Goal: Information Seeking & Learning: Find specific fact

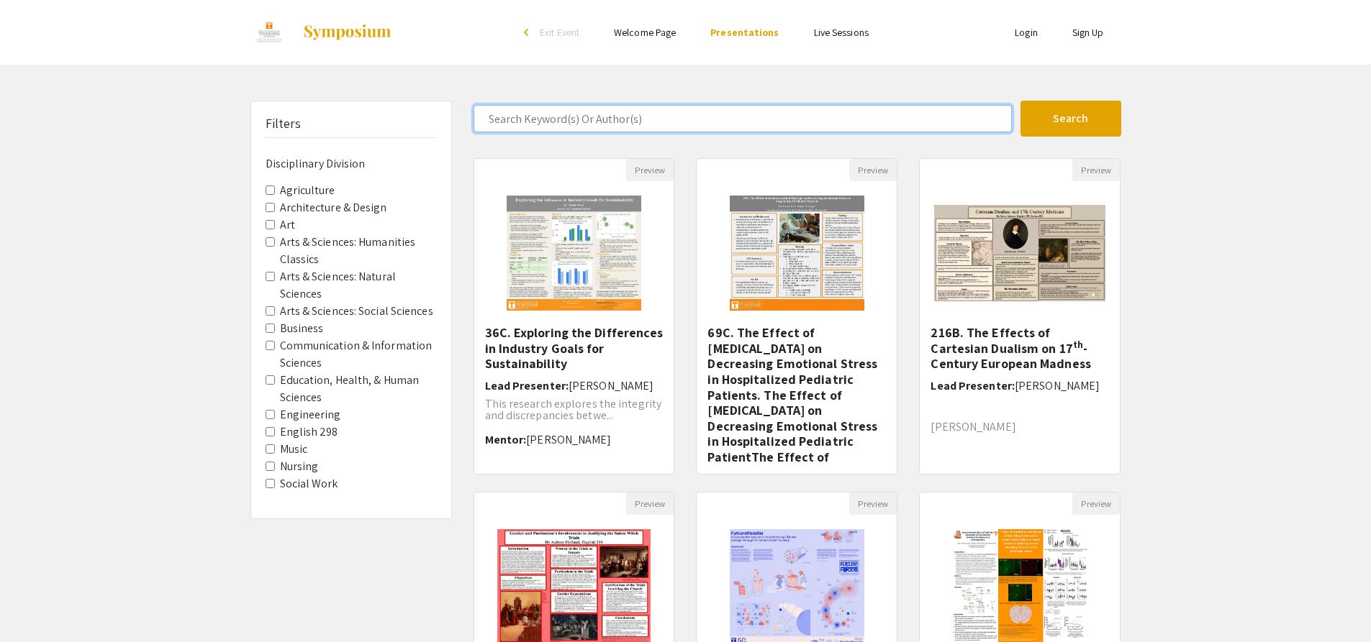
click at [658, 120] on input "Search Keyword(s) Or Author(s)" at bounding box center [742, 118] width 538 height 27
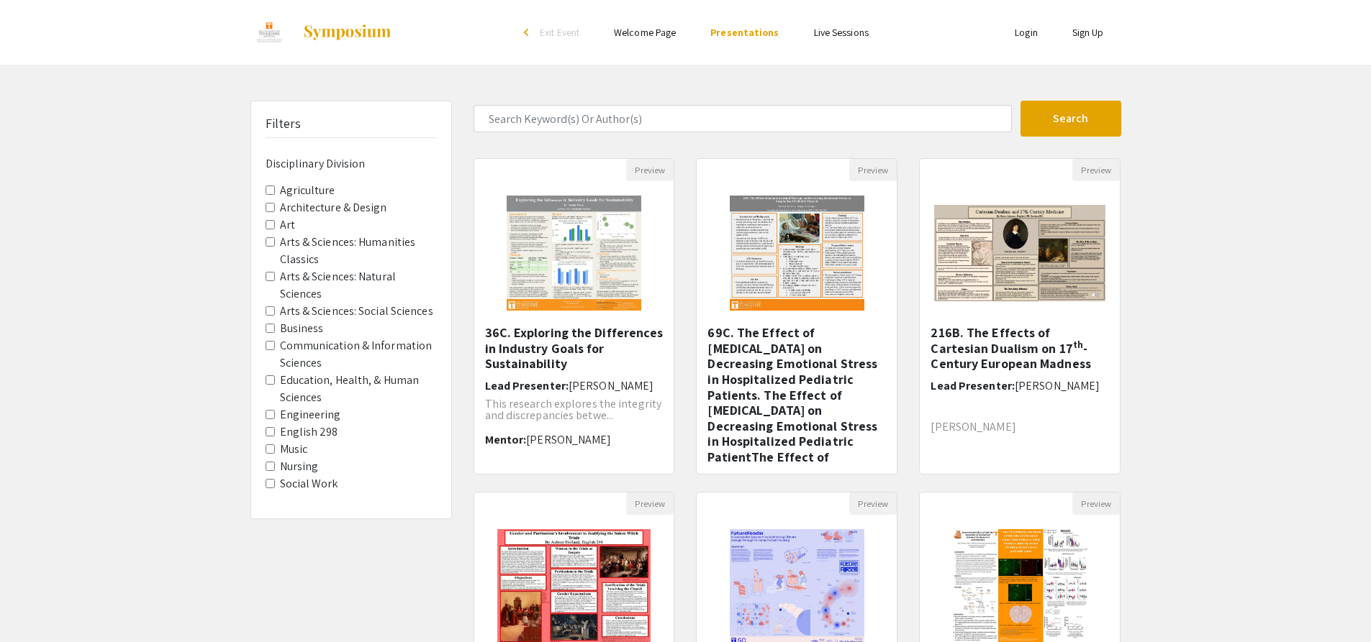
click at [301, 470] on label "Nursing" at bounding box center [299, 466] width 39 height 17
click at [275, 470] on Division-Nursing "Nursing" at bounding box center [269, 466] width 9 height 9
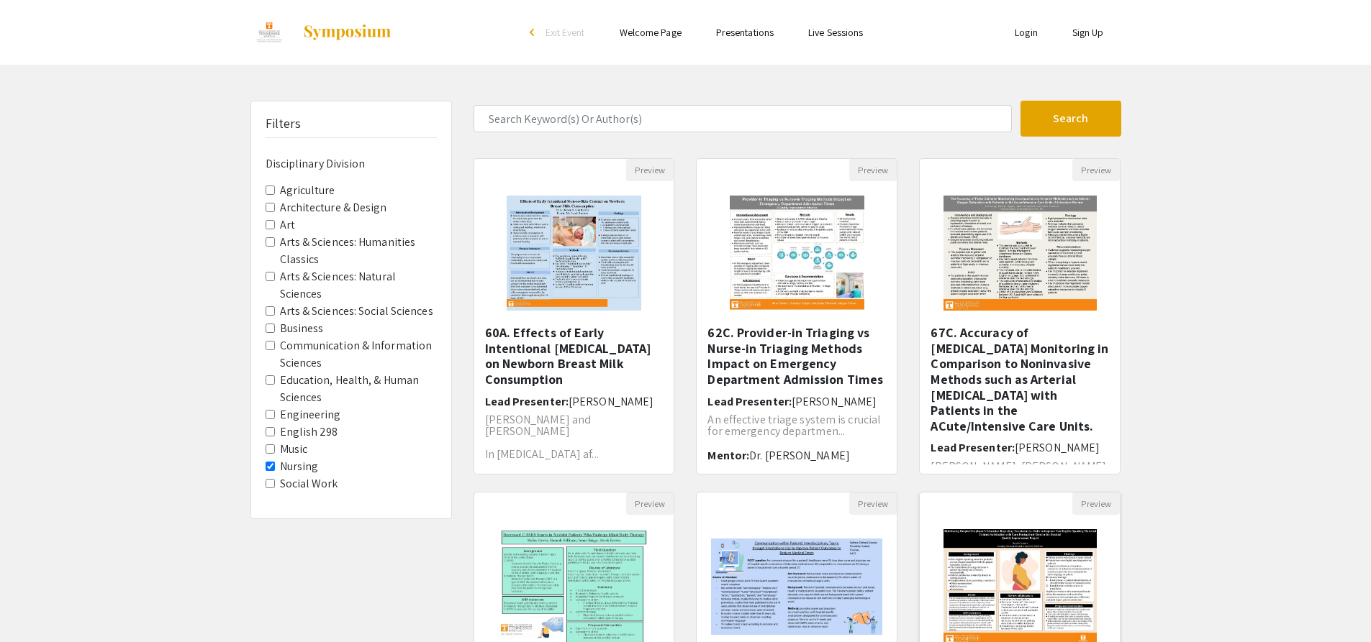
scroll to position [312, 0]
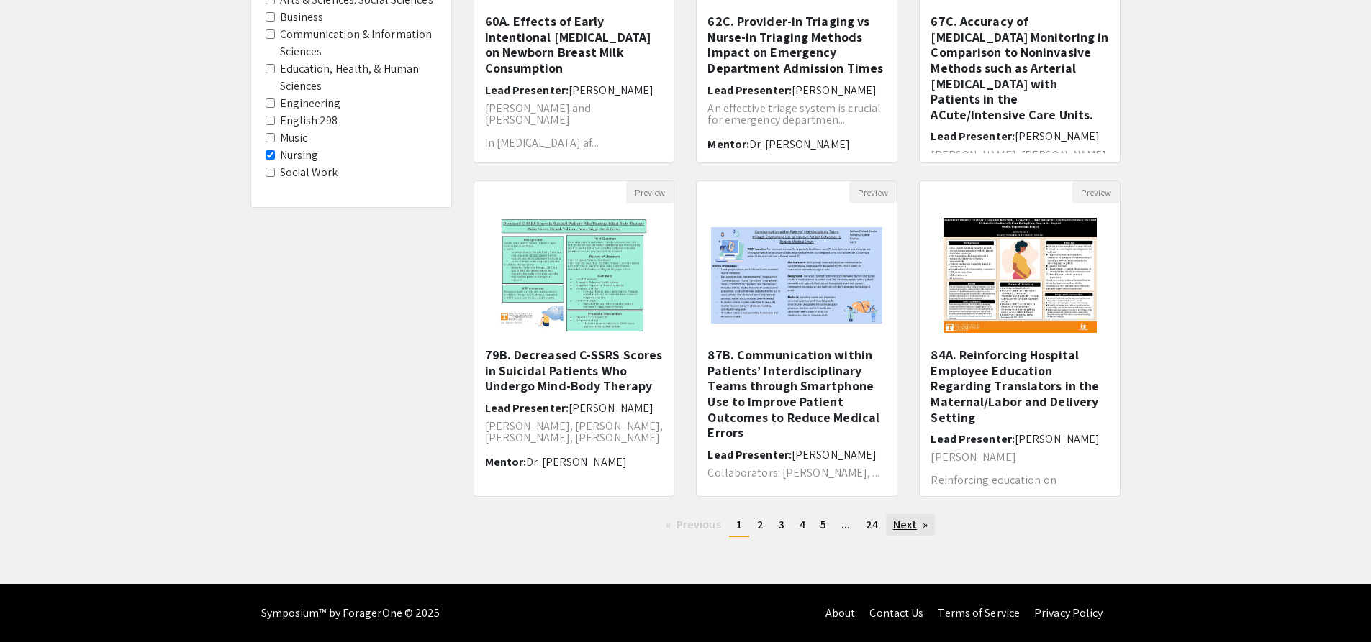
click at [912, 524] on link "Next page" at bounding box center [911, 525] width 50 height 22
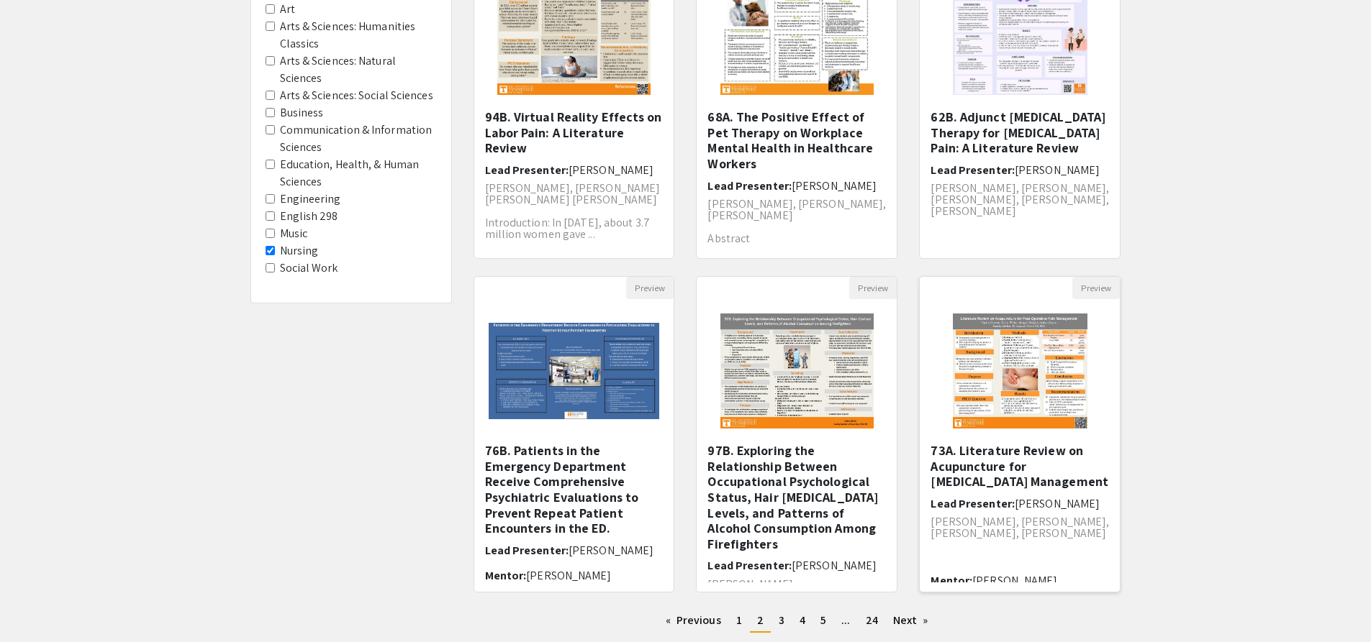
scroll to position [312, 0]
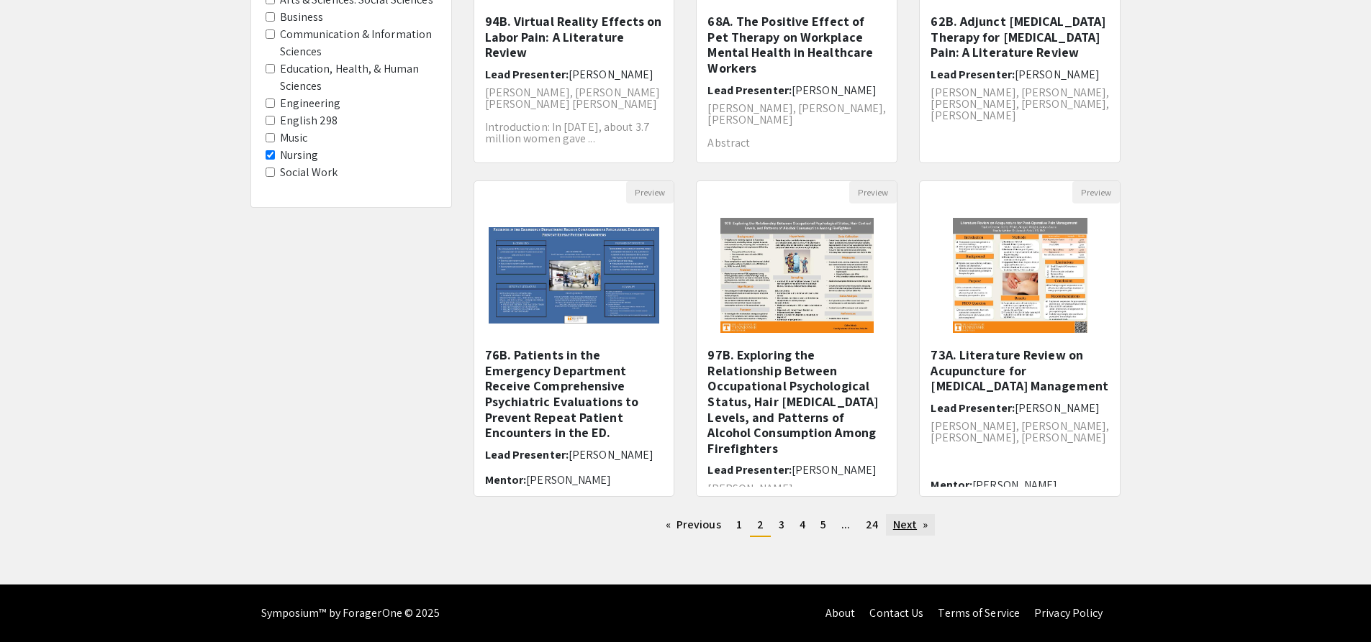
click at [899, 535] on link "Next page" at bounding box center [911, 525] width 50 height 22
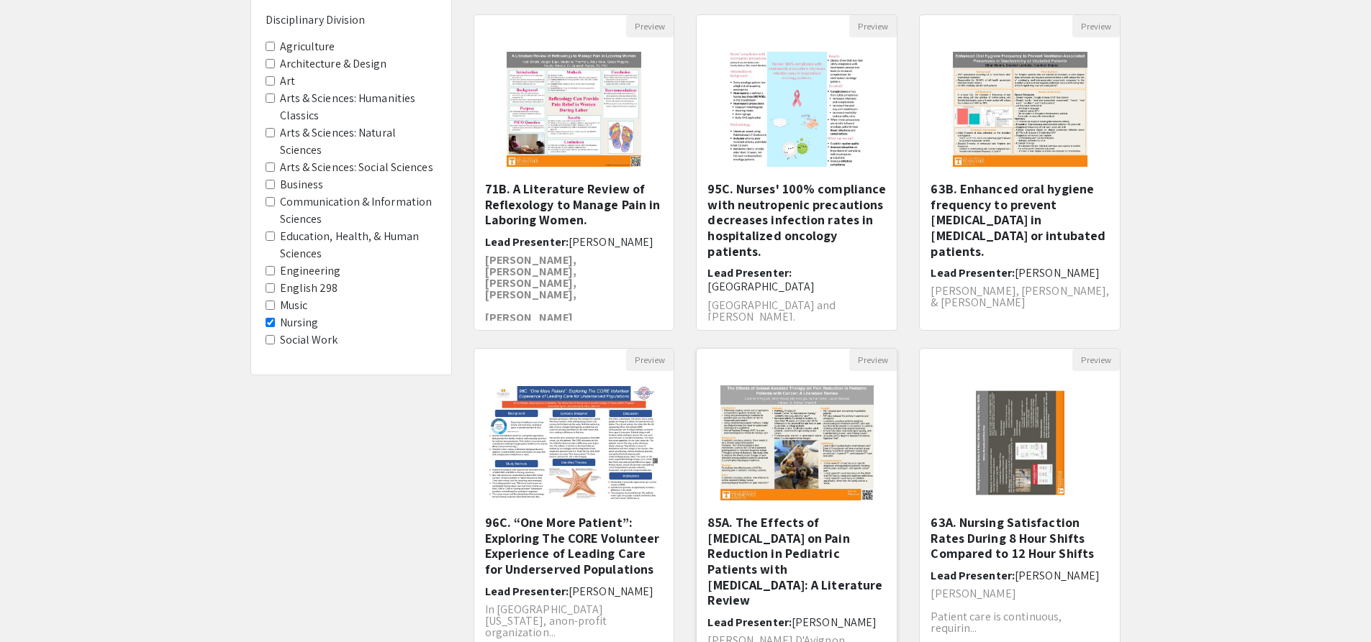
scroll to position [312, 0]
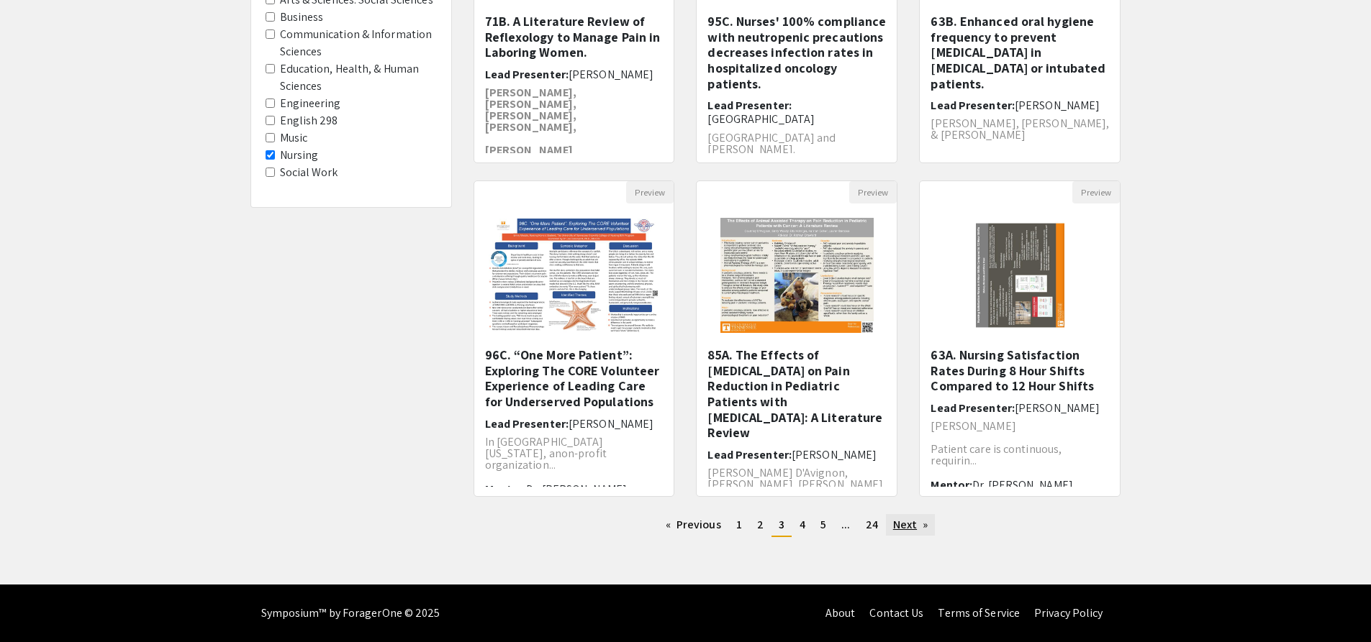
click at [900, 517] on link "Next page" at bounding box center [911, 525] width 50 height 22
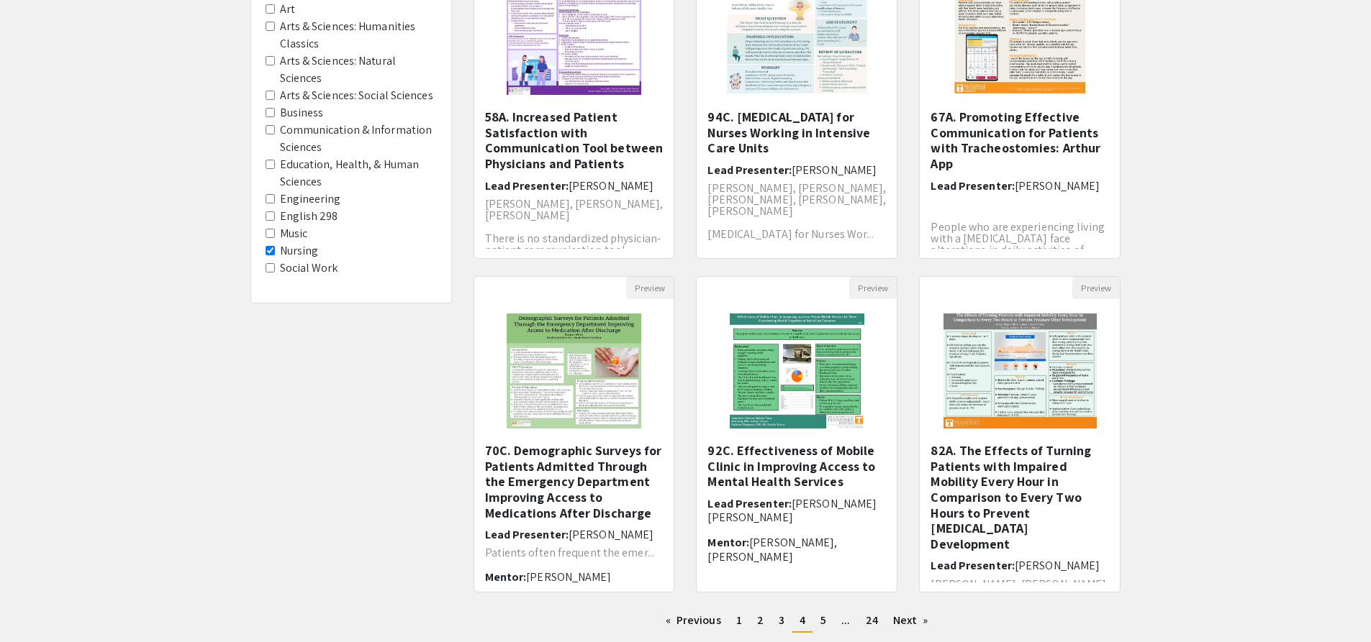
scroll to position [288, 0]
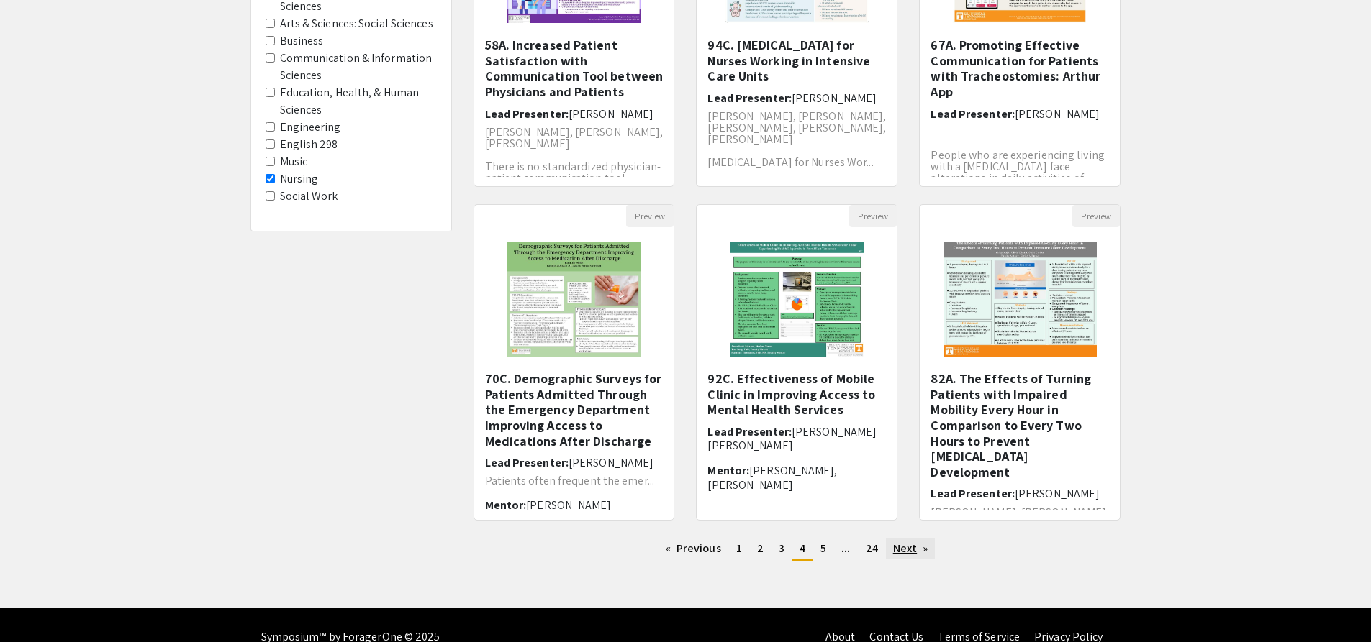
click at [918, 551] on link "Next page" at bounding box center [911, 549] width 50 height 22
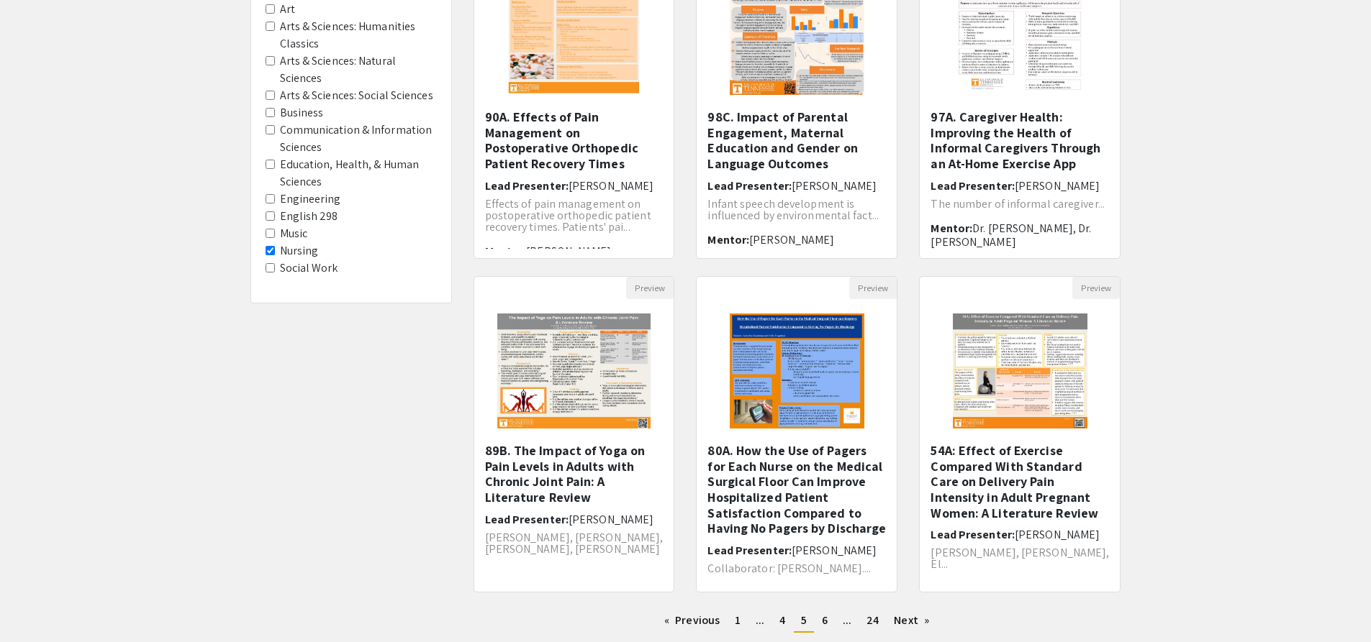
scroll to position [288, 0]
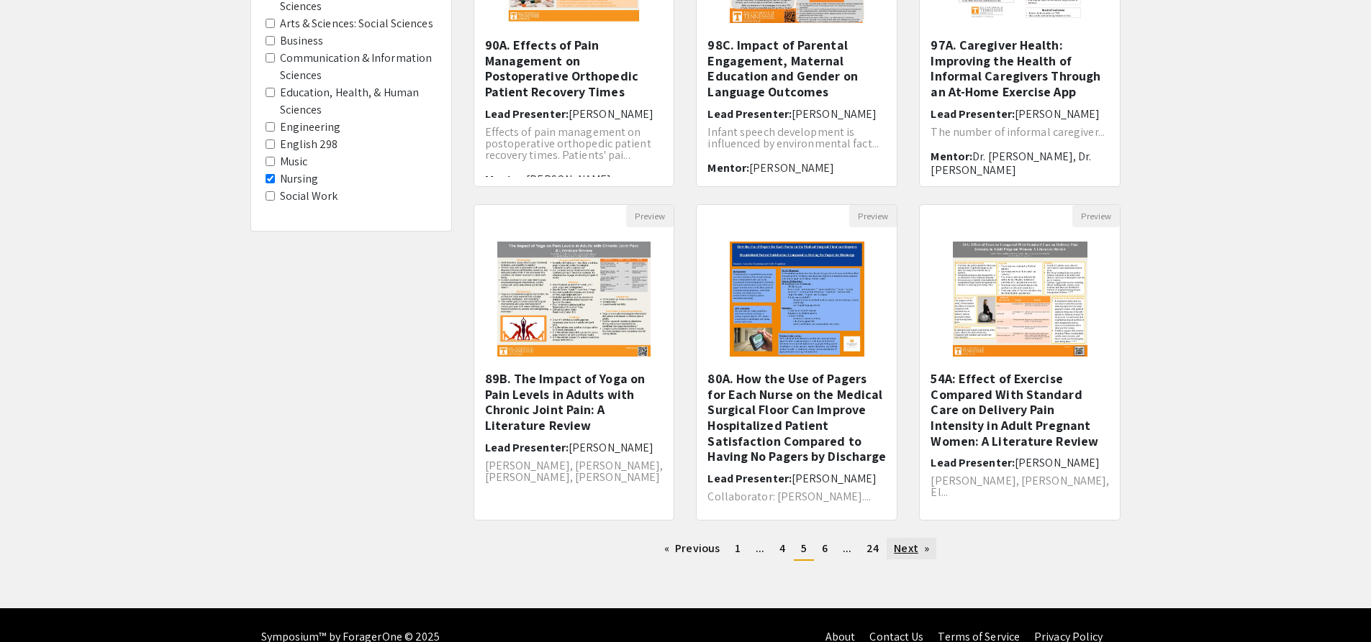
click at [894, 549] on link "Next page" at bounding box center [911, 549] width 50 height 22
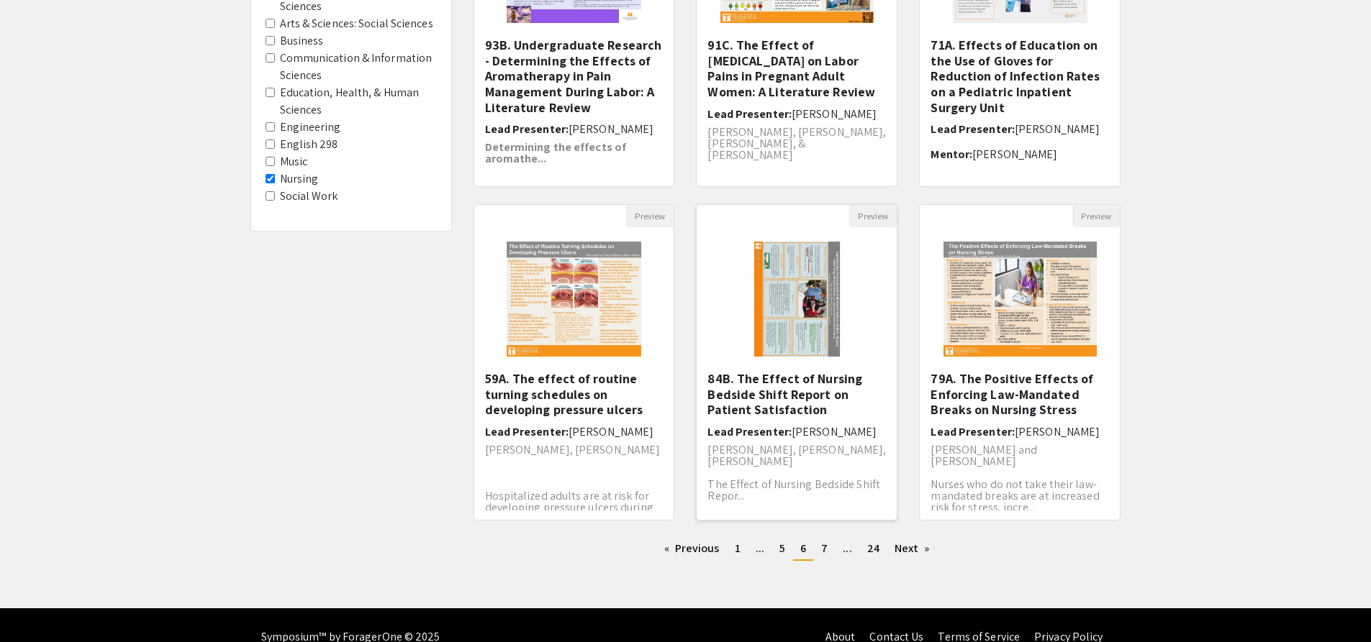
scroll to position [312, 0]
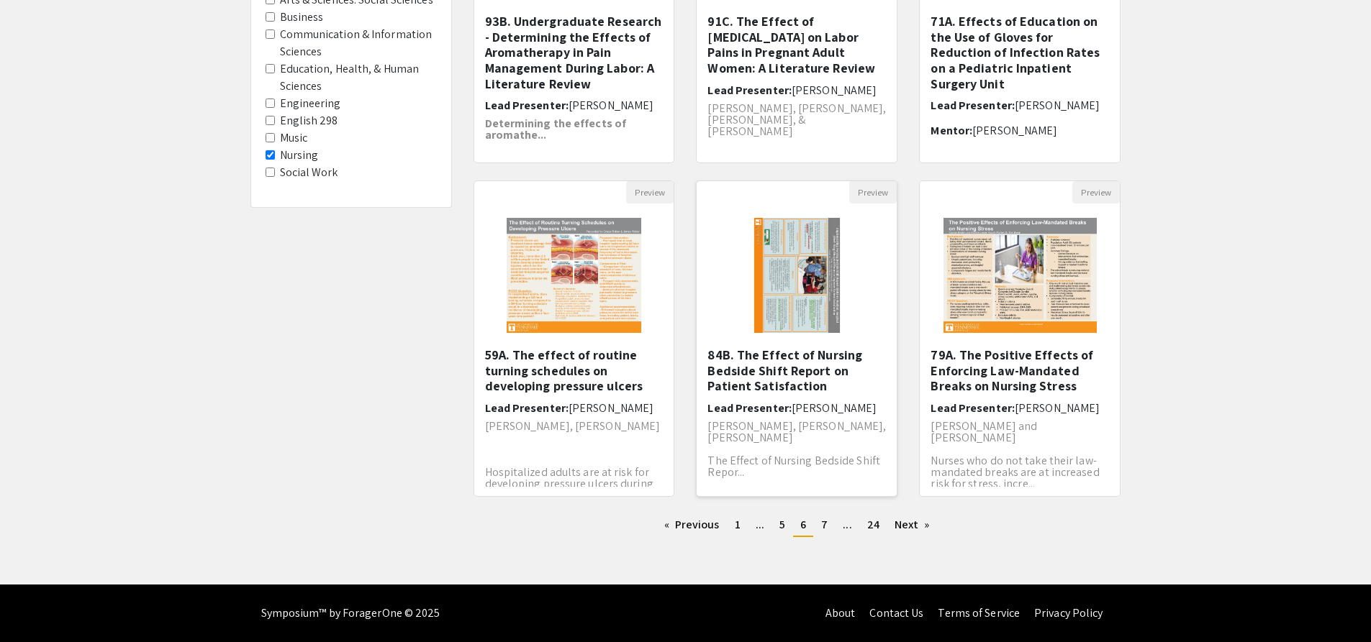
click at [894, 518] on link "Next page" at bounding box center [912, 525] width 50 height 22
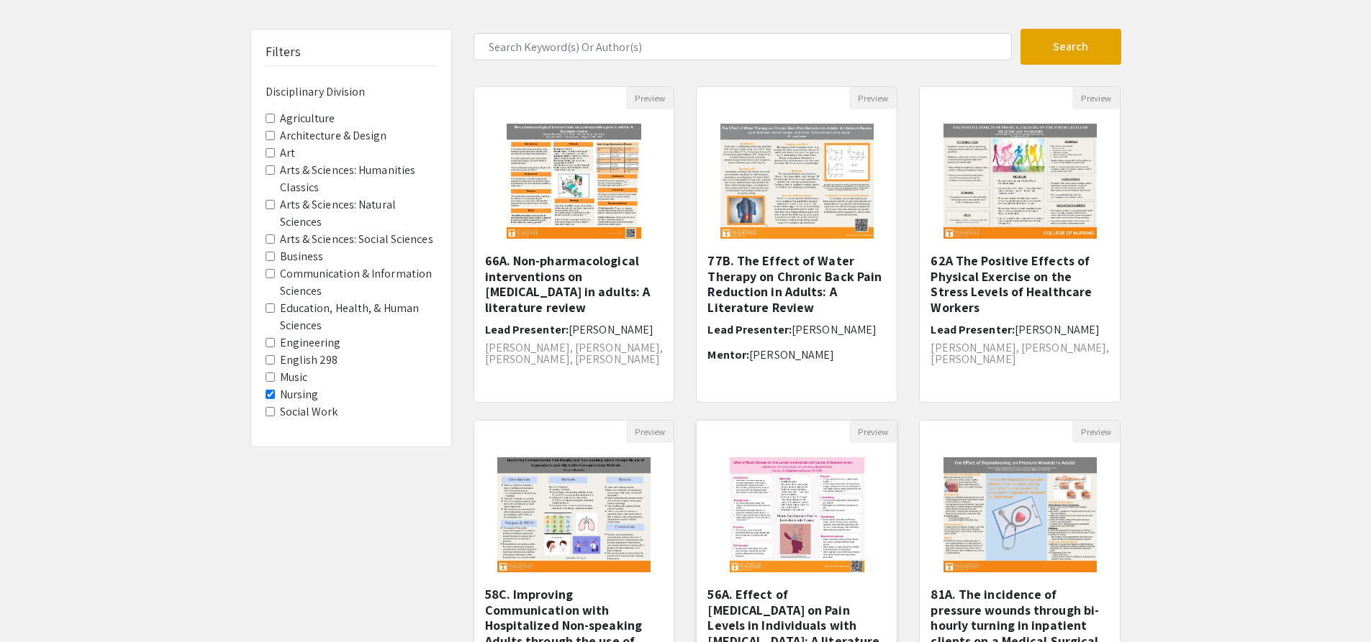
scroll to position [312, 0]
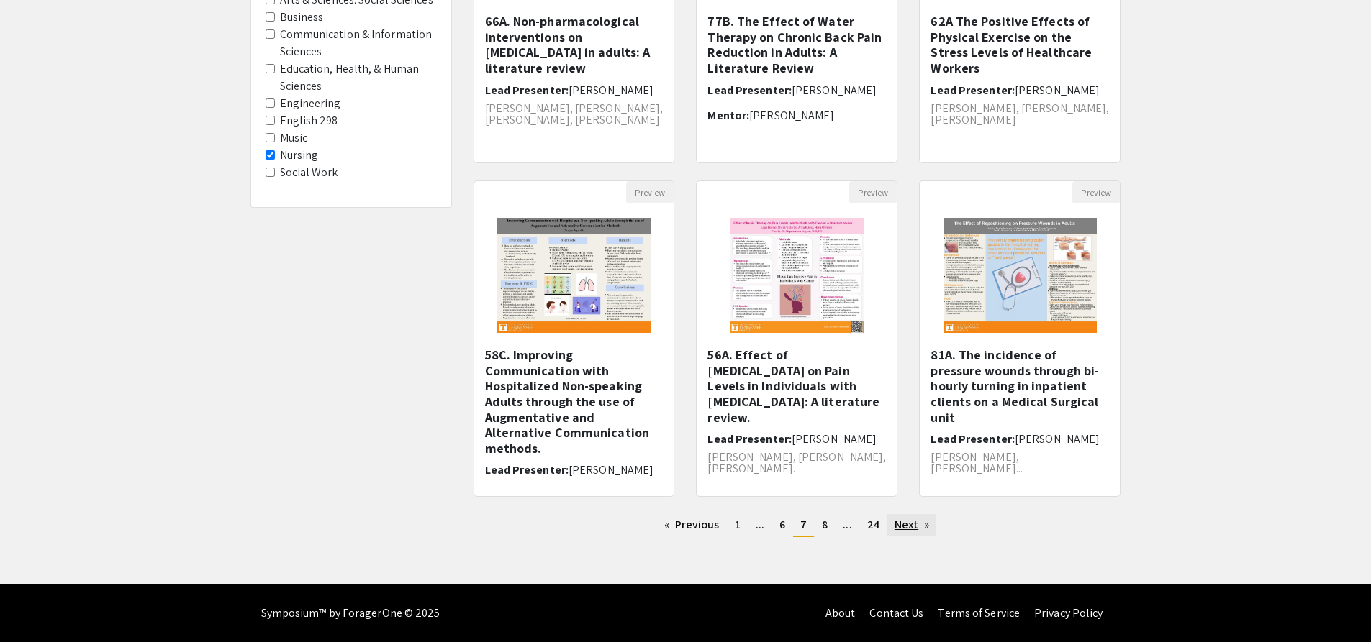
click at [894, 518] on link "Next page" at bounding box center [912, 525] width 50 height 22
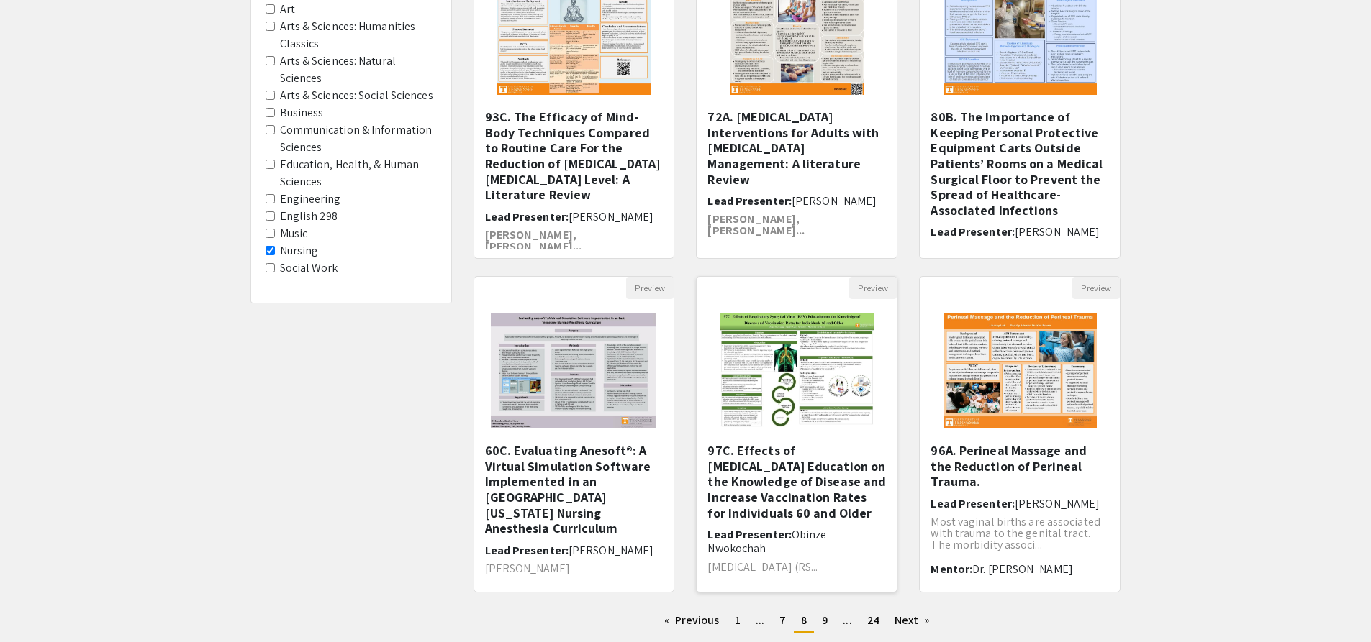
scroll to position [288, 0]
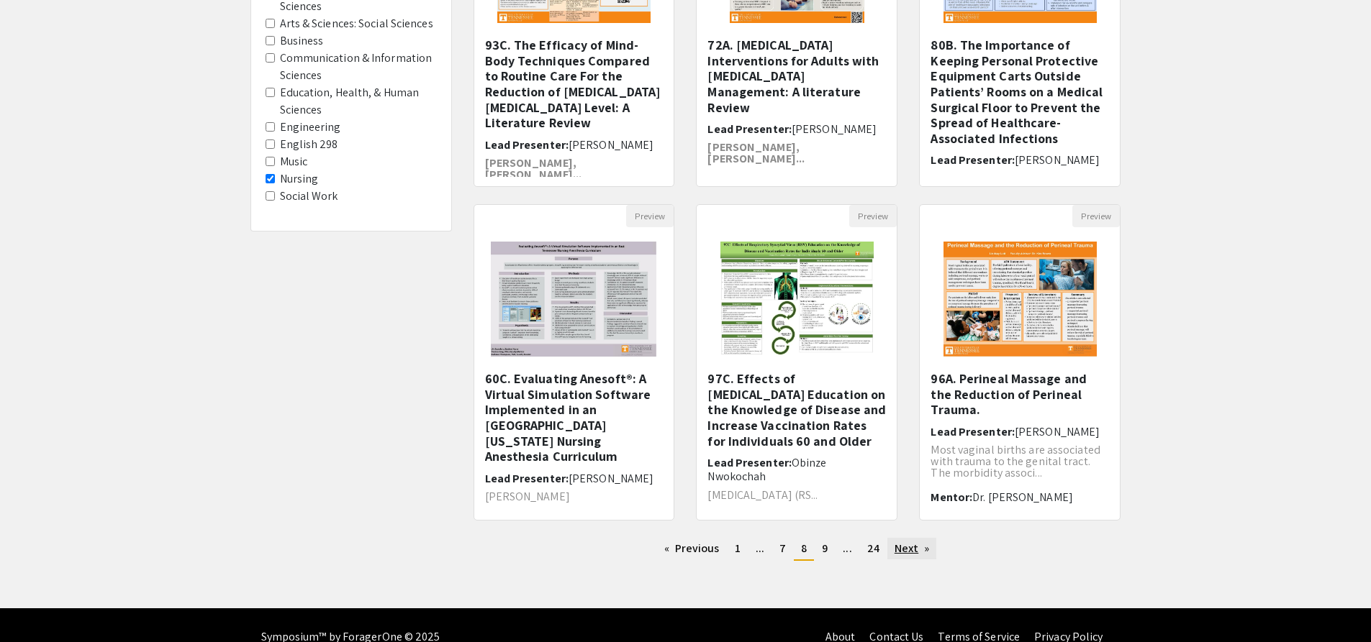
click at [914, 548] on link "Next page" at bounding box center [912, 549] width 50 height 22
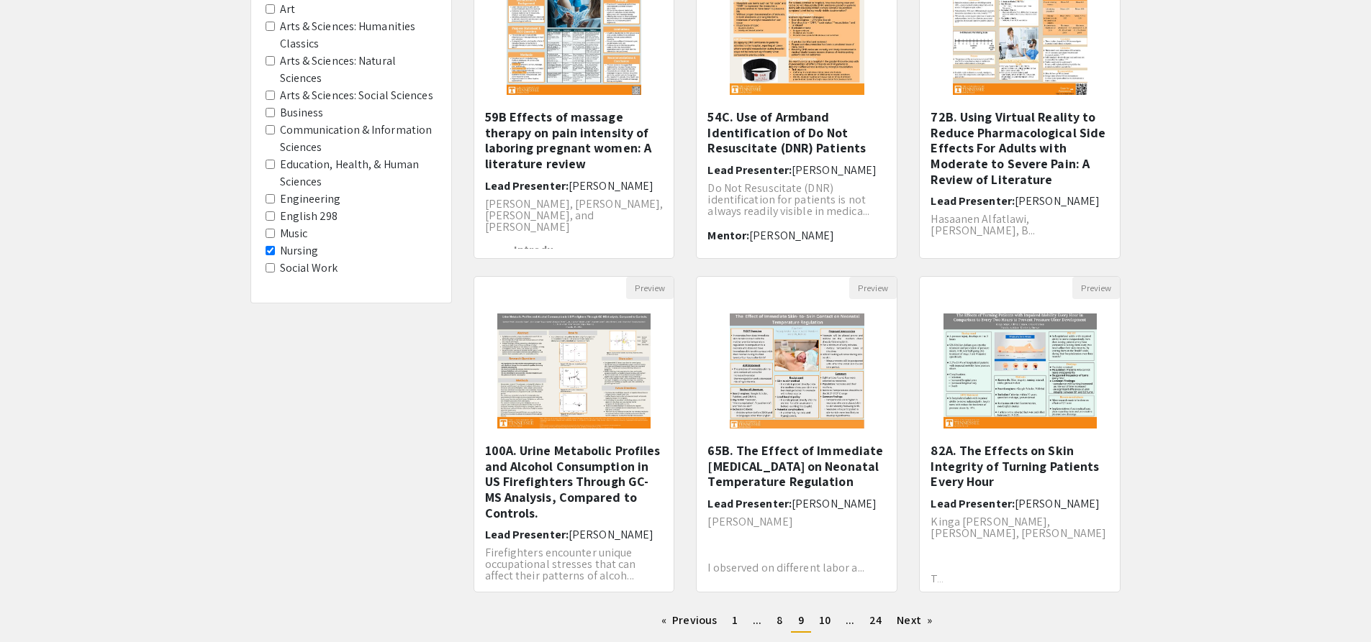
scroll to position [312, 0]
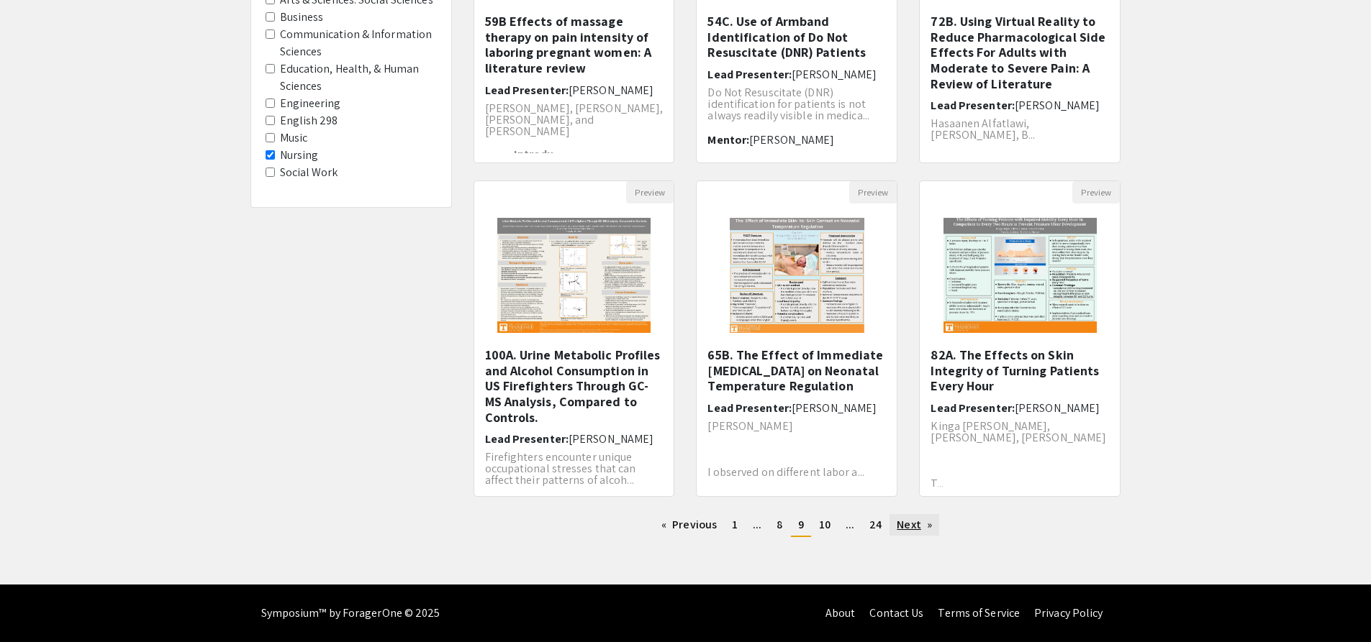
click at [906, 534] on link "Next page" at bounding box center [914, 525] width 50 height 22
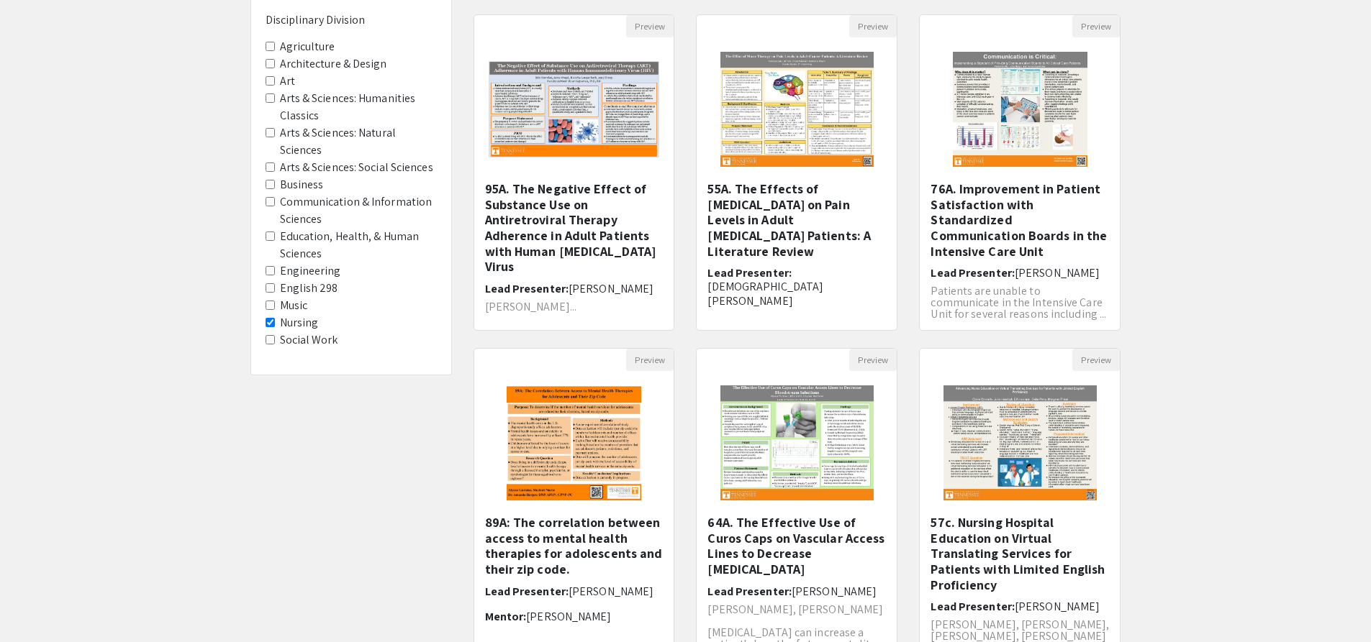
scroll to position [312, 0]
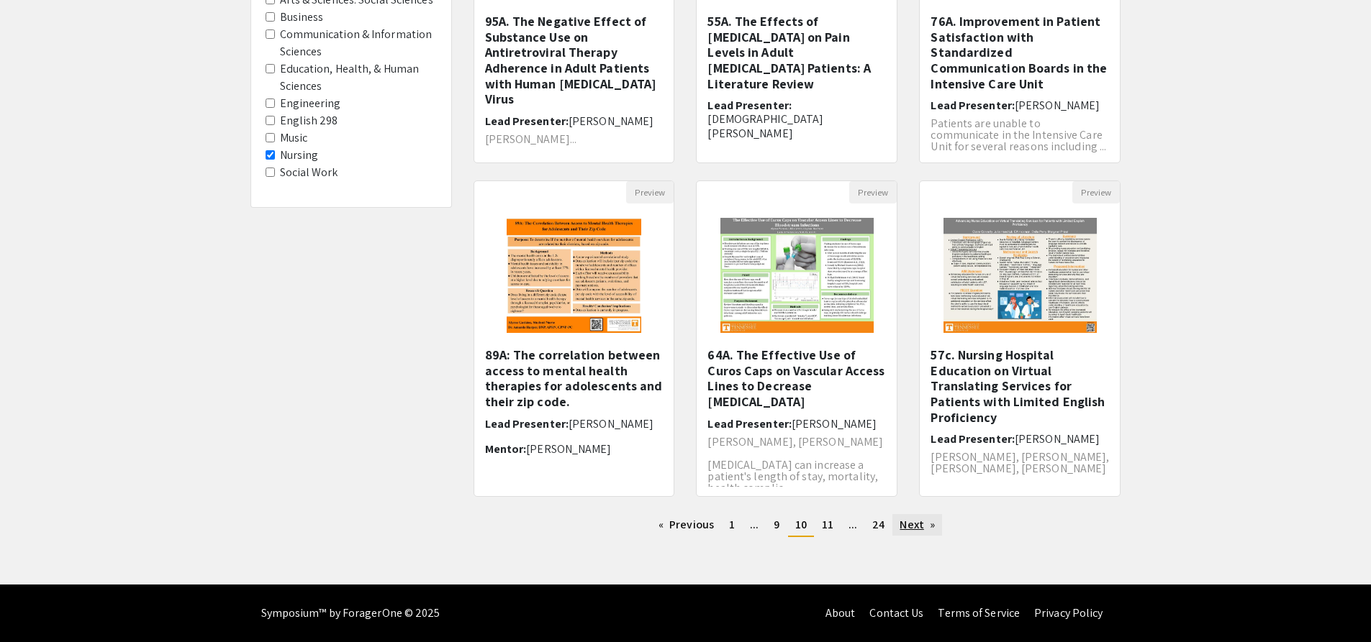
click at [914, 524] on link "Next page" at bounding box center [917, 525] width 50 height 22
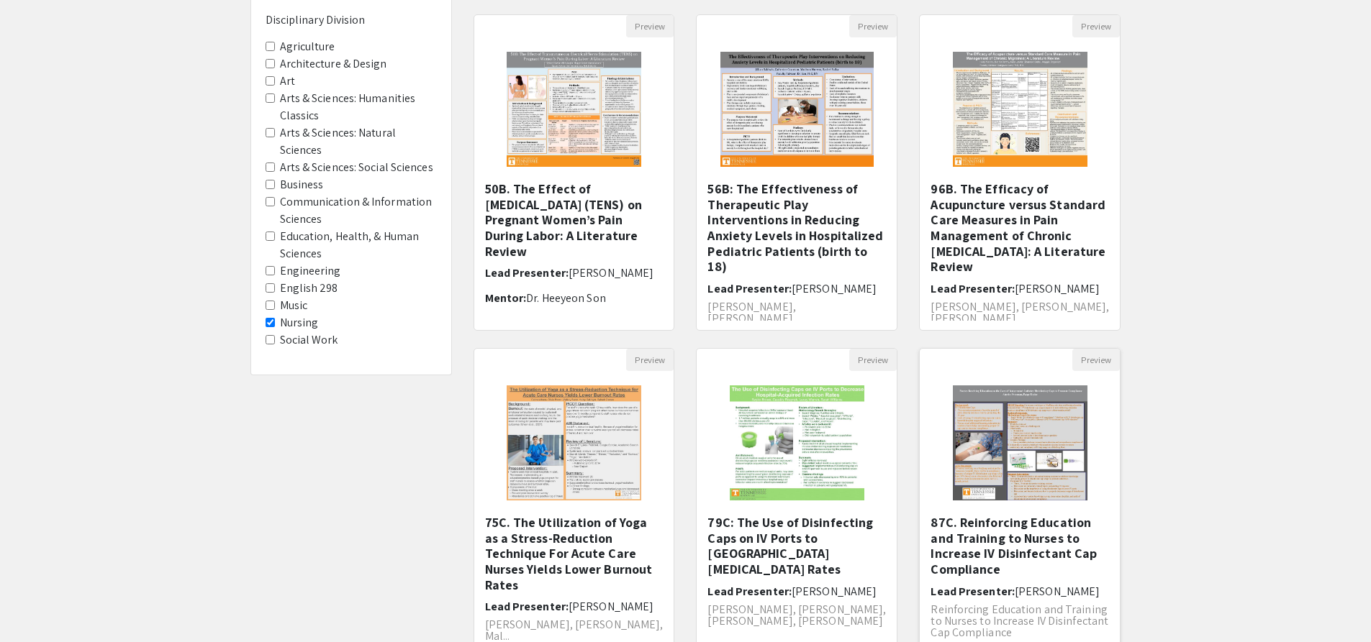
scroll to position [312, 0]
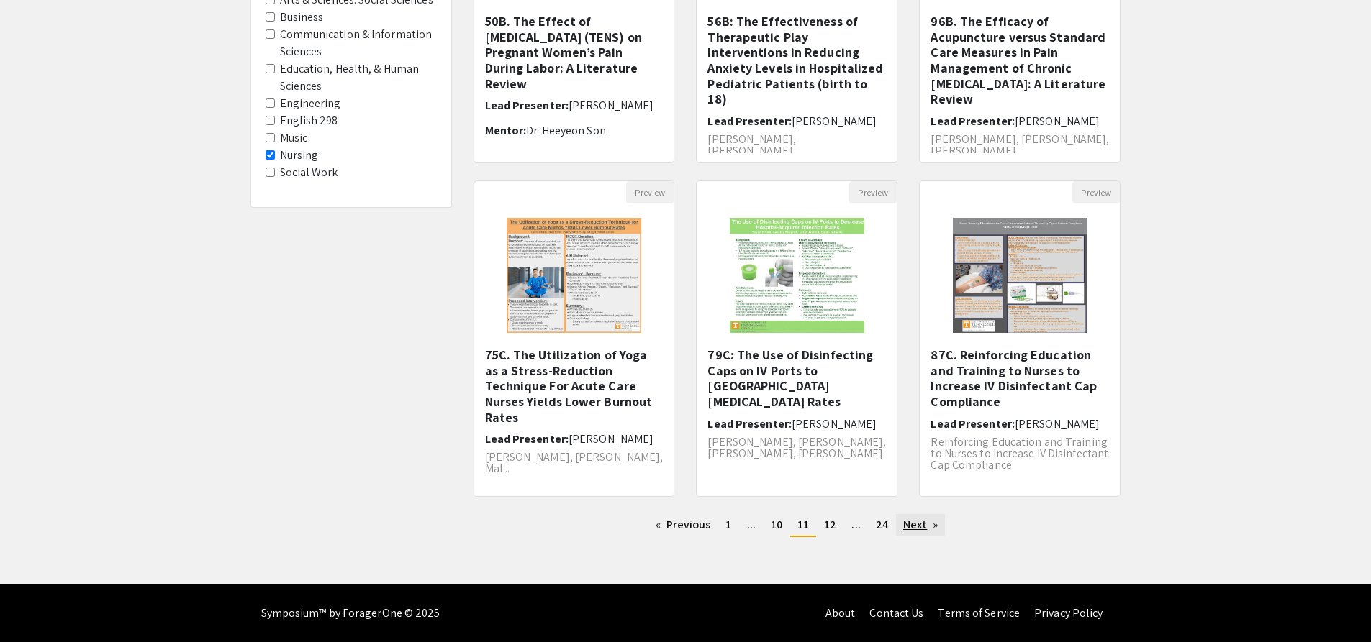
click at [912, 534] on link "Next page" at bounding box center [921, 525] width 50 height 22
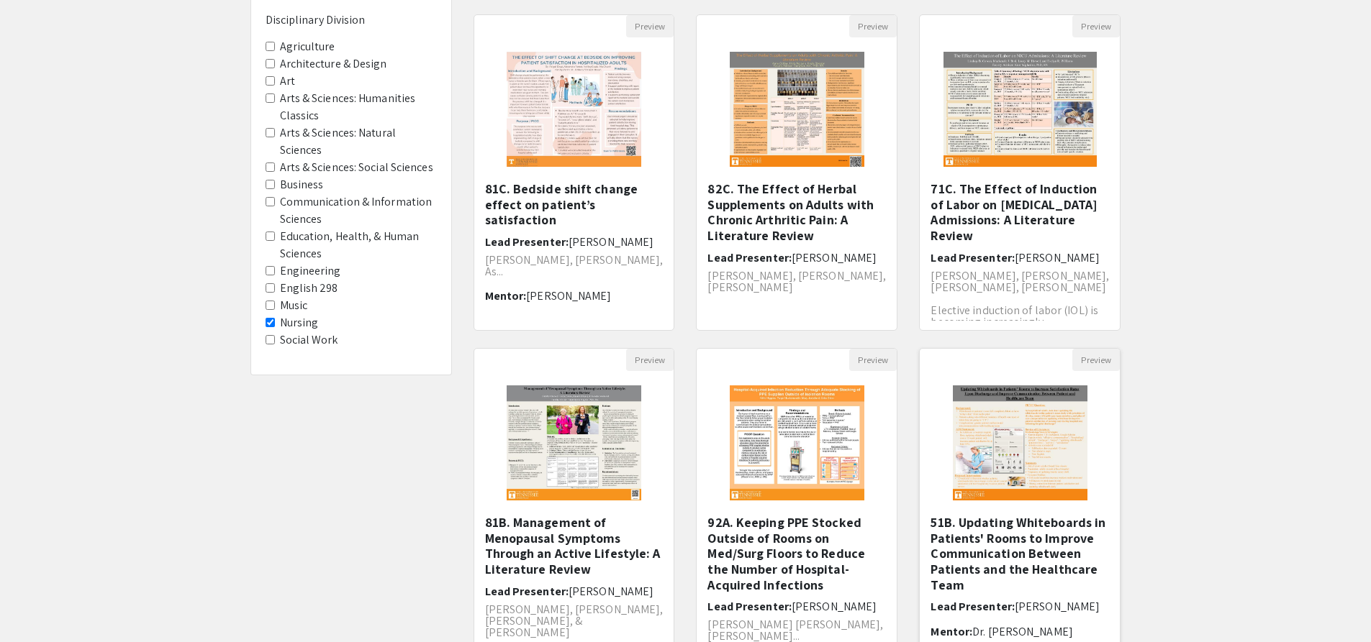
scroll to position [312, 0]
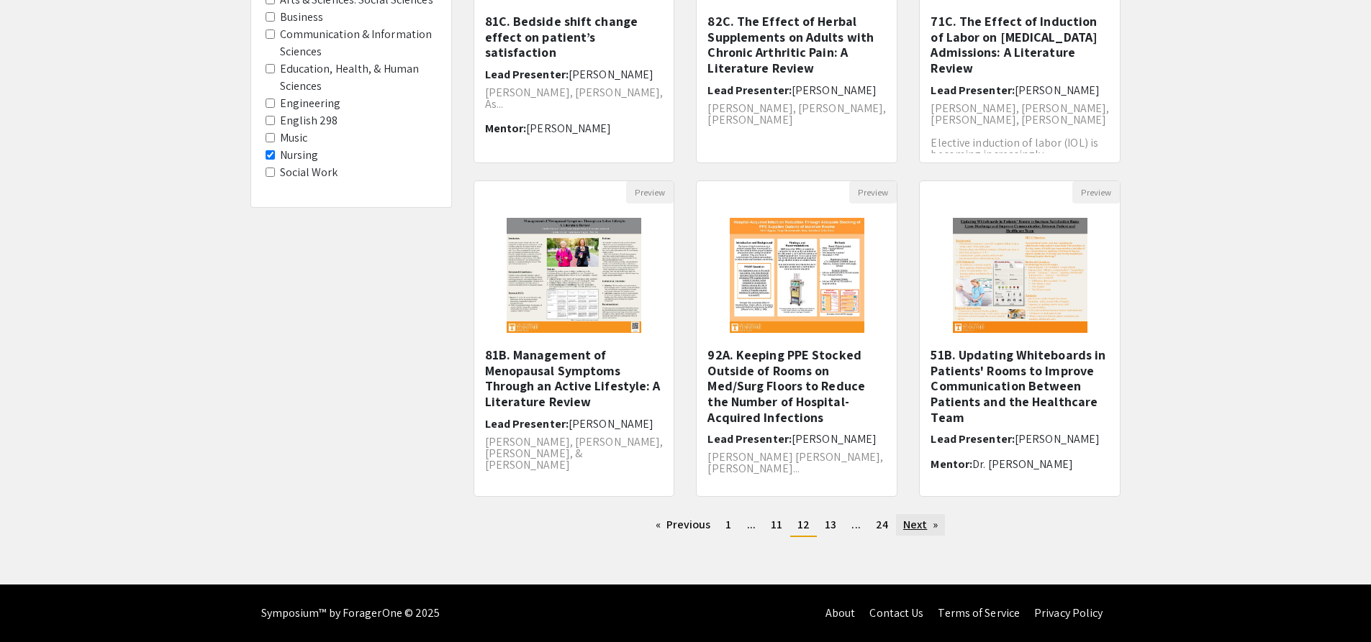
click at [918, 522] on link "Next page" at bounding box center [921, 525] width 50 height 22
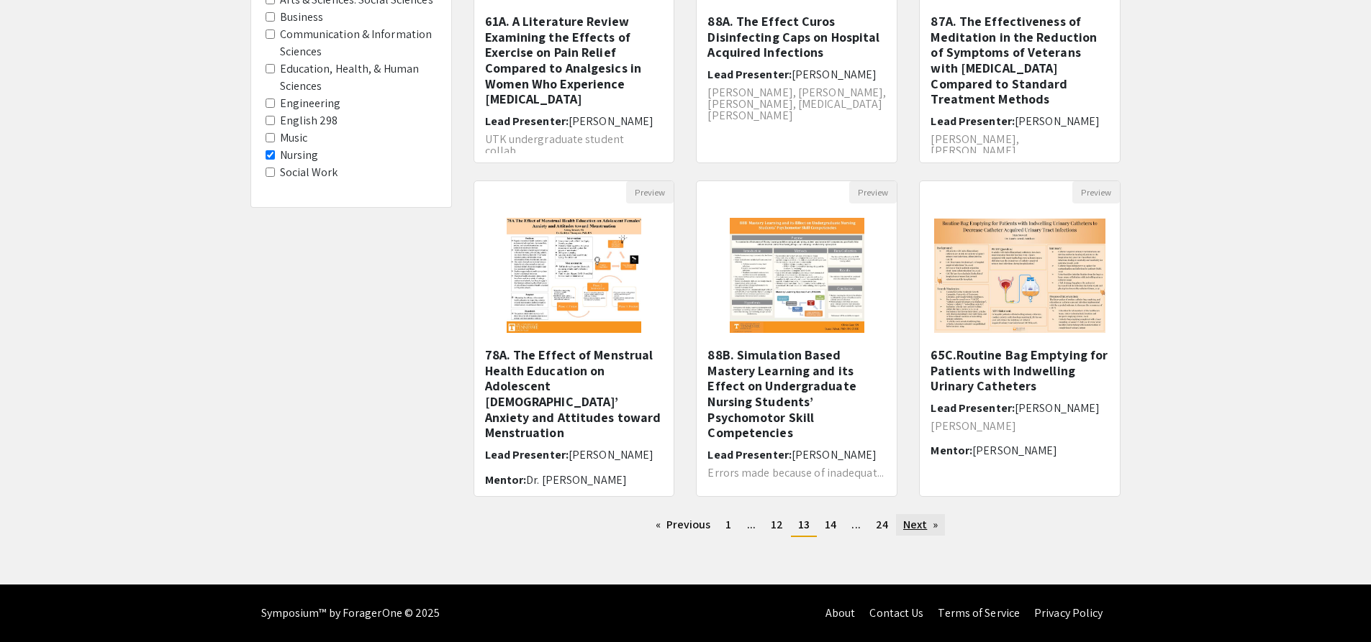
click at [922, 524] on link "Next page" at bounding box center [921, 525] width 50 height 22
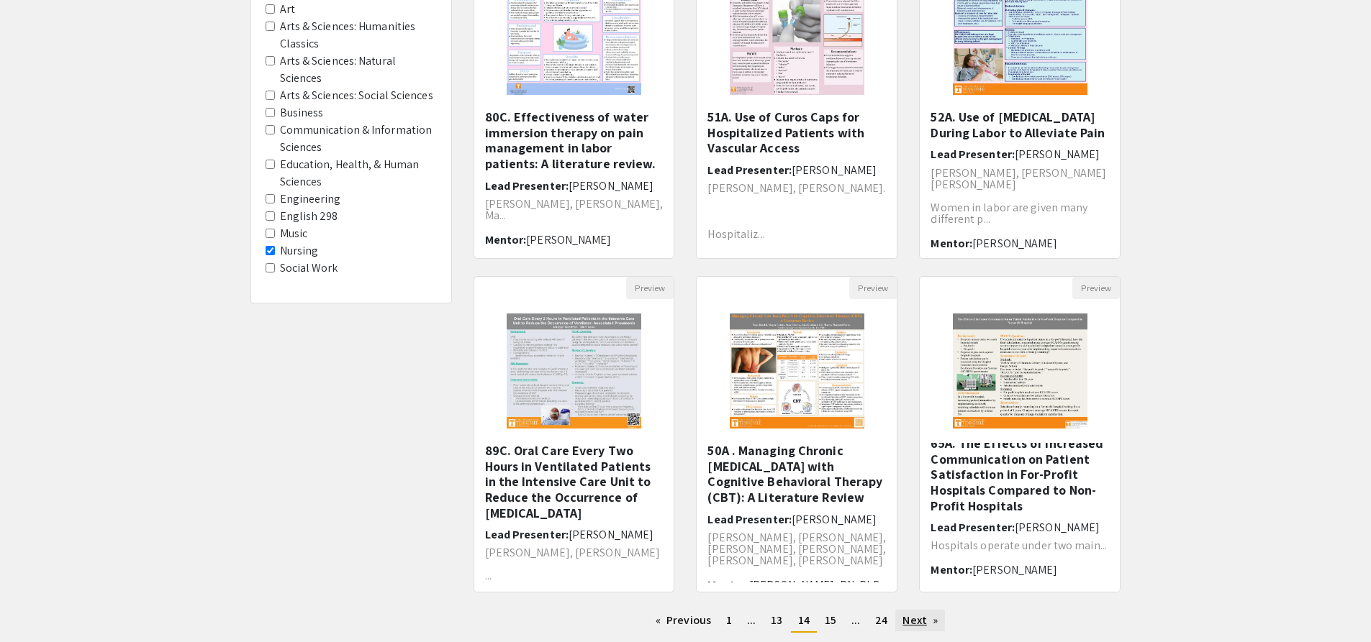
click at [908, 613] on link "Next page" at bounding box center [920, 621] width 50 height 22
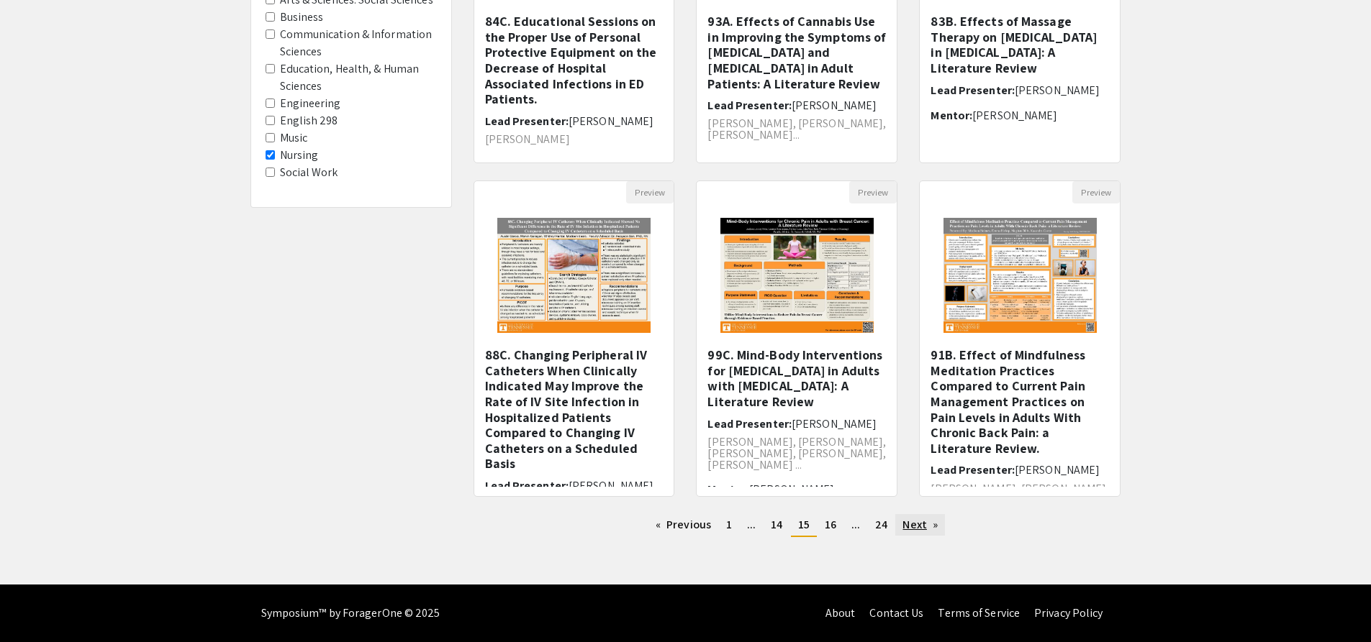
click at [918, 529] on link "Next page" at bounding box center [920, 525] width 50 height 22
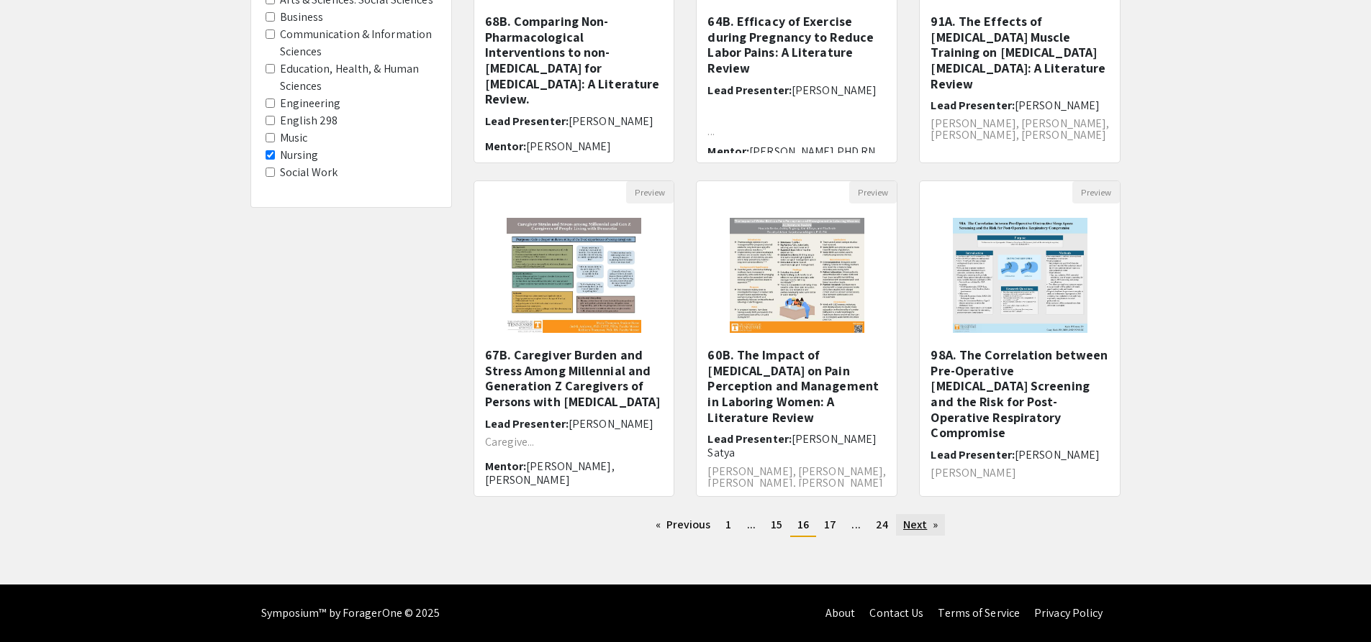
click at [917, 524] on link "Next page" at bounding box center [921, 525] width 50 height 22
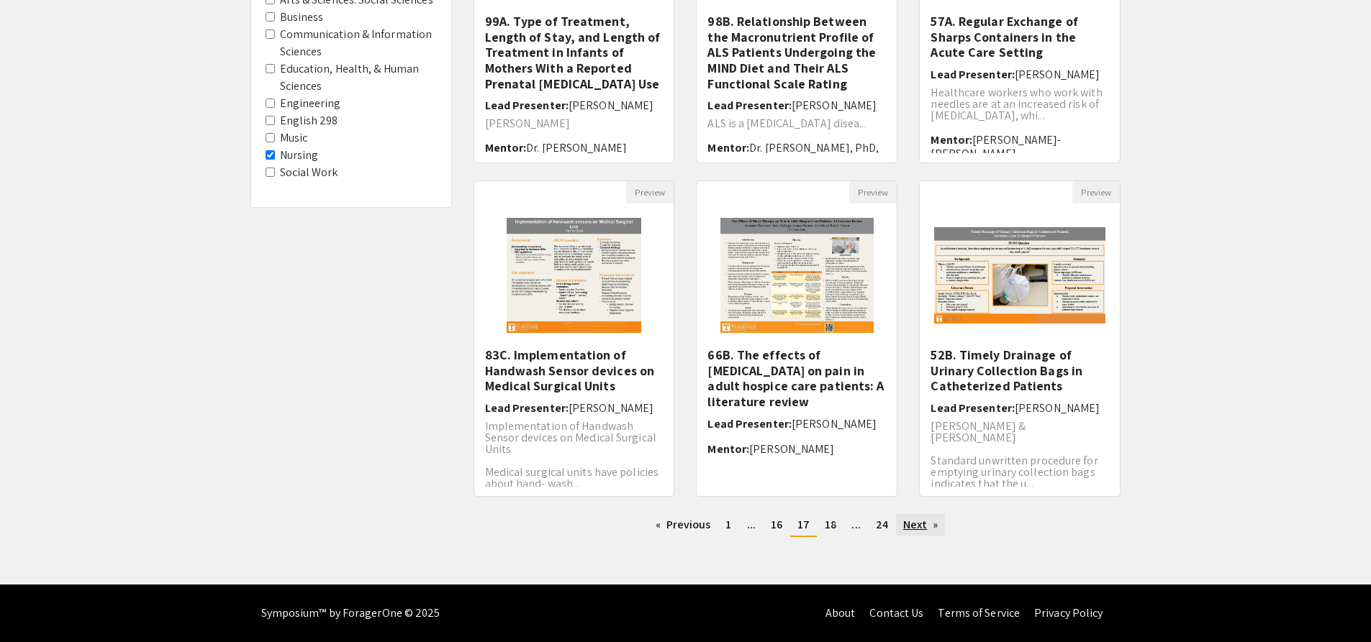
click at [920, 529] on link "Next page" at bounding box center [921, 525] width 50 height 22
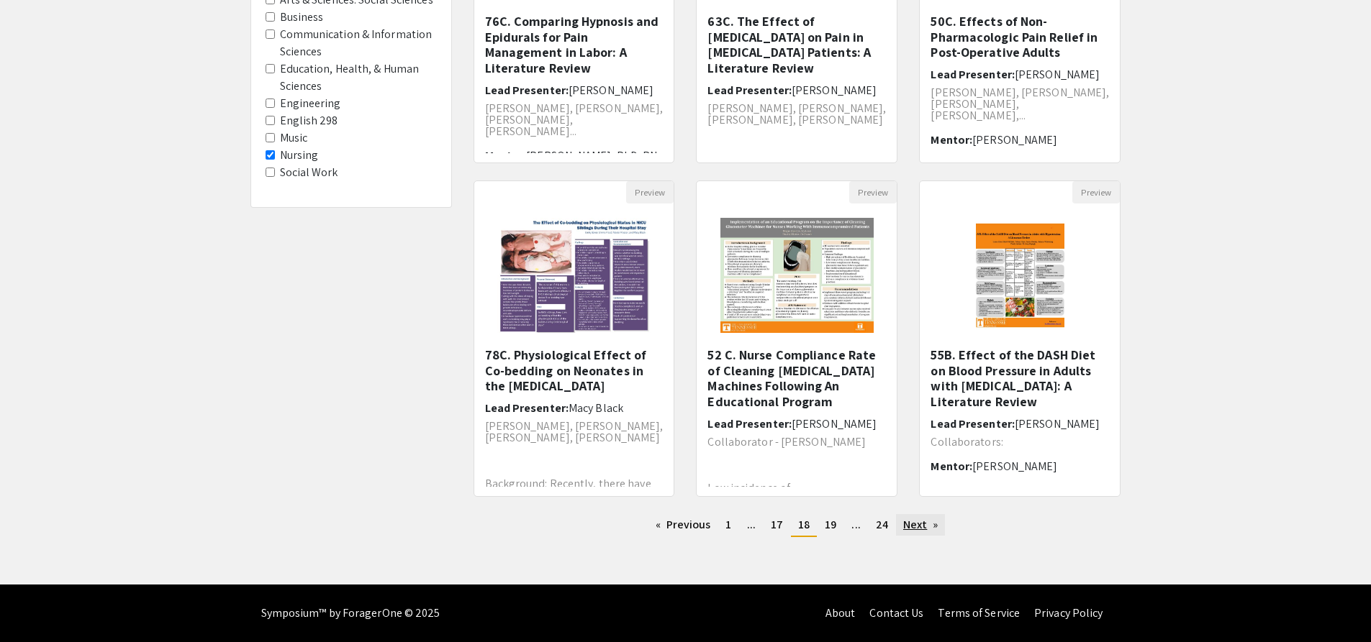
click at [919, 524] on link "Next page" at bounding box center [921, 525] width 50 height 22
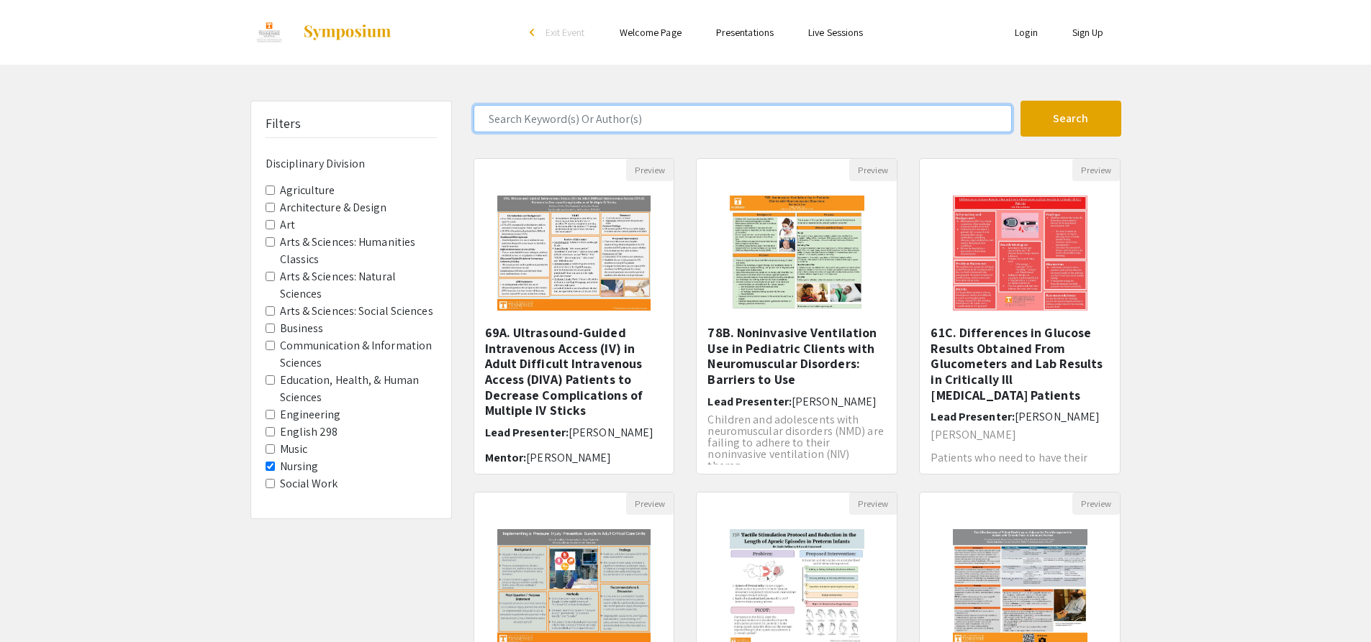
click at [843, 122] on input "Search Keyword(s) Or Author(s)" at bounding box center [742, 118] width 538 height 27
click at [1020, 101] on button "Search" at bounding box center [1070, 119] width 101 height 36
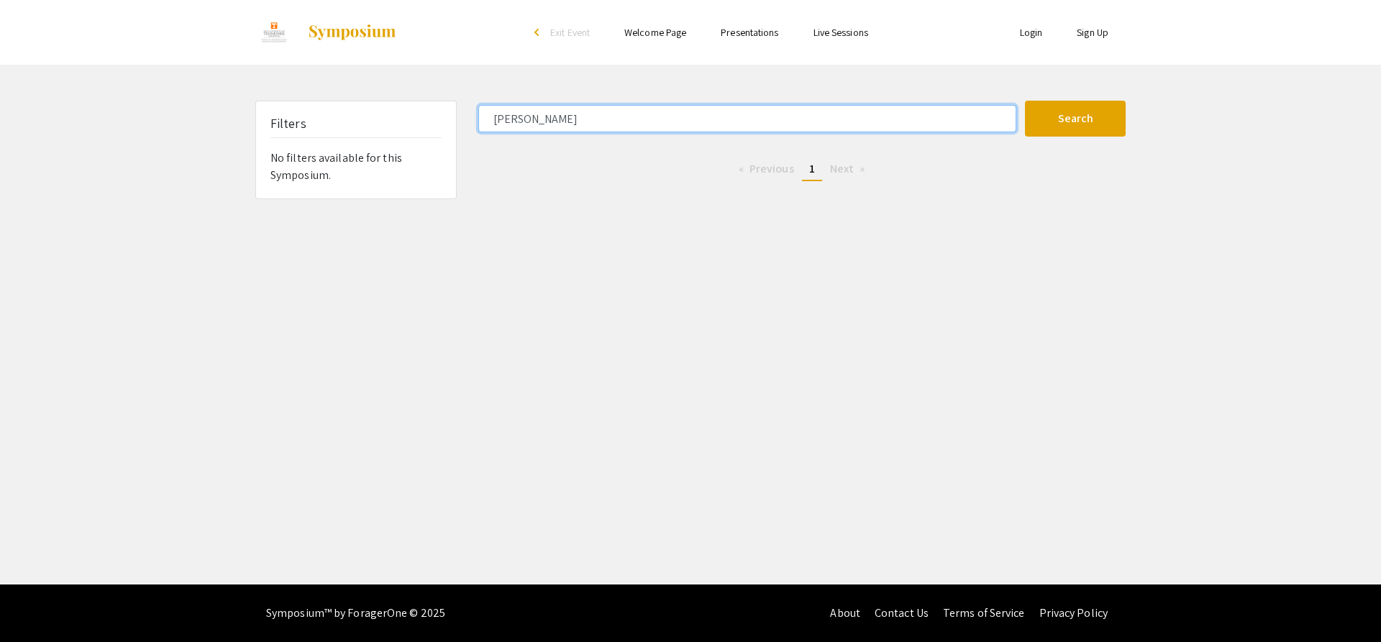
click at [1025, 101] on button "Search" at bounding box center [1075, 119] width 101 height 36
type input "a"
click at [1025, 101] on button "Search" at bounding box center [1075, 119] width 101 height 36
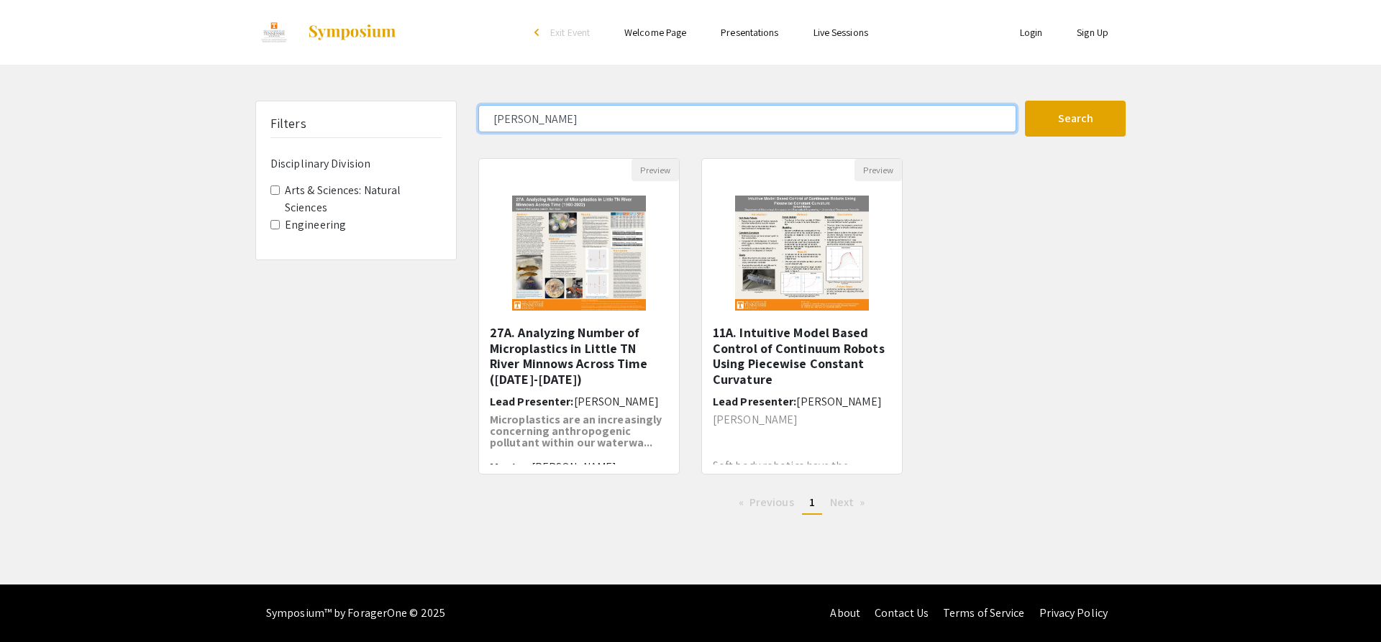
click at [717, 106] on input "samuel" at bounding box center [747, 118] width 538 height 27
click at [1025, 101] on button "Search" at bounding box center [1075, 119] width 101 height 36
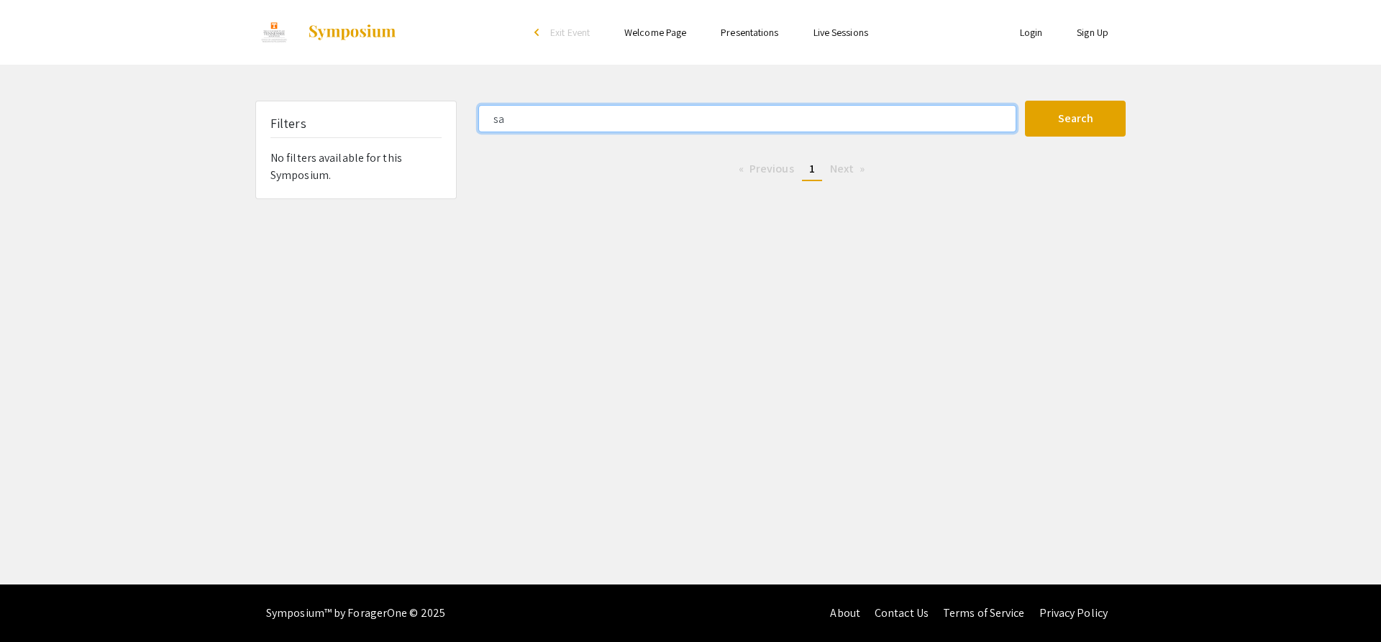
type input "s"
click at [1025, 101] on button "Search" at bounding box center [1075, 119] width 101 height 36
type input "m"
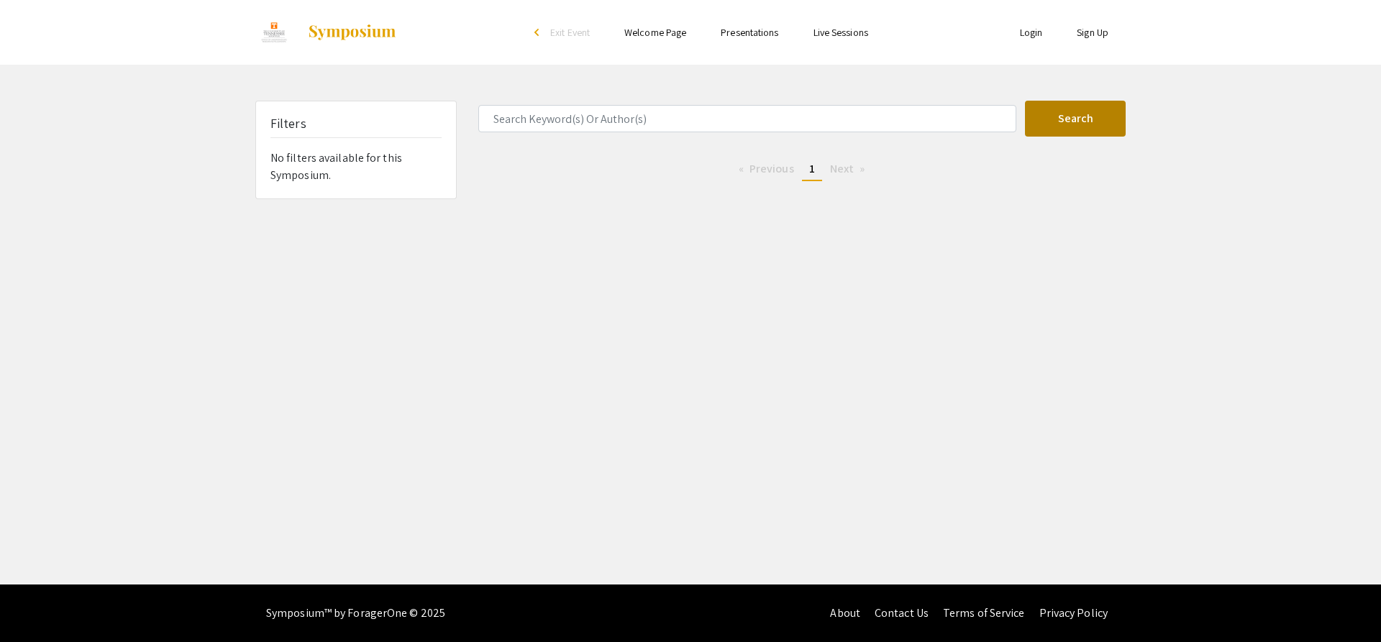
drag, startPoint x: 1104, startPoint y: 78, endPoint x: 1084, endPoint y: 127, distance: 52.0
click at [1101, 83] on div "Skip navigation arrow_back_ios Exit Event Welcome Page Presentations Live Sessi…" at bounding box center [690, 292] width 1381 height 585
click at [1078, 92] on div "Skip navigation arrow_back_ios Exit Event Welcome Page Presentations Live Sessi…" at bounding box center [690, 292] width 1381 height 585
click at [1076, 104] on button "Search" at bounding box center [1075, 119] width 101 height 36
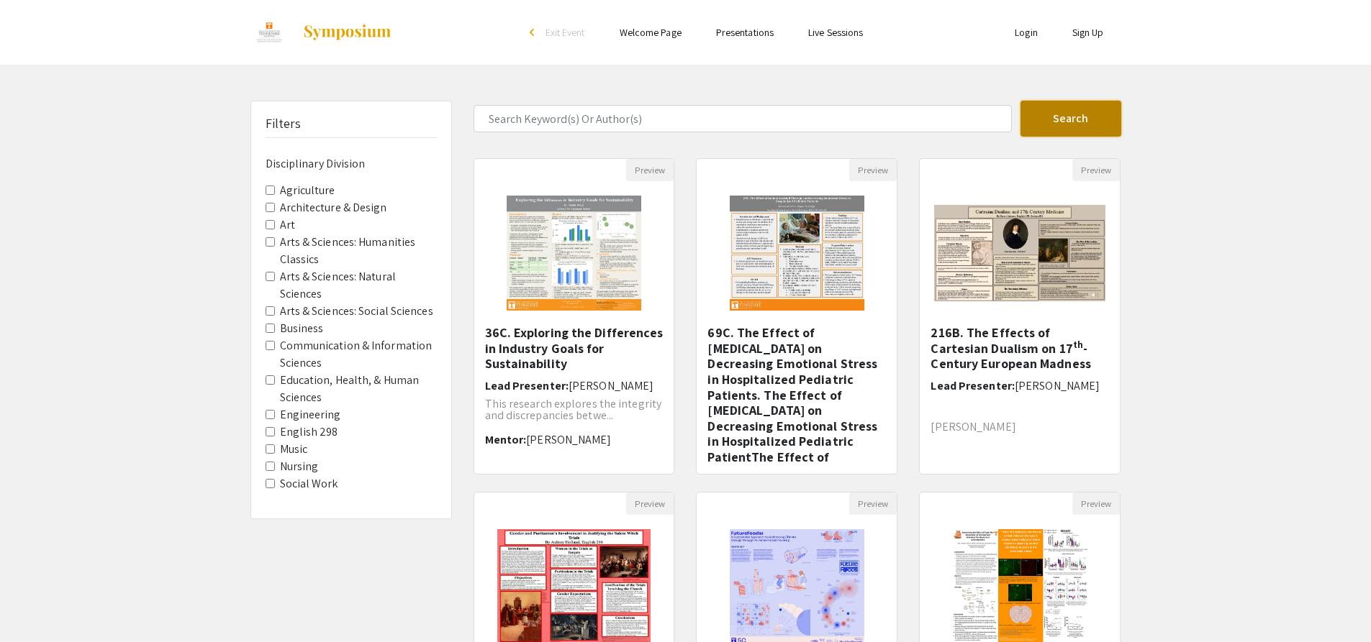
click at [1073, 104] on button "Search" at bounding box center [1070, 119] width 101 height 36
click at [755, 35] on link "Presentations" at bounding box center [745, 32] width 58 height 13
click at [1011, 27] on li "Login" at bounding box center [1026, 32] width 58 height 17
click at [1029, 31] on link "Login" at bounding box center [1025, 32] width 23 height 13
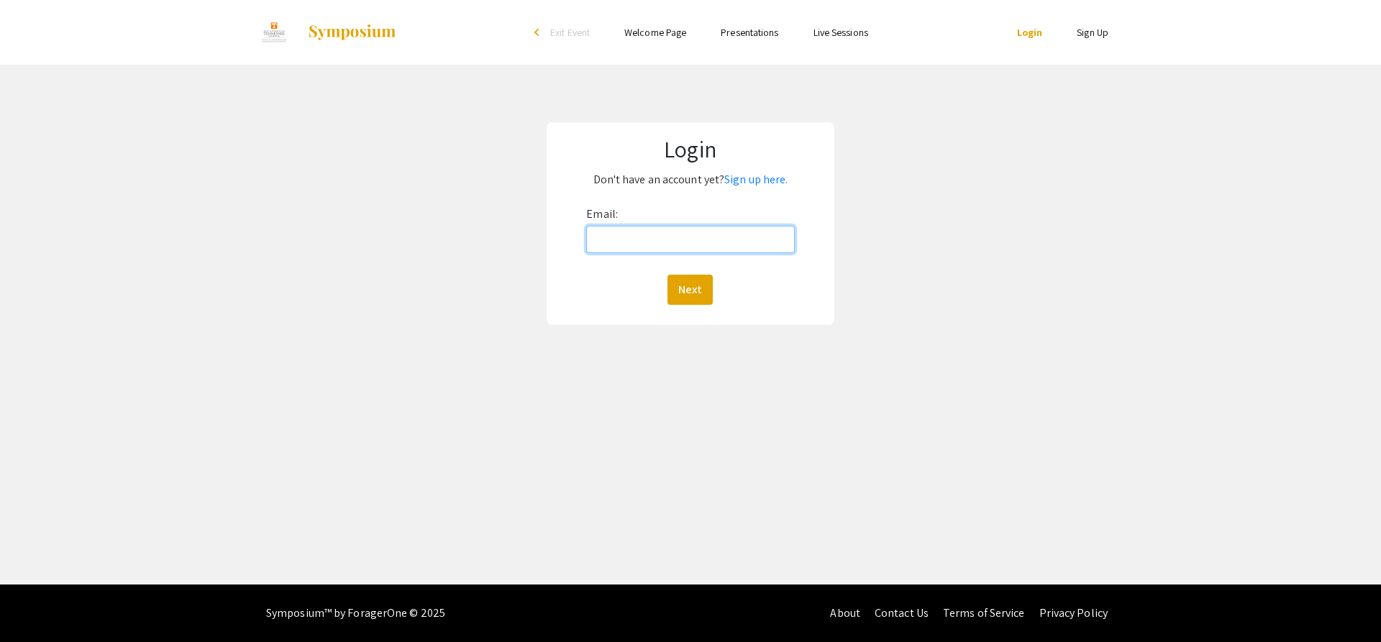
click at [691, 238] on input "Email:" at bounding box center [690, 239] width 208 height 27
click at [740, 33] on link "Presentations" at bounding box center [750, 32] width 58 height 13
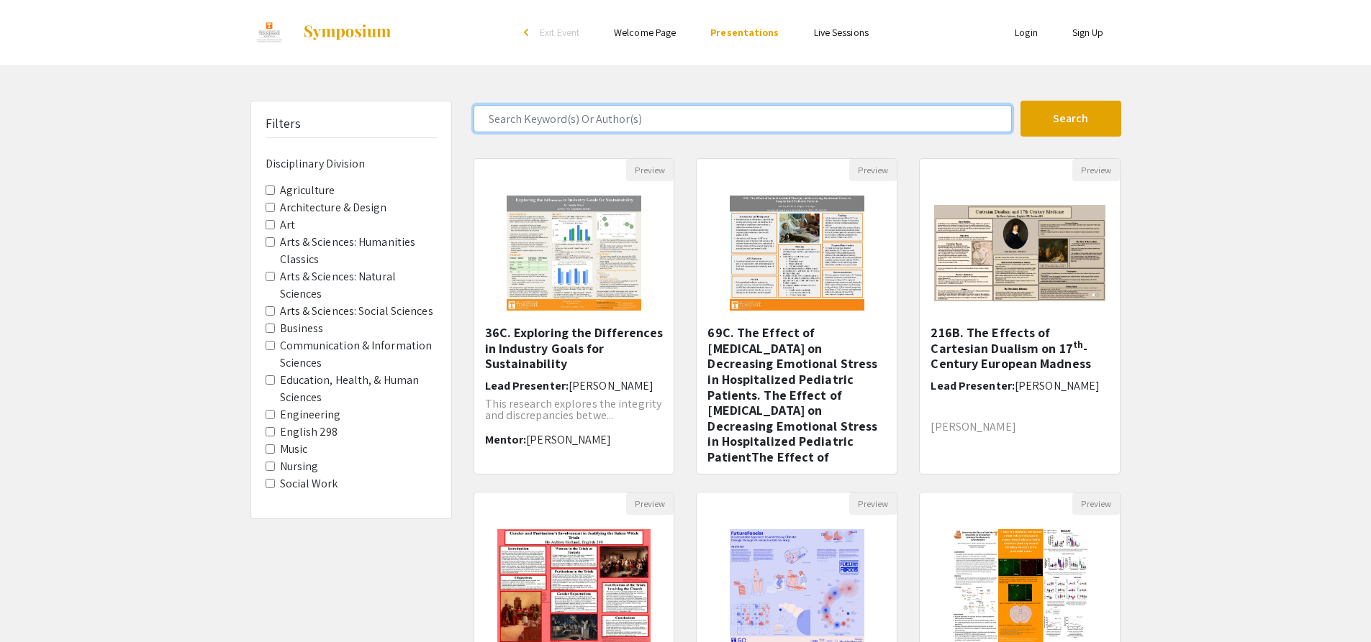
click at [696, 122] on input "Search Keyword(s) Or Author(s)" at bounding box center [742, 118] width 538 height 27
click at [1020, 101] on button "Search" at bounding box center [1070, 119] width 101 height 36
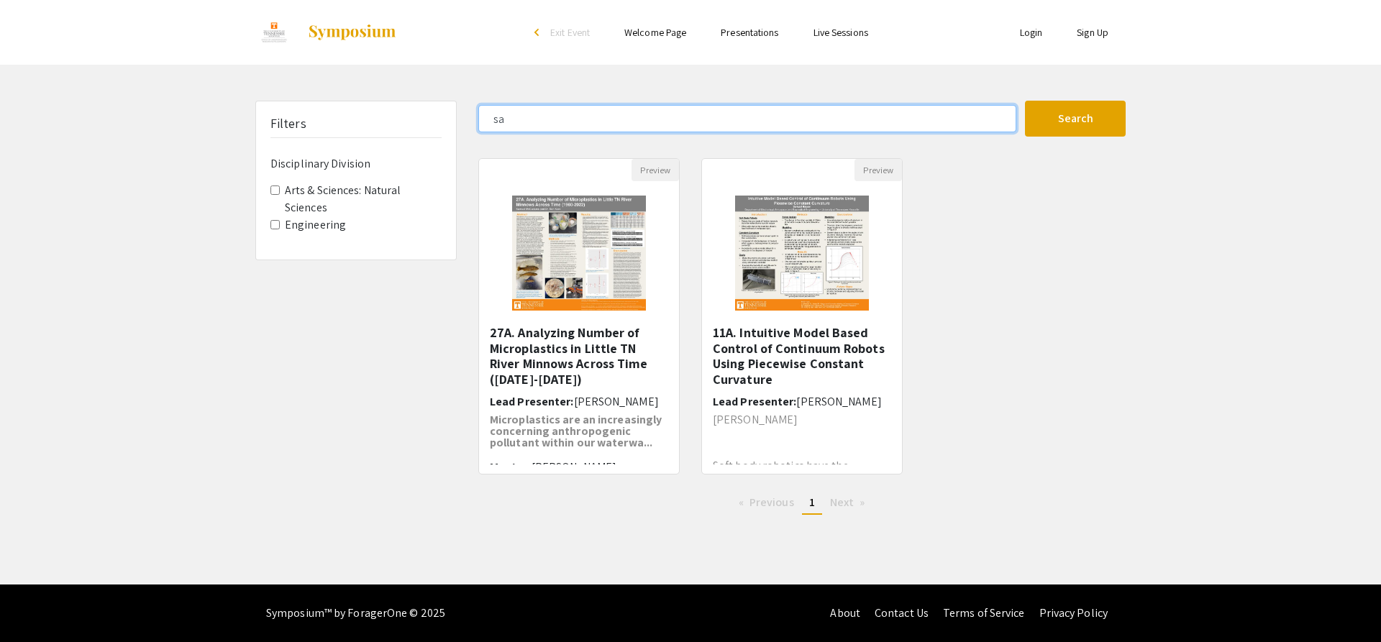
type input "s"
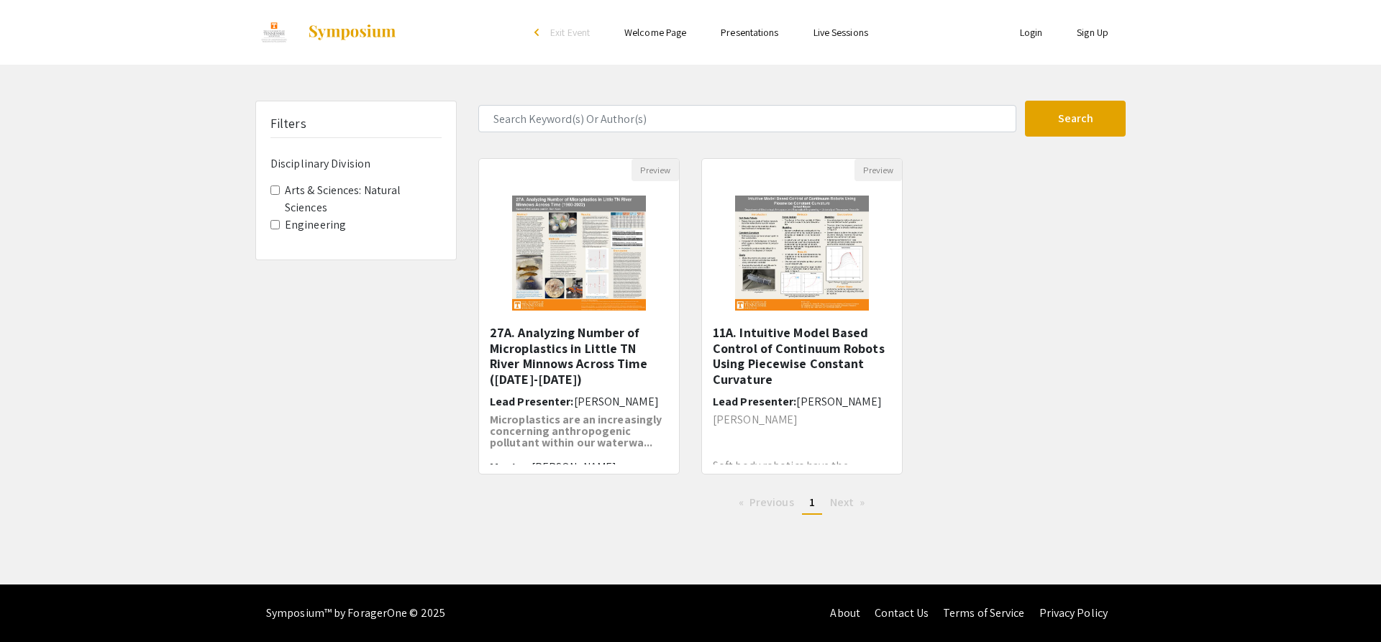
click at [275, 21] on img at bounding box center [273, 32] width 37 height 36
click at [540, 41] on div "arrow_back_ios" at bounding box center [539, 32] width 9 height 17
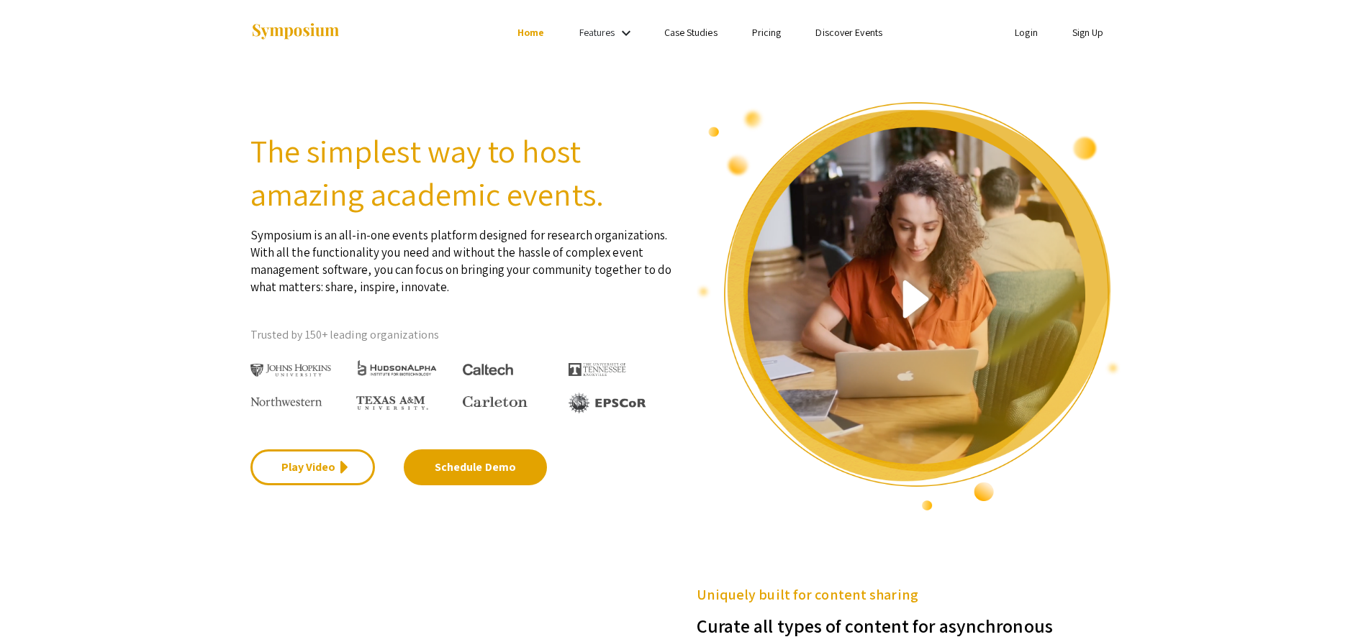
click at [309, 35] on img at bounding box center [295, 31] width 90 height 19
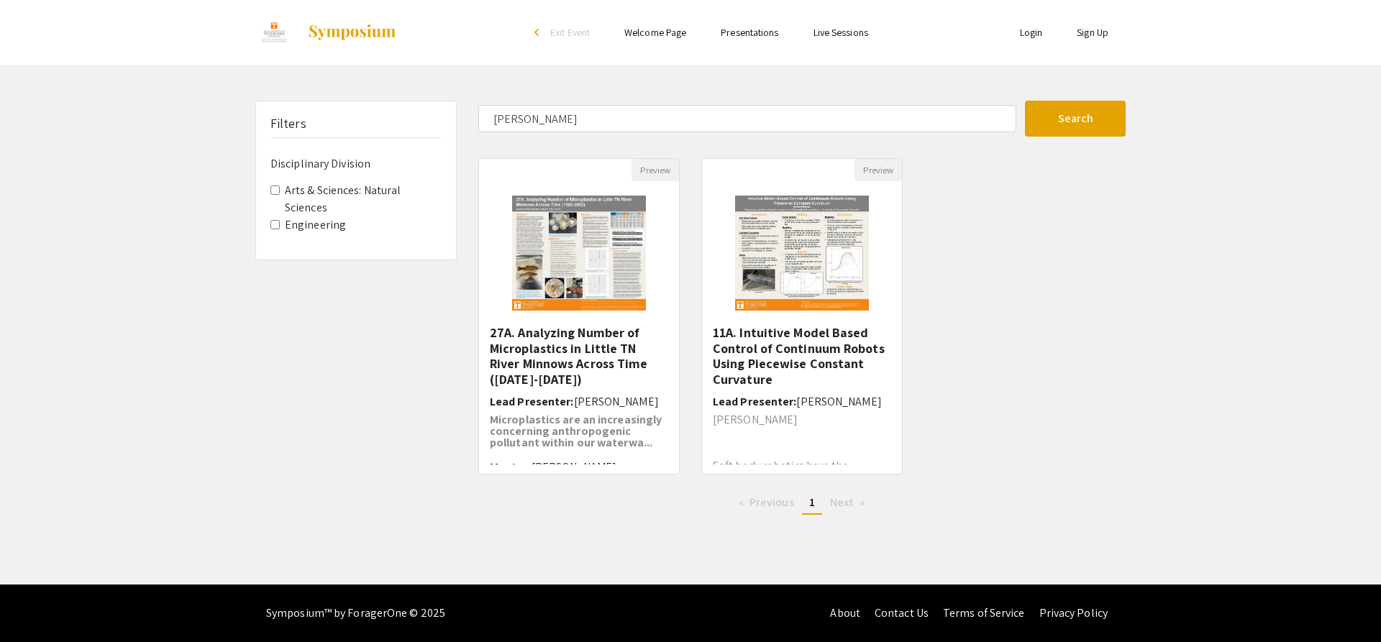
type input "andy\"
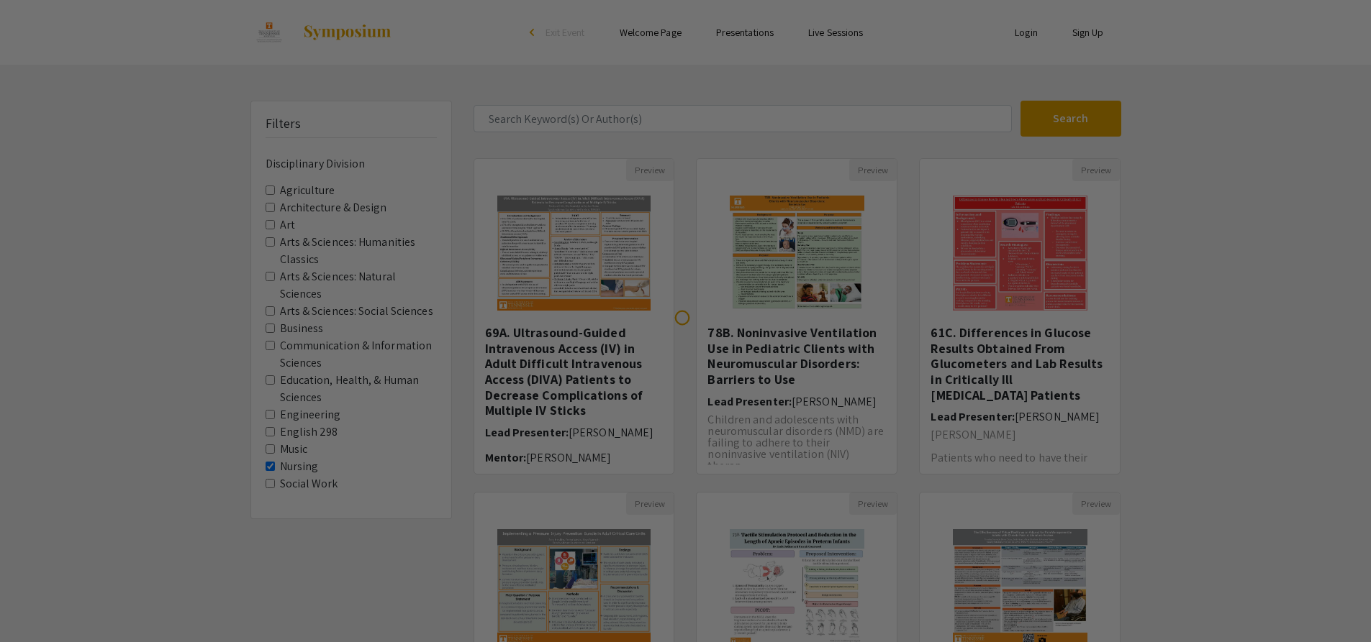
scroll to position [312, 0]
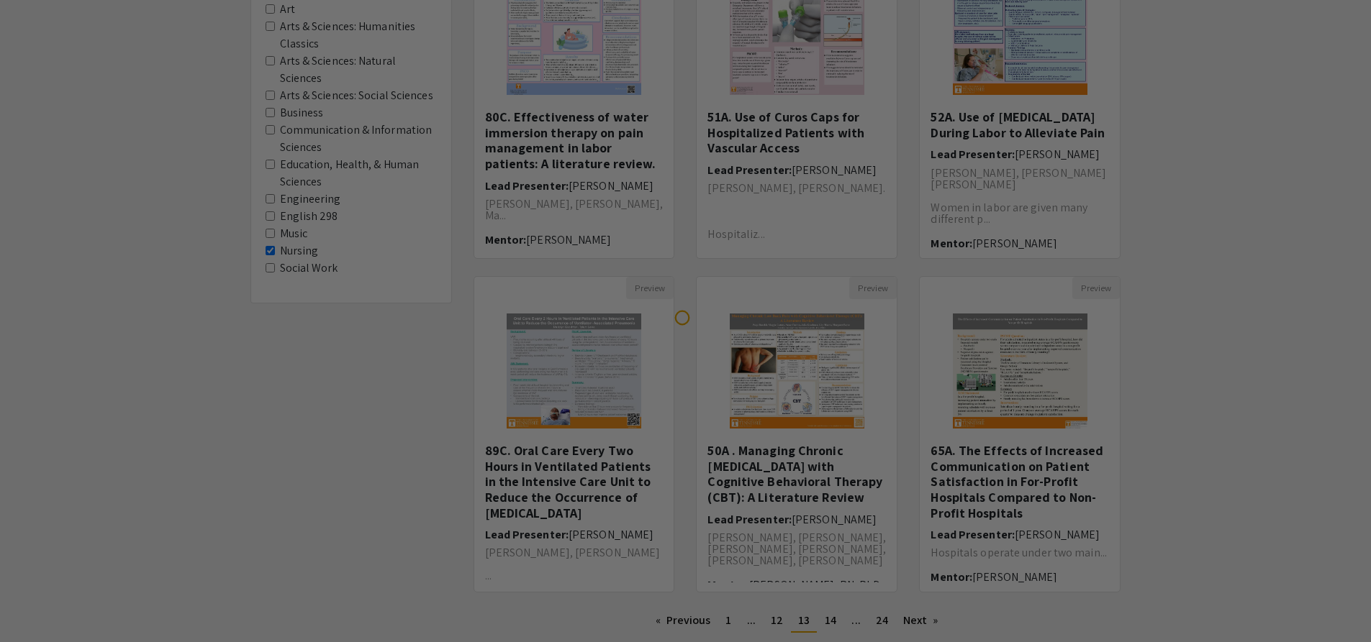
scroll to position [312, 0]
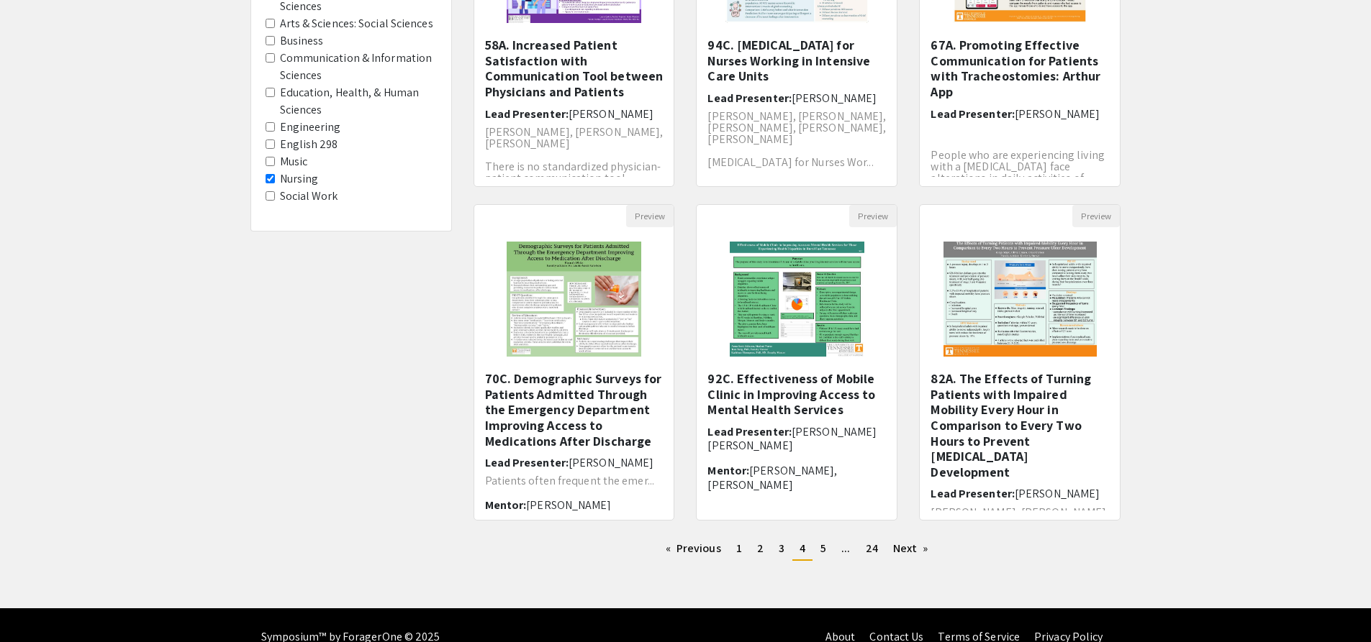
scroll to position [312, 0]
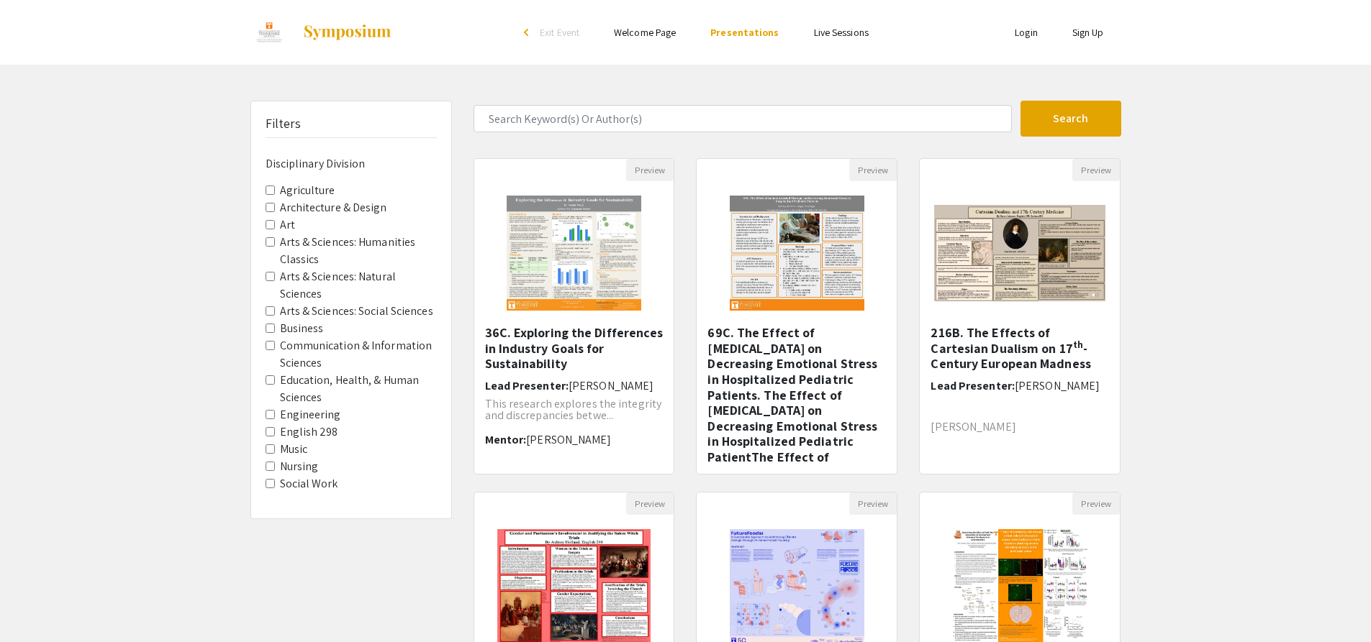
click at [740, 42] on ul "Skip navigation arrow_back_ios Exit Event Welcome Page Presentations Live Sessi…" at bounding box center [685, 32] width 287 height 65
click at [748, 32] on link "Presentations" at bounding box center [744, 32] width 68 height 13
click at [752, 30] on link "Presentations" at bounding box center [744, 32] width 68 height 13
click at [842, 36] on link "Live Sessions" at bounding box center [841, 32] width 55 height 13
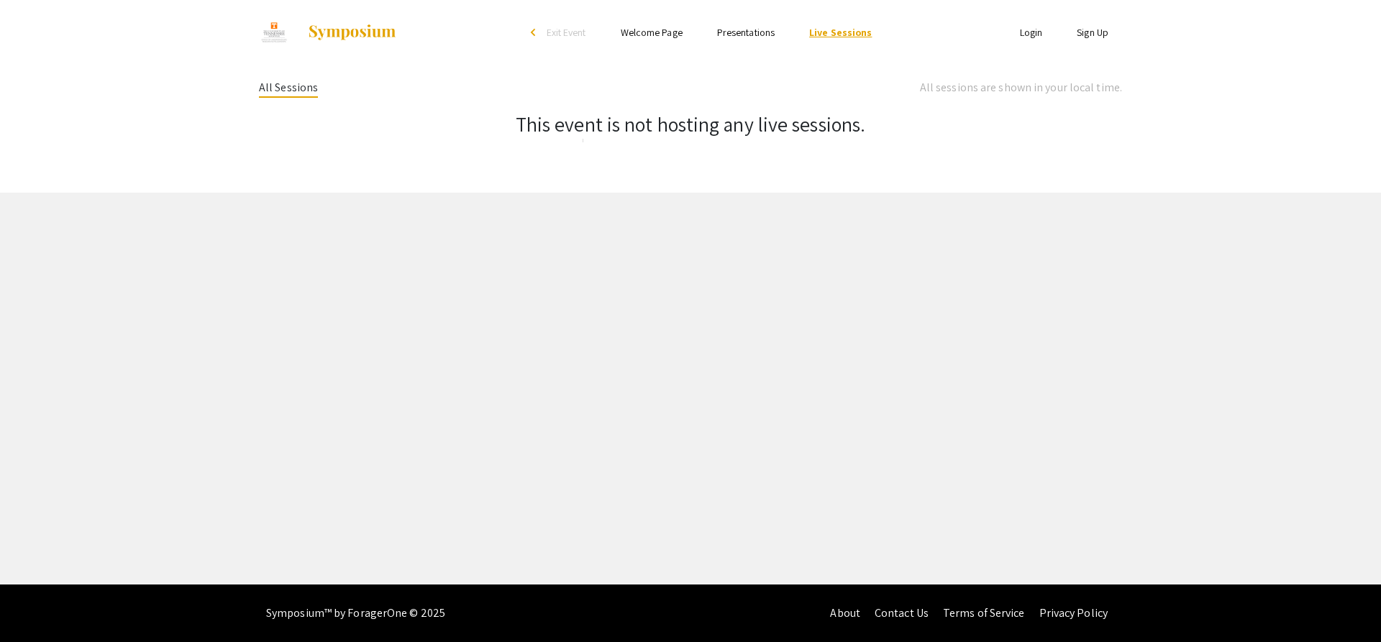
click at [842, 36] on link "Live Sessions" at bounding box center [840, 32] width 63 height 13
click at [736, 40] on li "Presentations" at bounding box center [746, 32] width 92 height 17
click at [741, 31] on link "Presentations" at bounding box center [746, 32] width 58 height 13
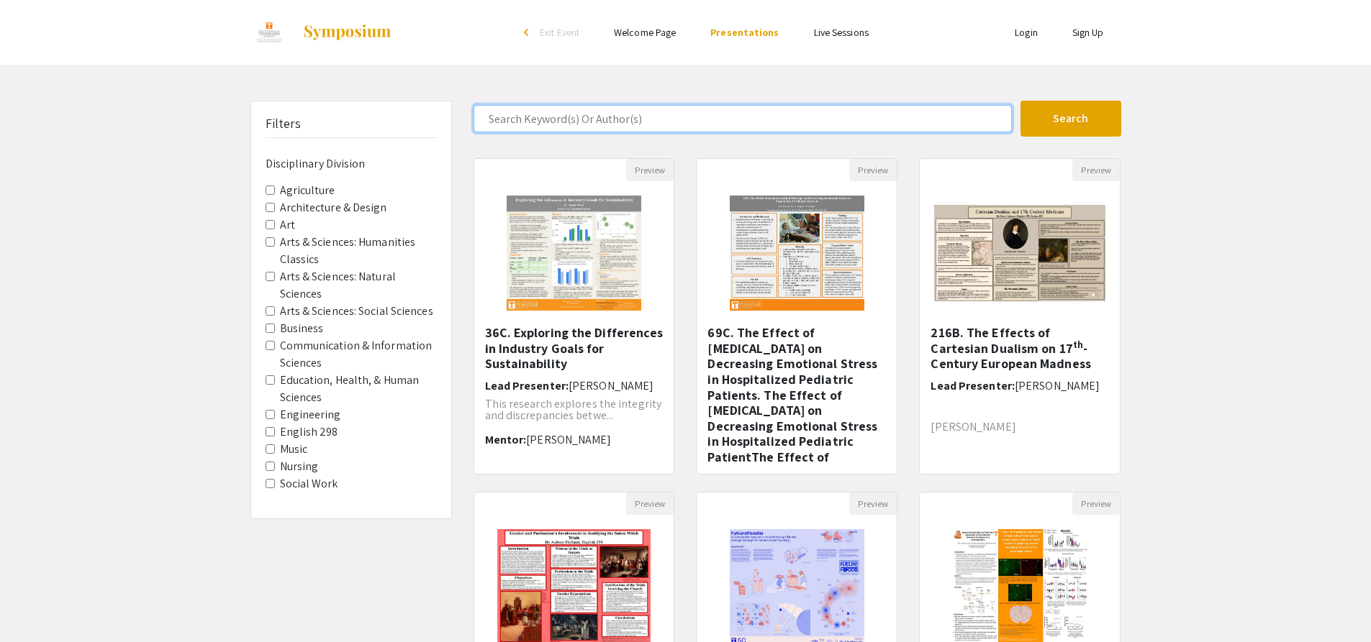
click at [893, 115] on input "Search Keyword(s) Or Author(s)" at bounding box center [742, 118] width 538 height 27
type input "samuel"
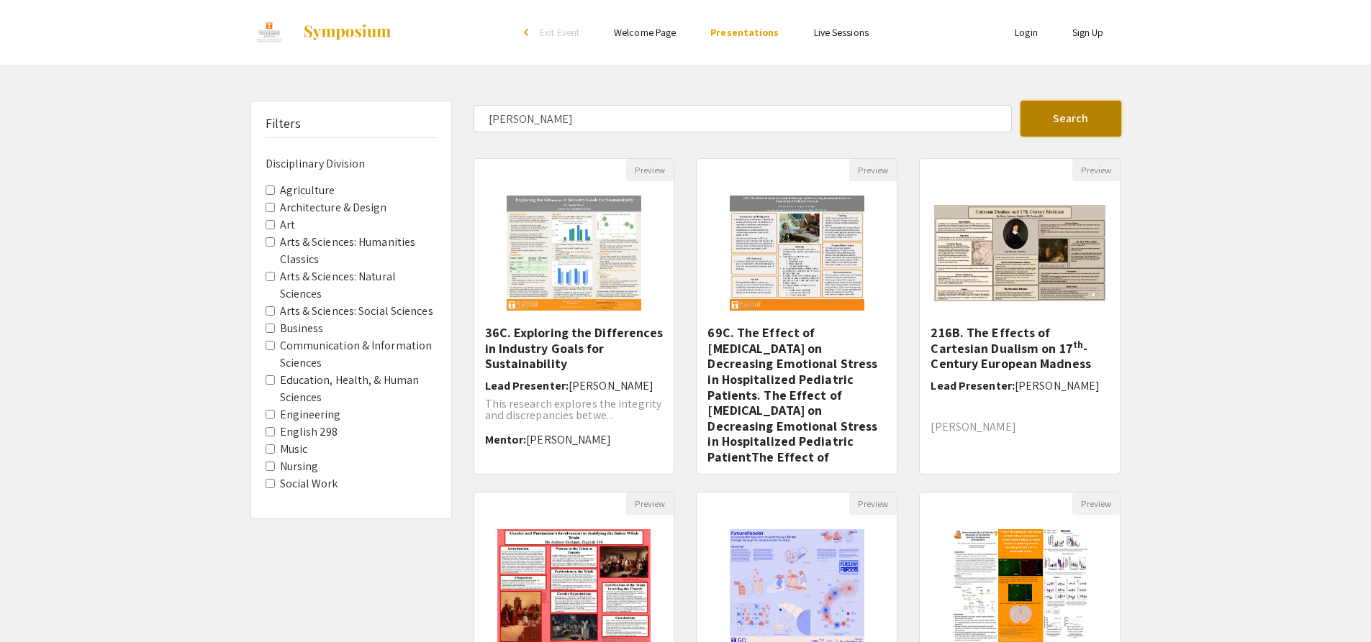
click at [1085, 111] on button "Search" at bounding box center [1070, 119] width 101 height 36
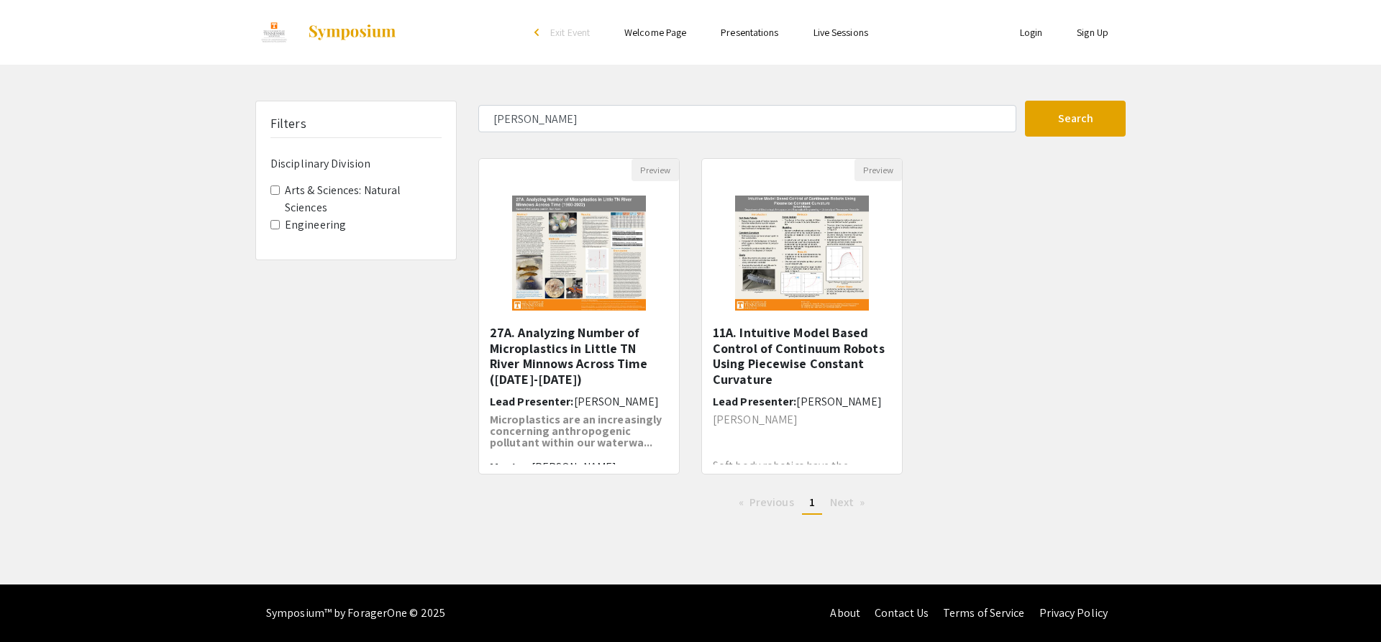
click at [547, 30] on li "arrow_back_ios Exit Event" at bounding box center [565, 32] width 83 height 17
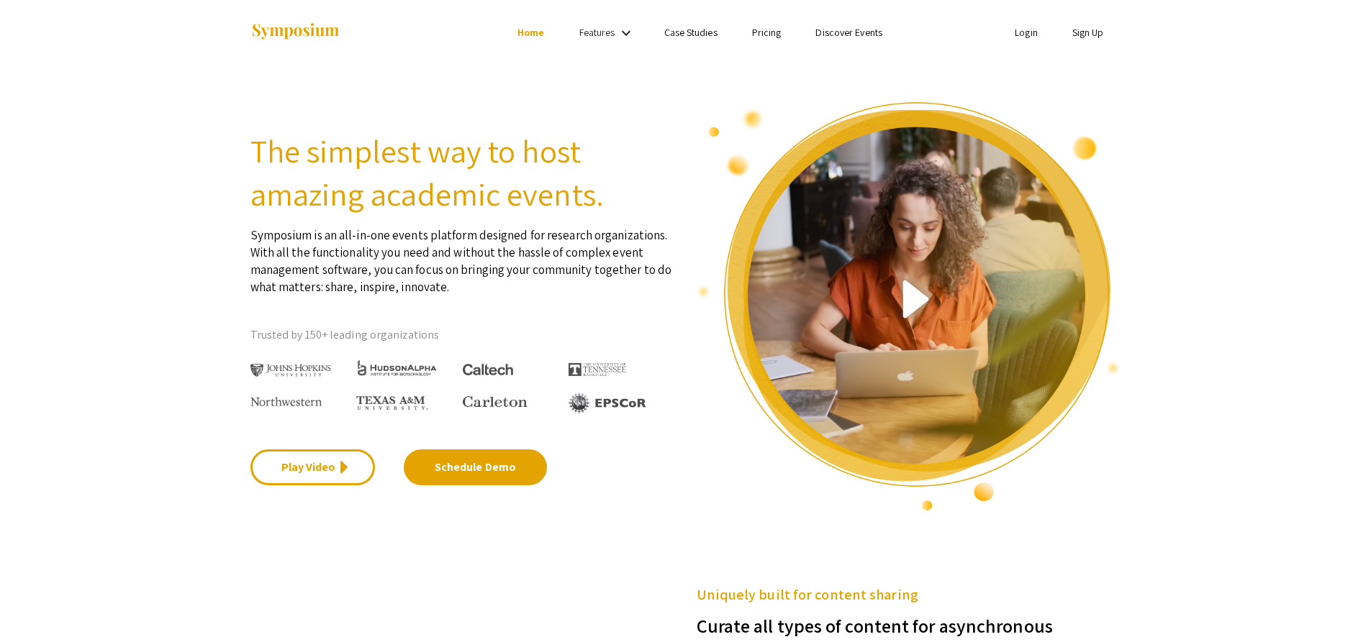
click at [824, 34] on link "Discover Events" at bounding box center [848, 32] width 67 height 13
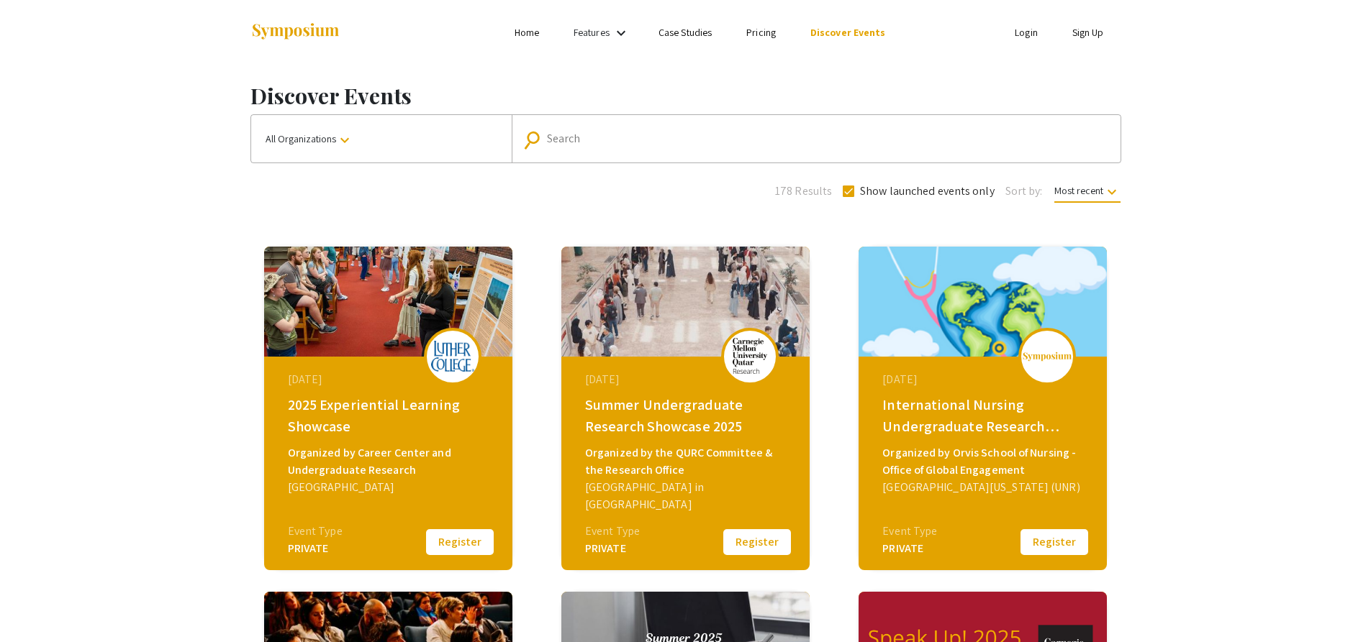
click at [750, 150] on div "Search" at bounding box center [824, 138] width 554 height 23
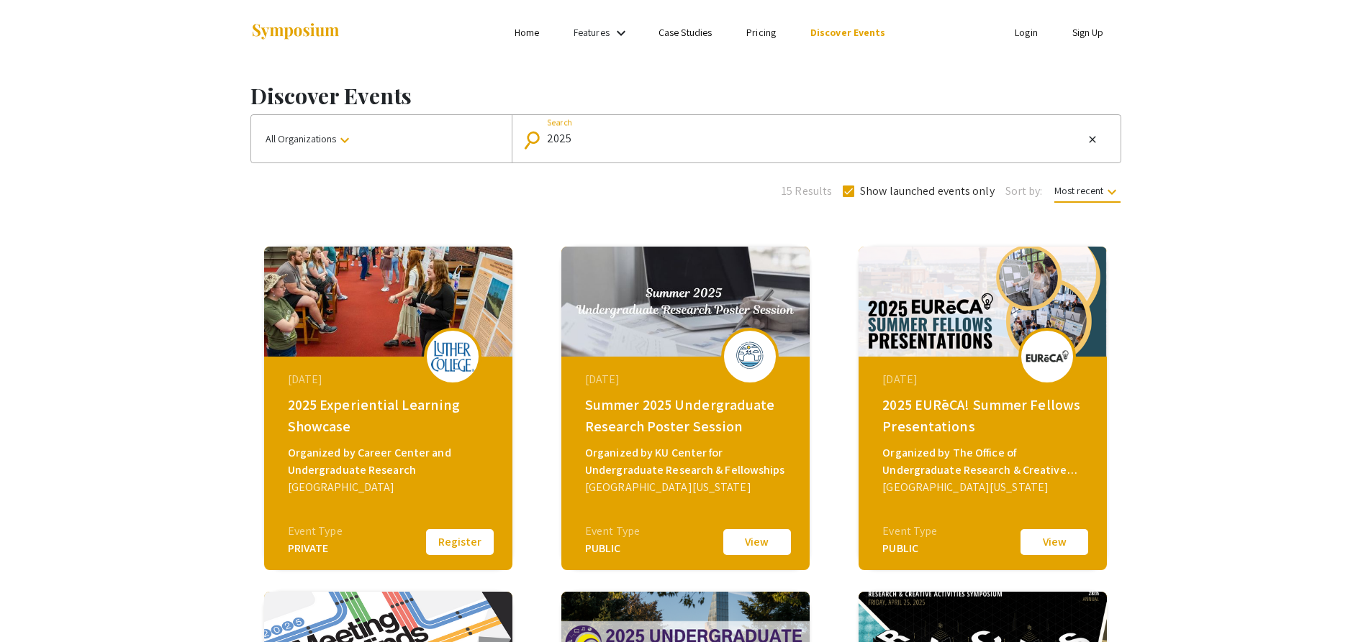
click at [778, 144] on input "2025" at bounding box center [815, 138] width 537 height 13
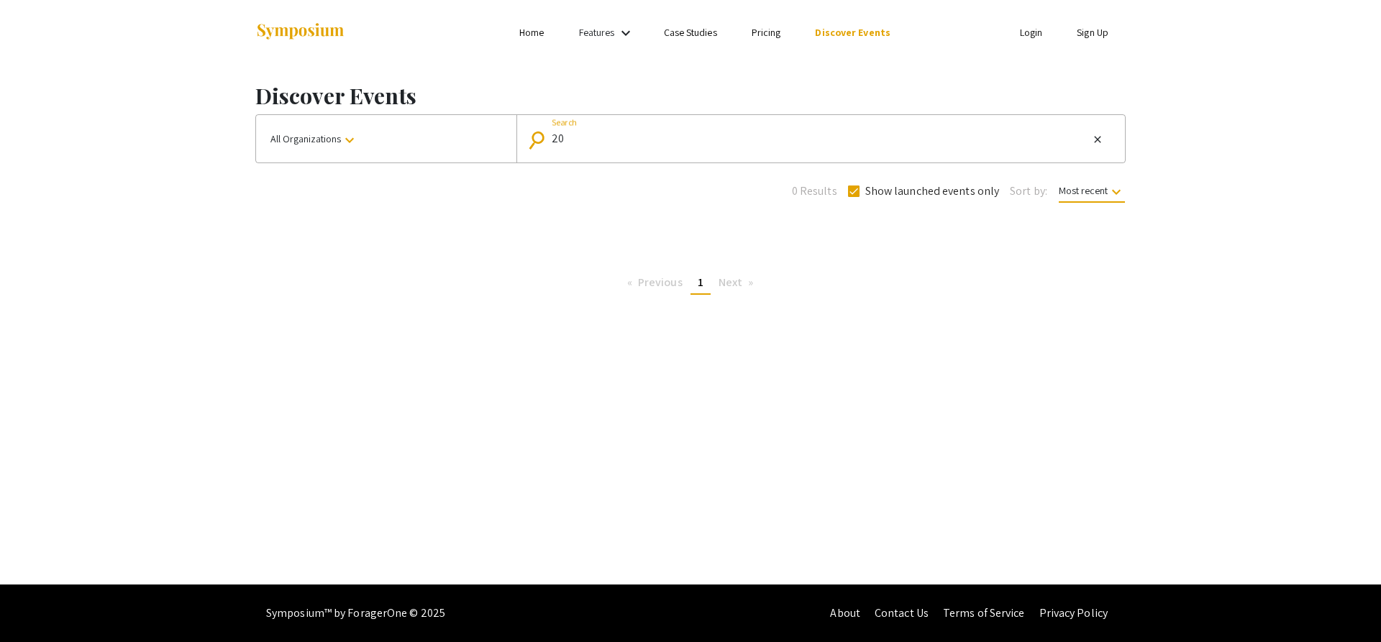
type input "2"
type input "utk"
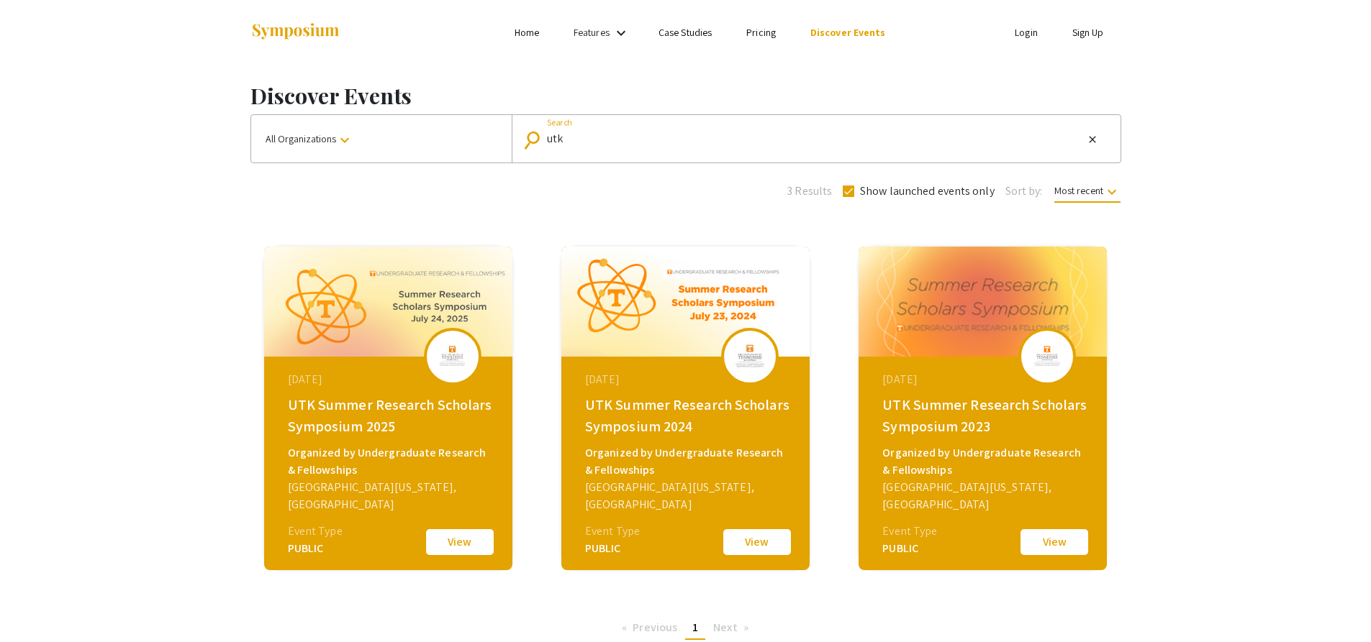
scroll to position [124, 0]
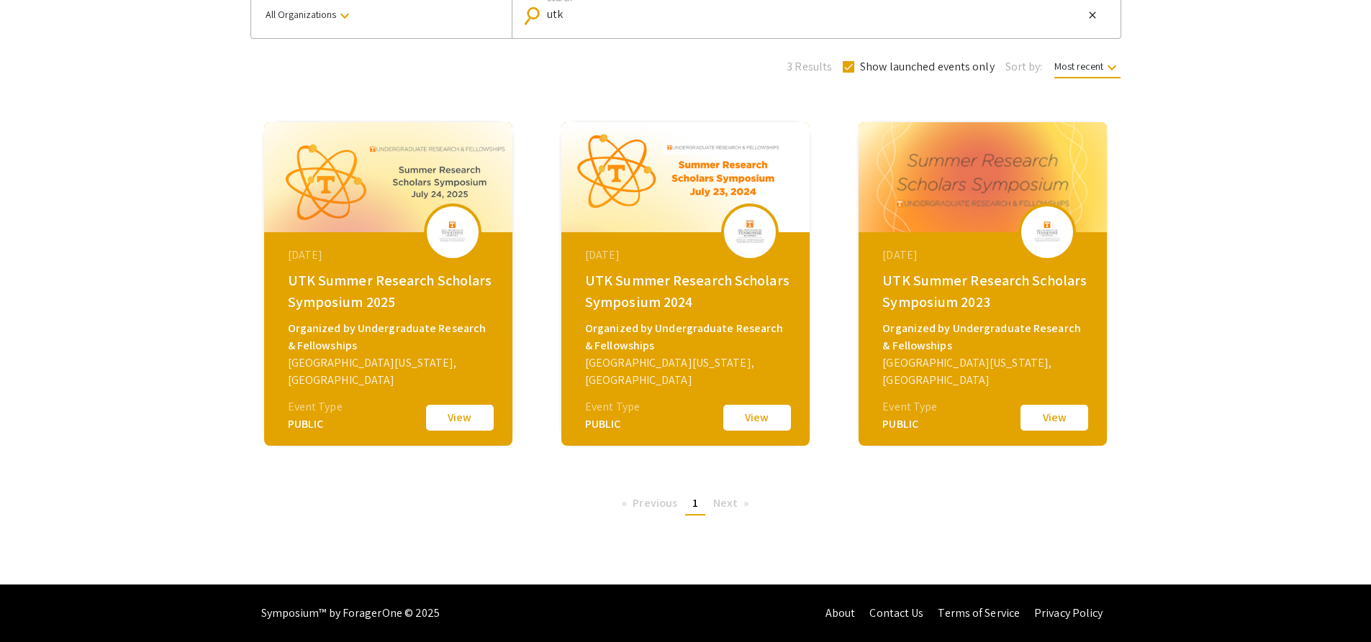
click at [487, 414] on button "View" at bounding box center [460, 418] width 72 height 30
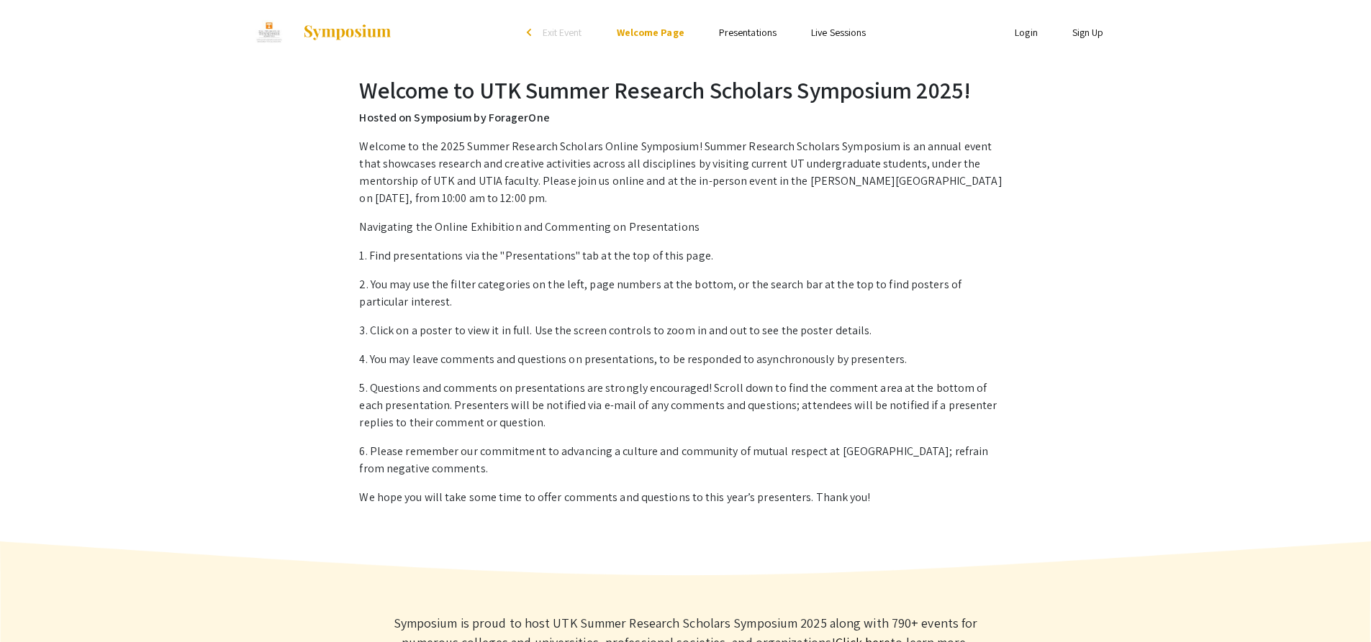
click at [773, 37] on link "Presentations" at bounding box center [748, 32] width 58 height 13
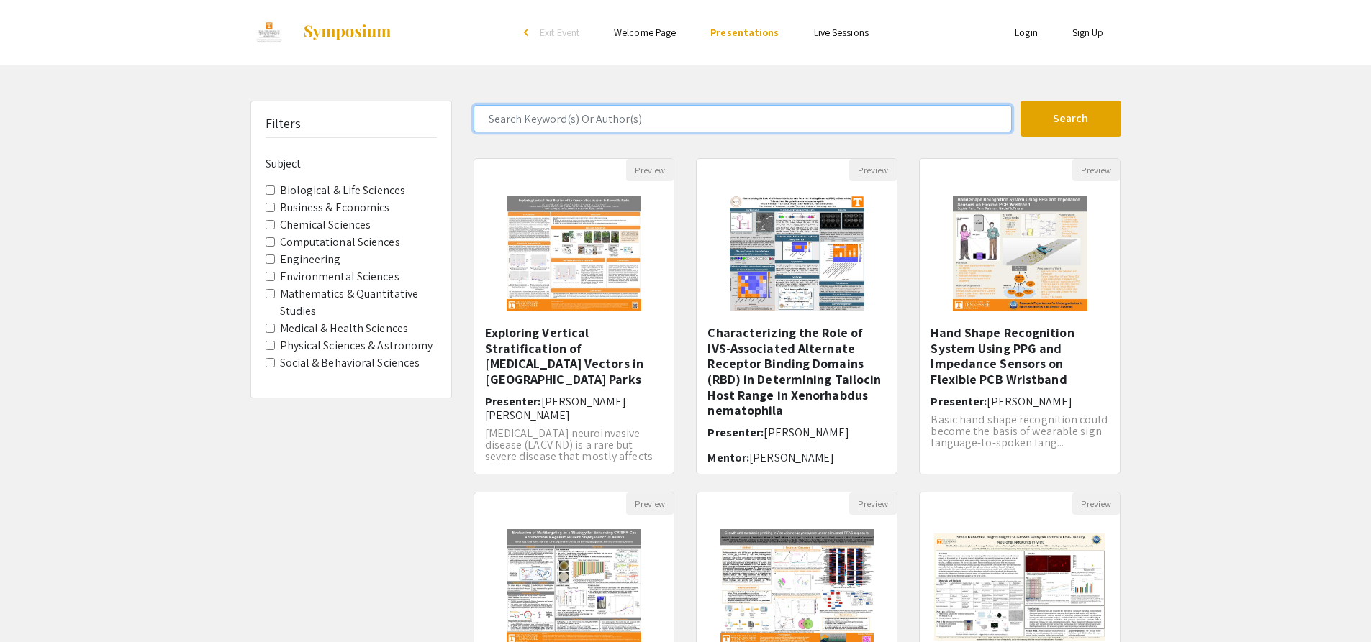
click at [689, 119] on input "Search Keyword(s) Or Author(s)" at bounding box center [742, 118] width 538 height 27
type input "samuel"
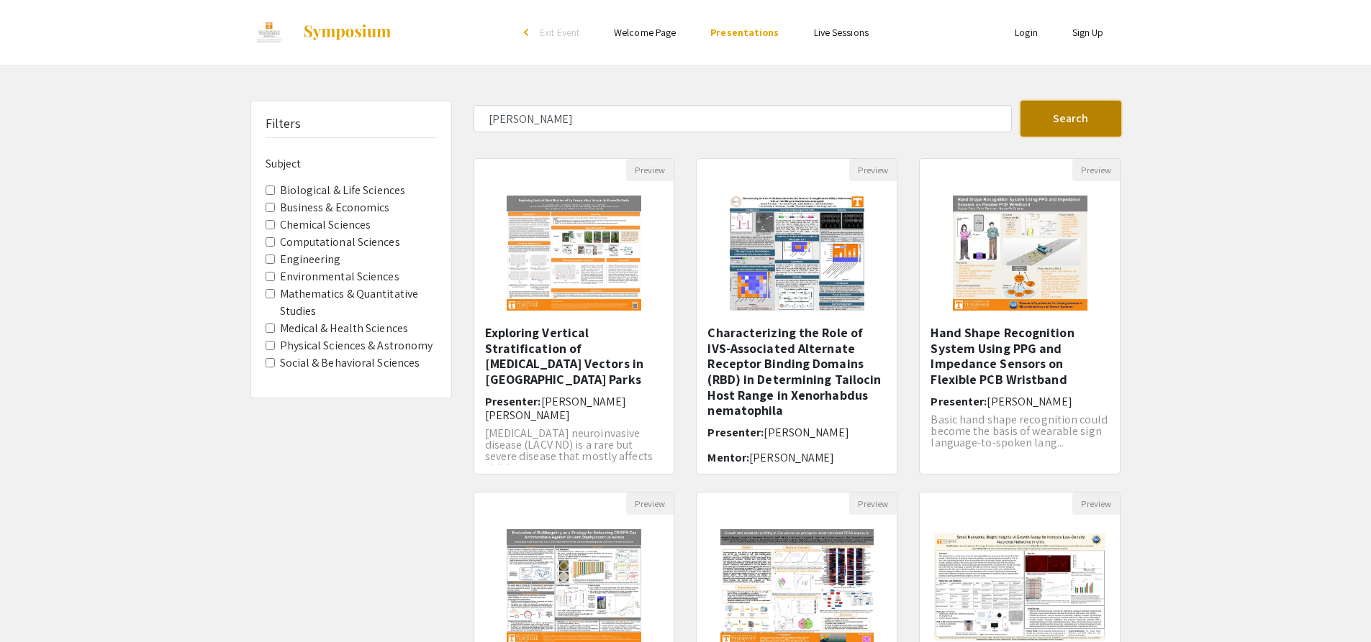
click at [1076, 115] on button "Search" at bounding box center [1070, 119] width 101 height 36
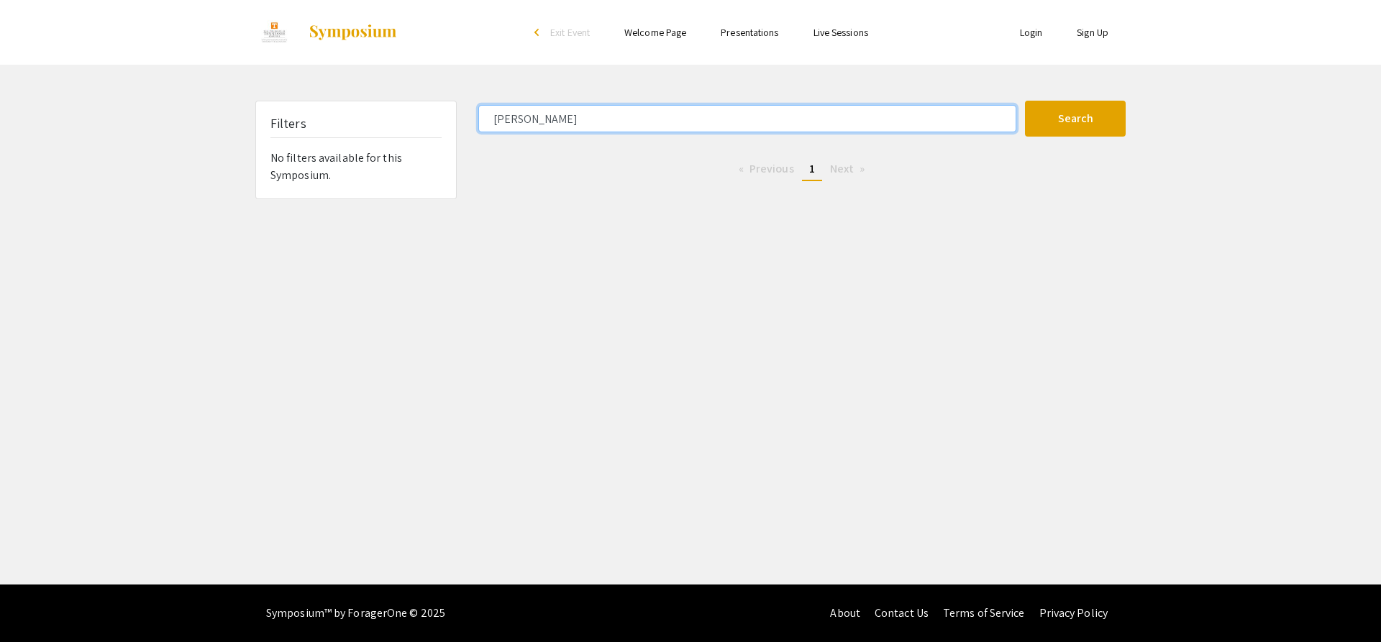
click at [648, 126] on input "samuel" at bounding box center [747, 118] width 538 height 27
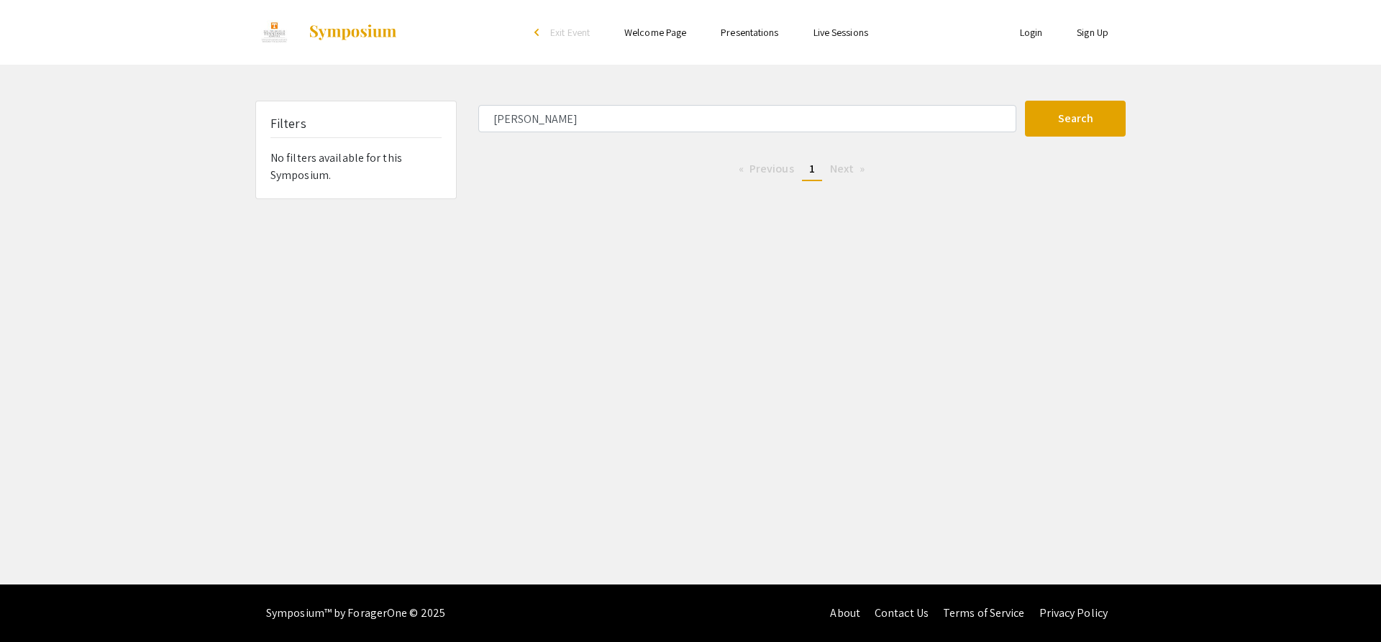
click at [328, 28] on img at bounding box center [353, 32] width 90 height 17
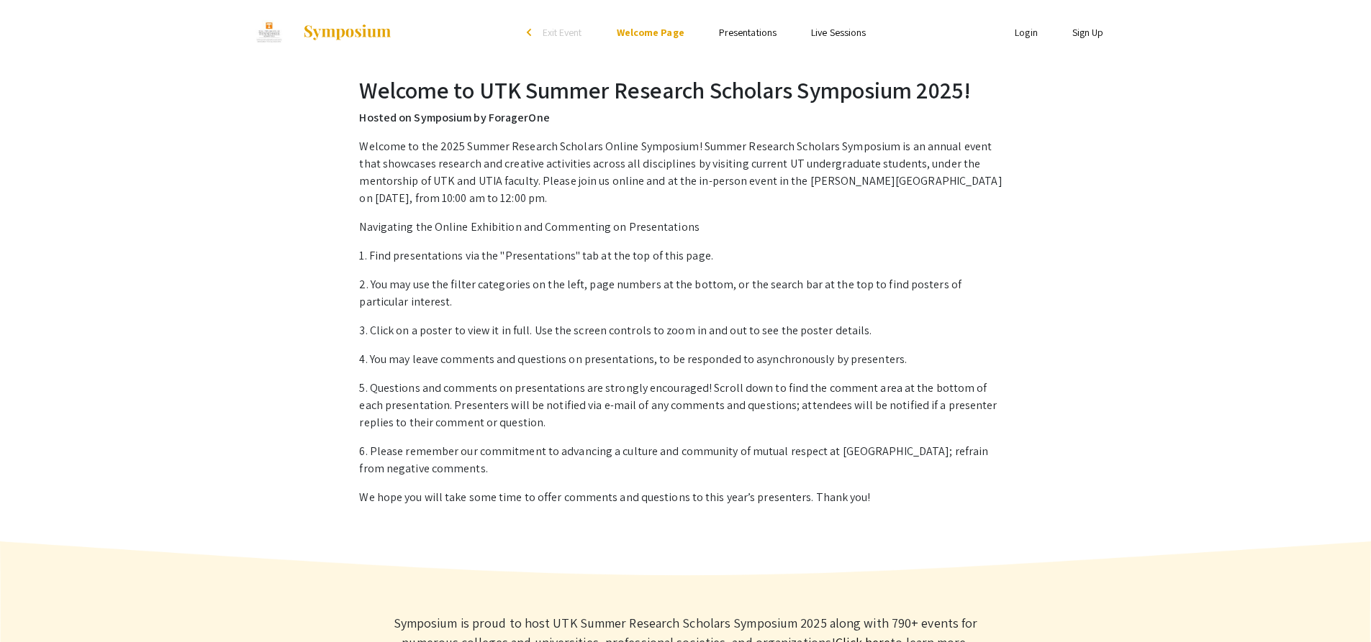
click at [736, 40] on li "Presentations" at bounding box center [747, 32] width 92 height 17
click at [747, 22] on ul "Skip navigation arrow_back_ios Exit Event Welcome Page Presentations Live Sessi…" at bounding box center [685, 32] width 287 height 65
click at [747, 30] on link "Presentations" at bounding box center [748, 32] width 58 height 13
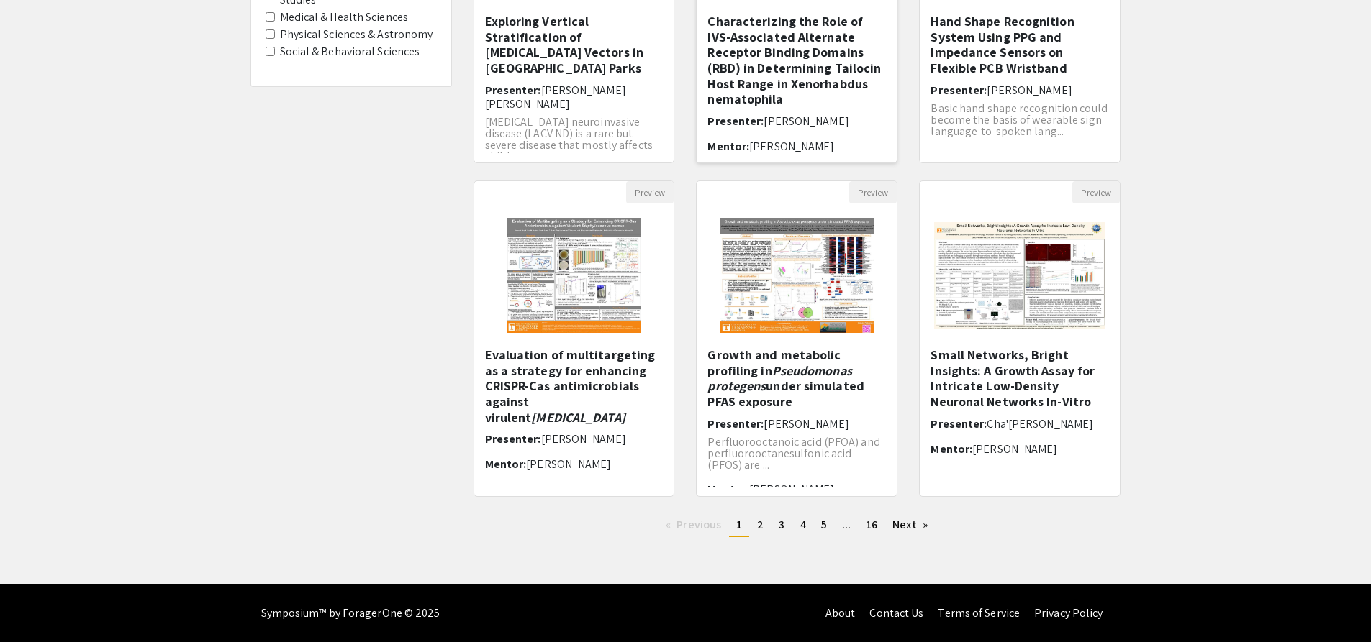
scroll to position [6, 0]
click at [862, 519] on link "page 16" at bounding box center [871, 525] width 26 height 22
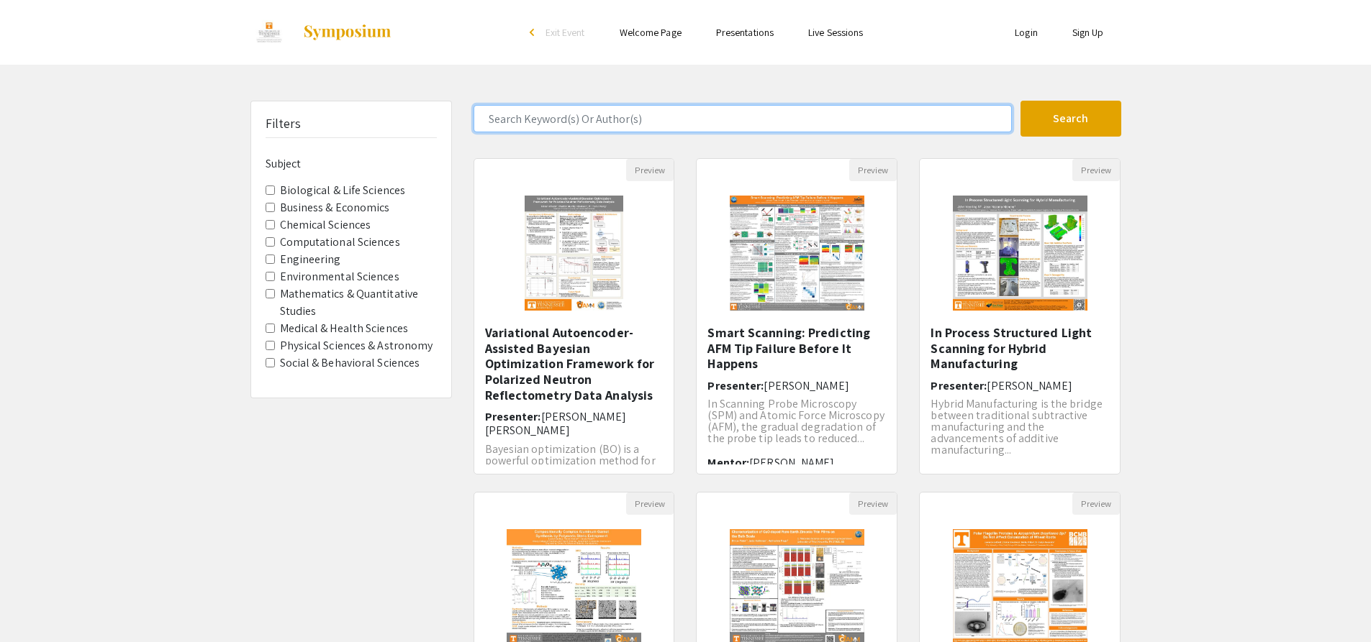
click at [678, 131] on input "Search Keyword(s) Or Author(s)" at bounding box center [742, 118] width 538 height 27
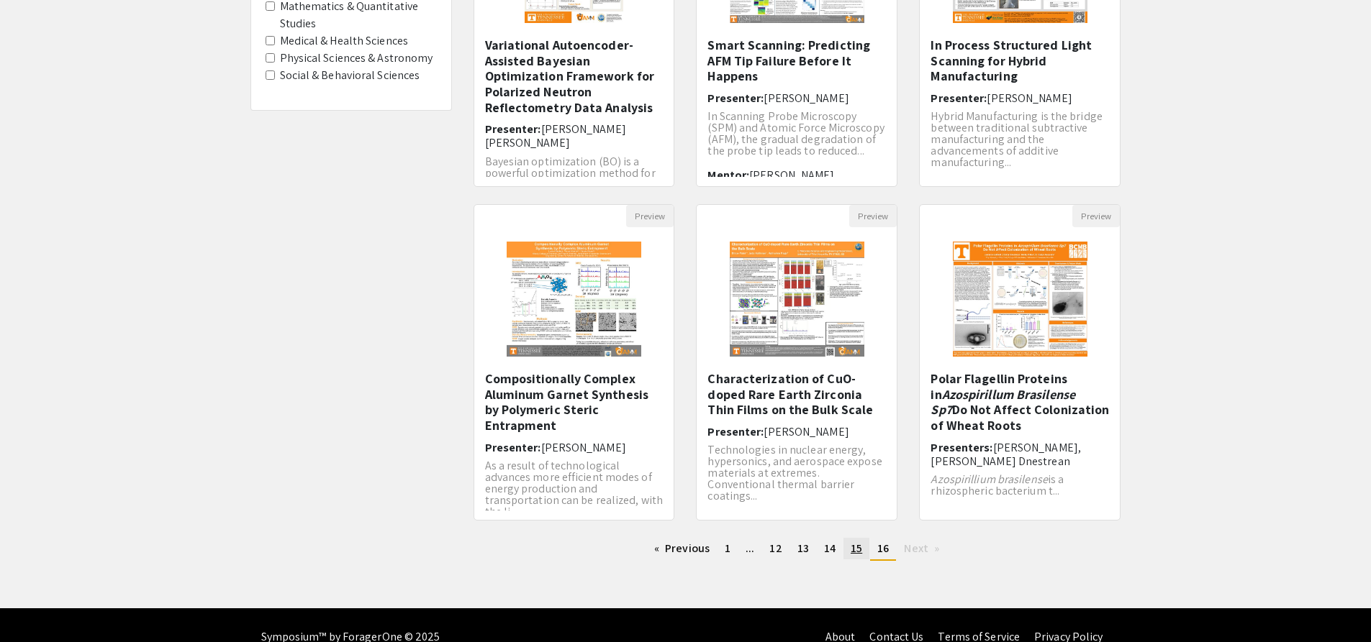
click at [845, 558] on link "page 15" at bounding box center [856, 549] width 26 height 22
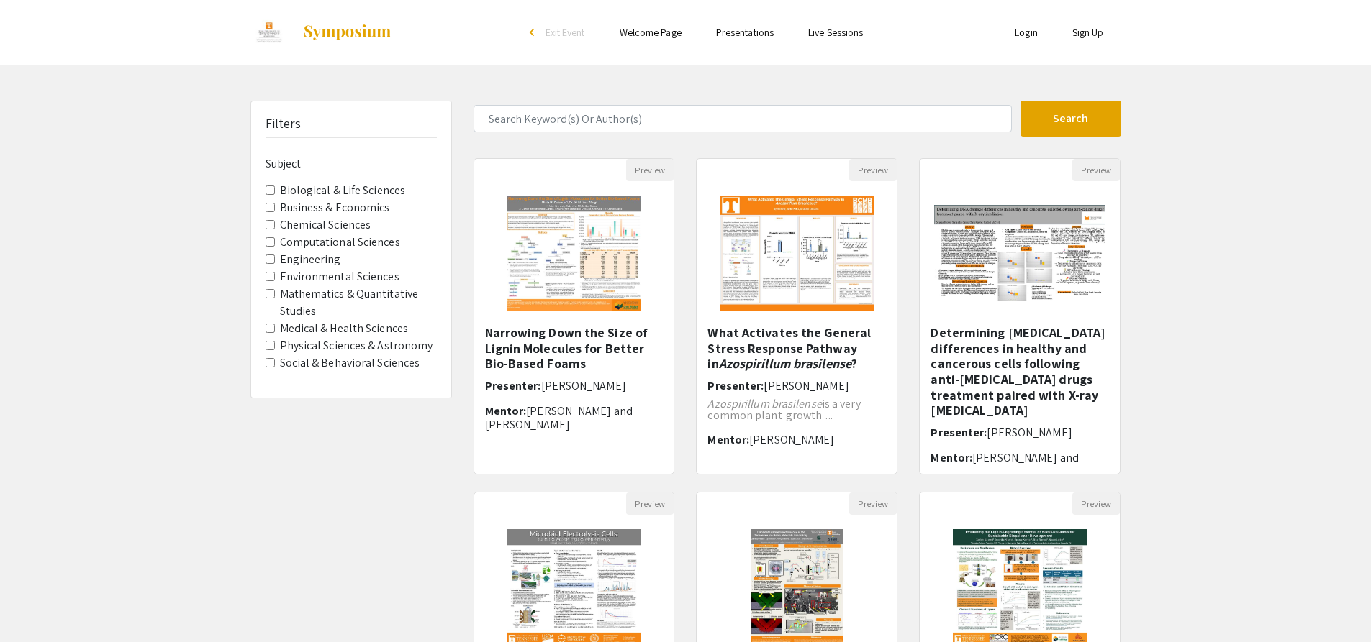
click at [316, 38] on img at bounding box center [347, 32] width 90 height 17
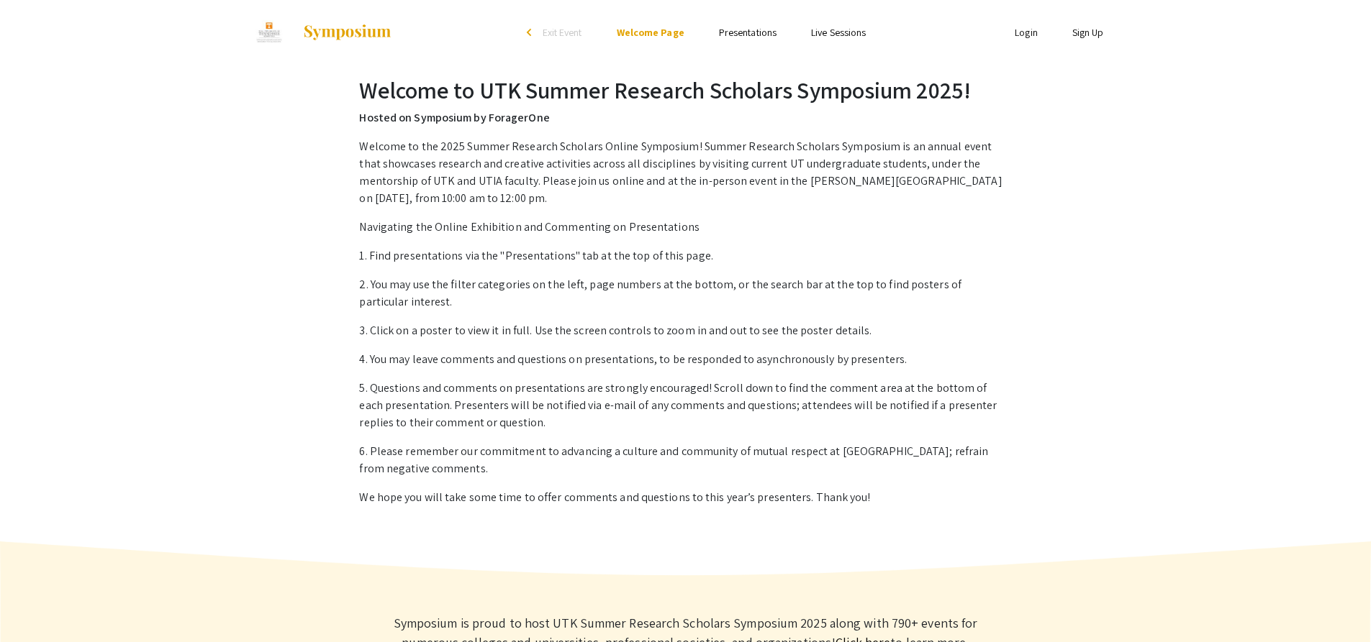
click at [541, 30] on li "arrow_back_ios Exit Event" at bounding box center [558, 32] width 83 height 17
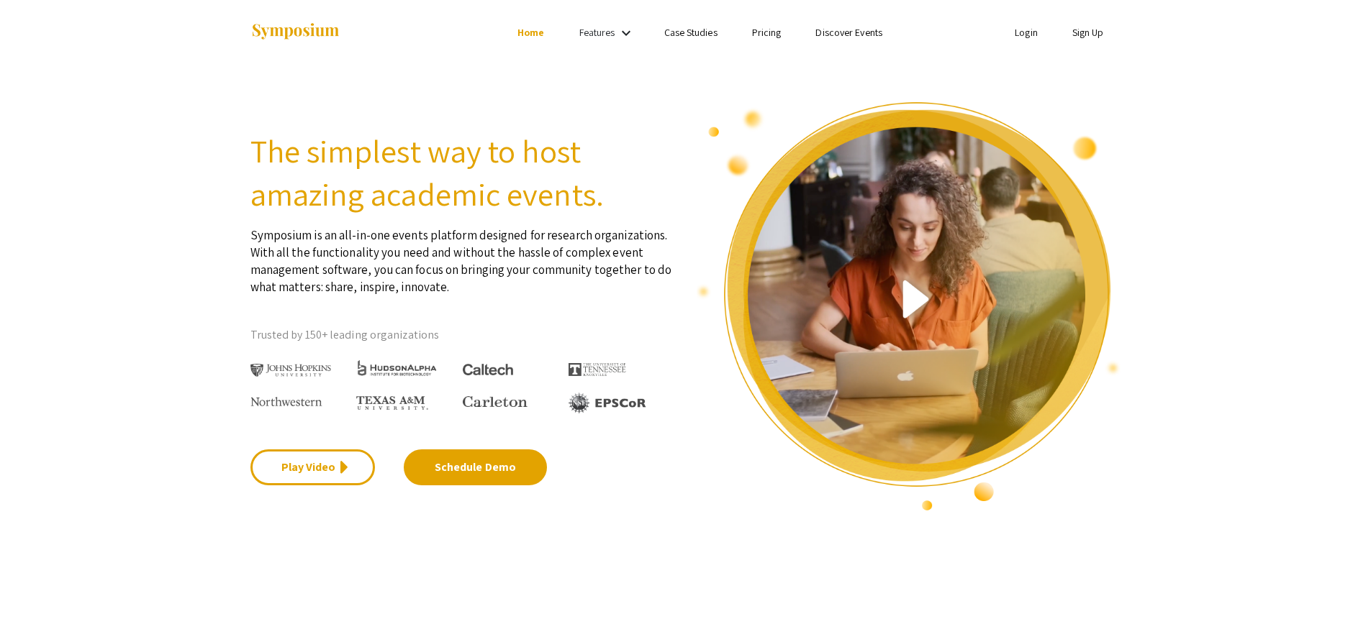
click at [1035, 29] on link "Login" at bounding box center [1025, 32] width 23 height 13
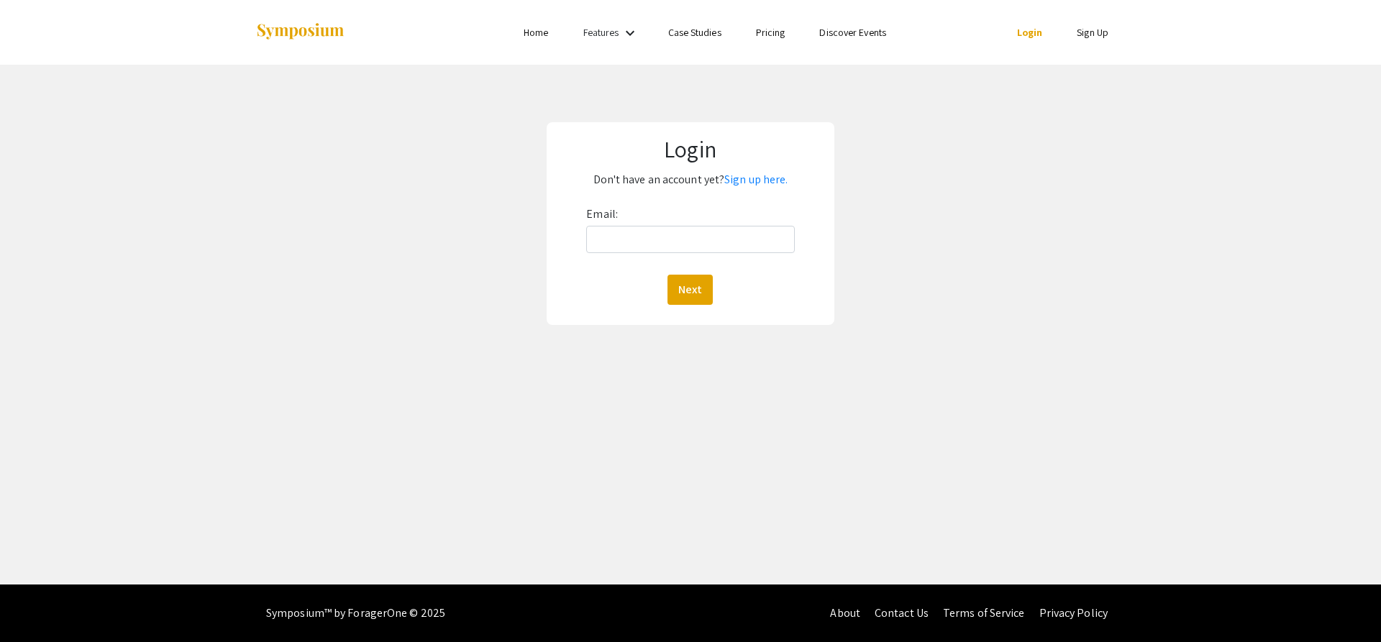
click at [533, 37] on link "Home" at bounding box center [536, 32] width 24 height 13
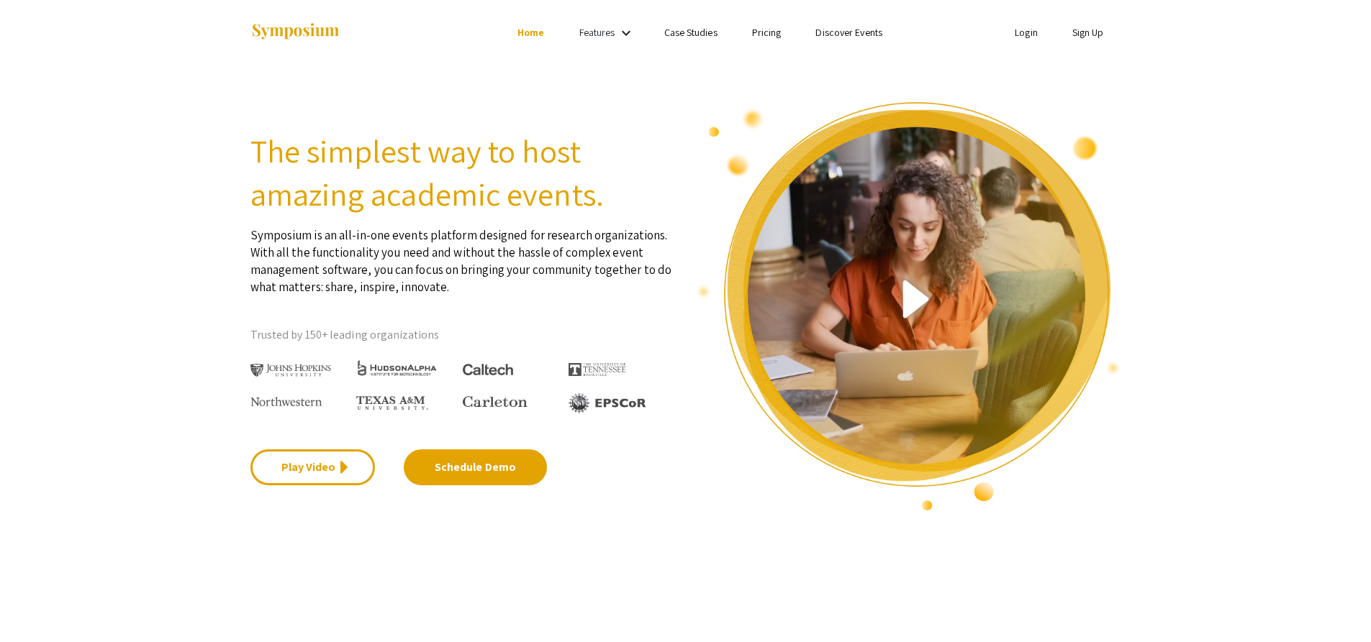
click at [845, 42] on ul "Login Sign Up" at bounding box center [976, 32] width 287 height 65
click at [844, 31] on link "Discover Events" at bounding box center [848, 32] width 67 height 13
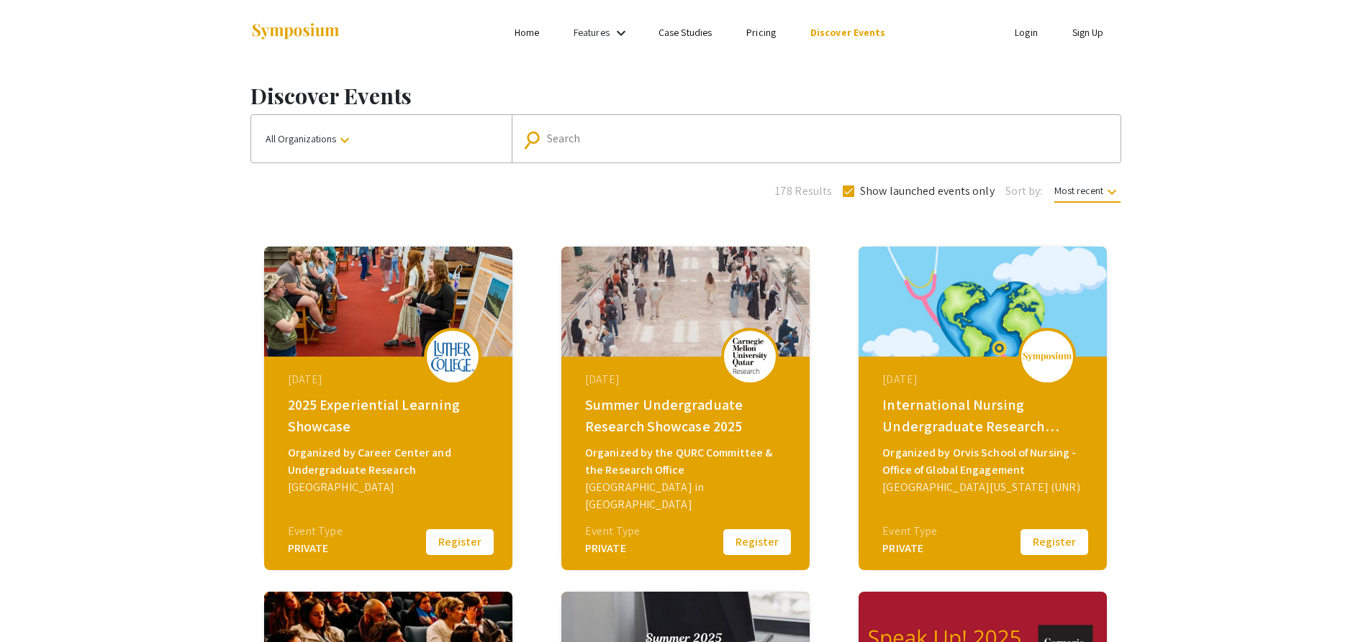
drag, startPoint x: 708, startPoint y: 160, endPoint x: 704, endPoint y: 150, distance: 11.0
click at [707, 160] on mat-form-field "search Search" at bounding box center [816, 138] width 609 height 47
click at [702, 130] on div "Search" at bounding box center [824, 138] width 554 height 23
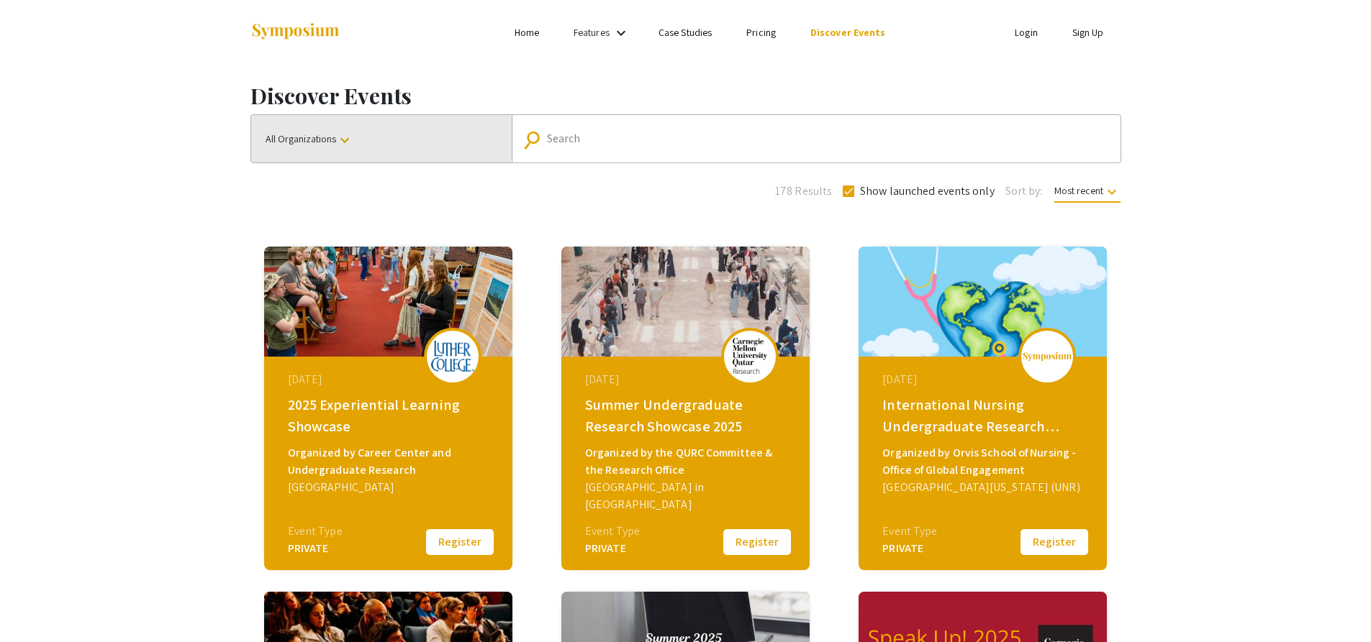
click at [333, 140] on span "All Organizations keyboard_arrow_down" at bounding box center [309, 138] width 88 height 13
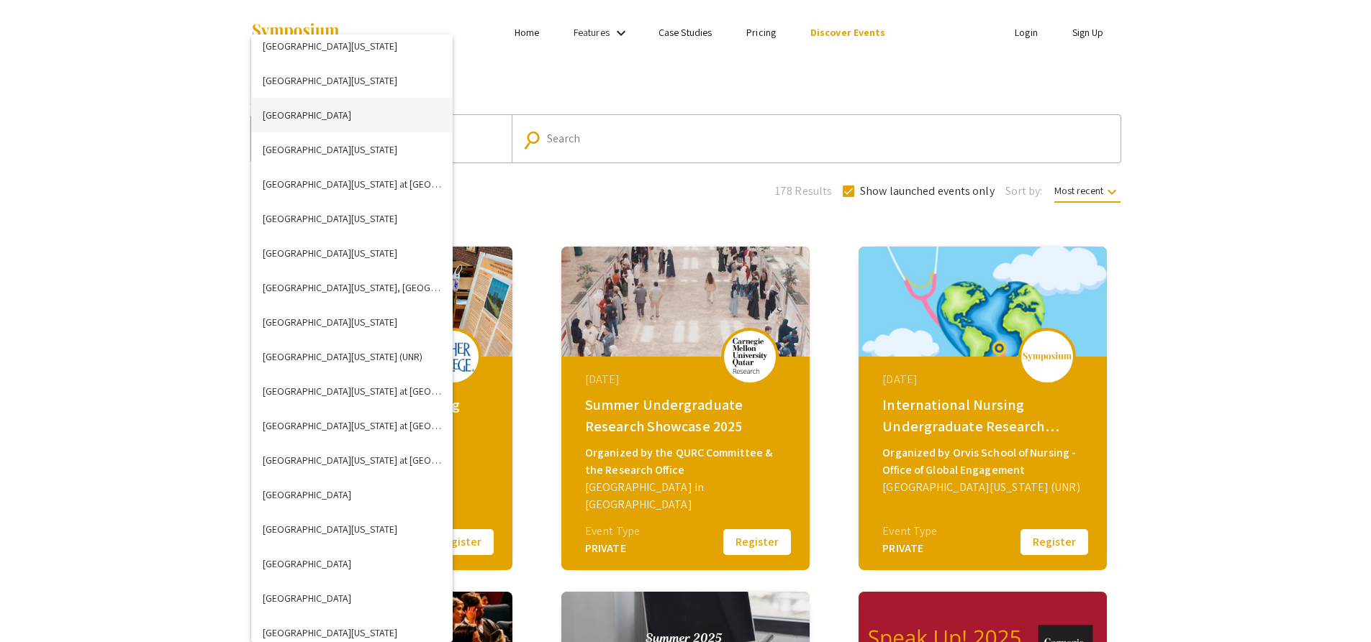
scroll to position [4820, 0]
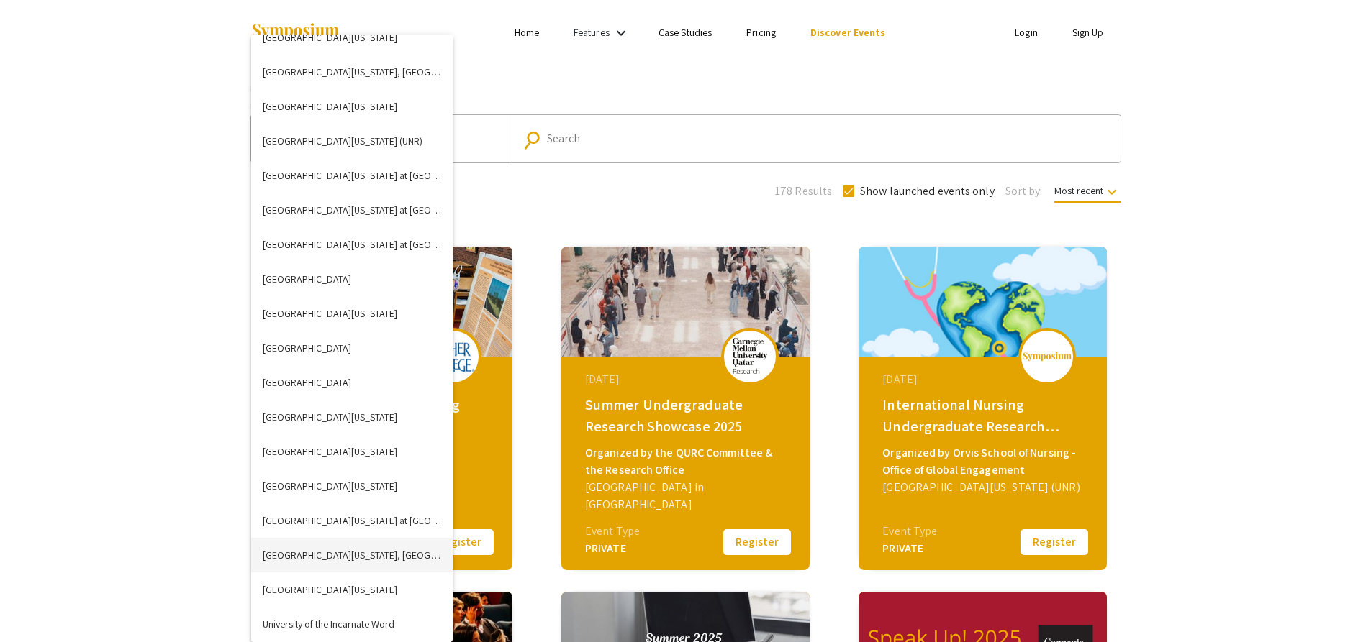
click at [368, 557] on button "University of Tennessee, Knoxville" at bounding box center [351, 555] width 201 height 35
checkbox input "false"
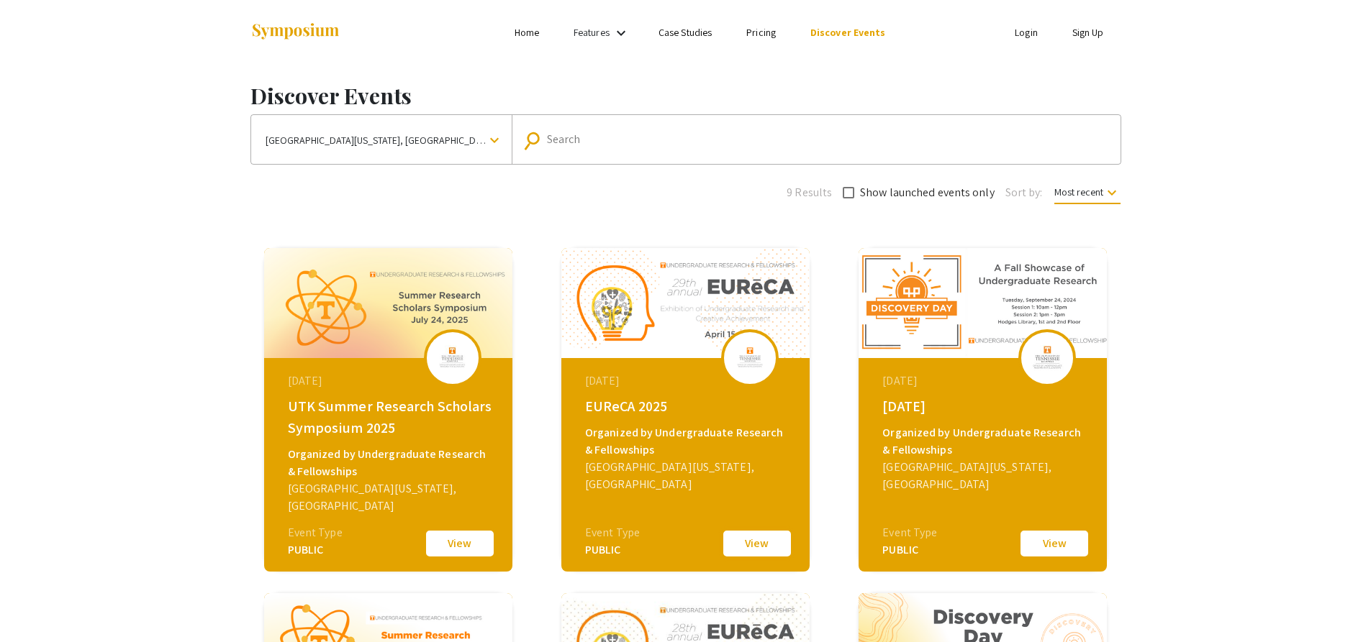
click at [752, 542] on button "View" at bounding box center [757, 544] width 72 height 30
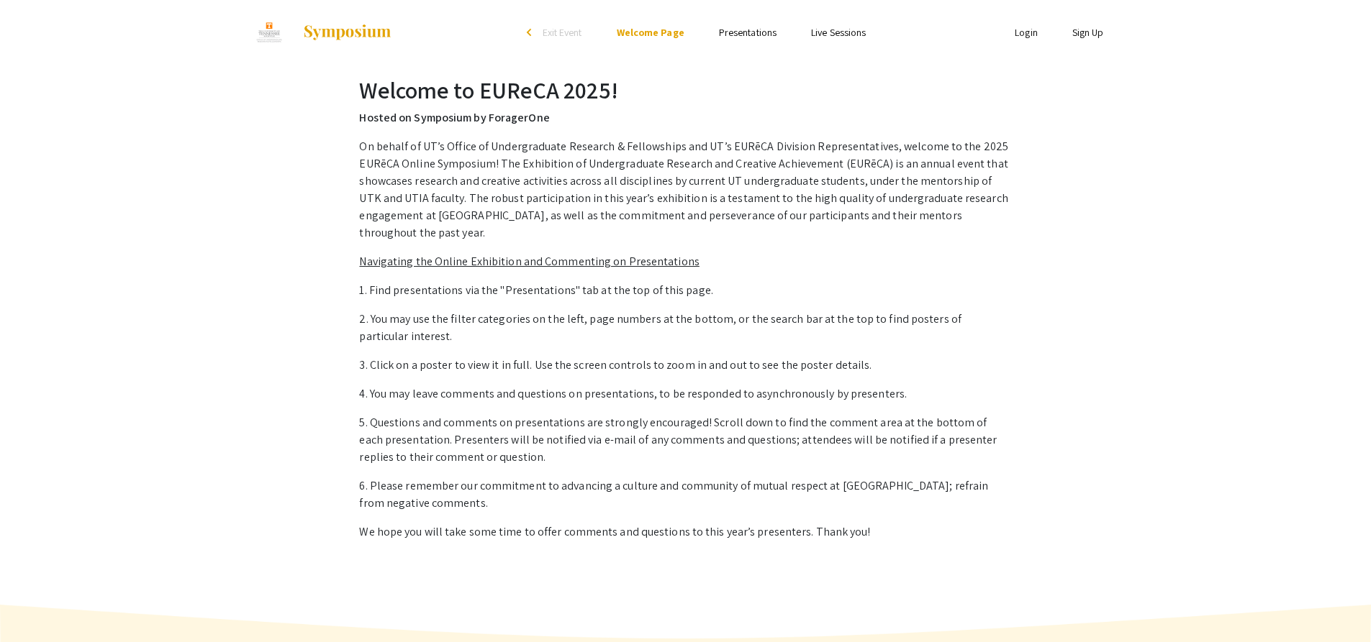
click at [758, 30] on link "Presentations" at bounding box center [748, 32] width 58 height 13
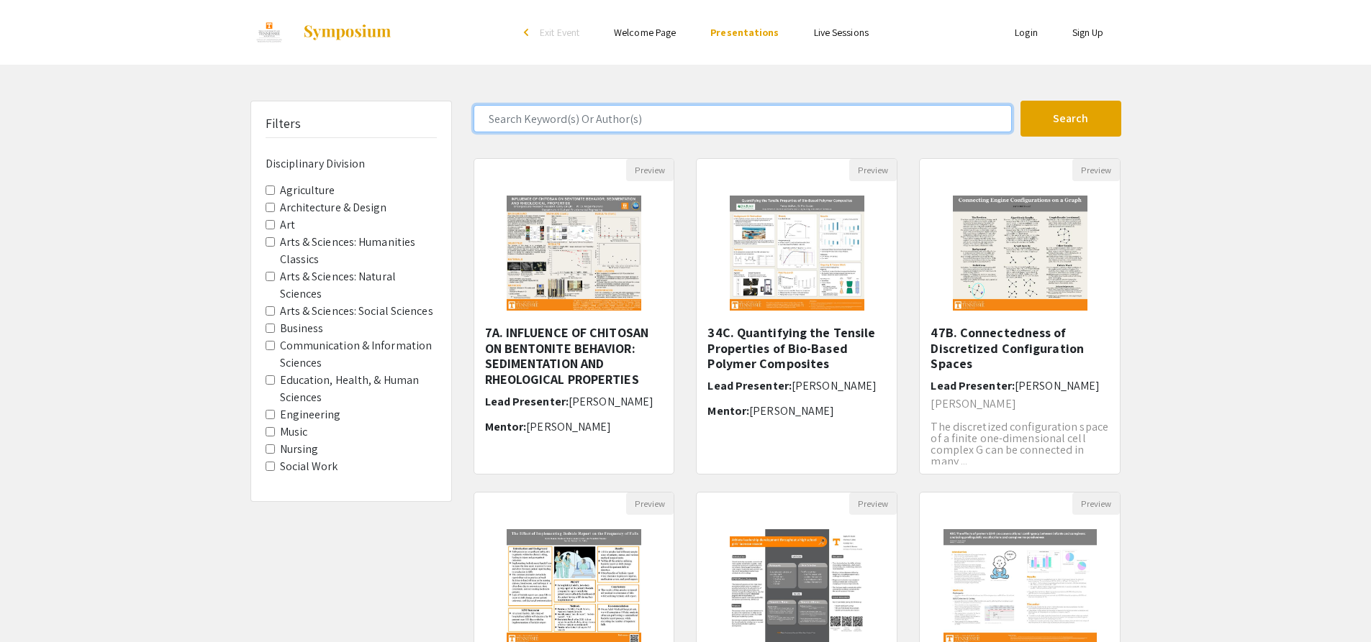
click at [732, 113] on input "Search Keyword(s) Or Author(s)" at bounding box center [742, 118] width 538 height 27
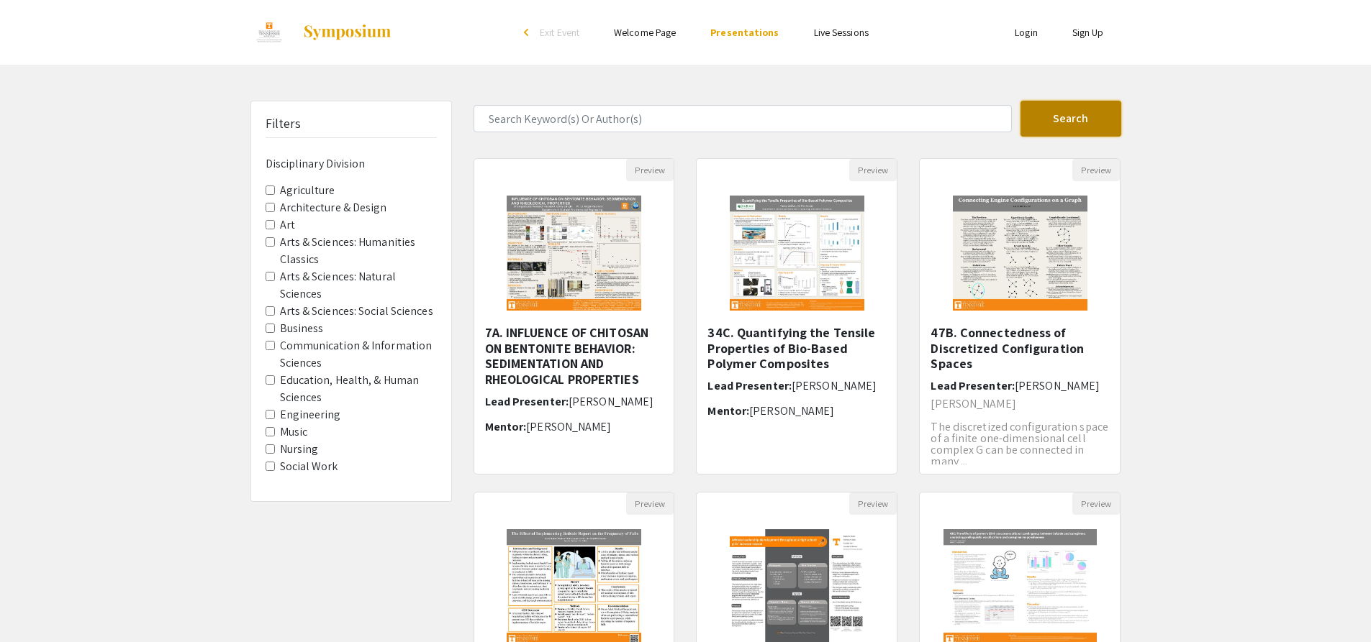
click at [1071, 128] on button "Search" at bounding box center [1070, 119] width 101 height 36
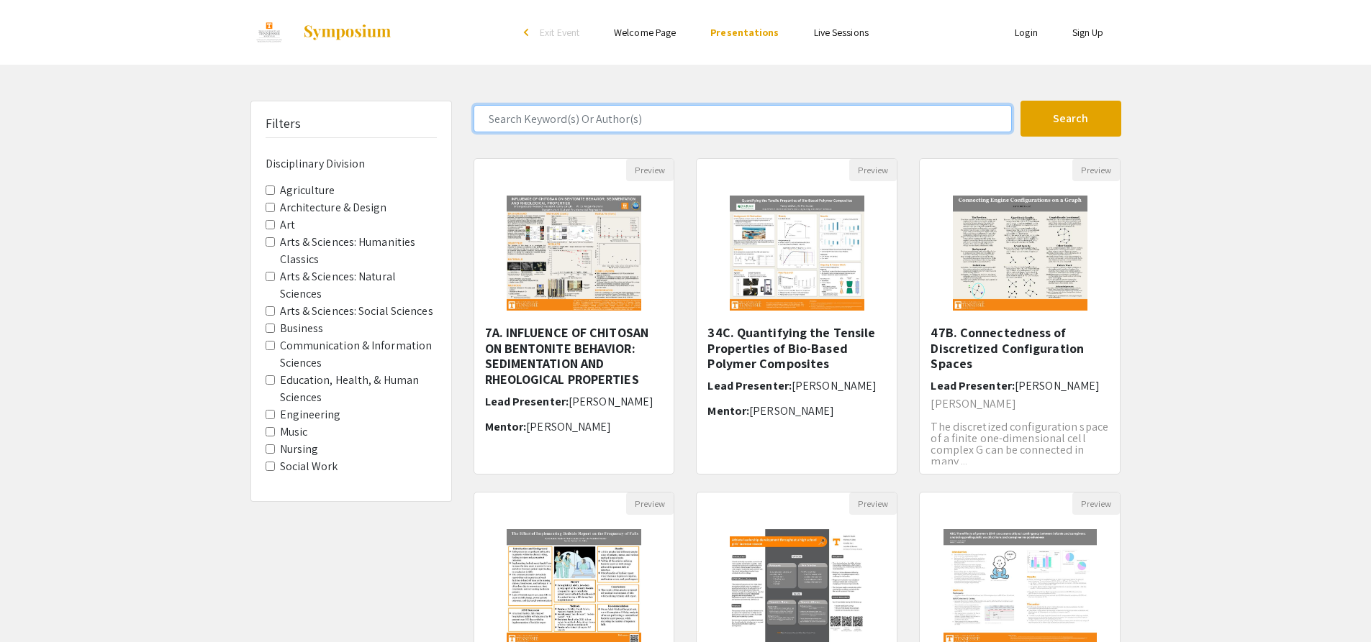
click at [717, 124] on input "Search Keyword(s) Or Author(s)" at bounding box center [742, 118] width 538 height 27
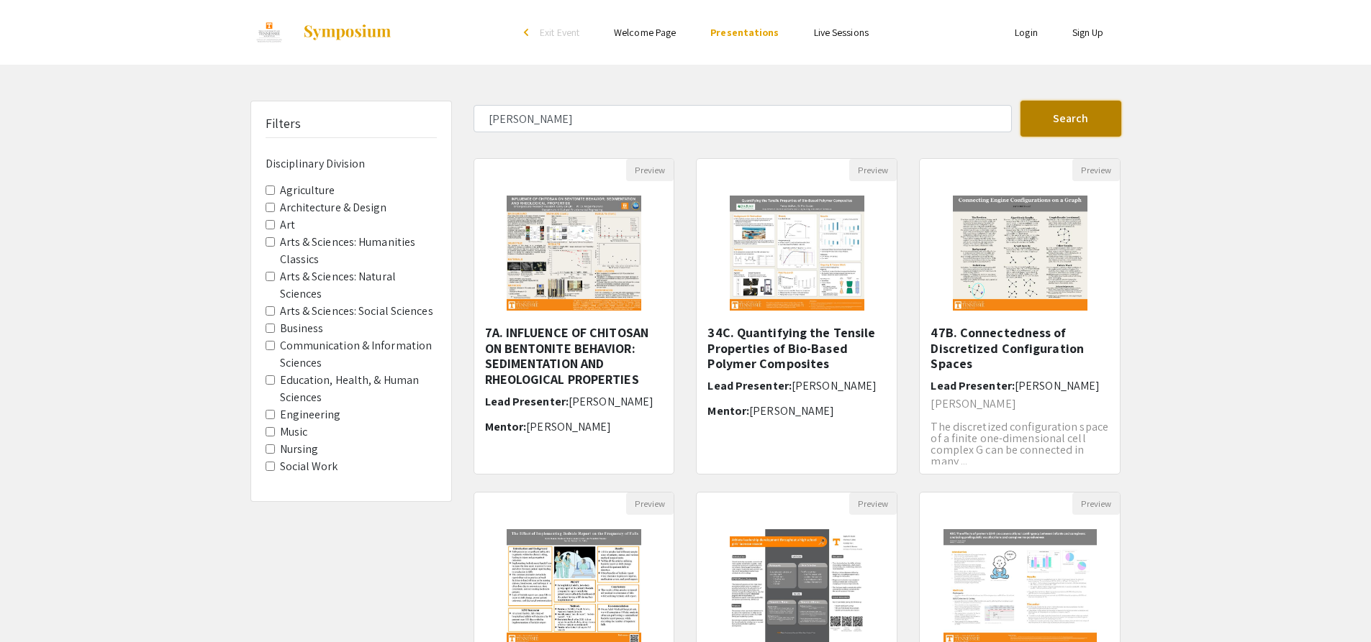
click at [1107, 111] on button "Search" at bounding box center [1070, 119] width 101 height 36
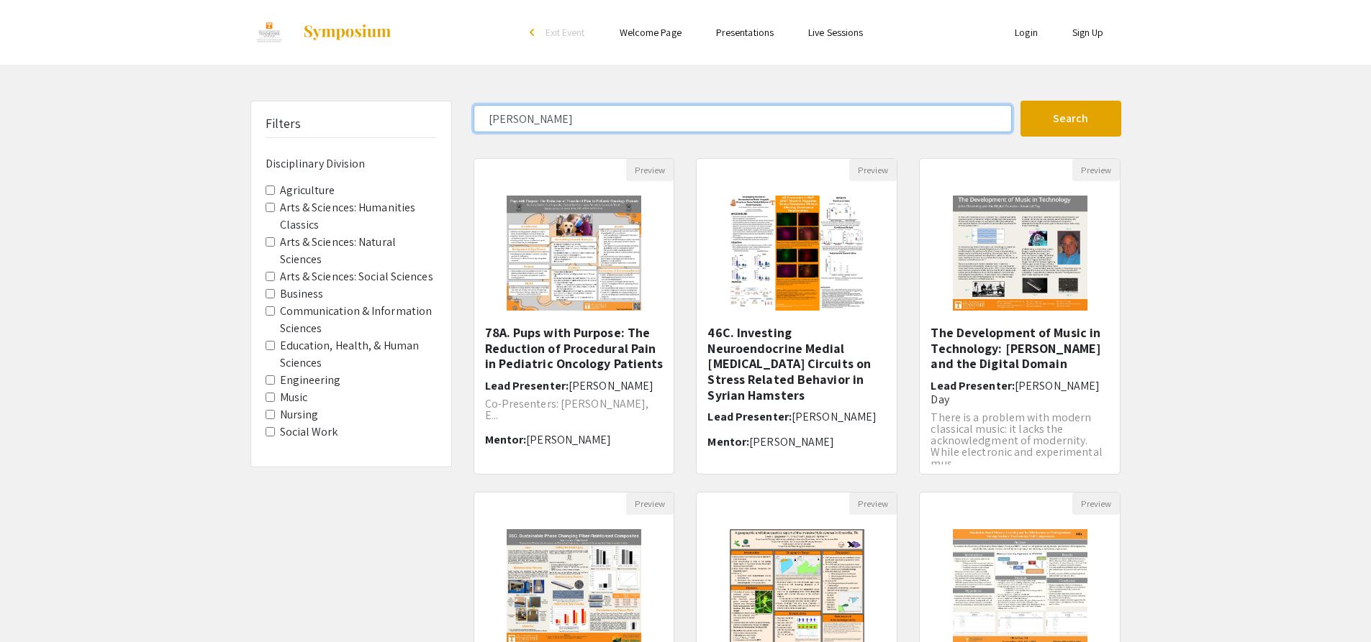
click at [784, 119] on input "sam" at bounding box center [742, 118] width 538 height 27
type input "samuel"
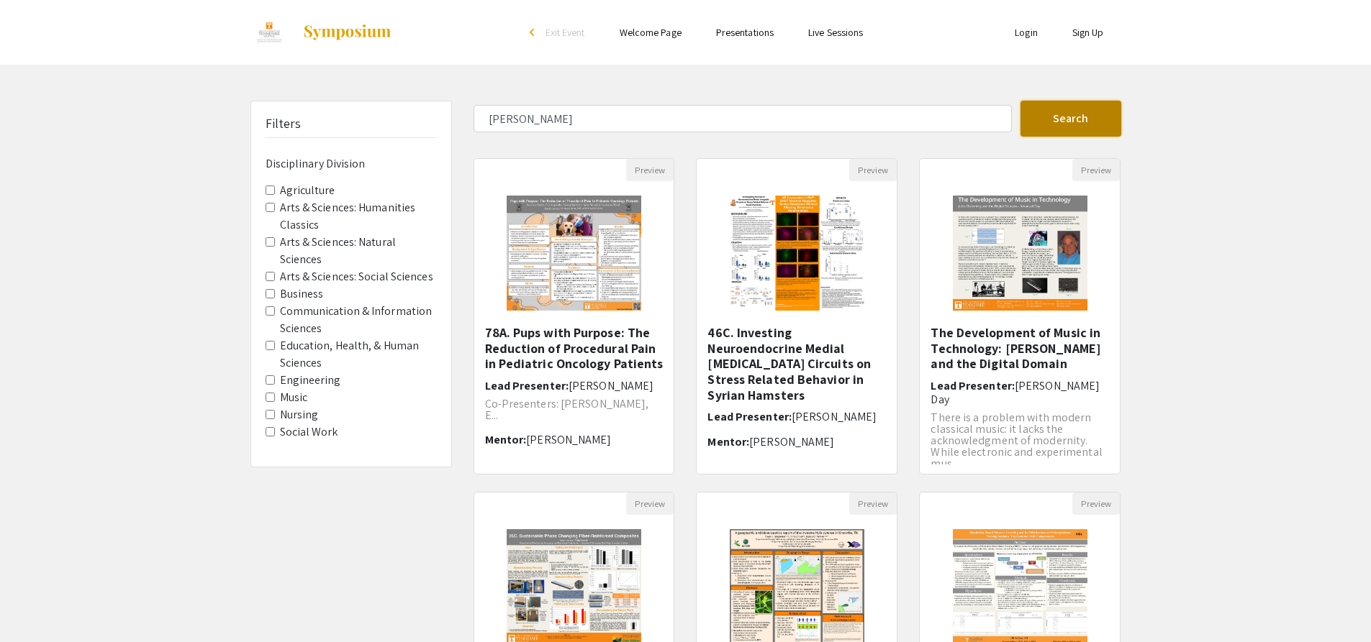
click at [1070, 105] on button "Search" at bounding box center [1070, 119] width 101 height 36
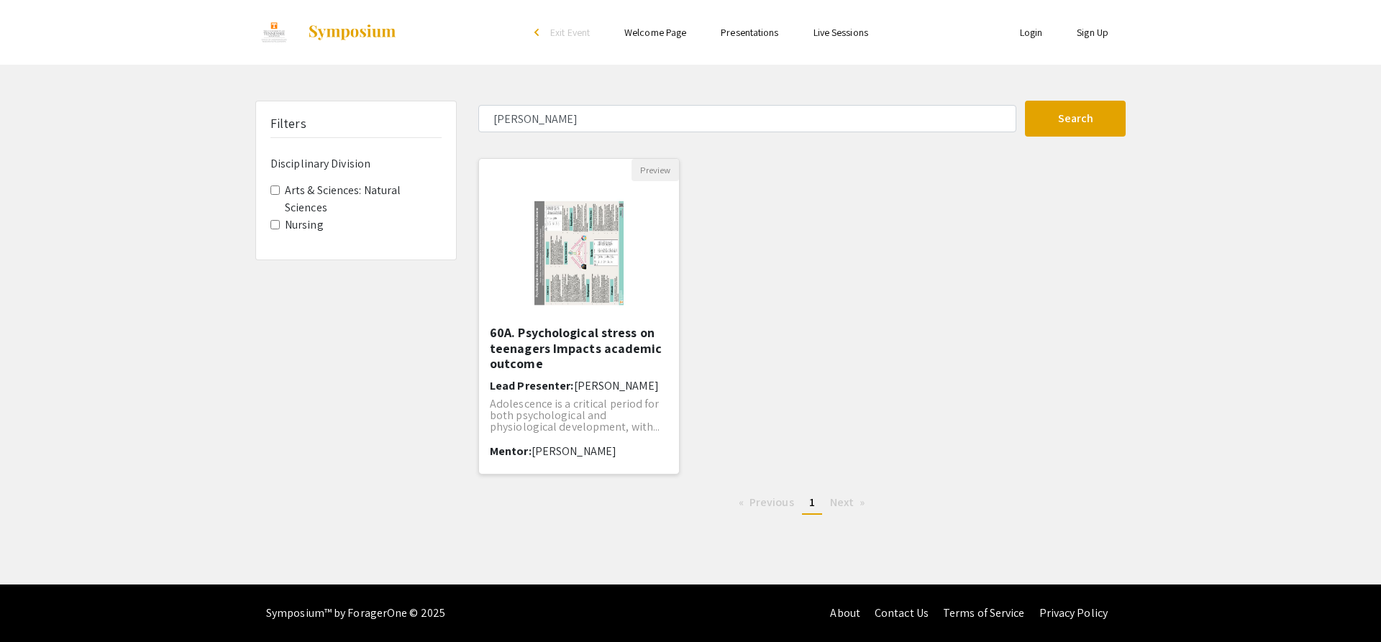
click at [560, 261] on img "Open Presentation <p>60A. Psychological stress on teenagers Impacts academic ou…" at bounding box center [579, 253] width 118 height 144
click at [560, 261] on div "Skip navigation arrow_back_ios Exit Event Welcome Page Presentations Live Sessi…" at bounding box center [690, 292] width 1381 height 585
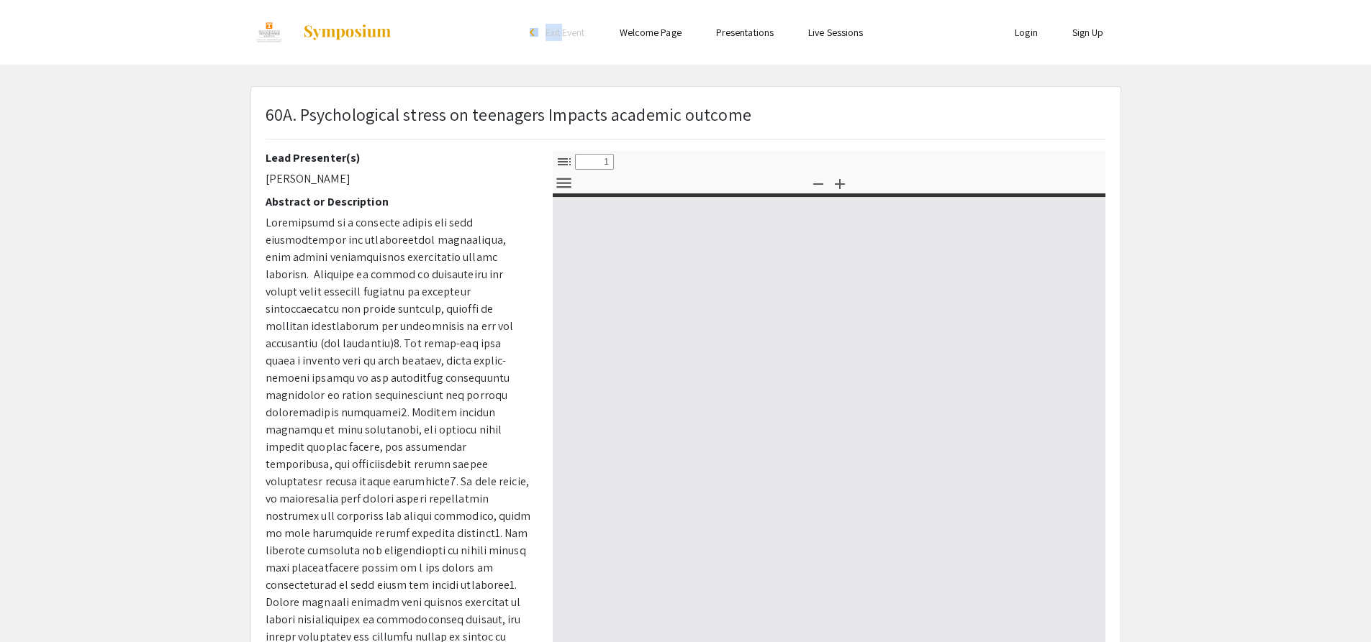
select select "custom"
type input "0"
select select "custom"
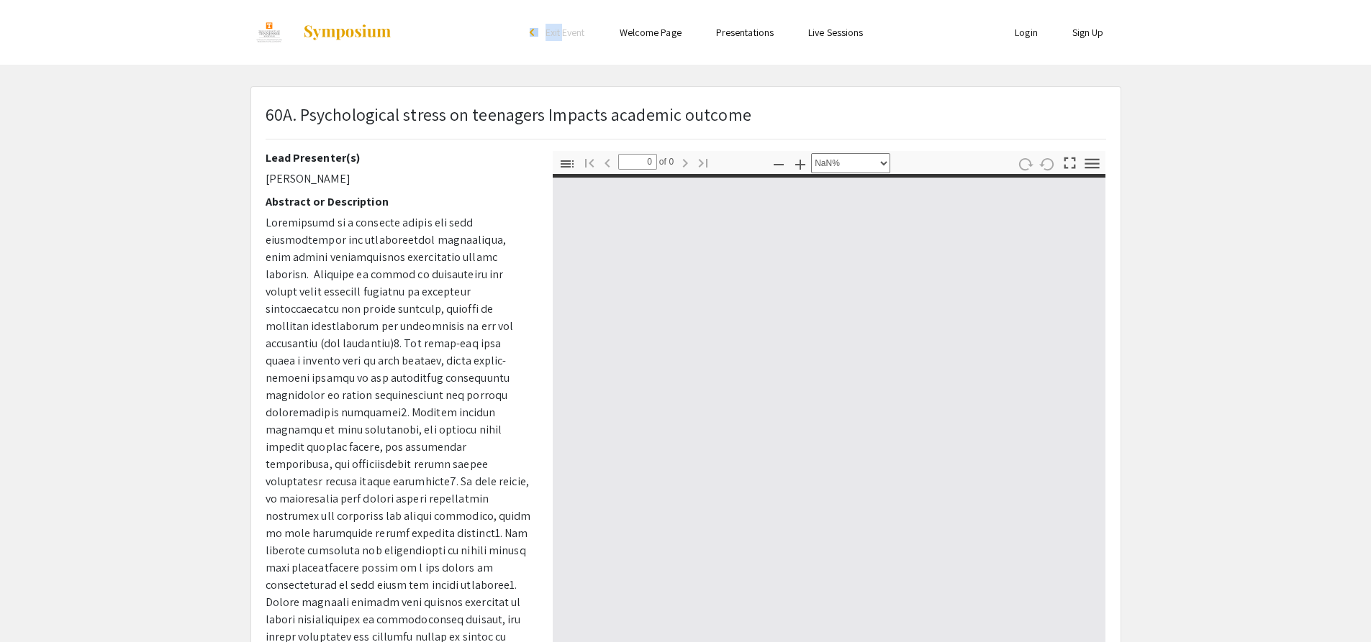
type input "1"
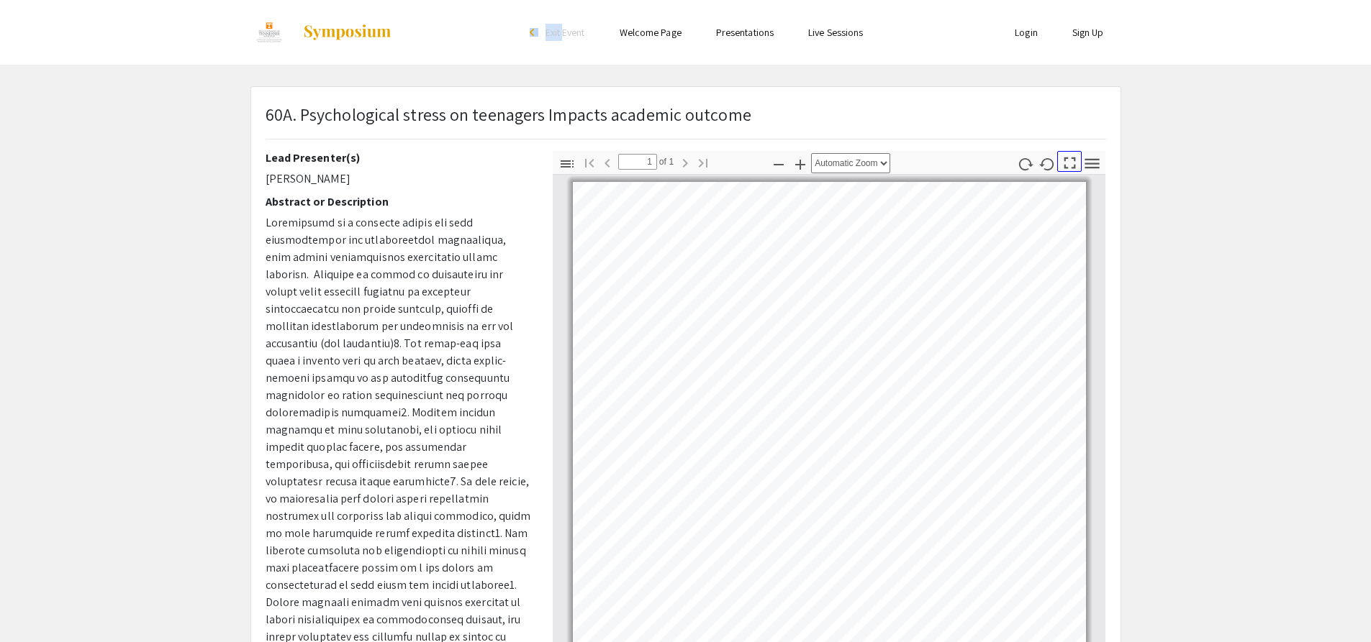
click at [1060, 165] on icon "button" at bounding box center [1069, 162] width 19 height 19
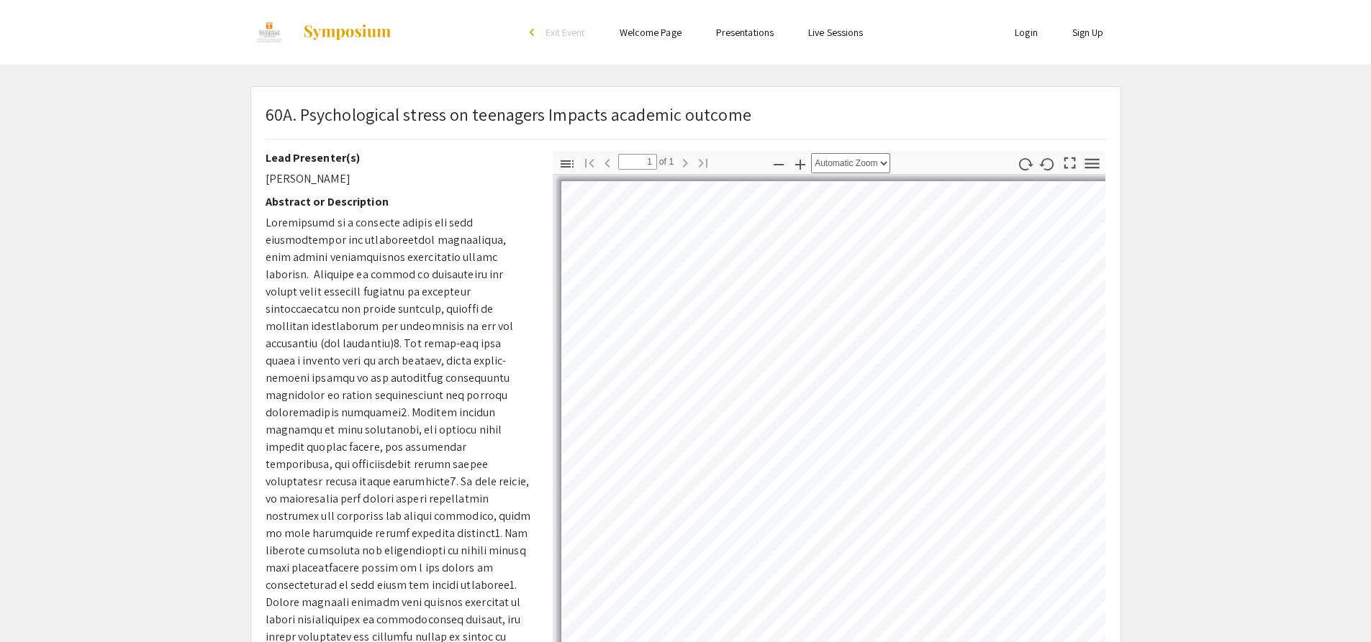
scroll to position [7, 0]
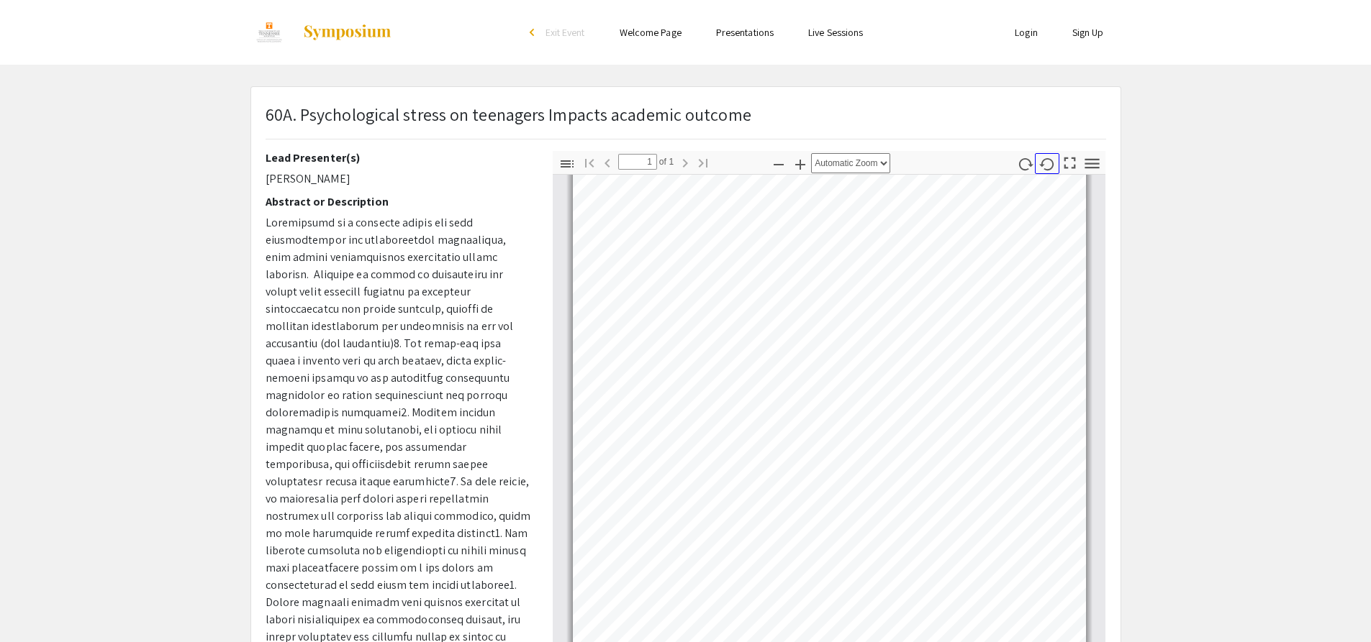
click at [1045, 165] on icon "button" at bounding box center [1047, 164] width 17 height 17
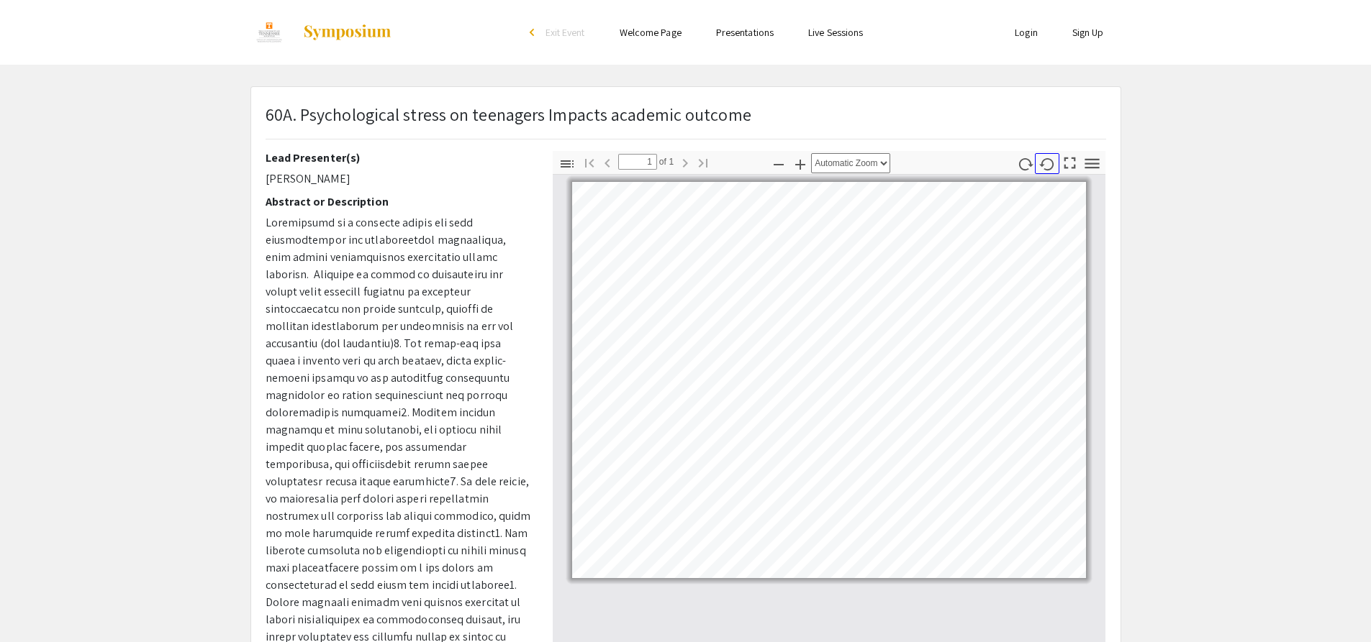
click at [1045, 165] on icon "button" at bounding box center [1047, 164] width 17 height 17
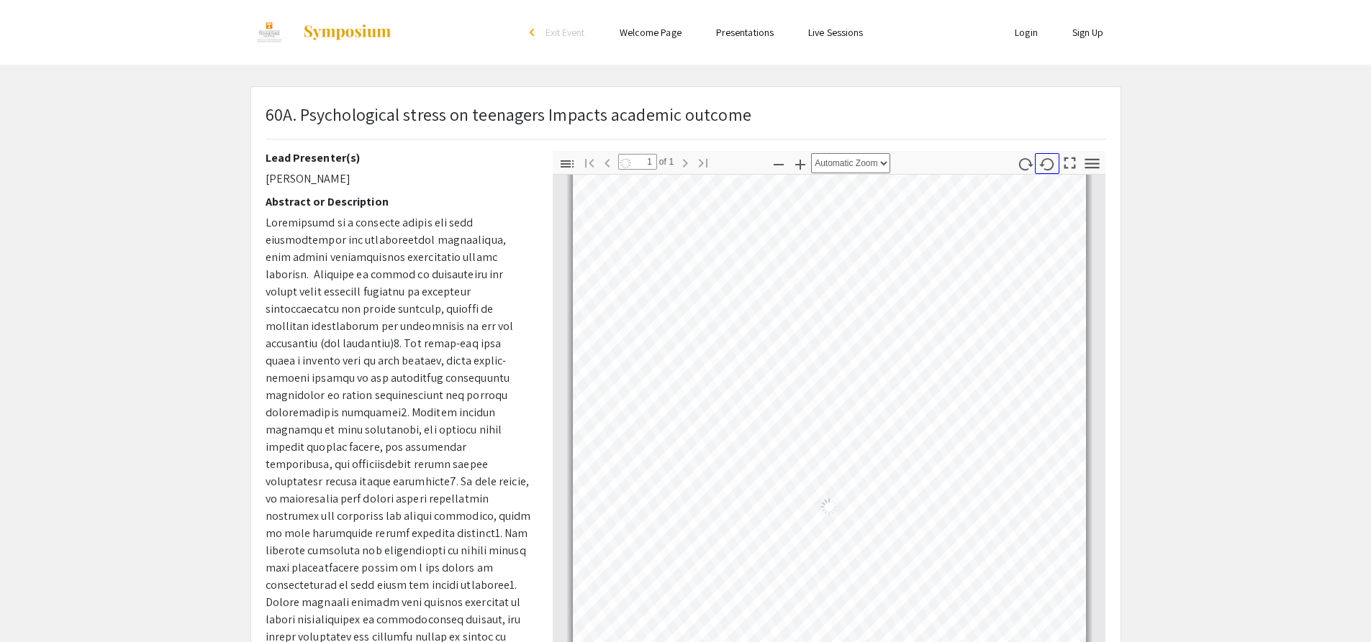
click at [1045, 165] on icon "button" at bounding box center [1047, 164] width 17 height 17
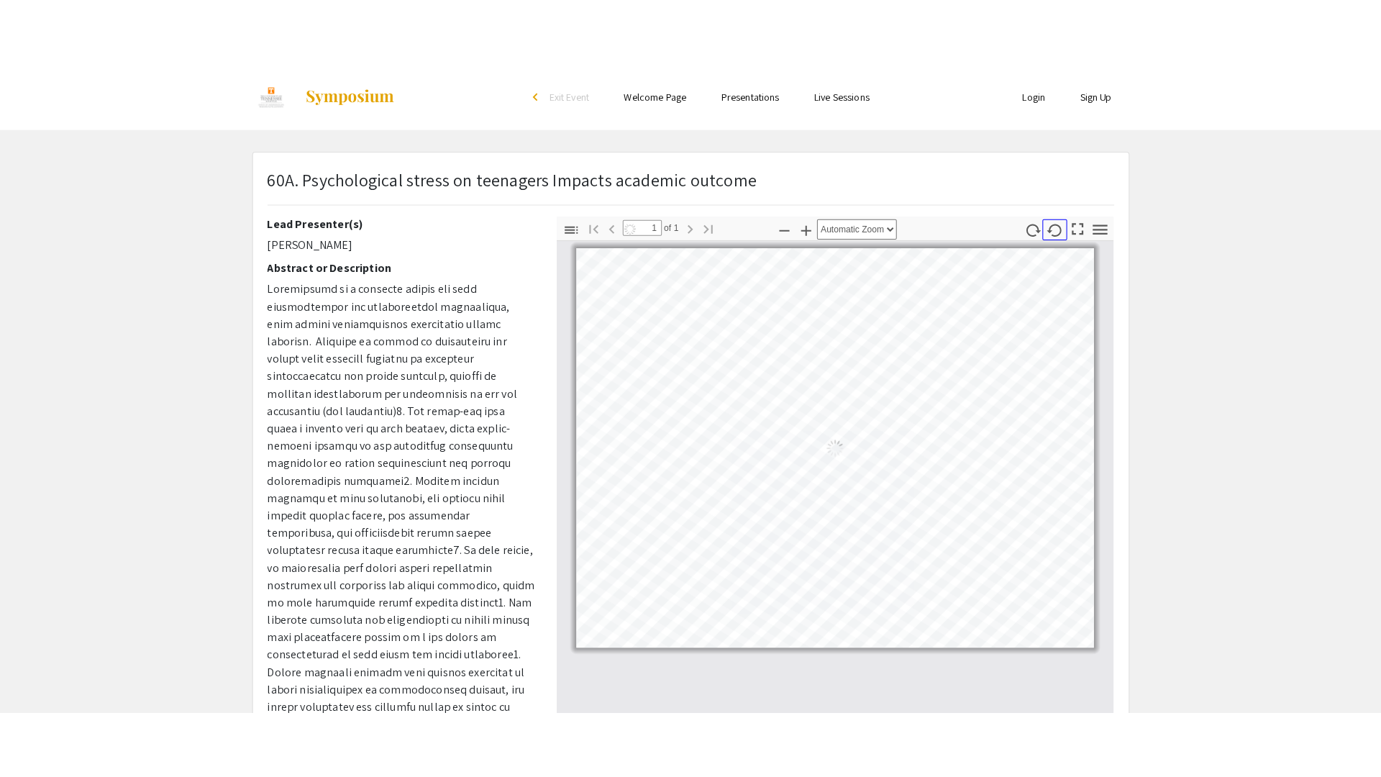
scroll to position [0, 0]
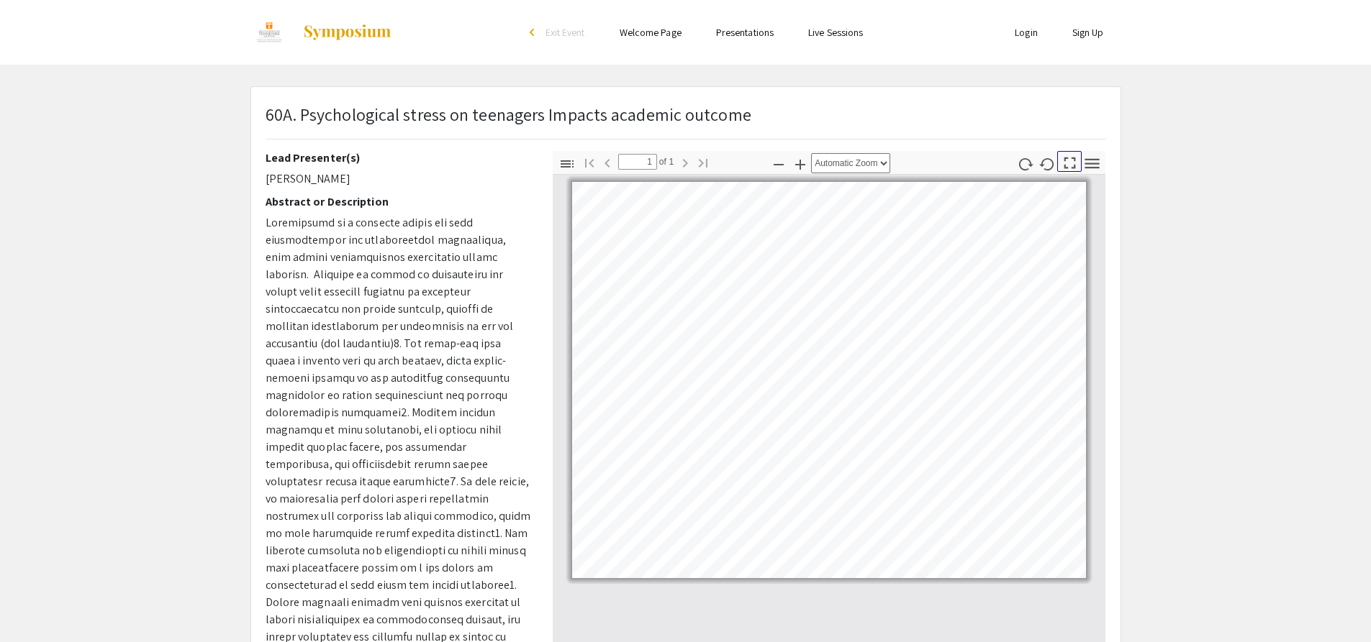
click at [1069, 160] on icon "button" at bounding box center [1069, 162] width 19 height 19
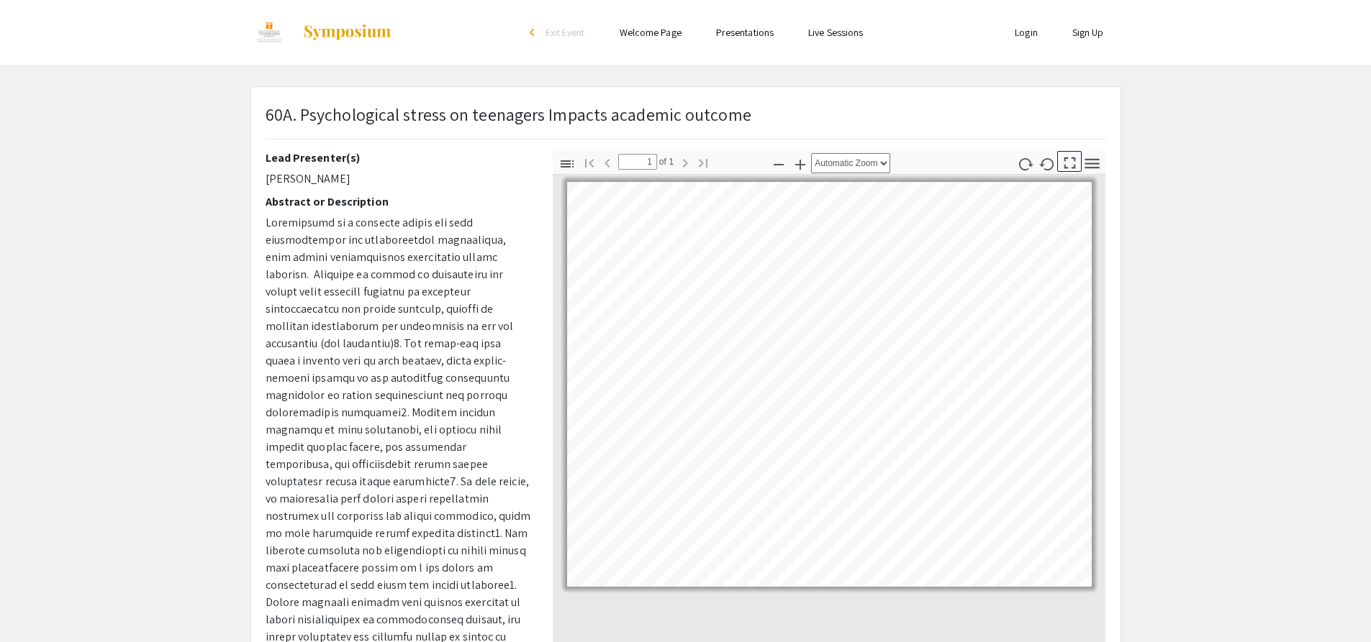
click at [1065, 169] on icon "button" at bounding box center [1069, 162] width 19 height 19
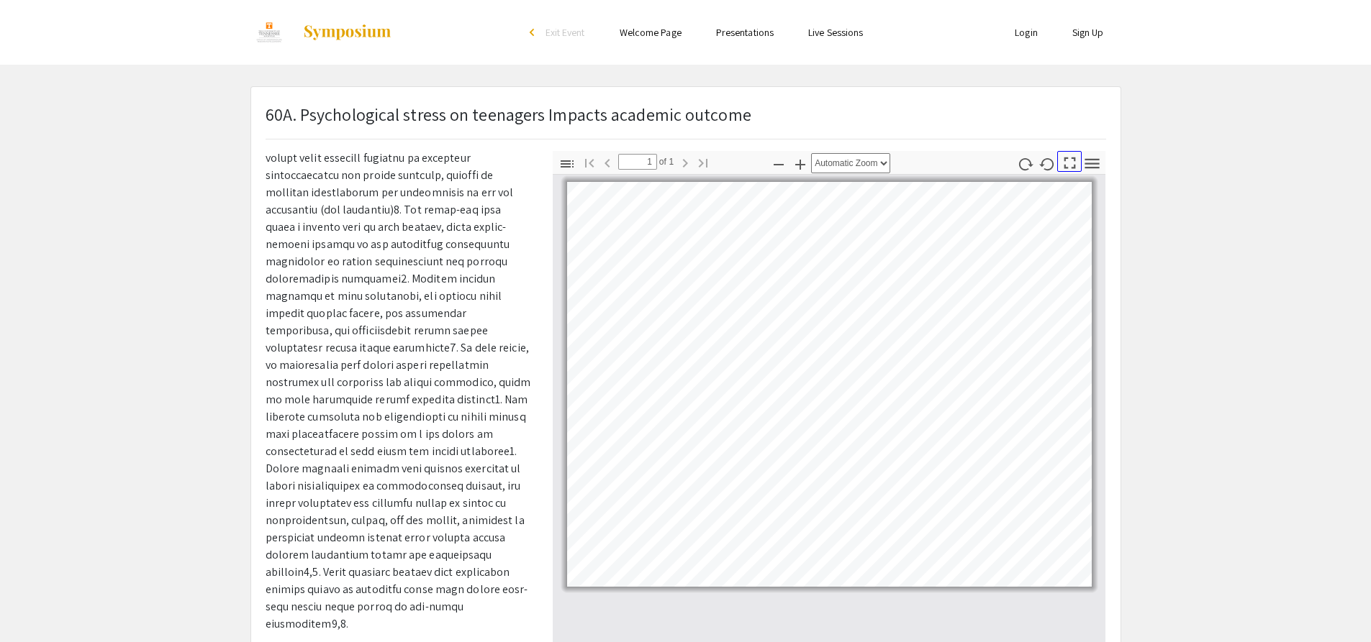
click at [1076, 171] on icon "button" at bounding box center [1069, 162] width 19 height 19
drag, startPoint x: 1070, startPoint y: 169, endPoint x: 1070, endPoint y: 269, distance: 100.0
click at [1070, 169] on icon "button" at bounding box center [1069, 162] width 19 height 19
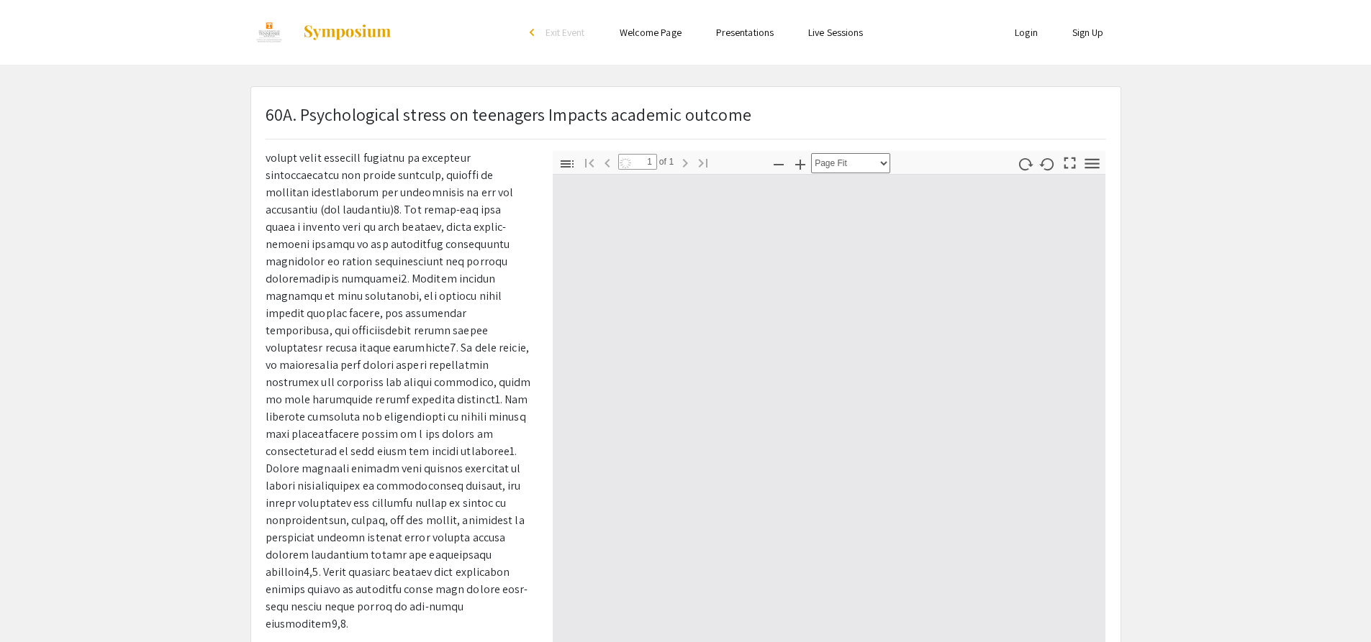
scroll to position [776, 0]
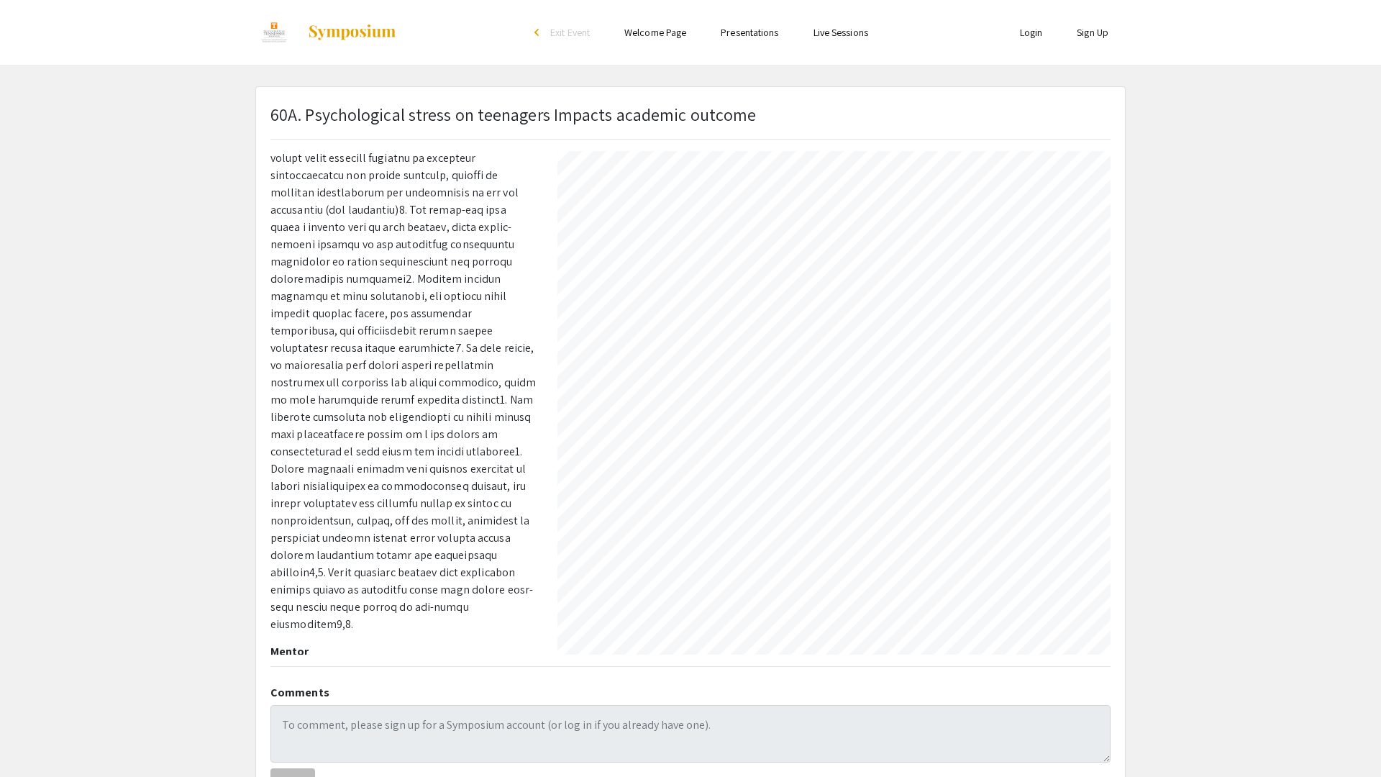
select select "auto"
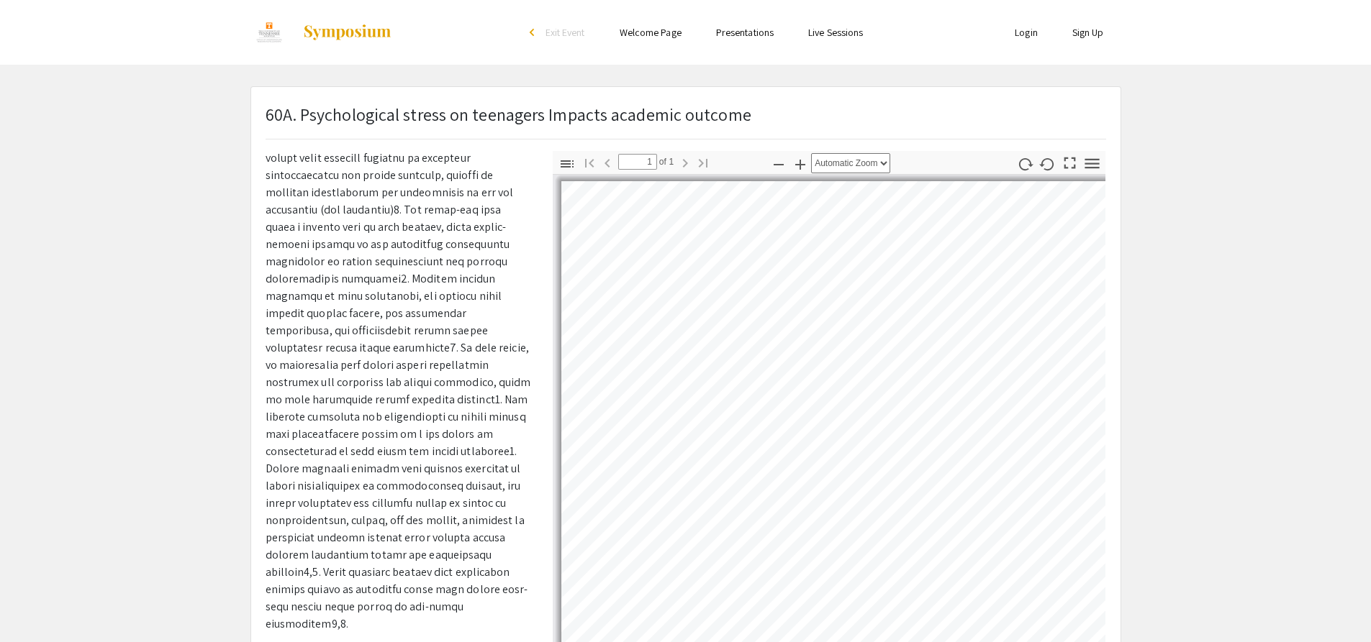
scroll to position [0, 0]
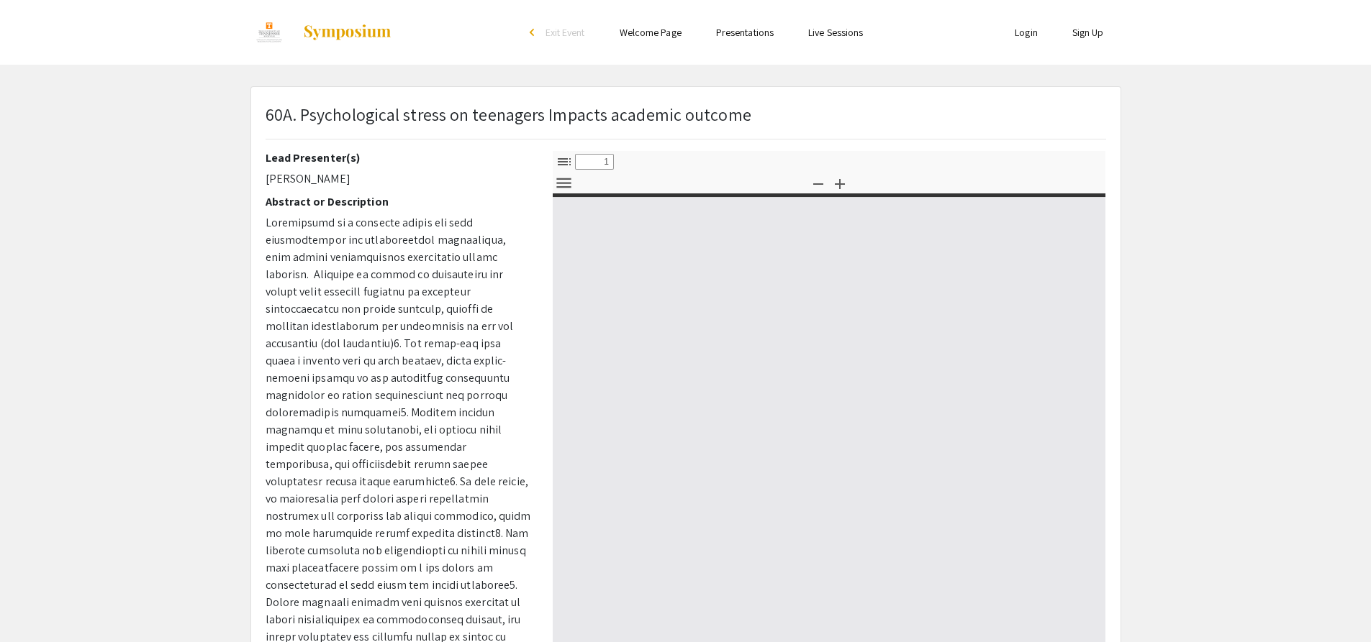
select select "custom"
type input "0"
select select "custom"
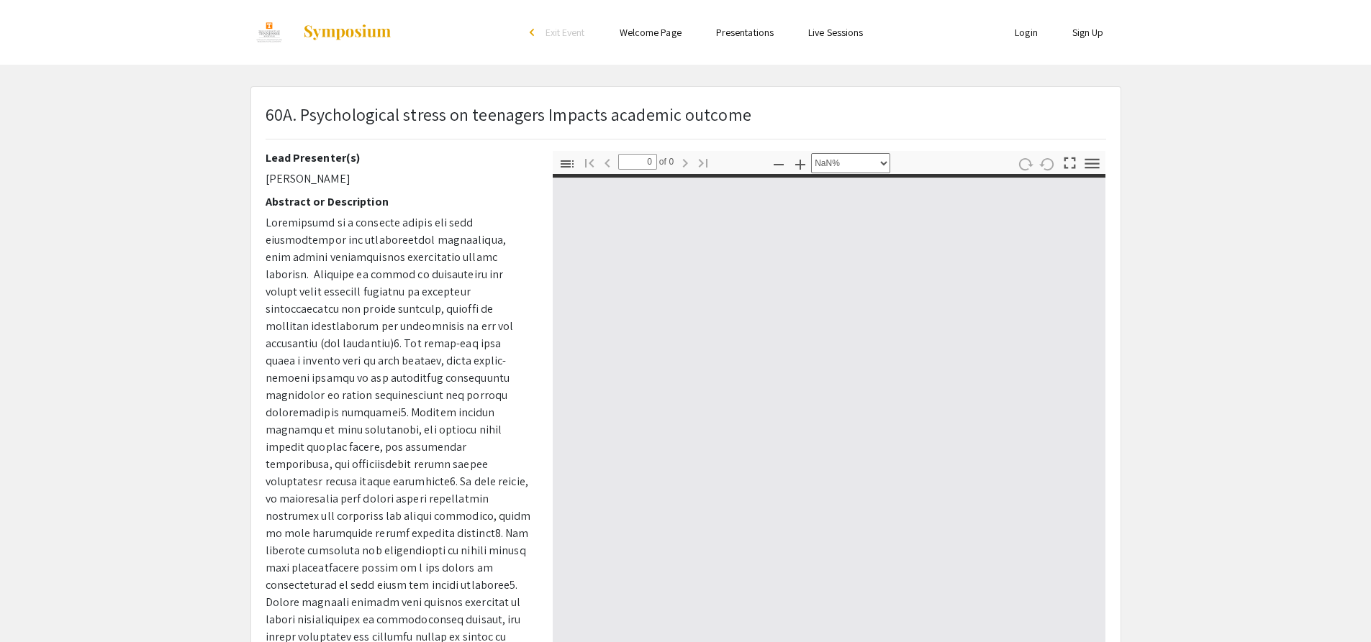
type input "1"
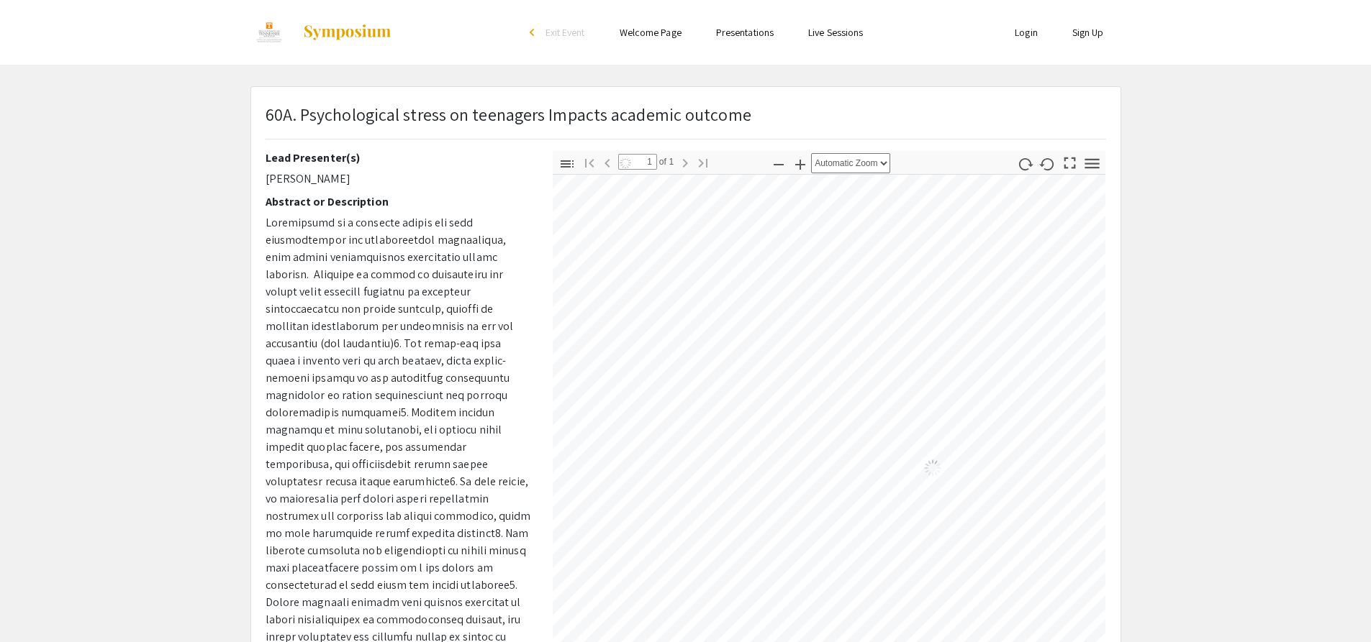
select select "auto"
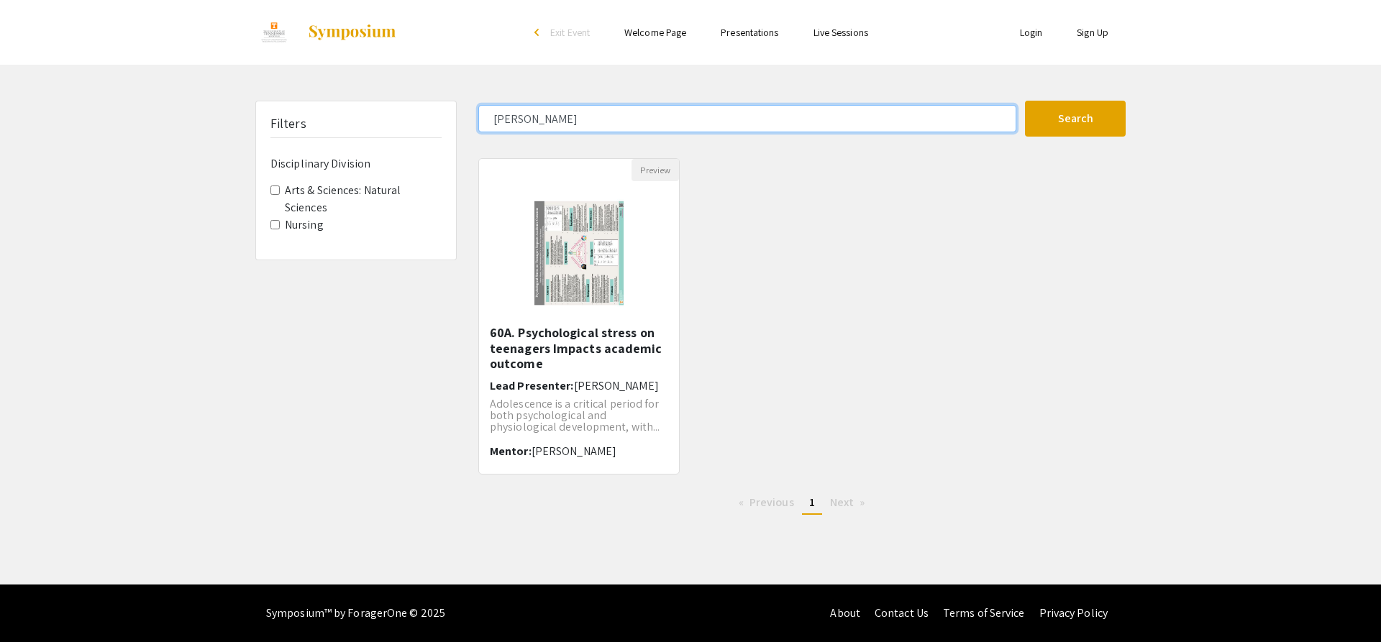
click at [809, 107] on input "[PERSON_NAME]" at bounding box center [747, 118] width 538 height 27
type input "s"
type input "cullen"
click at [1025, 101] on button "Search" at bounding box center [1075, 119] width 101 height 36
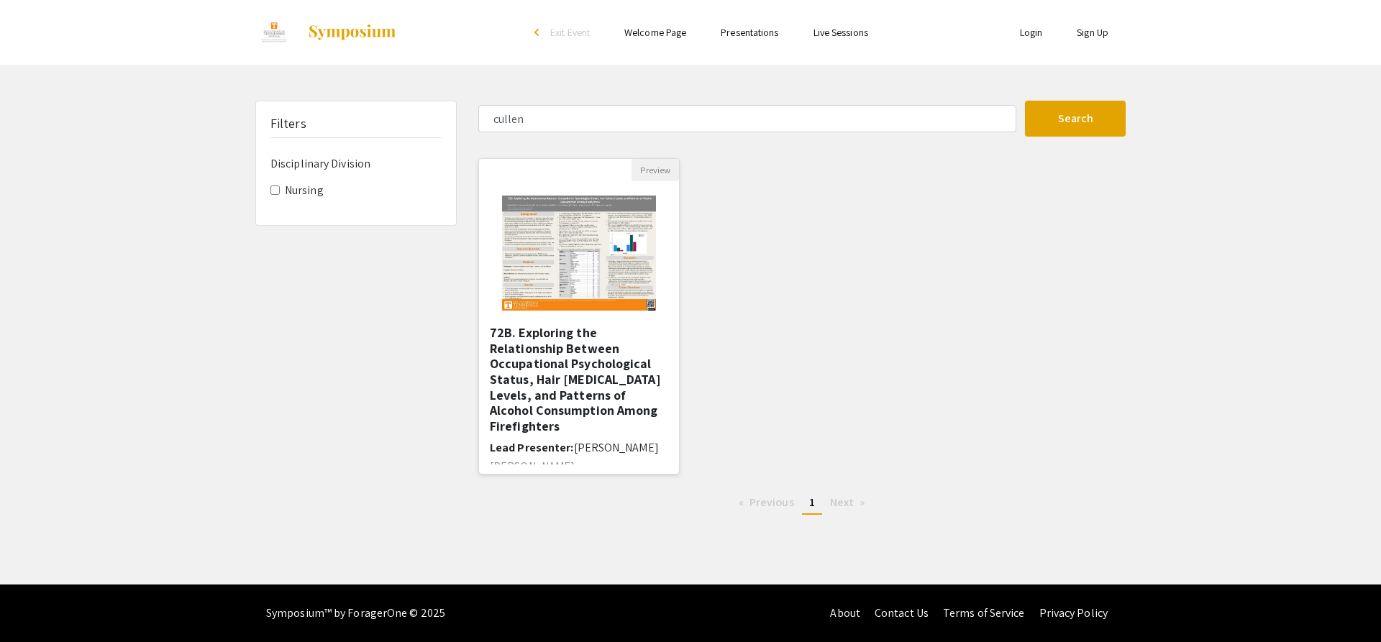
click at [559, 209] on img "Open Presentation <p>72B. Exploring the Relationship Between Occupational Psych…" at bounding box center [579, 253] width 182 height 144
select select "custom"
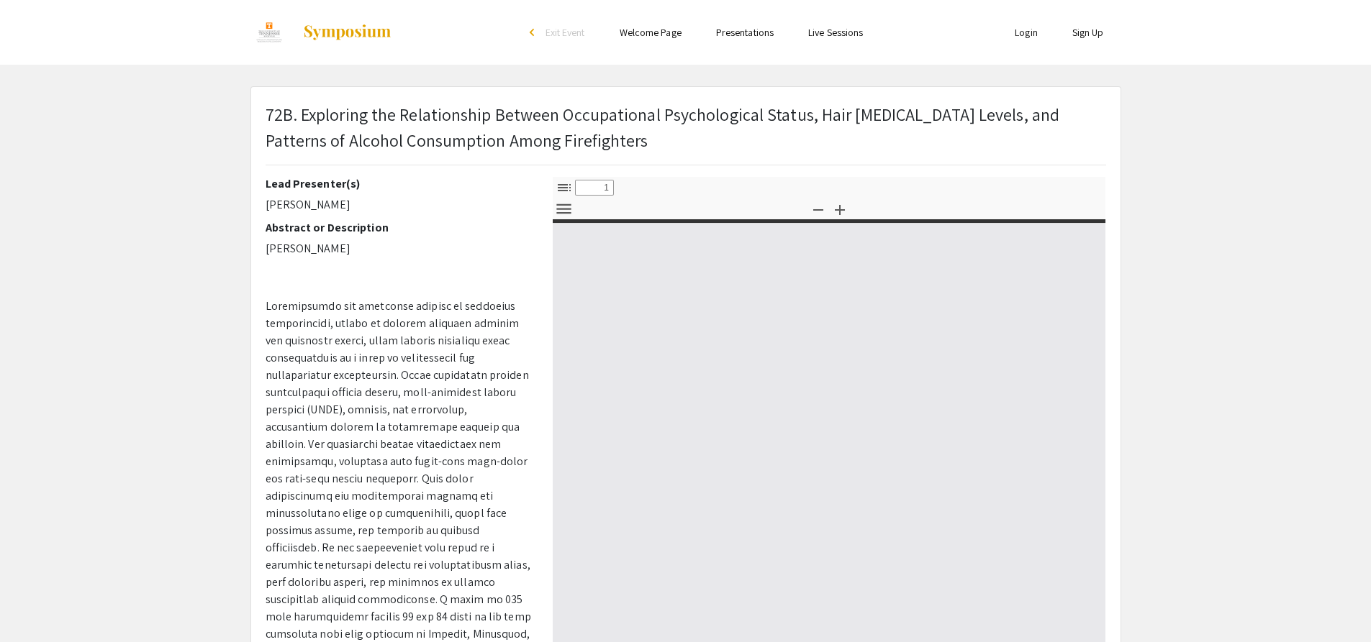
type input "0"
select select "custom"
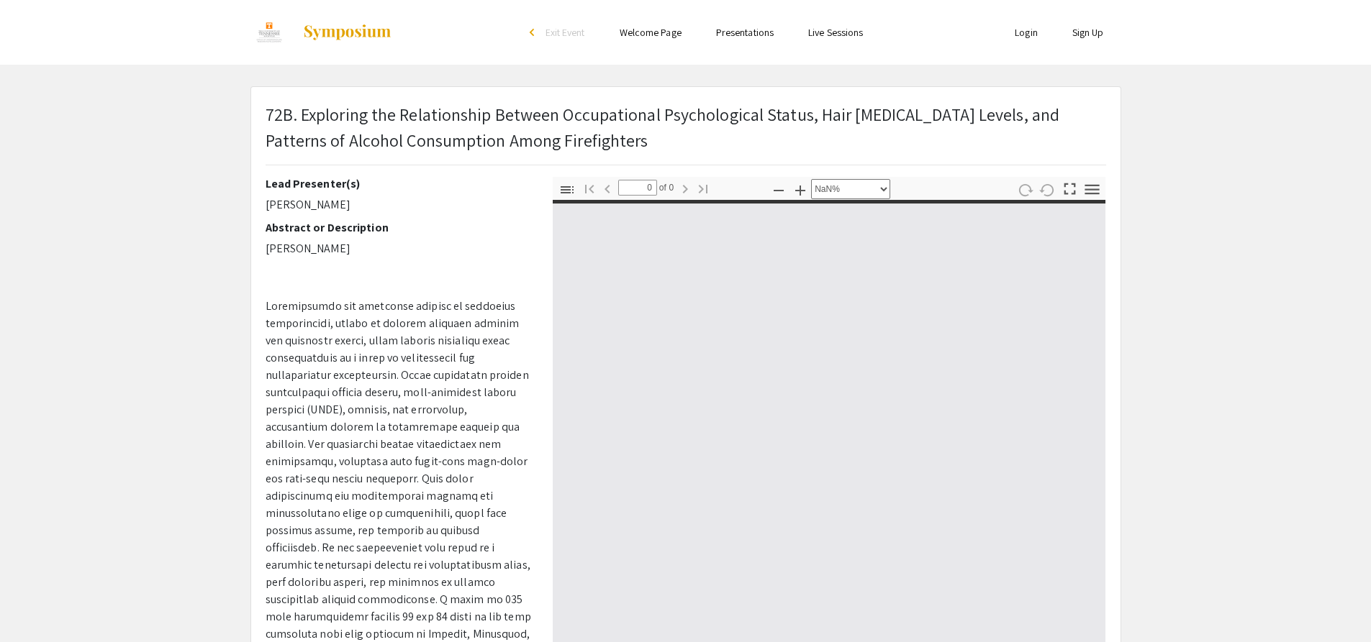
type input "1"
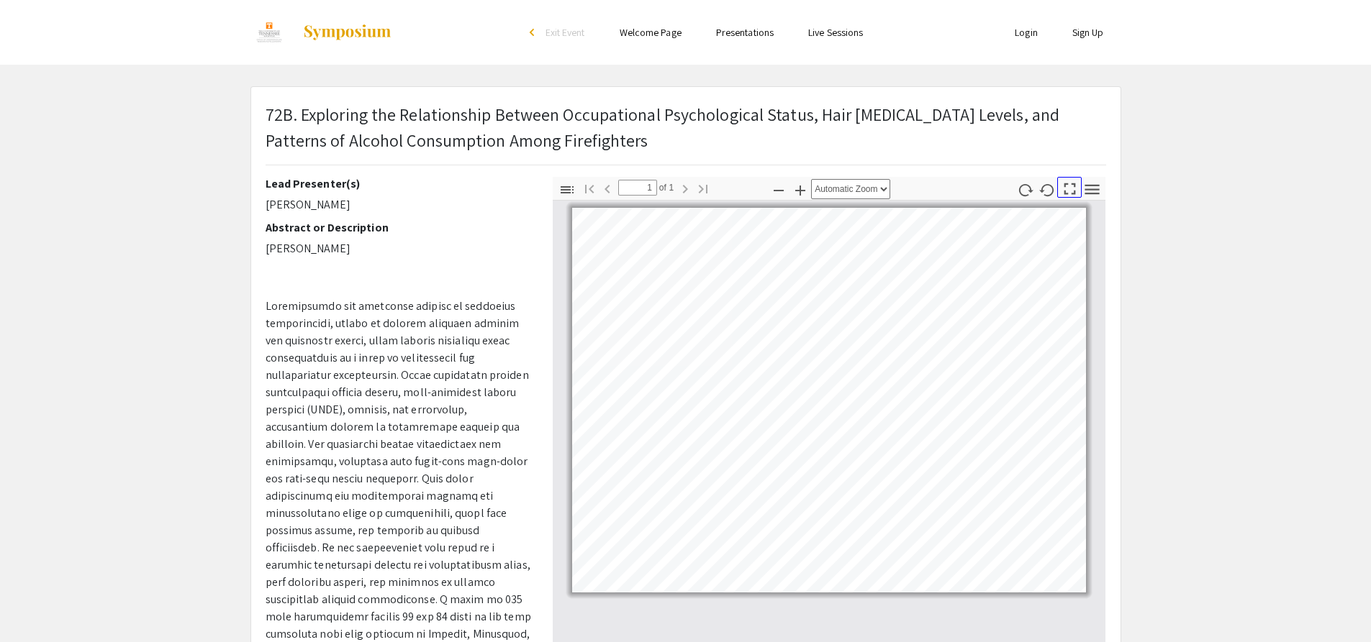
click at [1072, 186] on icon "button" at bounding box center [1069, 188] width 19 height 19
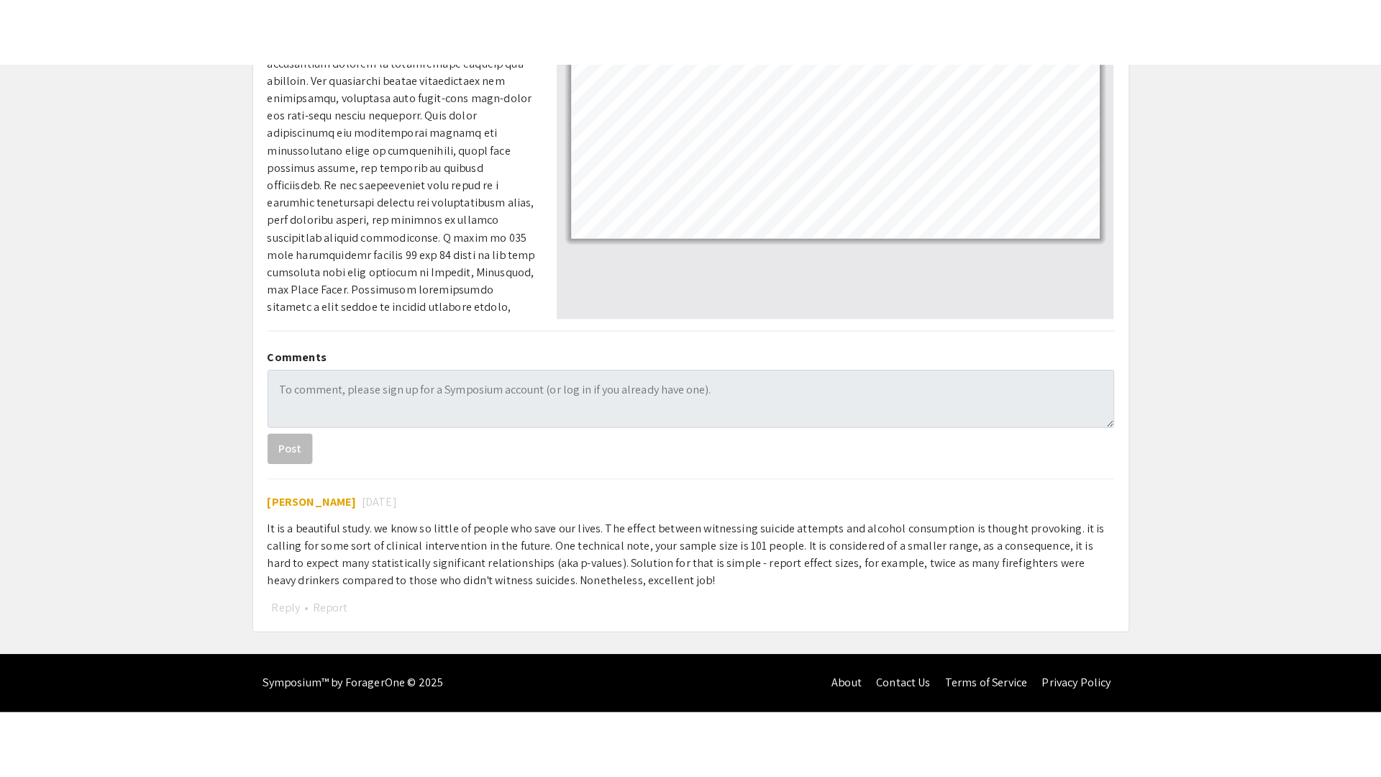
scroll to position [140, 0]
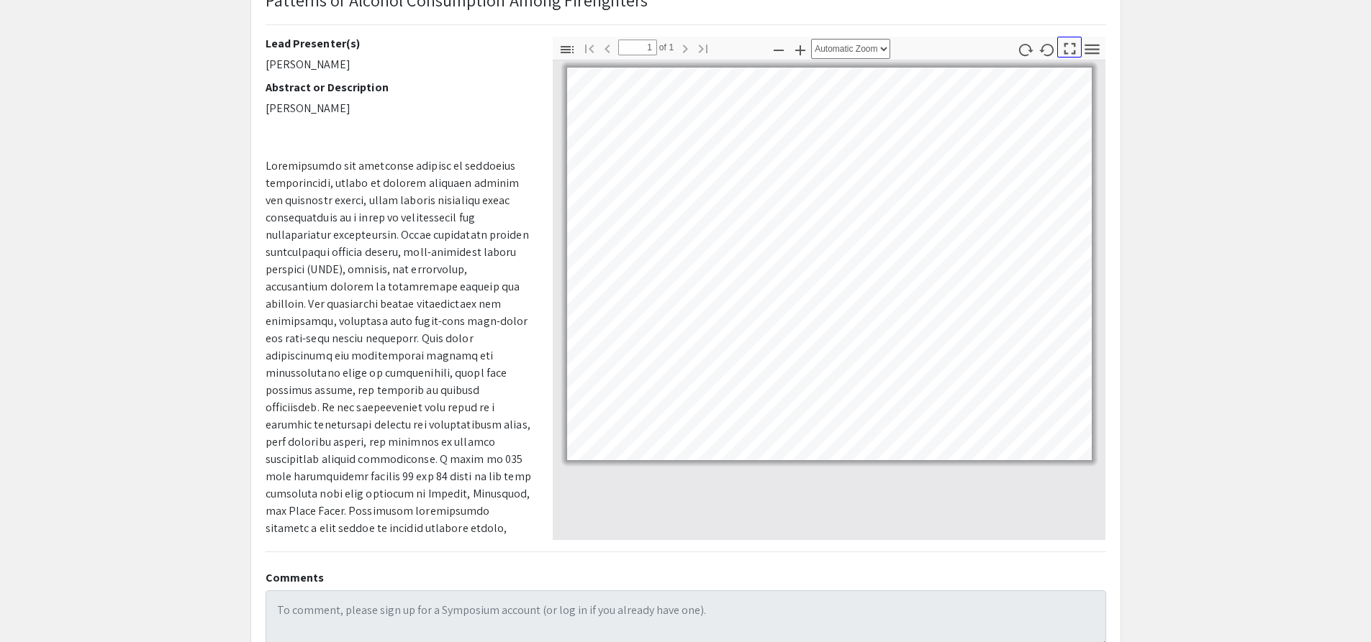
click at [1077, 40] on icon "button" at bounding box center [1069, 48] width 19 height 19
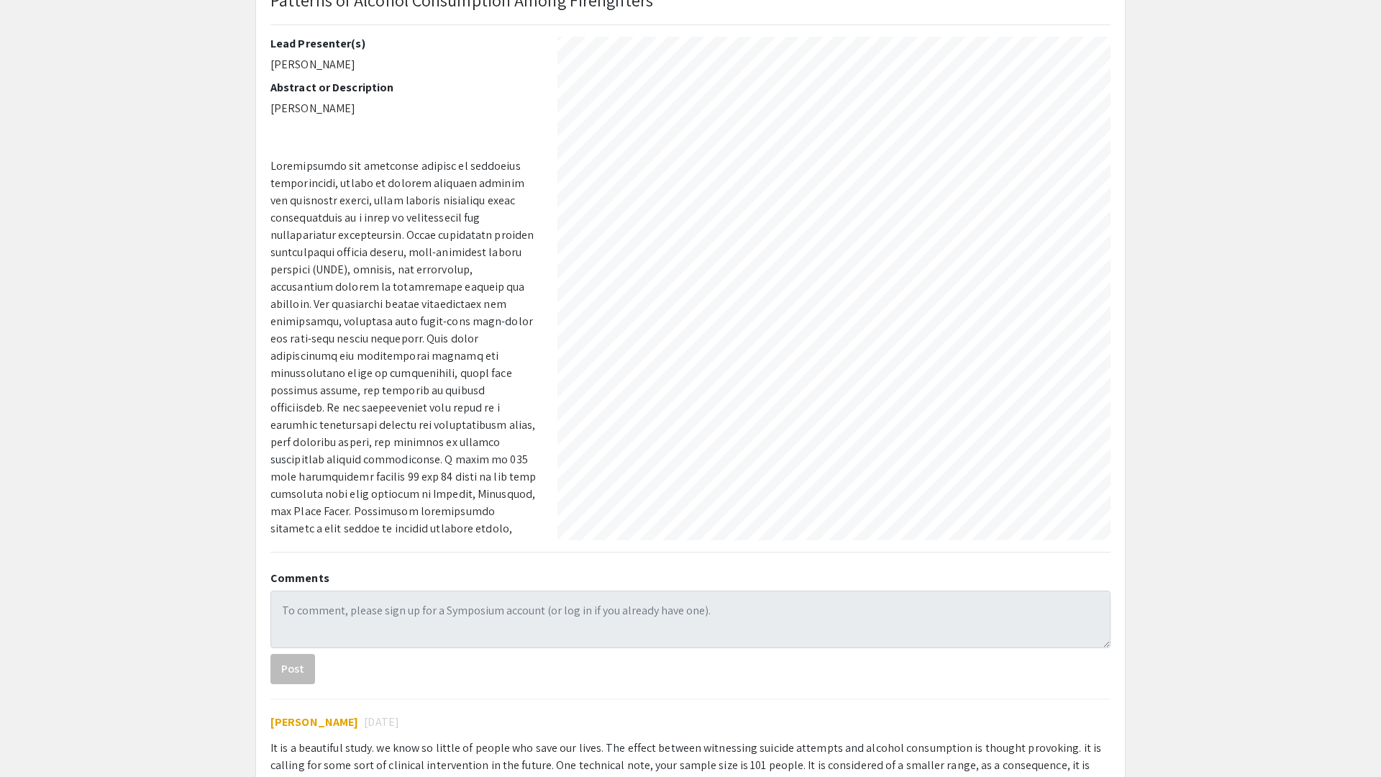
select select "auto"
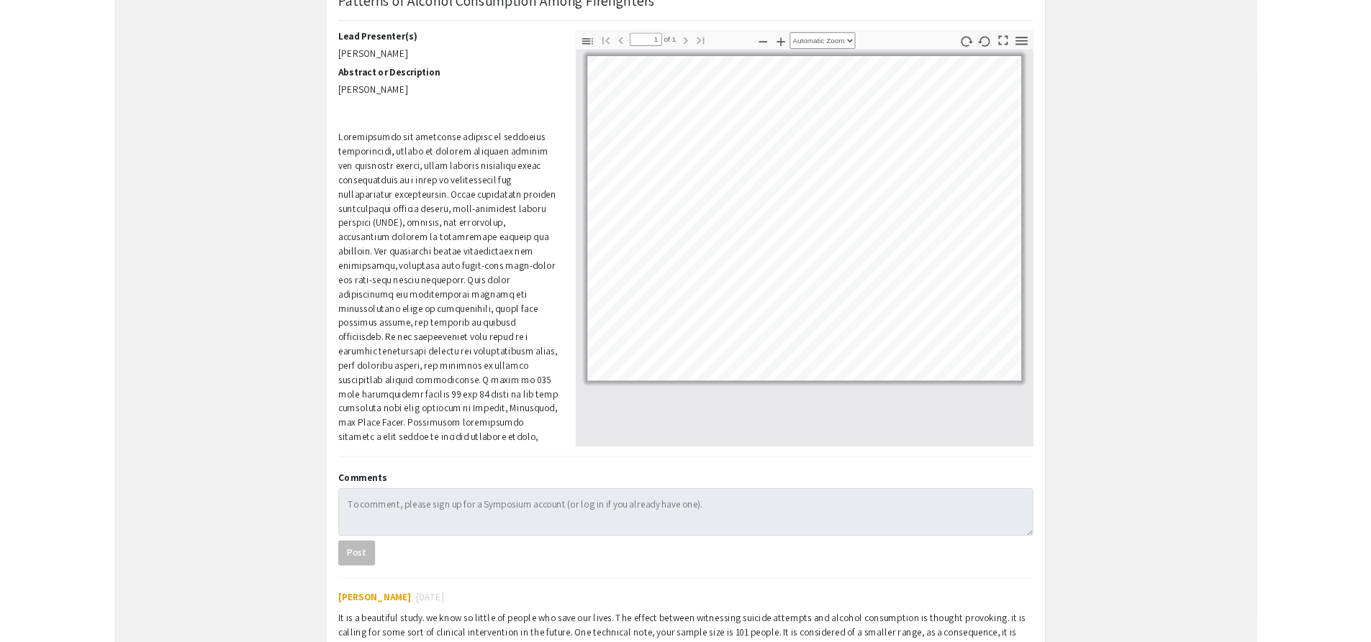
scroll to position [0, 0]
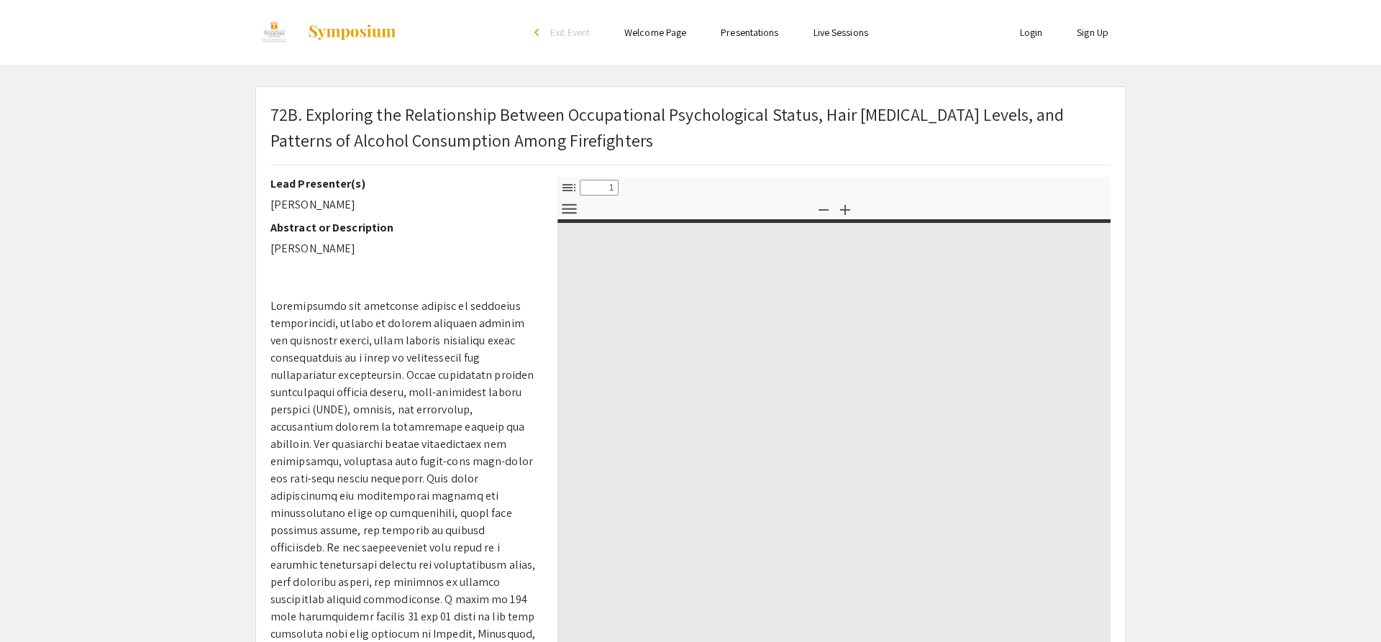
select select "custom"
type input "0"
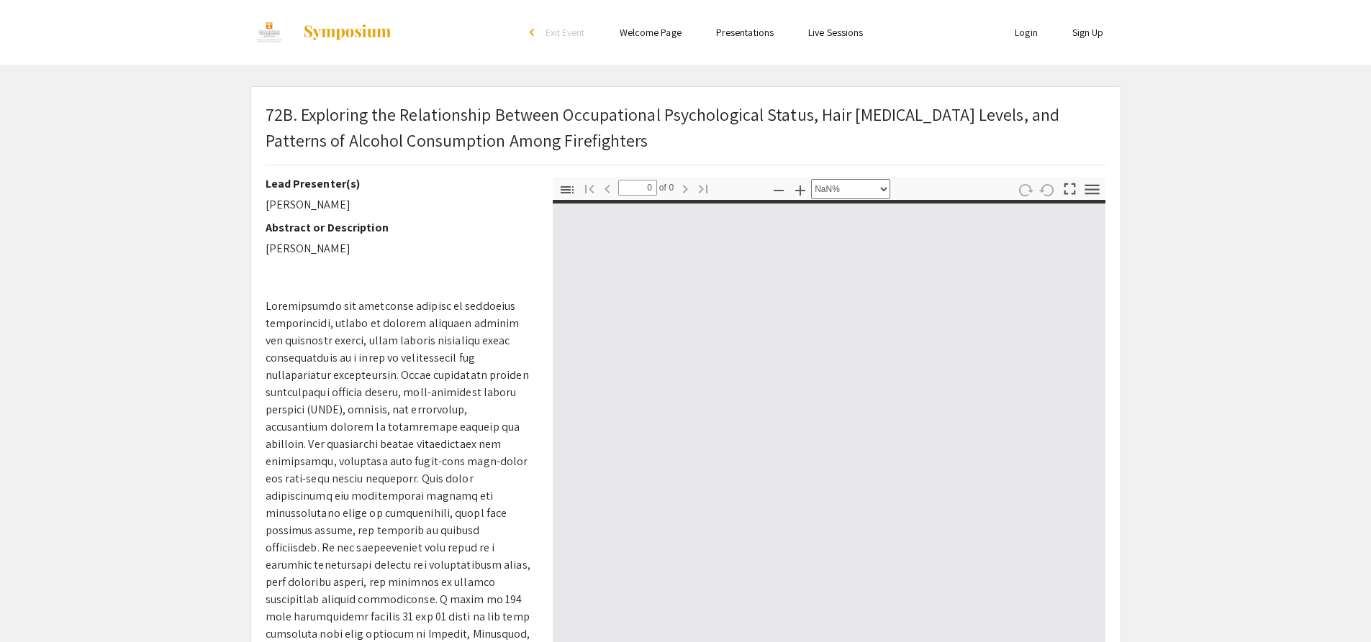
select select "auto"
type input "1"
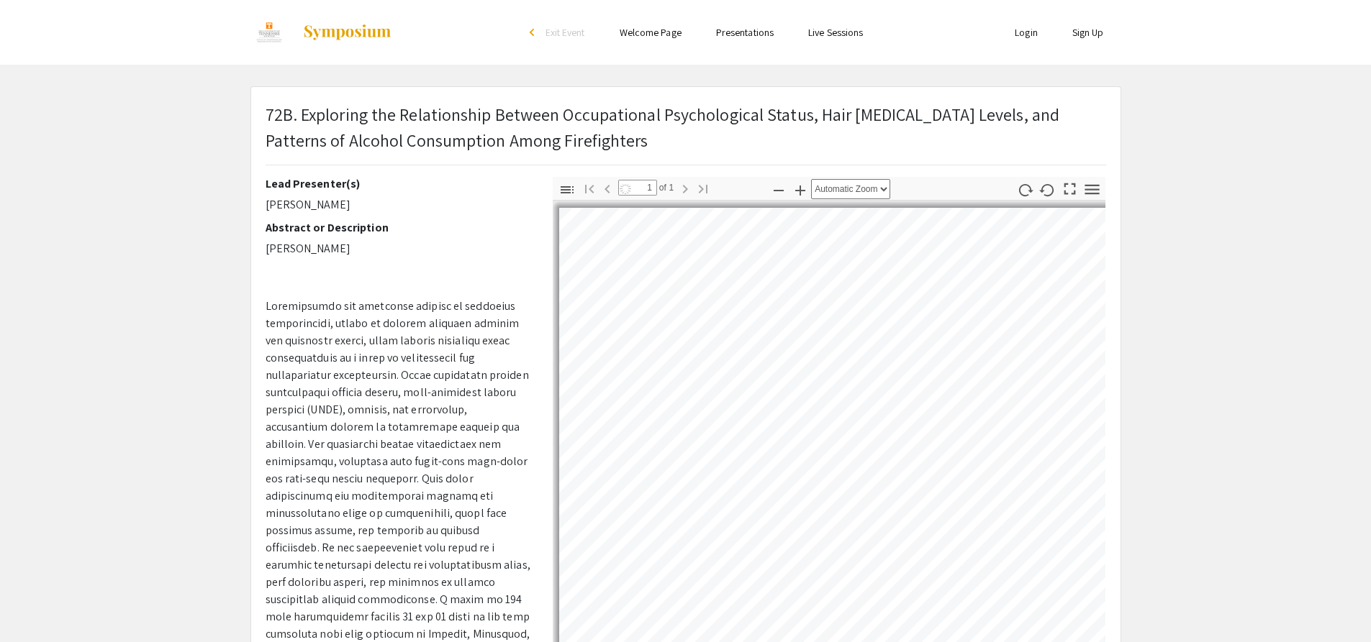
select select "auto"
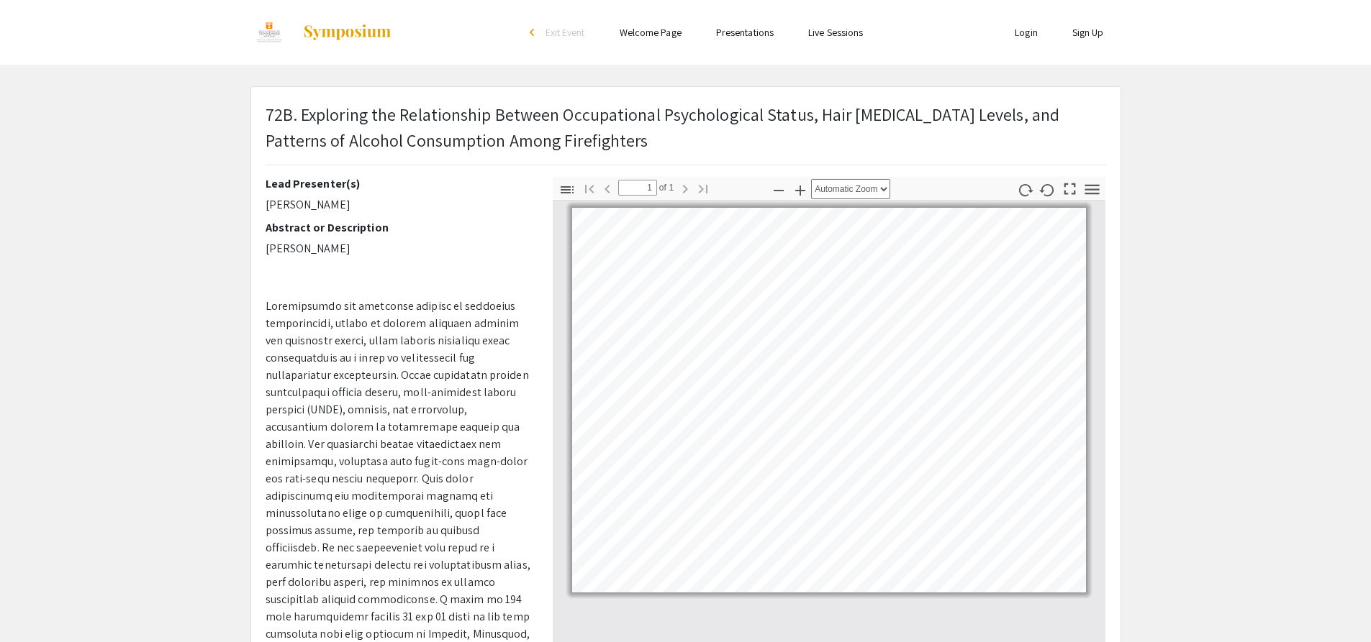
click at [737, 27] on link "Presentations" at bounding box center [745, 32] width 58 height 13
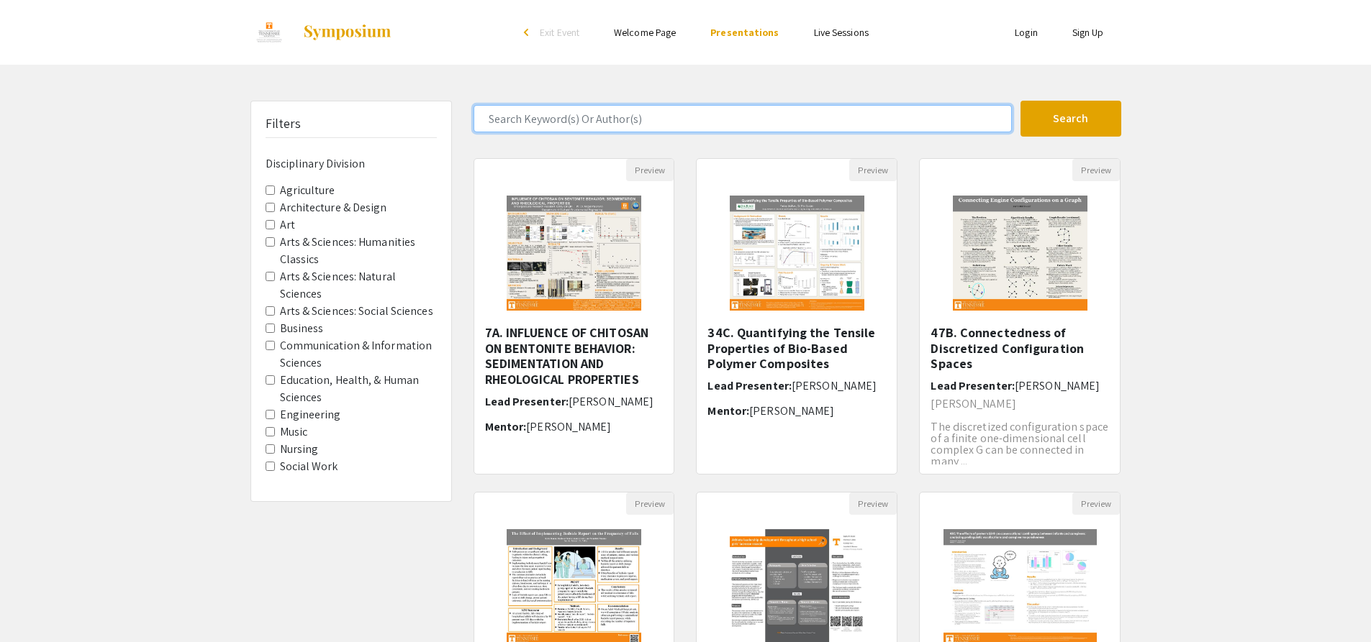
click at [786, 119] on input "Search Keyword(s) Or Author(s)" at bounding box center [742, 118] width 538 height 27
type input "abby"
click at [1020, 101] on button "Search" at bounding box center [1070, 119] width 101 height 36
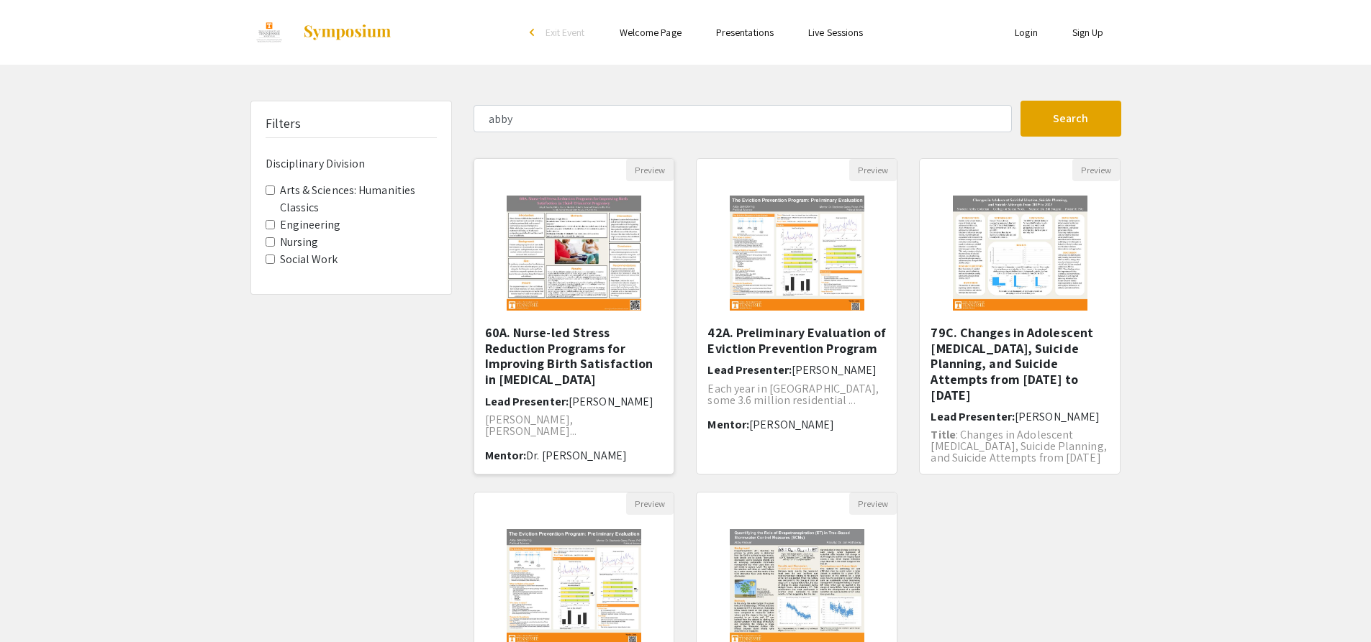
click at [623, 251] on img at bounding box center [573, 253] width 163 height 144
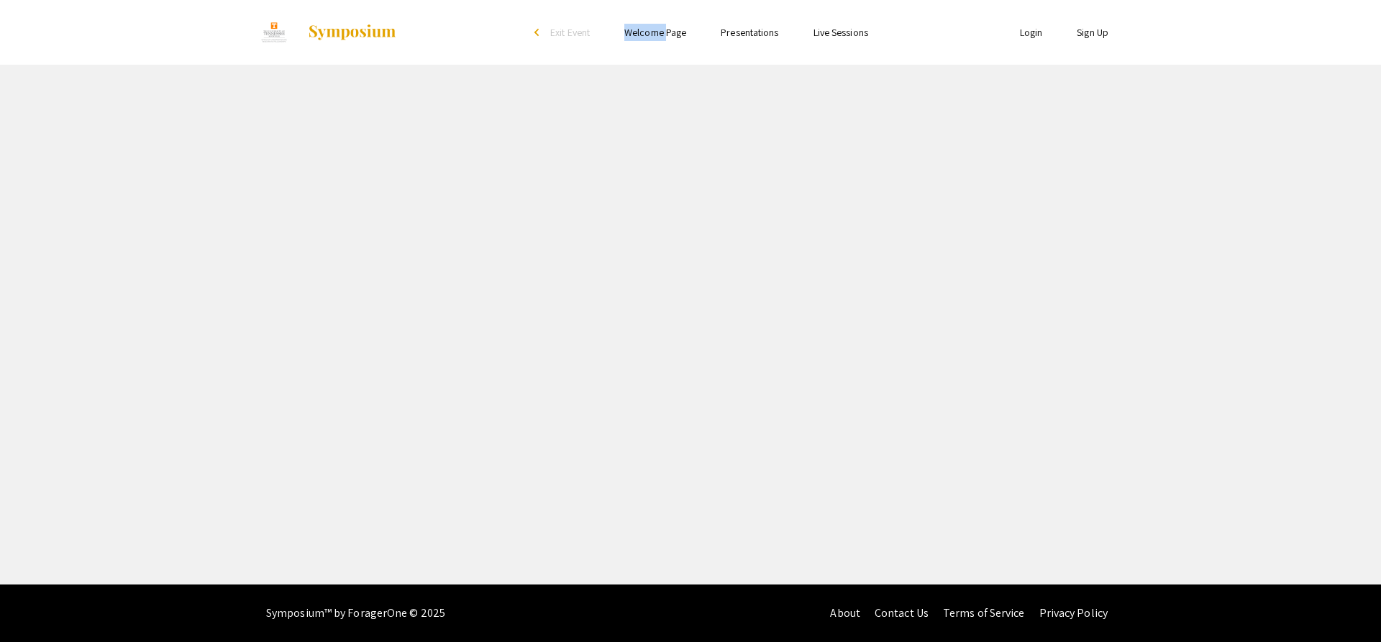
click at [622, 250] on div "Skip navigation arrow_back_ios Exit Event Welcome Page Presentations Live Sessi…" at bounding box center [690, 292] width 1381 height 585
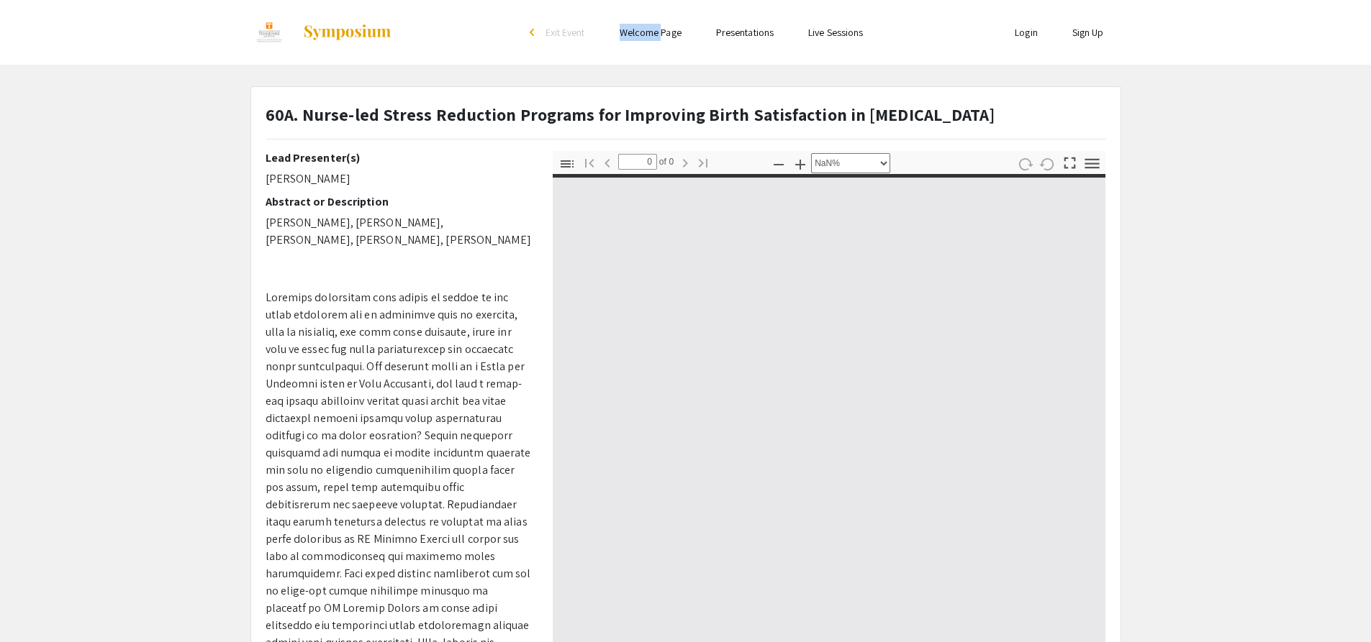
select select "auto"
type input "1"
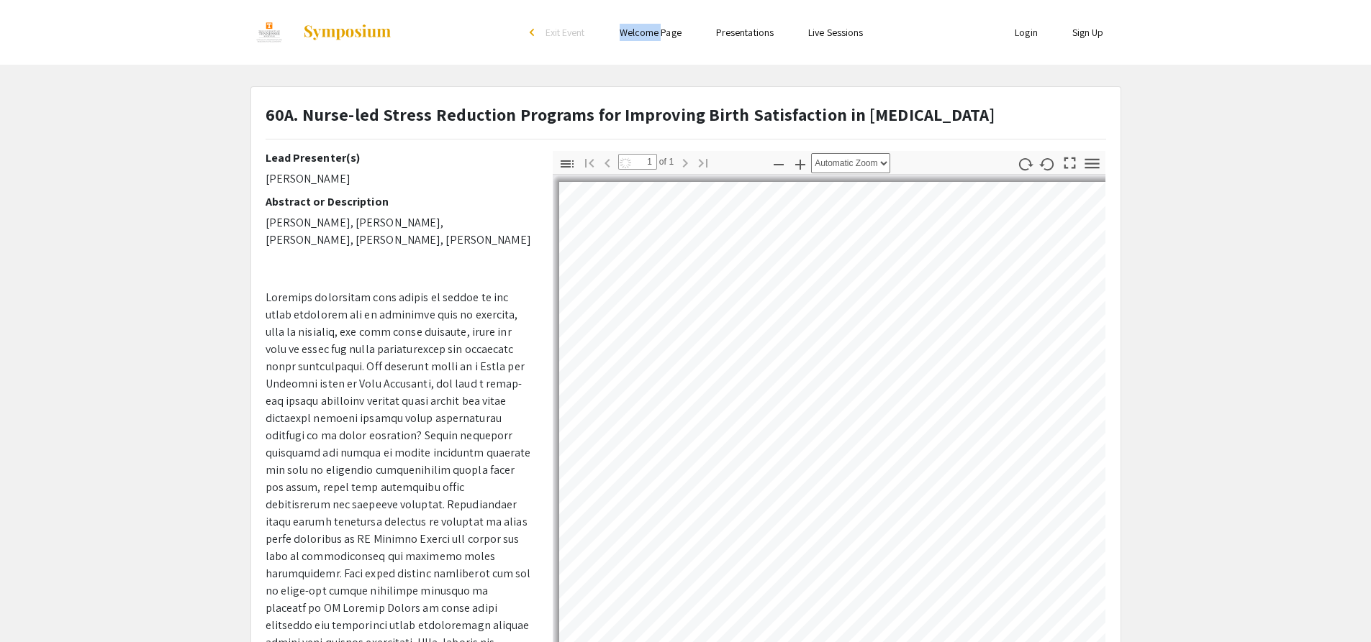
select select "auto"
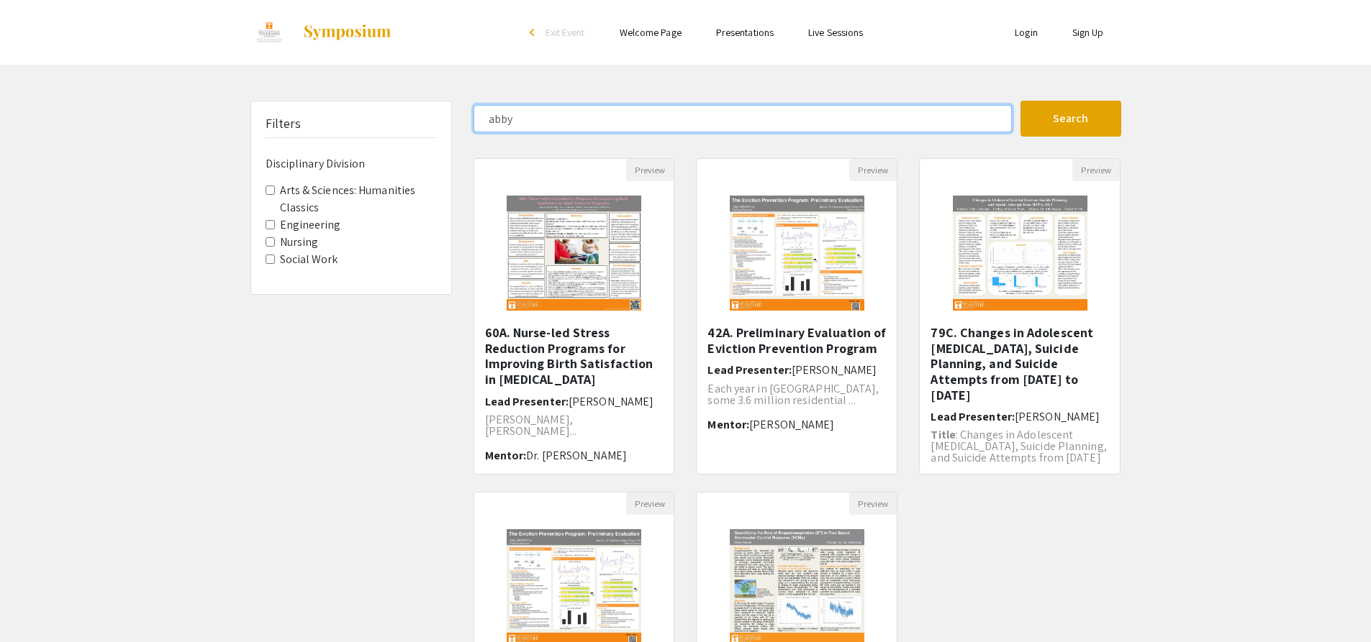
drag, startPoint x: 670, startPoint y: 128, endPoint x: 663, endPoint y: 132, distance: 8.0
click at [664, 131] on input "abby" at bounding box center [742, 118] width 538 height 27
type input "a"
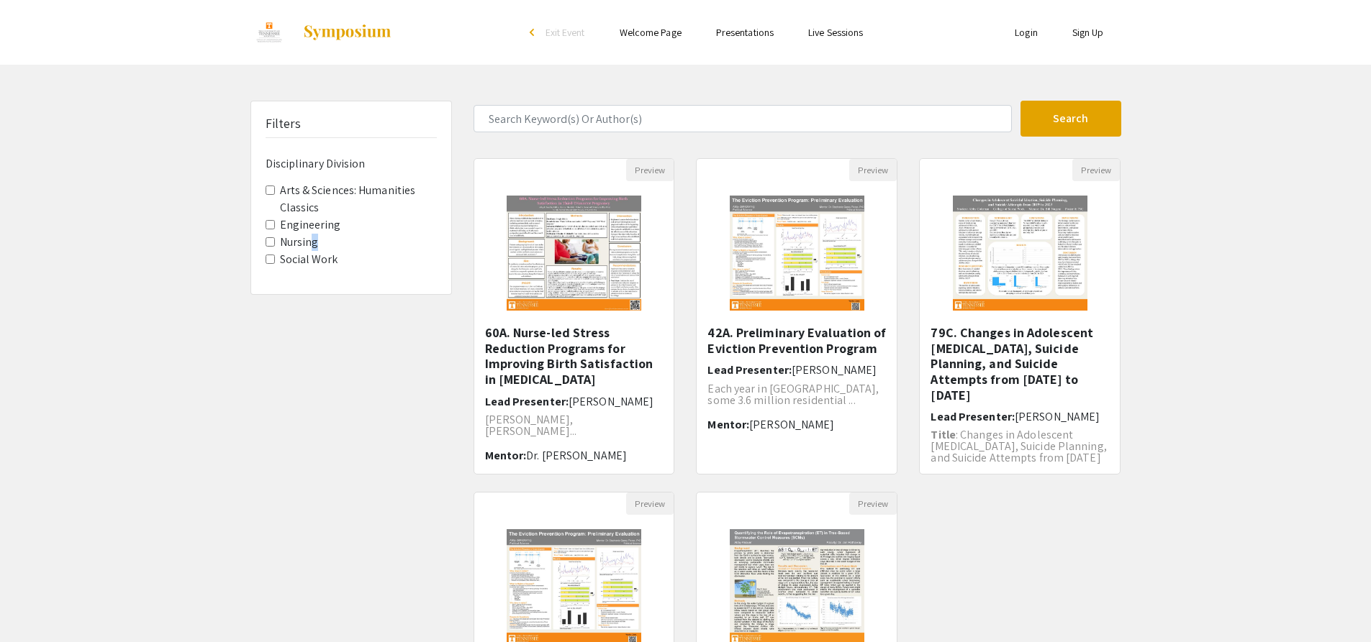
click at [304, 250] on fieldset "Disciplinary Division Arts & Sciences: Humanities Classics Engineering Nursing …" at bounding box center [350, 209] width 171 height 119
click at [303, 247] on label "Nursing" at bounding box center [299, 242] width 39 height 17
click at [275, 247] on Division-Nursing "Nursing" at bounding box center [269, 241] width 9 height 9
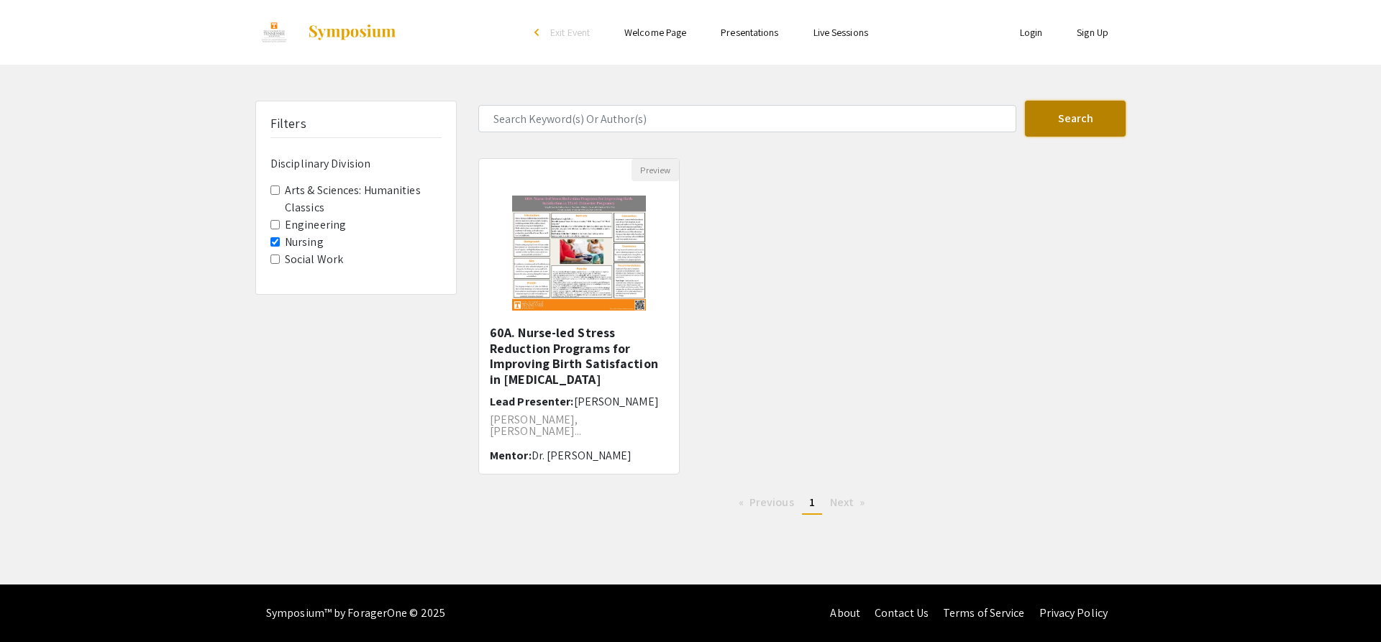
click at [1051, 136] on button "Search" at bounding box center [1075, 119] width 101 height 36
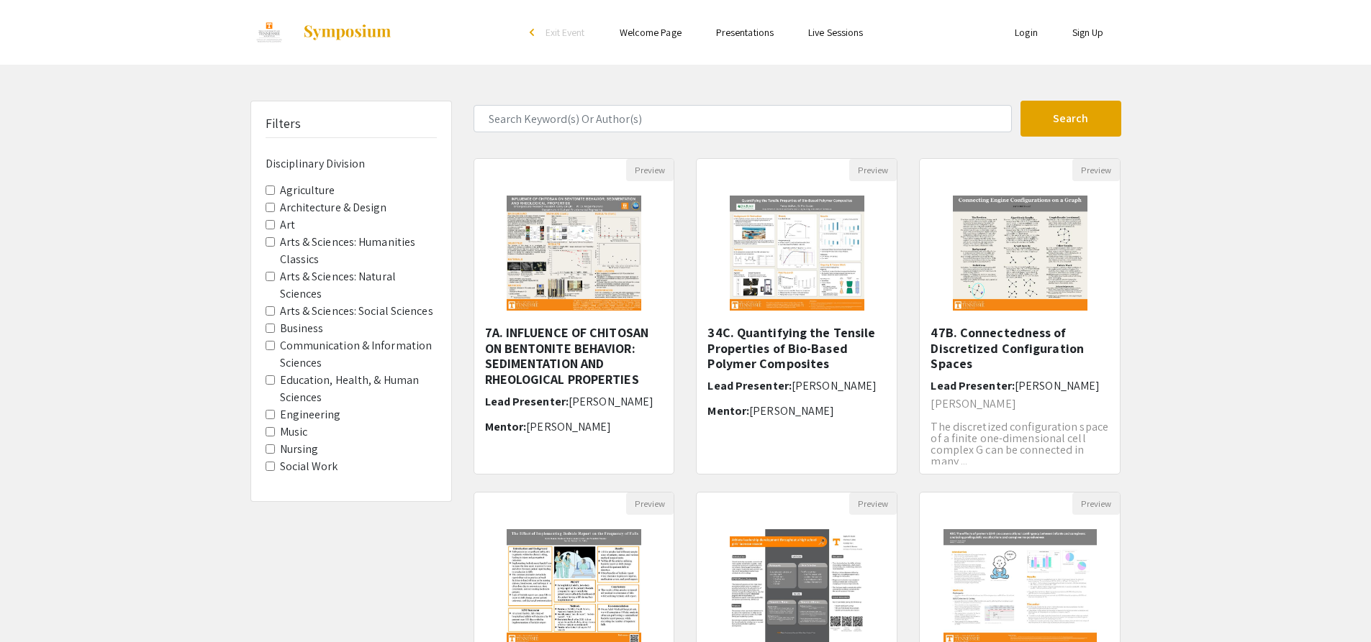
click at [289, 449] on label "Nursing" at bounding box center [299, 449] width 39 height 17
click at [275, 449] on Division-Nursing "Nursing" at bounding box center [269, 449] width 9 height 9
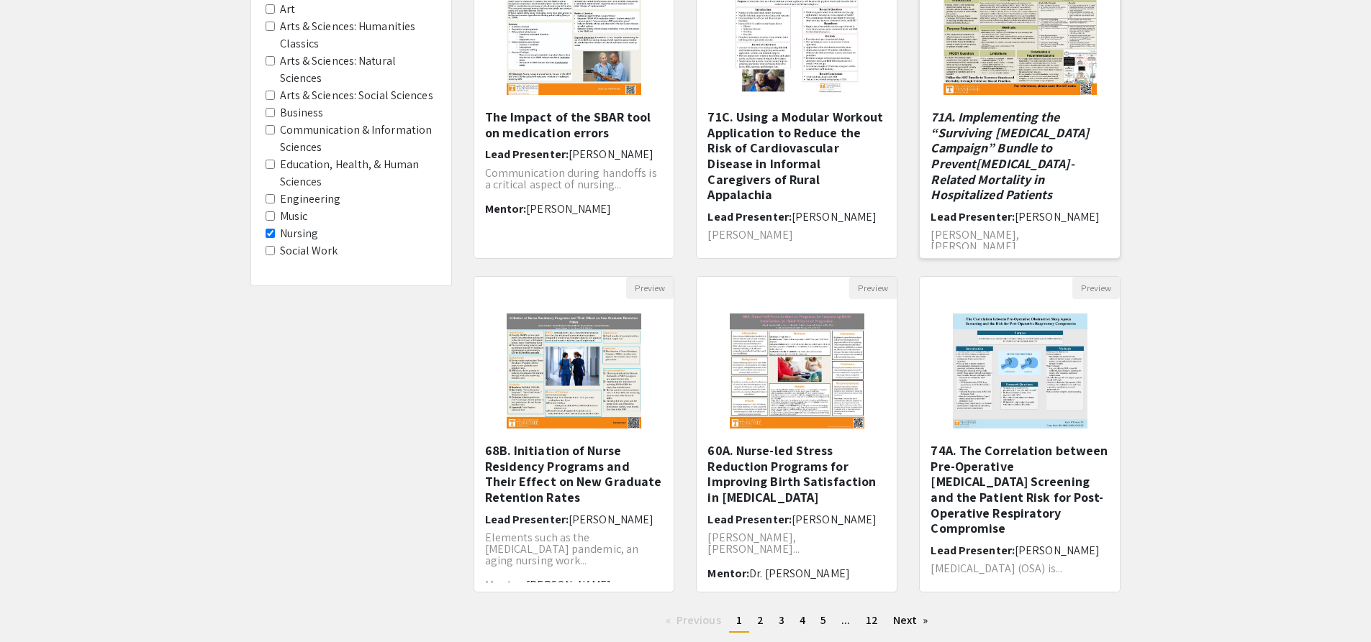
scroll to position [288, 0]
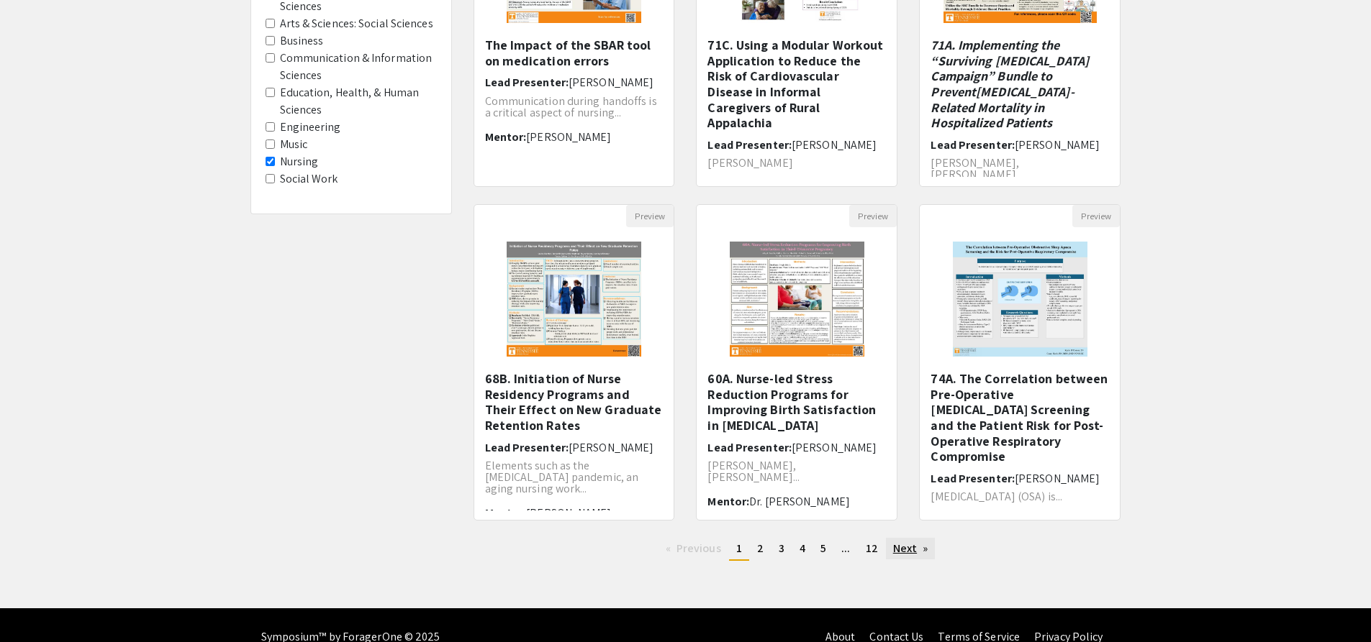
click at [920, 556] on link "Next page" at bounding box center [911, 549] width 50 height 22
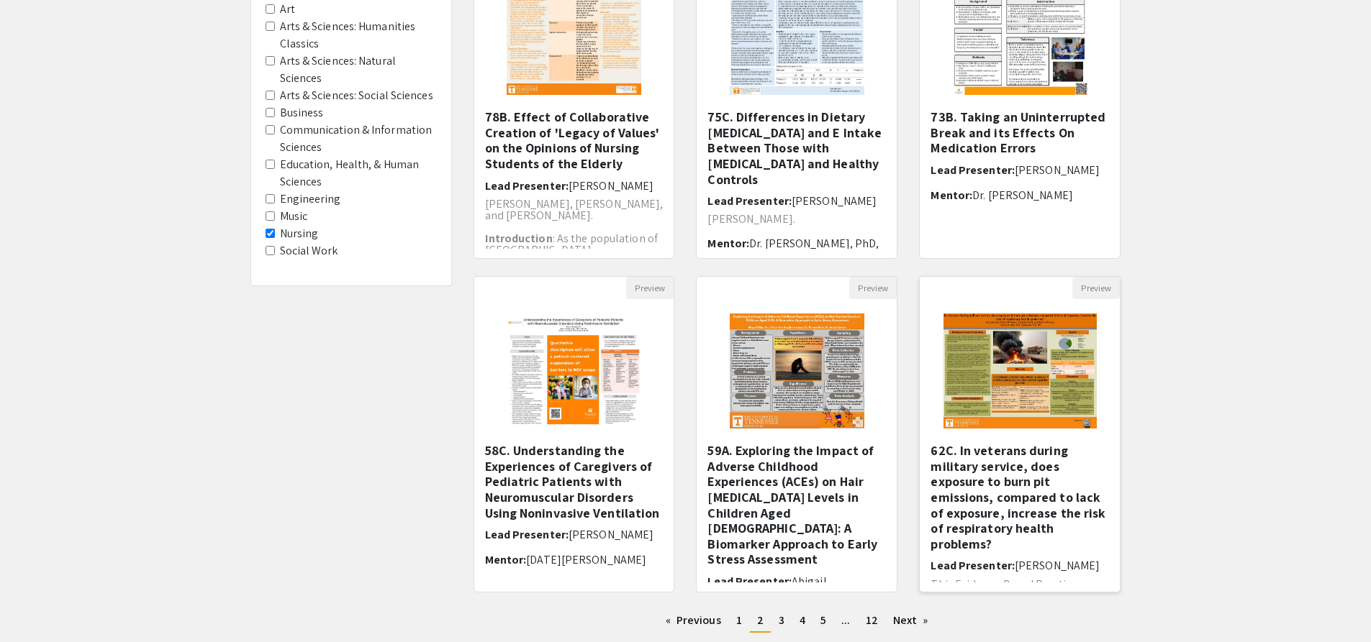
scroll to position [288, 0]
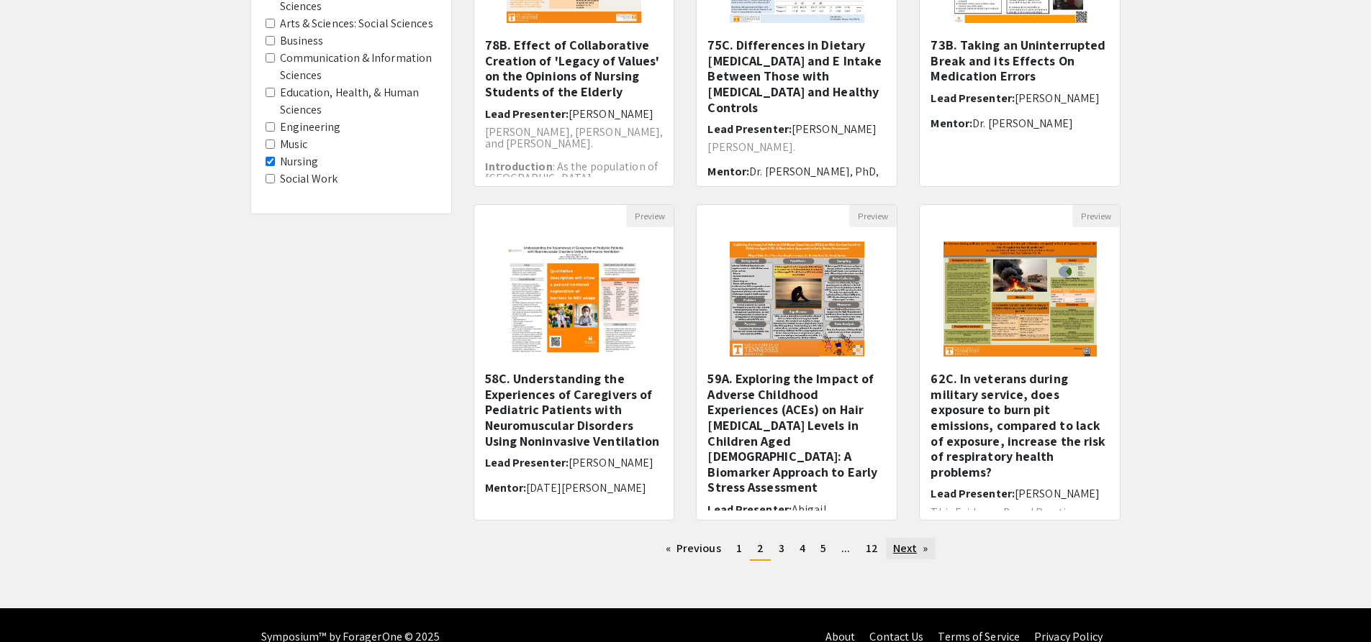
click at [932, 538] on link "Next page" at bounding box center [911, 549] width 50 height 22
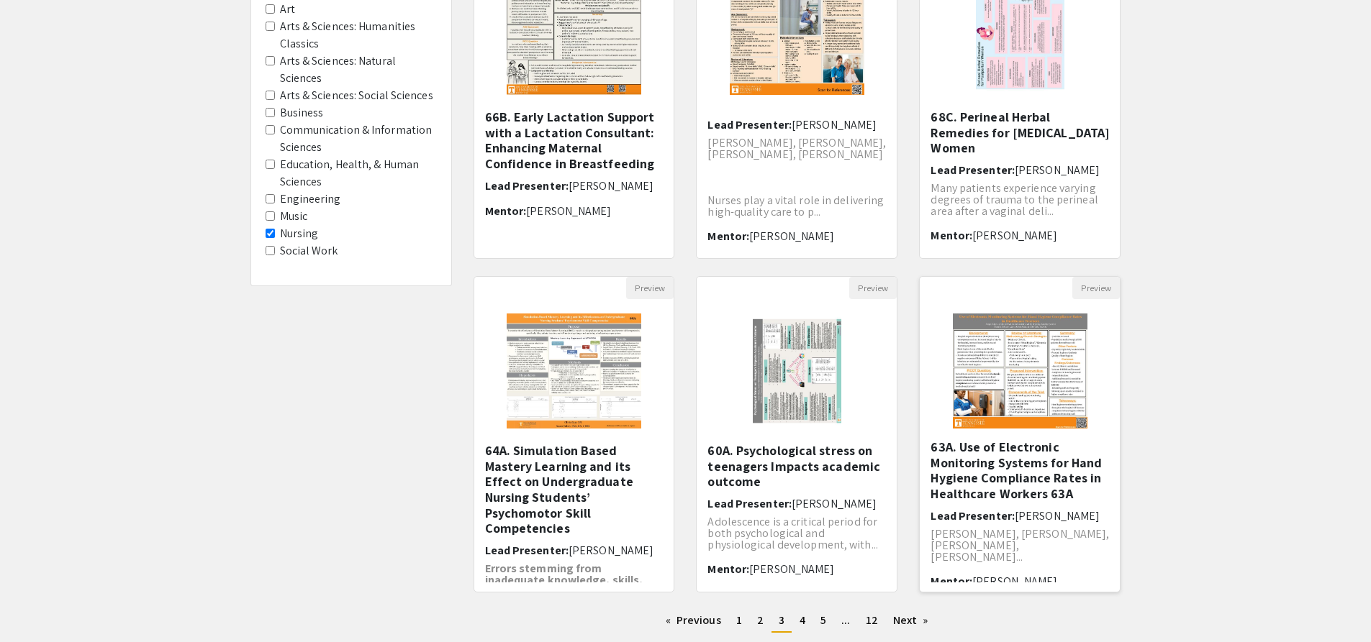
scroll to position [288, 0]
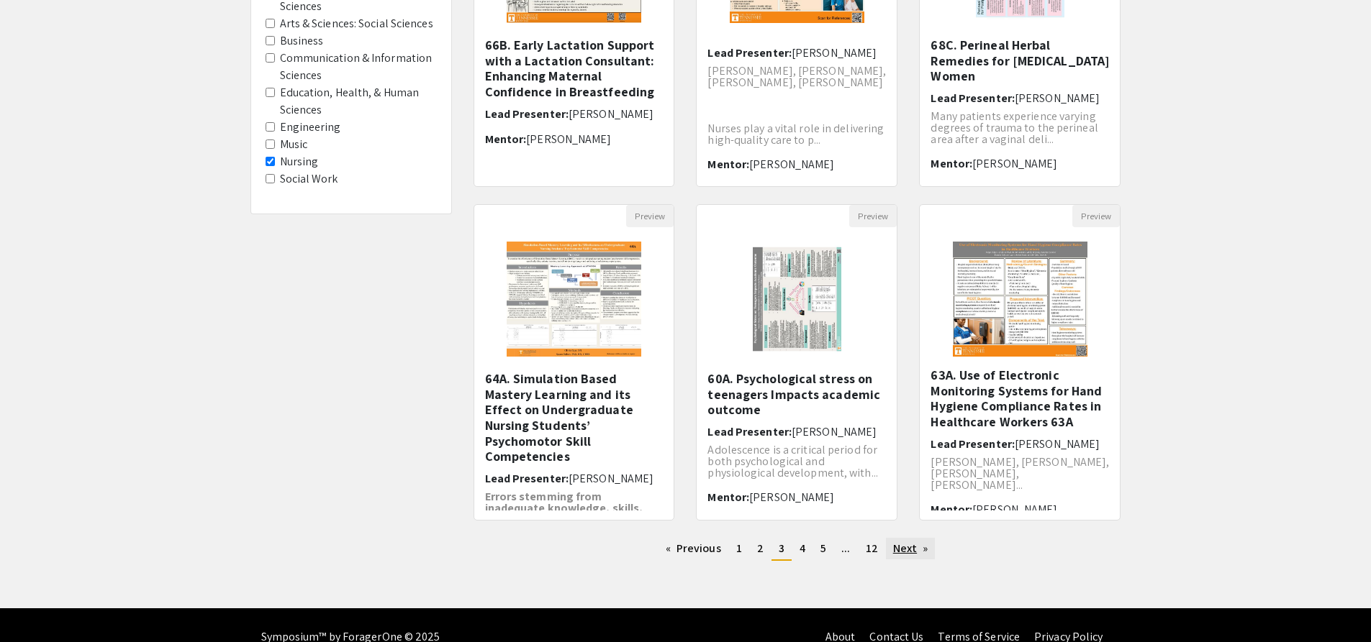
click at [921, 547] on link "Next page" at bounding box center [911, 549] width 50 height 22
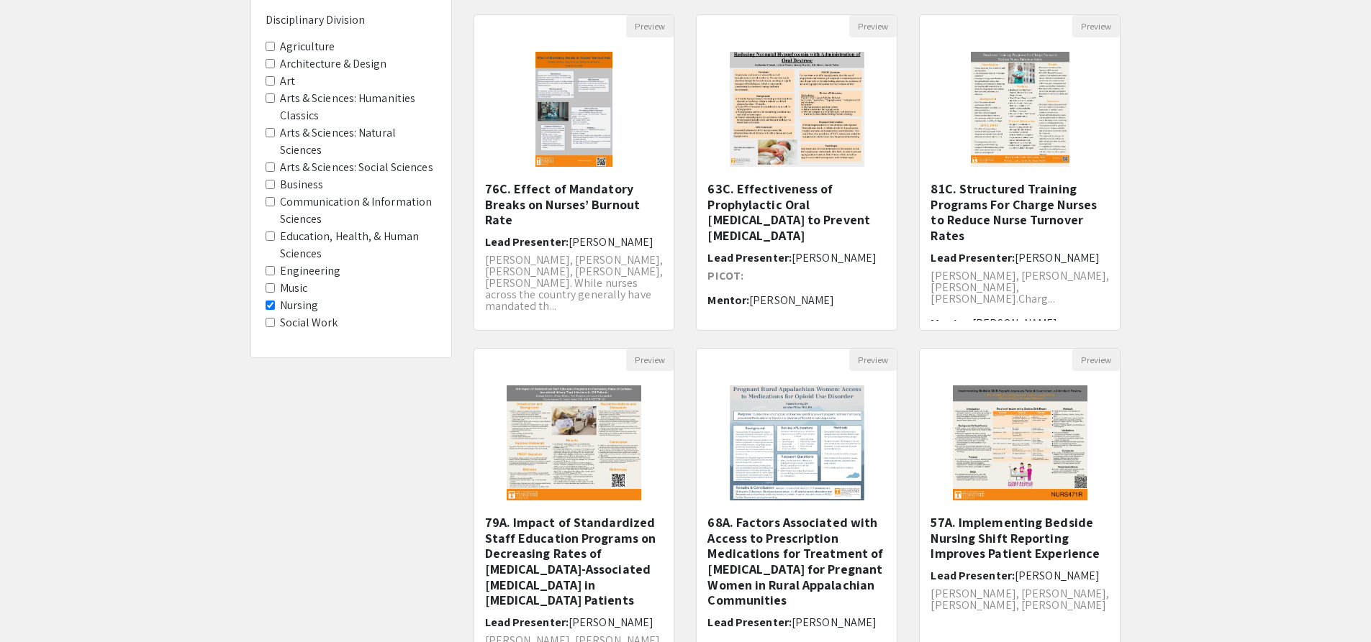
scroll to position [312, 0]
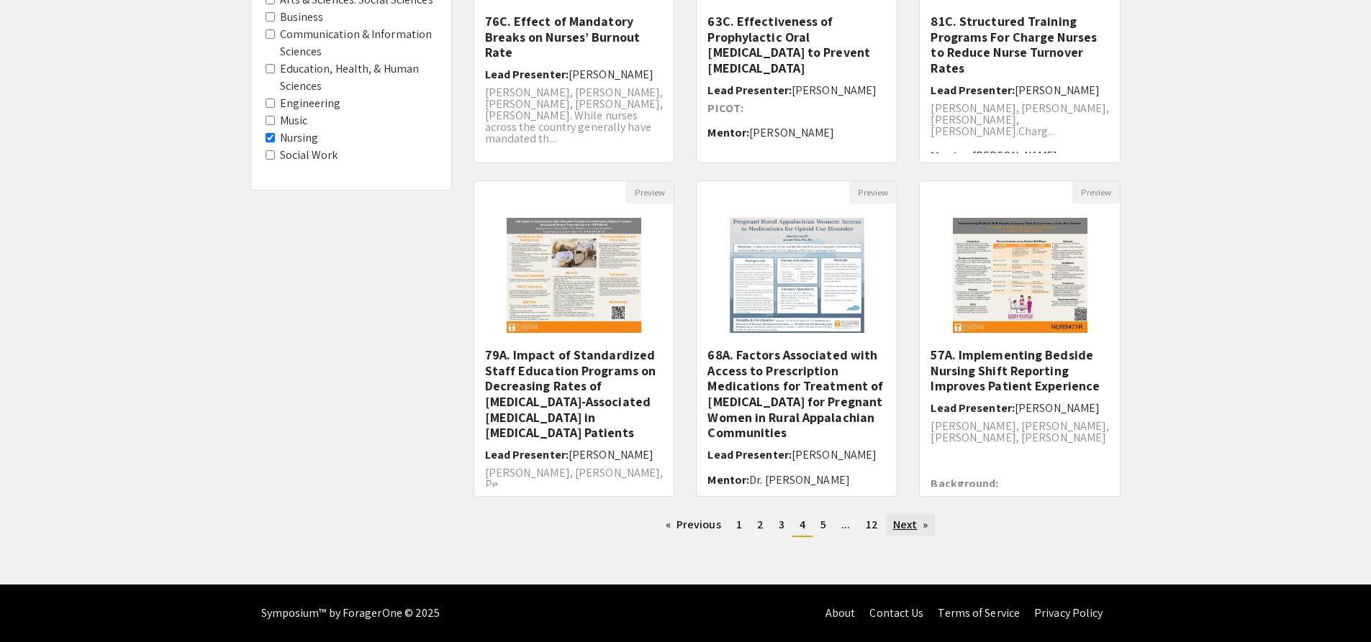
click at [918, 533] on link "Next page" at bounding box center [911, 525] width 50 height 22
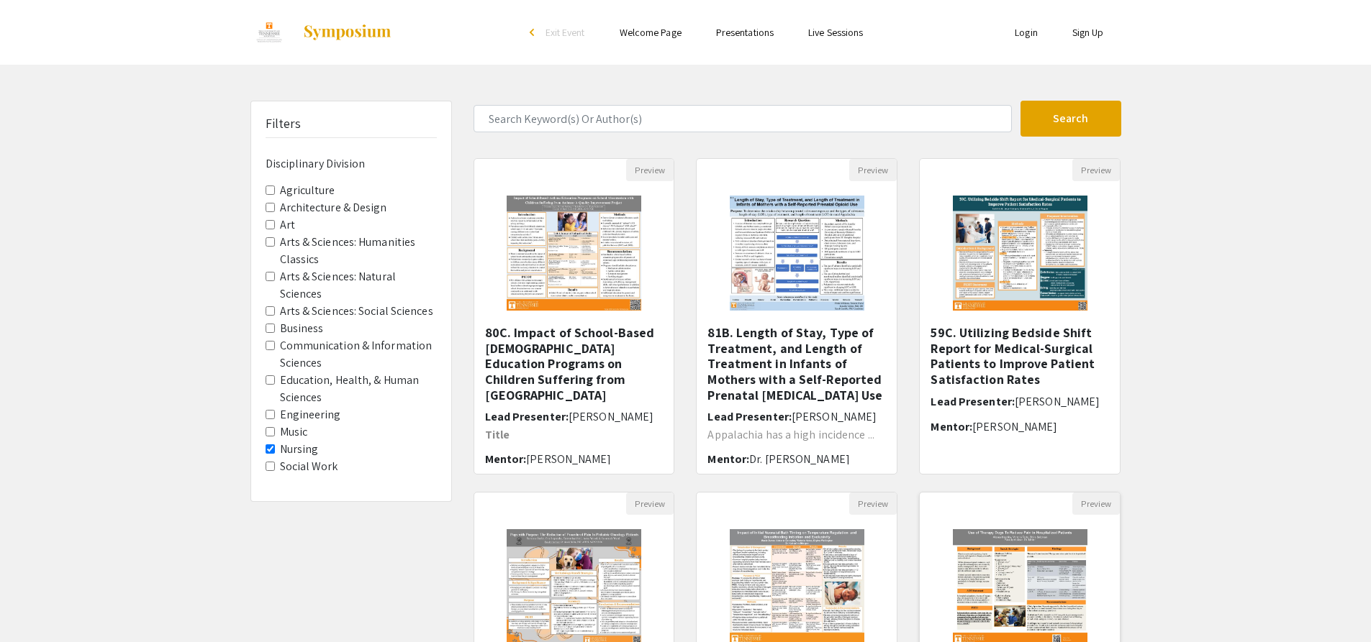
scroll to position [312, 0]
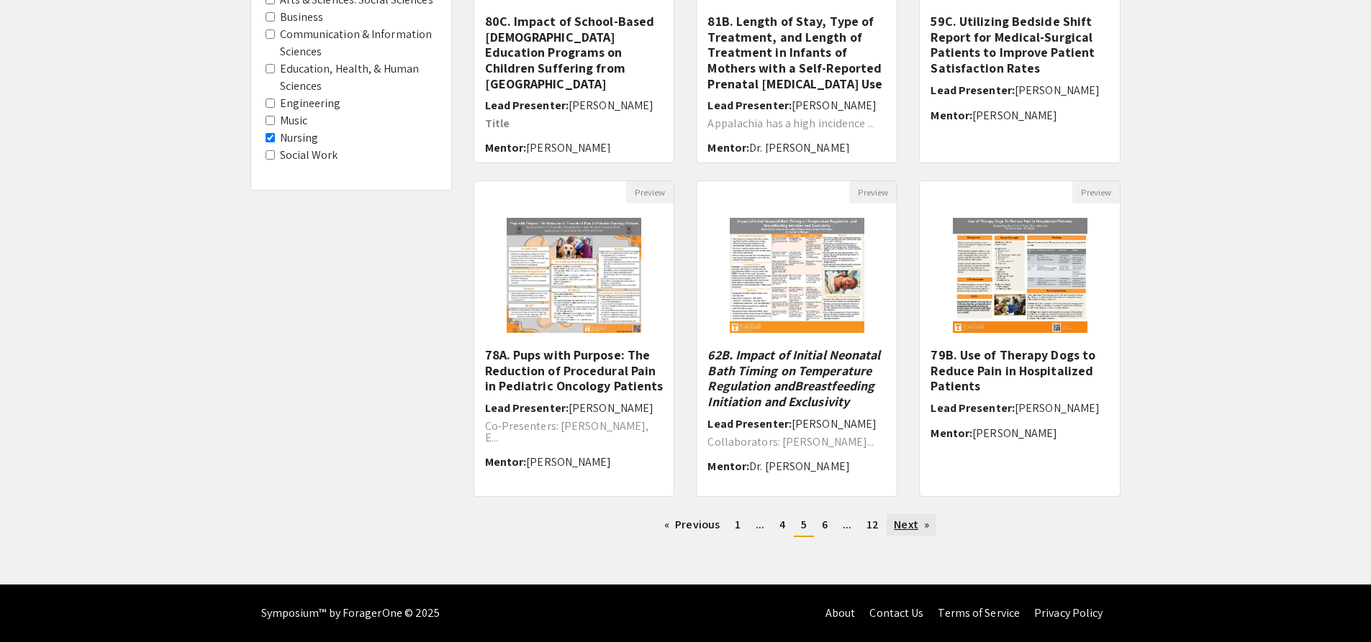
click at [924, 520] on link "Next page" at bounding box center [911, 525] width 50 height 22
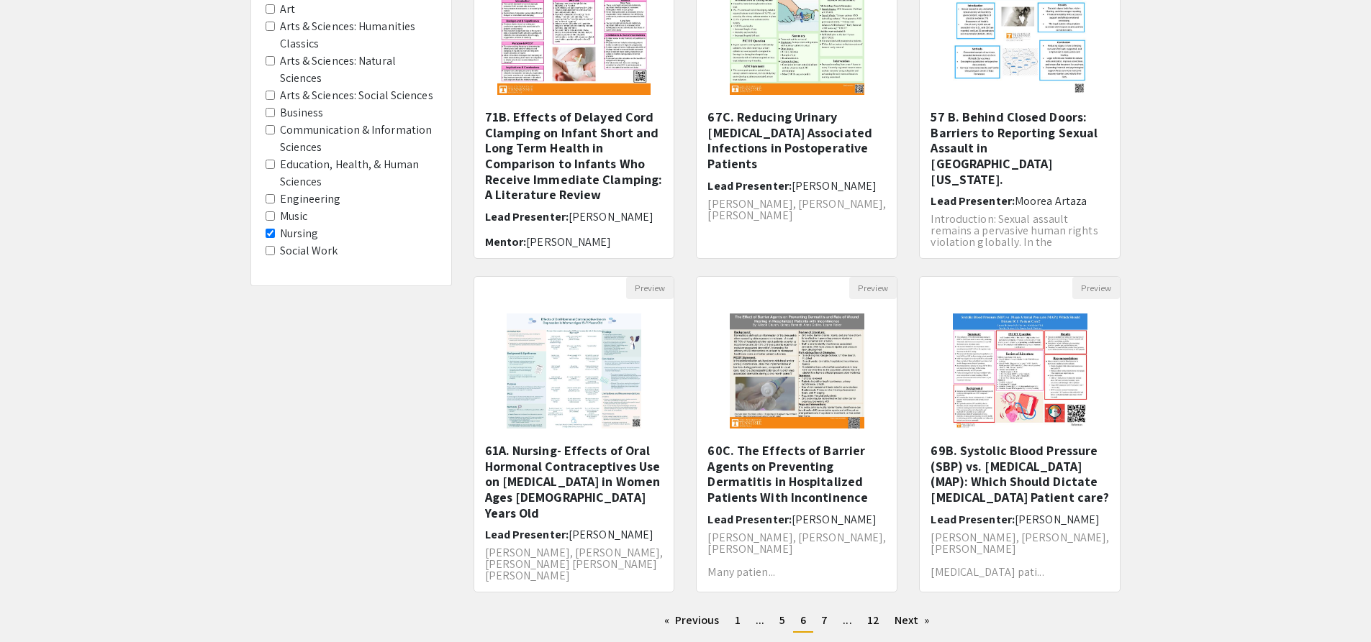
scroll to position [312, 0]
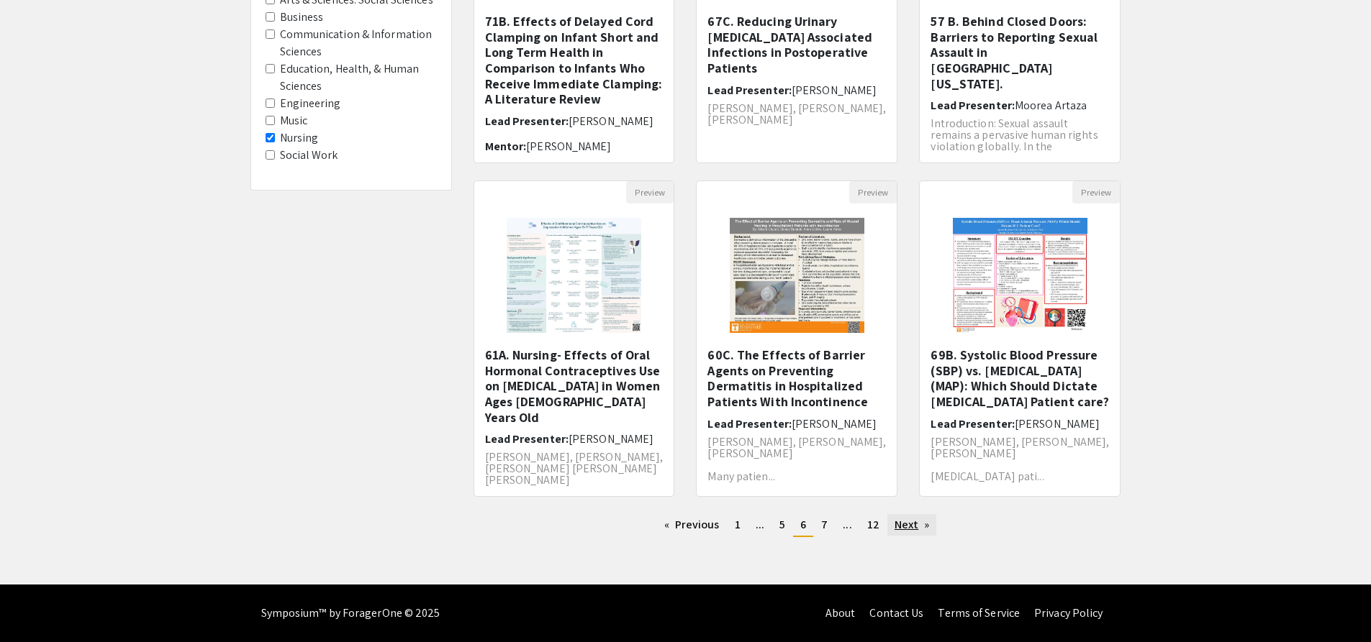
click at [918, 532] on link "Next page" at bounding box center [912, 525] width 50 height 22
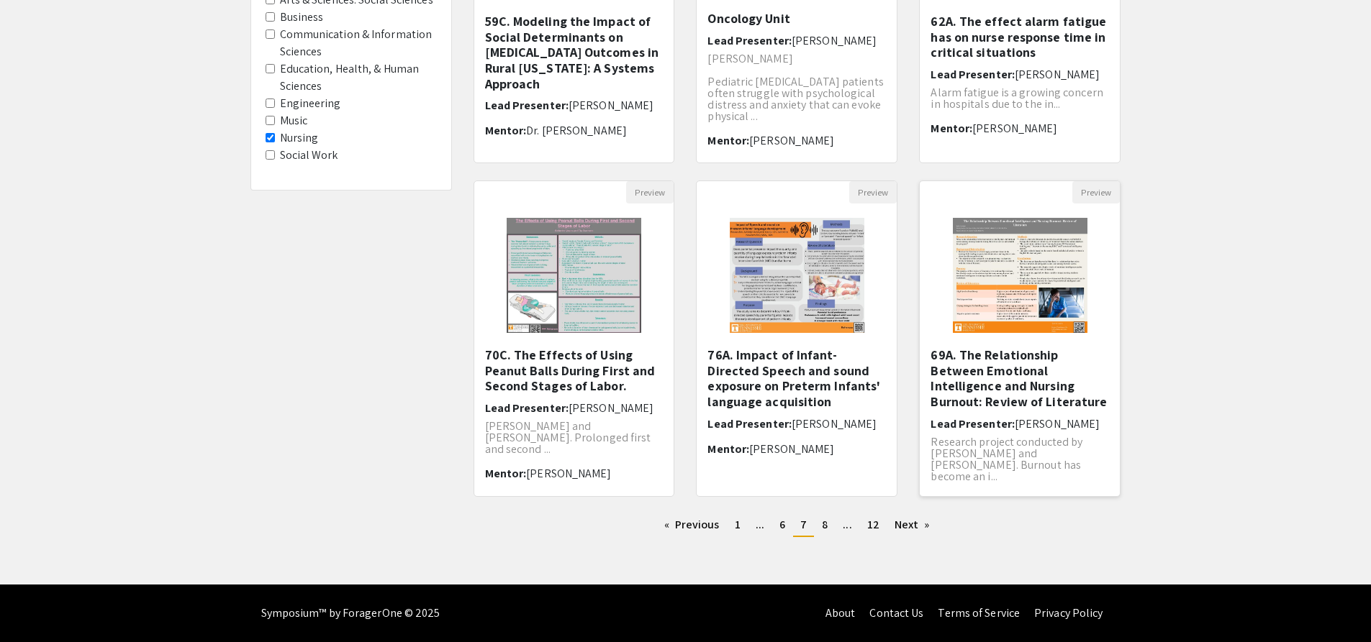
scroll to position [29, 0]
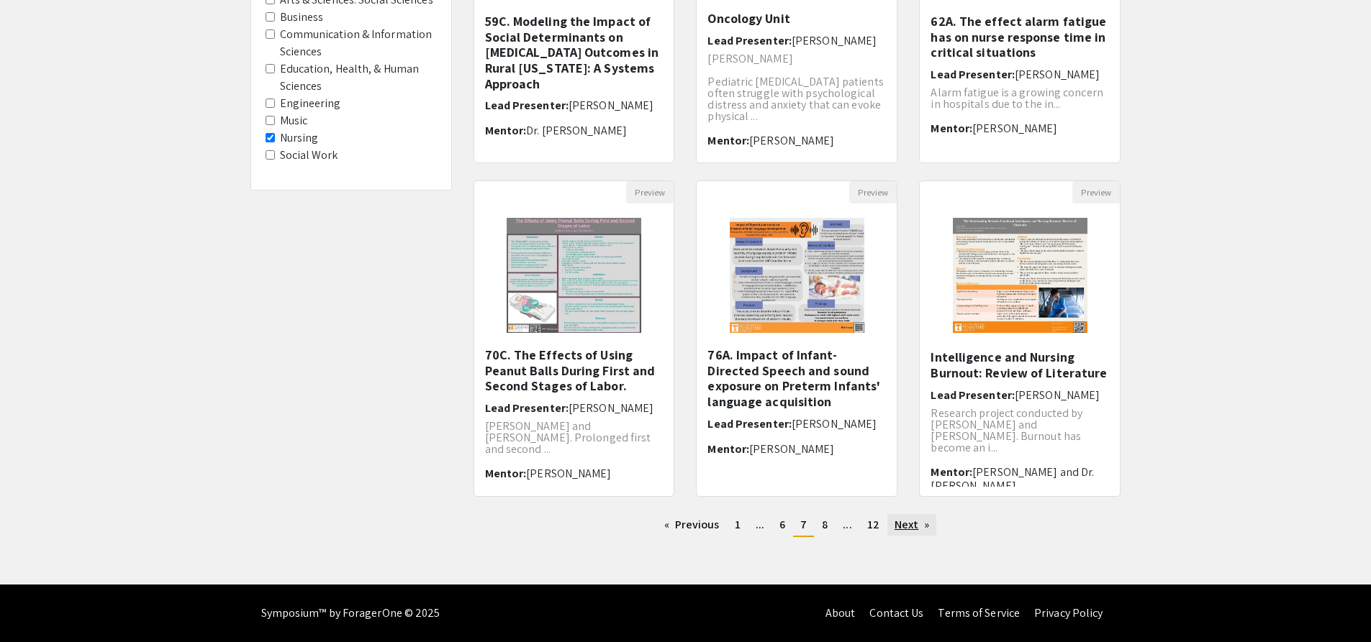
click at [914, 521] on link "Next page" at bounding box center [912, 525] width 50 height 22
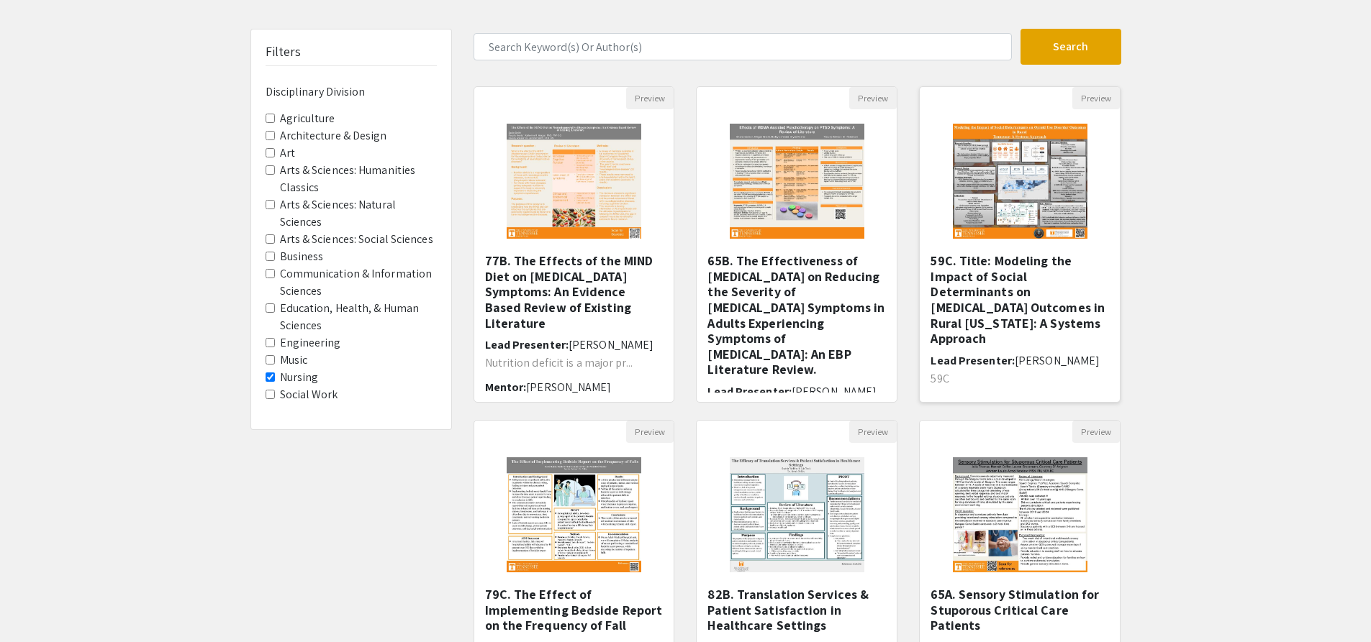
scroll to position [312, 0]
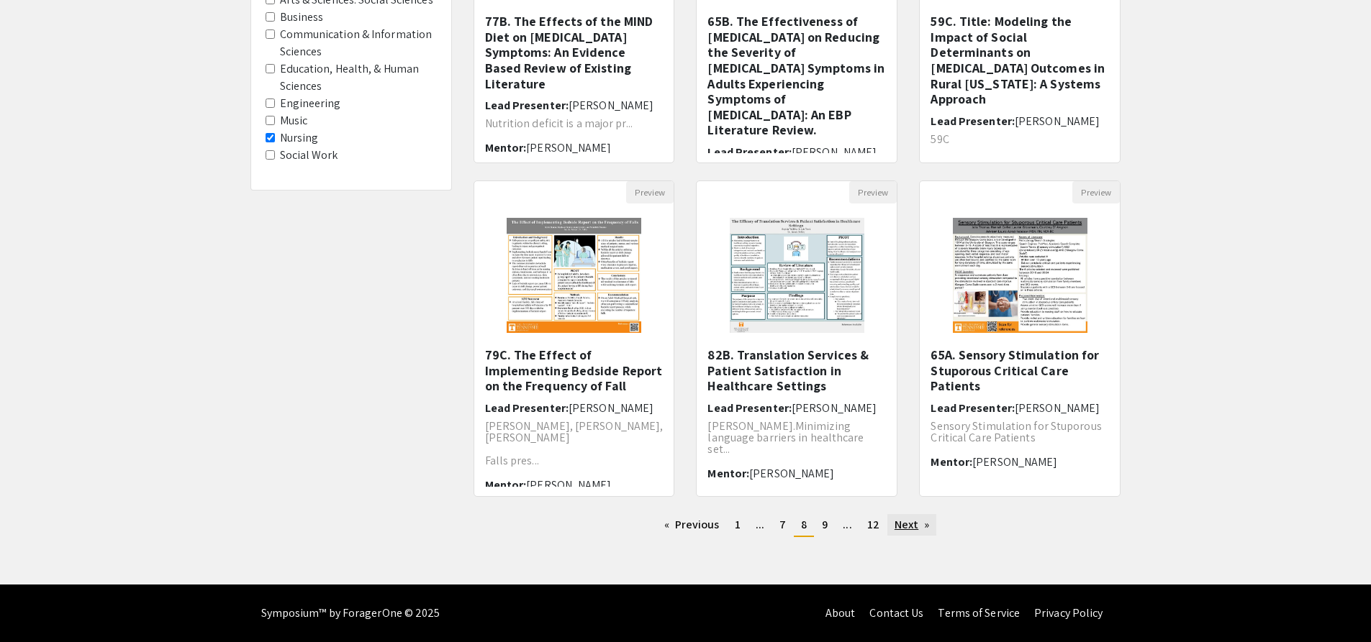
click at [921, 521] on link "Next page" at bounding box center [912, 525] width 50 height 22
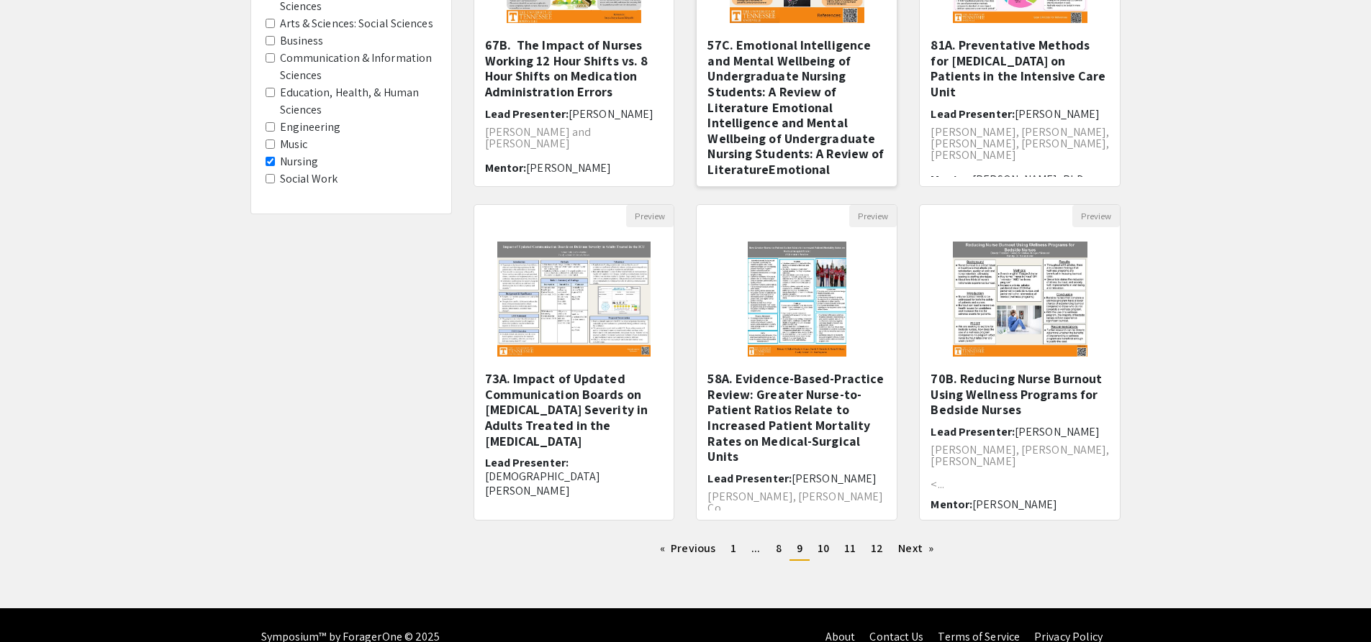
scroll to position [159, 0]
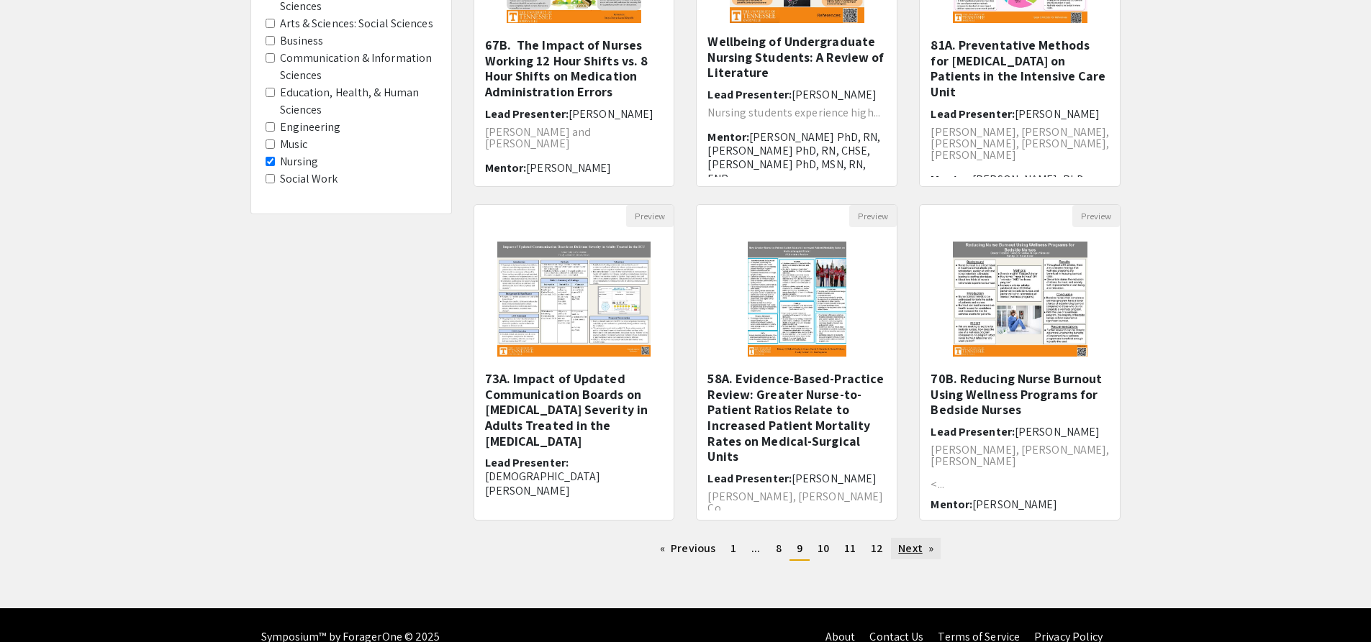
click at [922, 552] on link "Next page" at bounding box center [916, 549] width 50 height 22
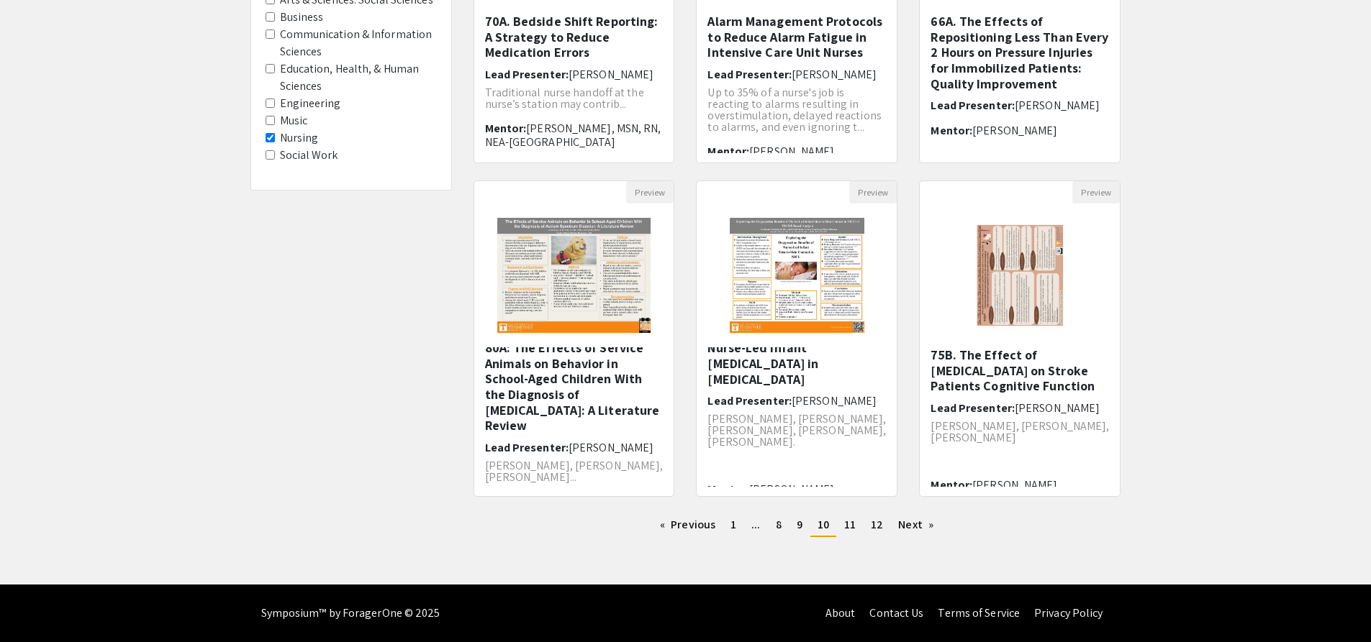
click at [897, 512] on div "Preview 74B. Exploring the Oxygenation Benefits of Nurse-Led Infant Skin-to-Ski…" at bounding box center [796, 348] width 223 height 334
click at [904, 527] on link "Next page" at bounding box center [916, 525] width 50 height 22
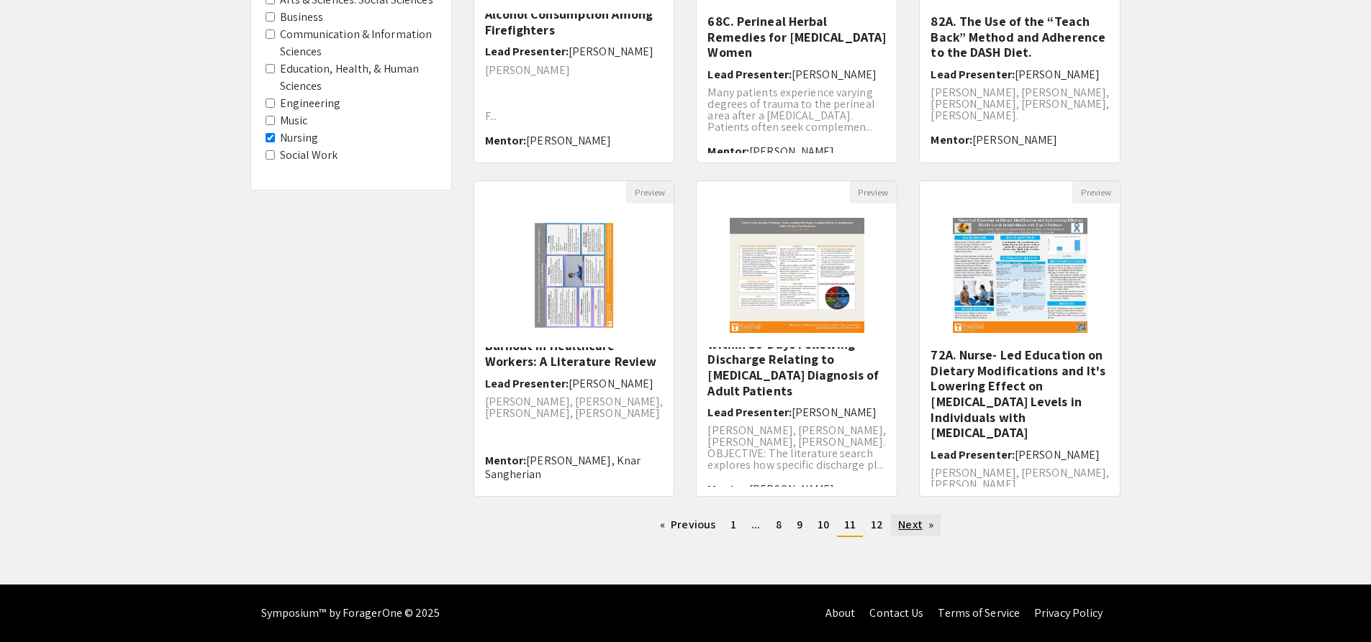
click at [921, 527] on link "Next page" at bounding box center [916, 525] width 50 height 22
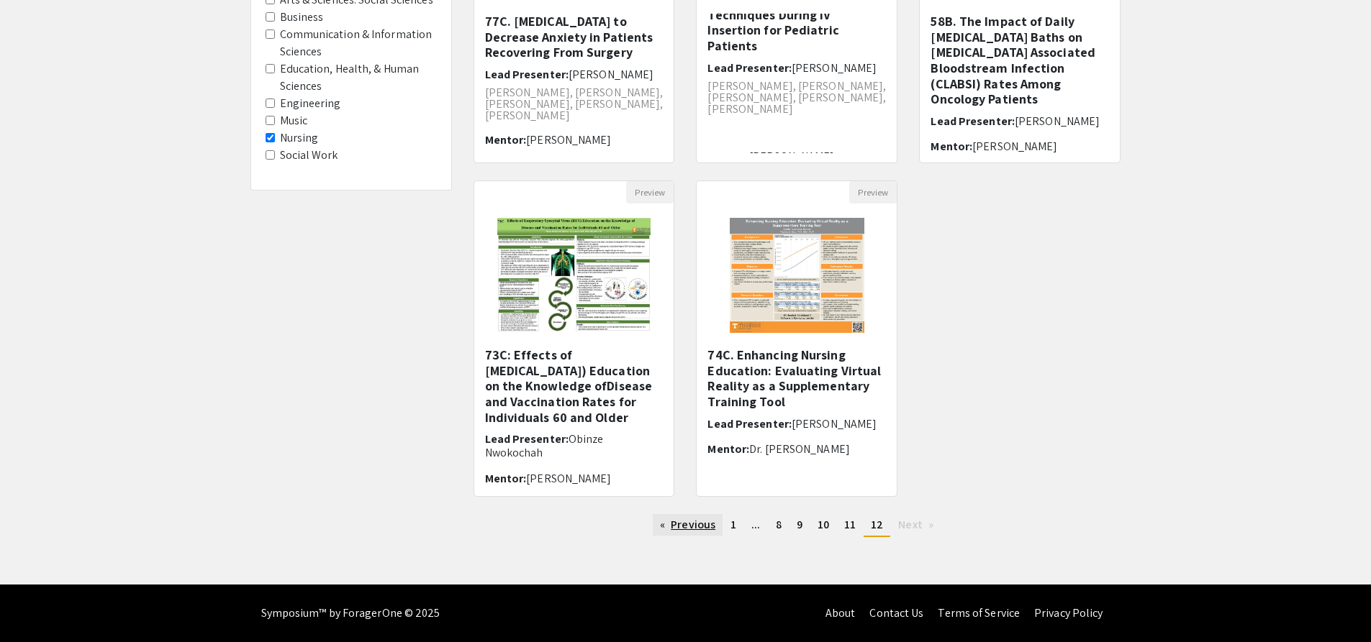
click at [696, 524] on link "Previous page" at bounding box center [688, 525] width 70 height 22
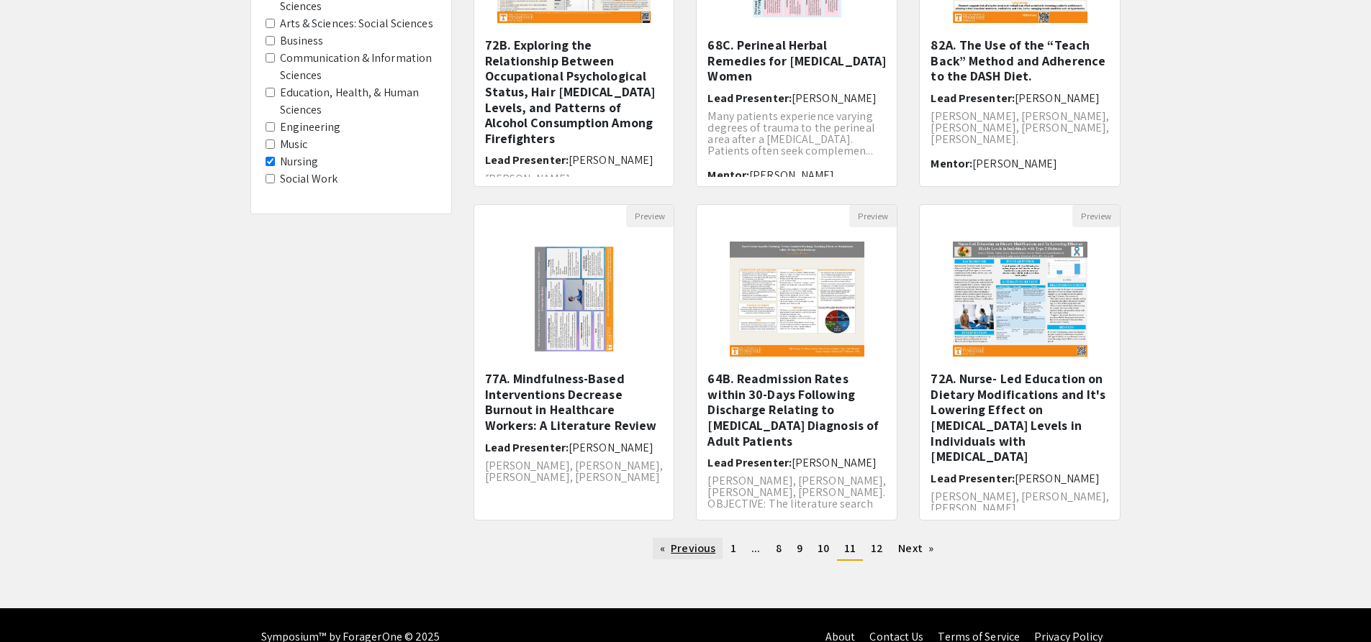
click at [683, 550] on link "Previous page" at bounding box center [688, 549] width 70 height 22
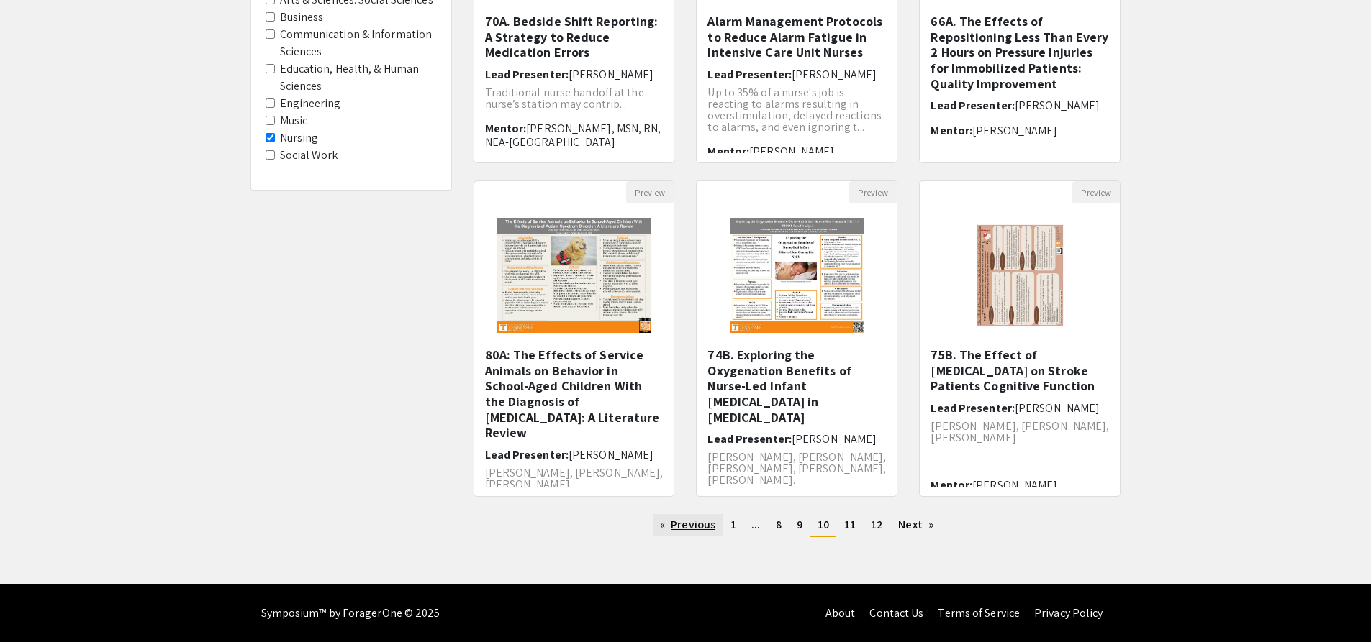
click at [675, 530] on link "Previous page" at bounding box center [688, 525] width 70 height 22
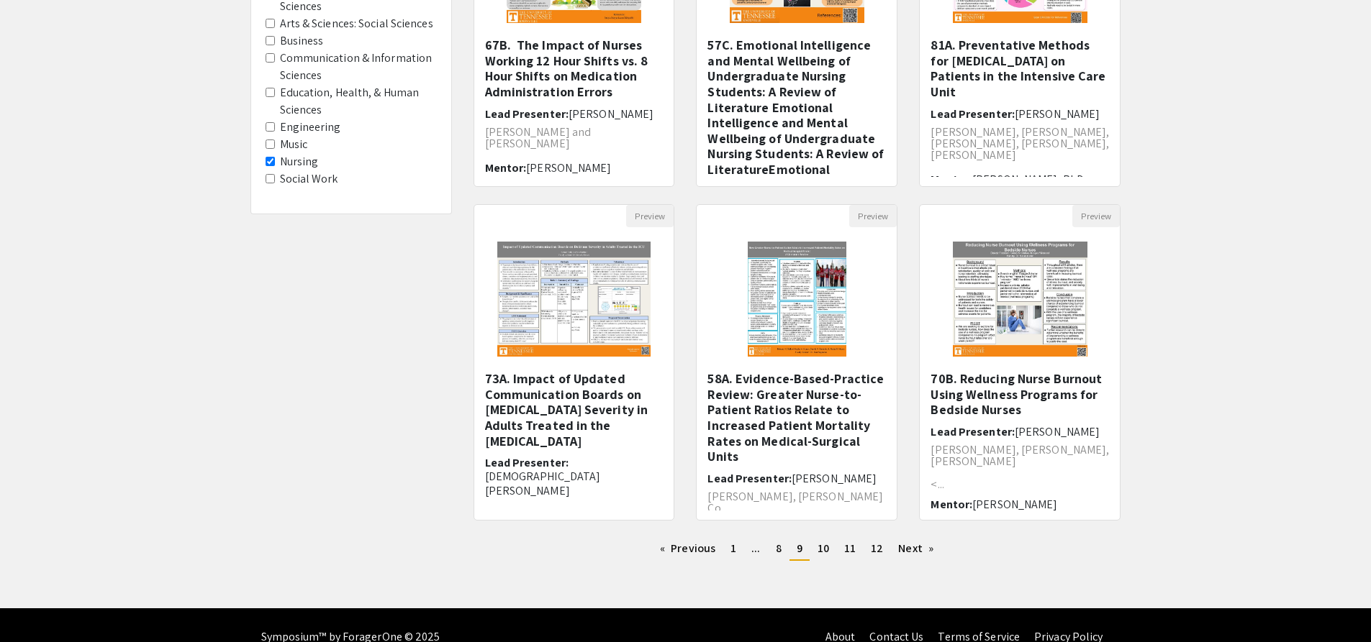
scroll to position [312, 0]
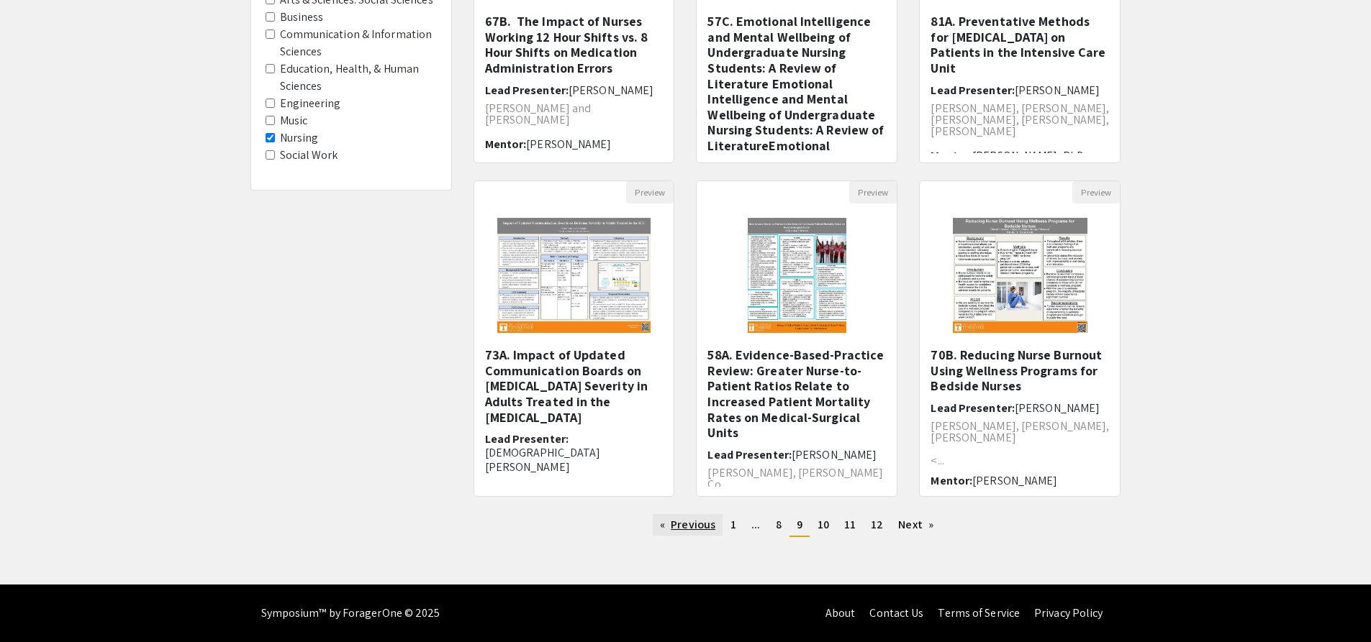
click at [696, 526] on link "Previous page" at bounding box center [688, 525] width 70 height 22
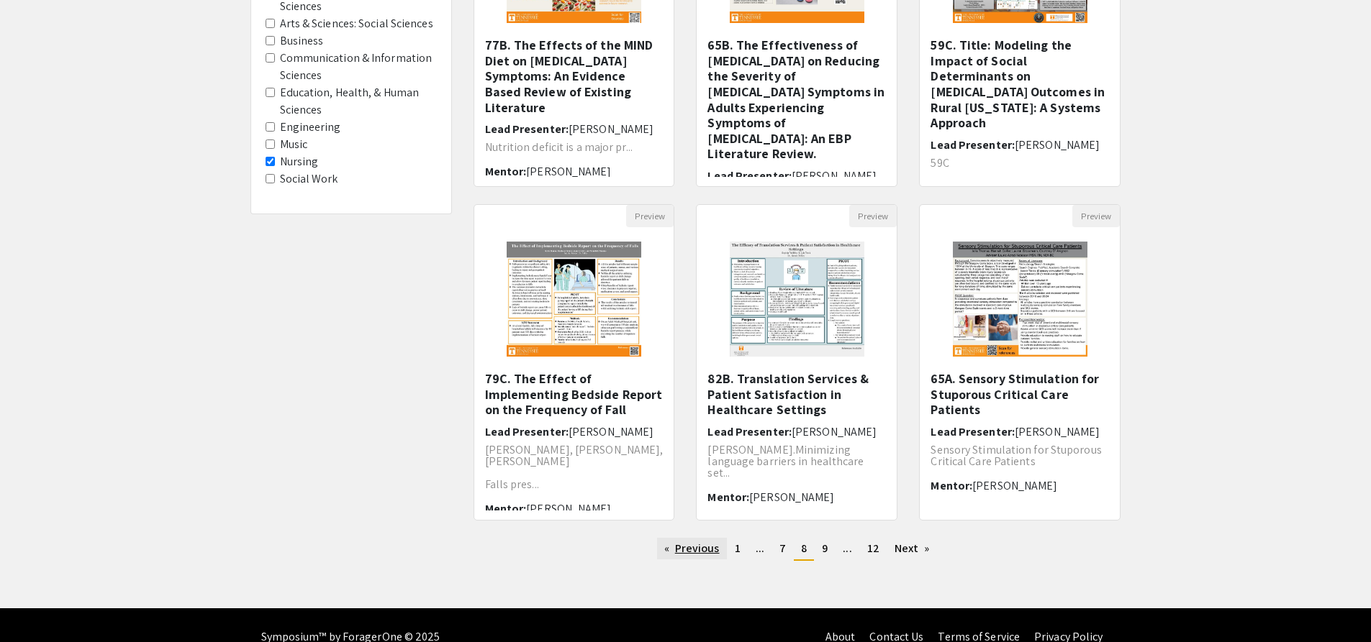
click at [675, 546] on link "Previous page" at bounding box center [692, 549] width 70 height 22
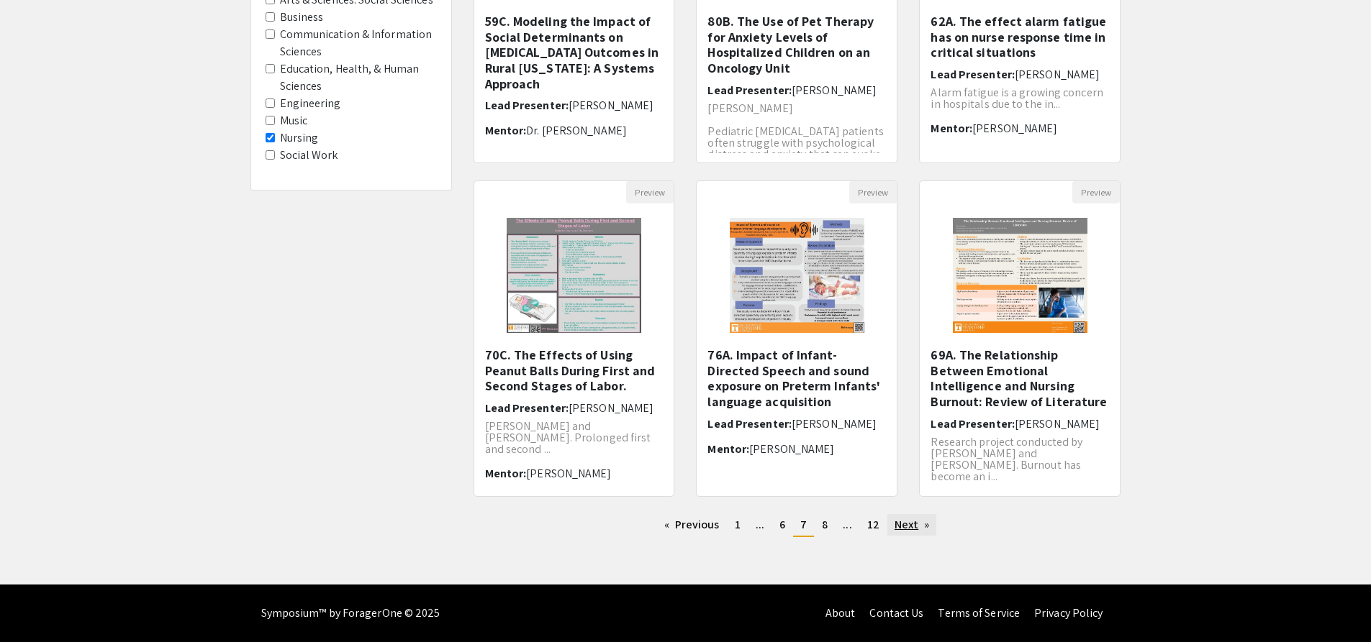
click at [900, 532] on link "Next page" at bounding box center [912, 525] width 50 height 22
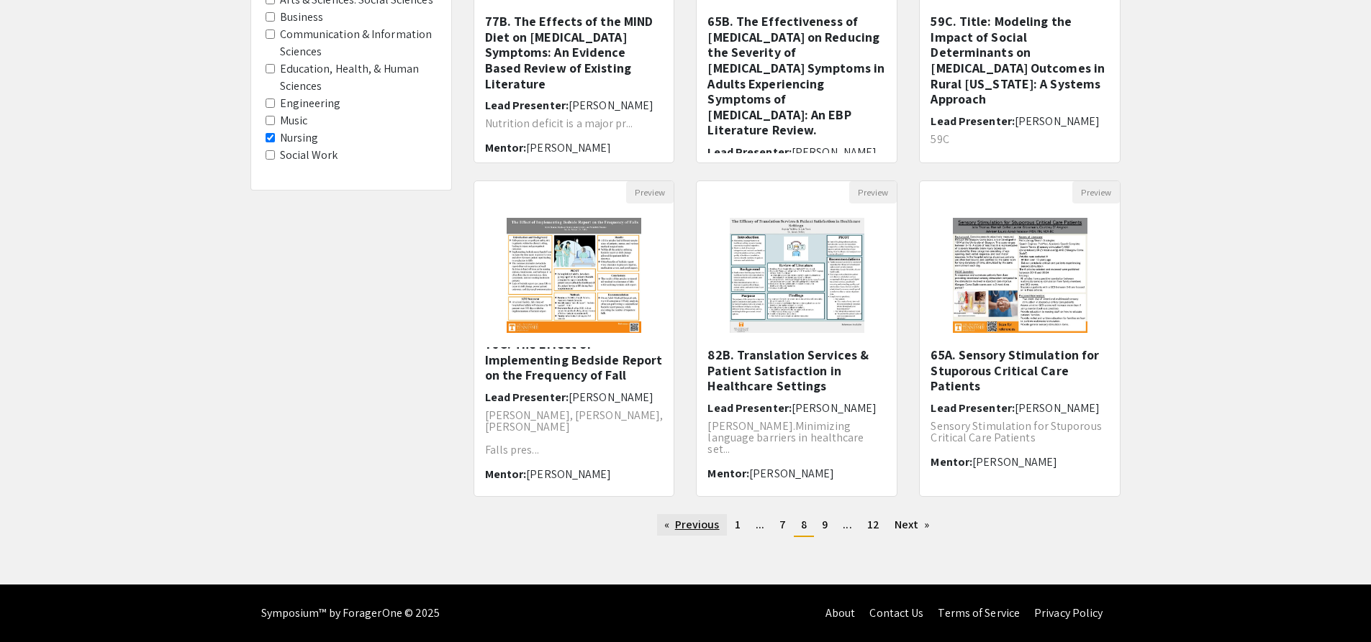
click at [699, 522] on link "Previous page" at bounding box center [692, 525] width 70 height 22
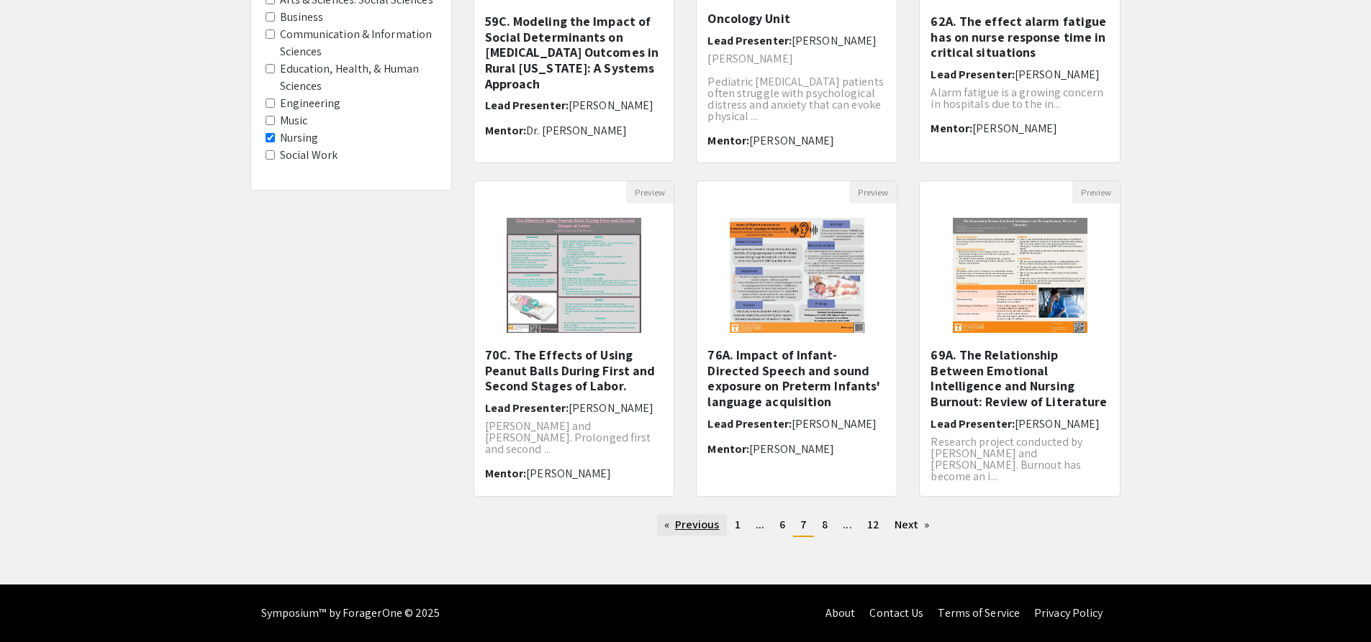
click at [707, 527] on link "Previous page" at bounding box center [692, 525] width 70 height 22
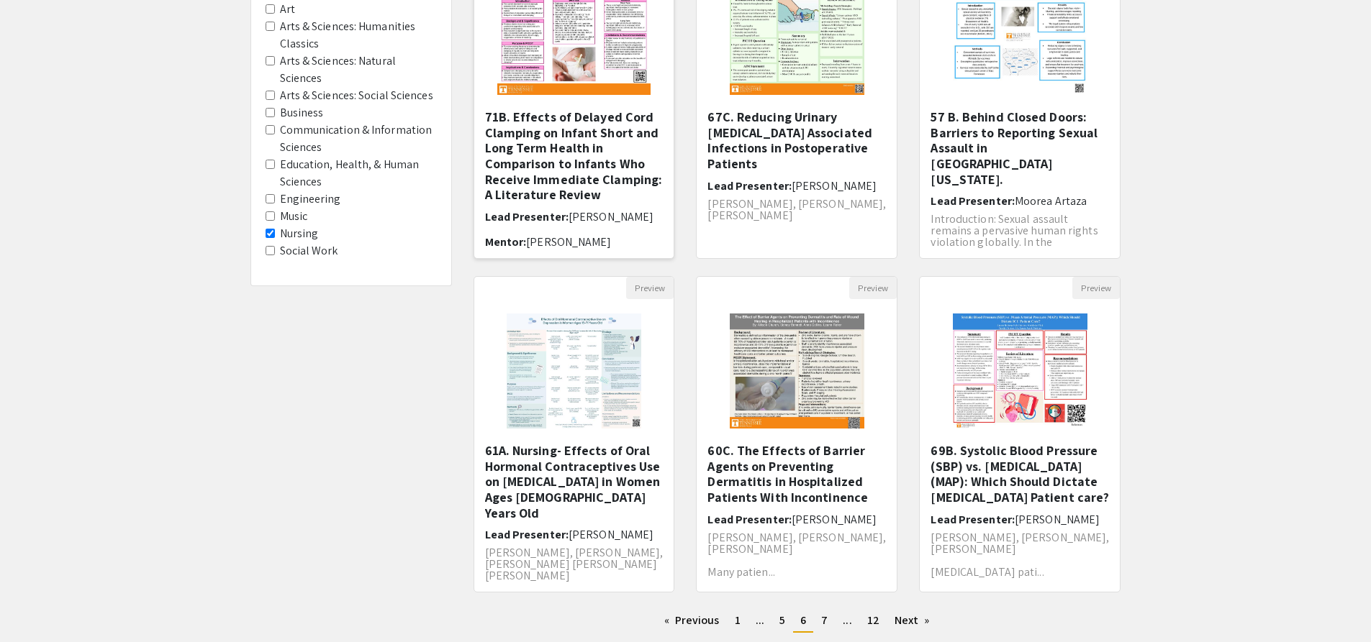
scroll to position [288, 0]
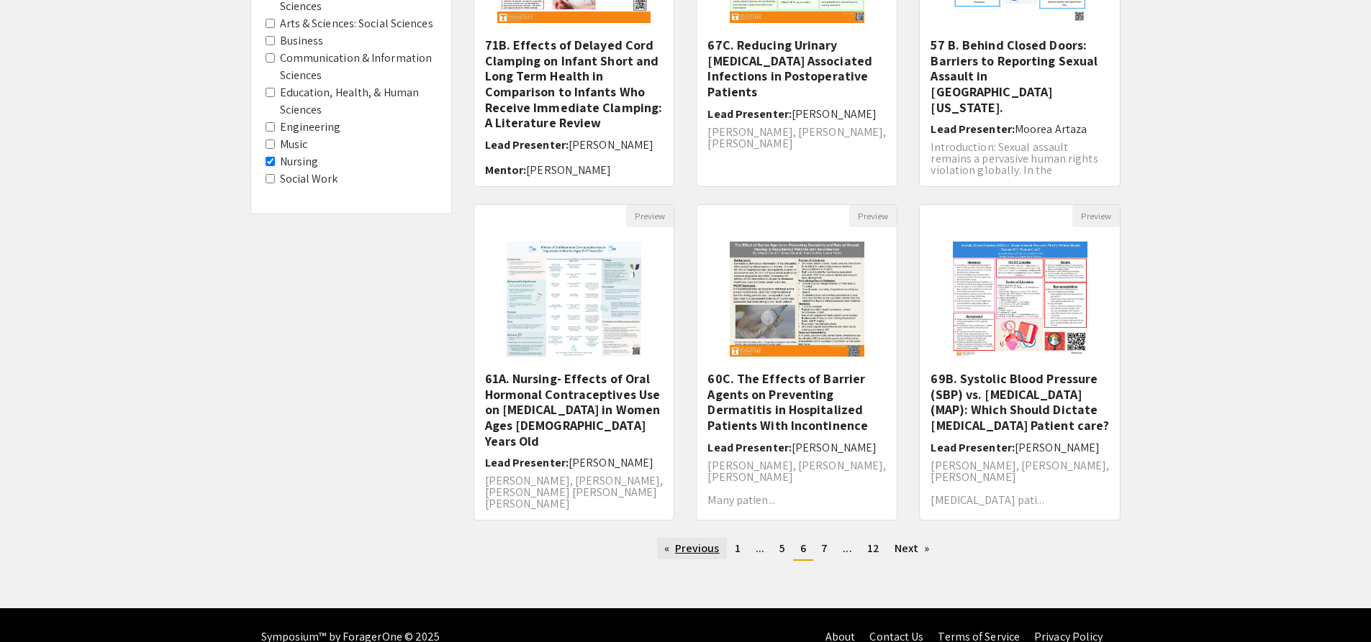
click at [669, 543] on link "Previous page" at bounding box center [692, 549] width 70 height 22
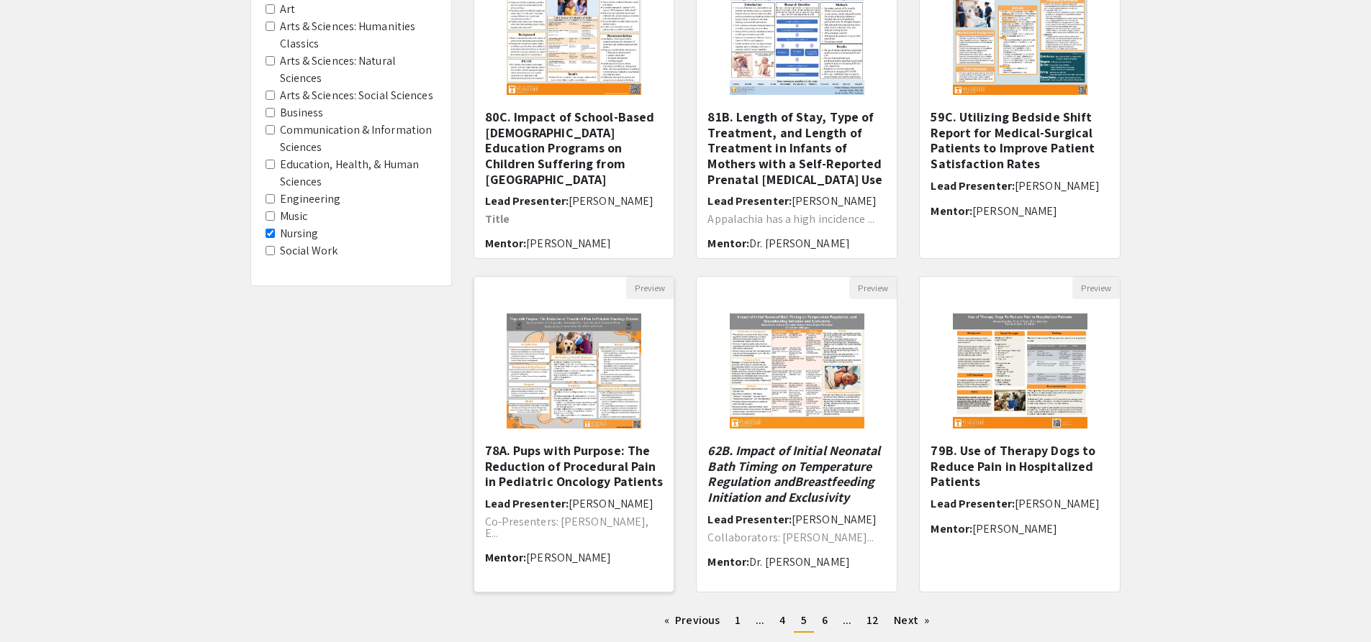
scroll to position [312, 0]
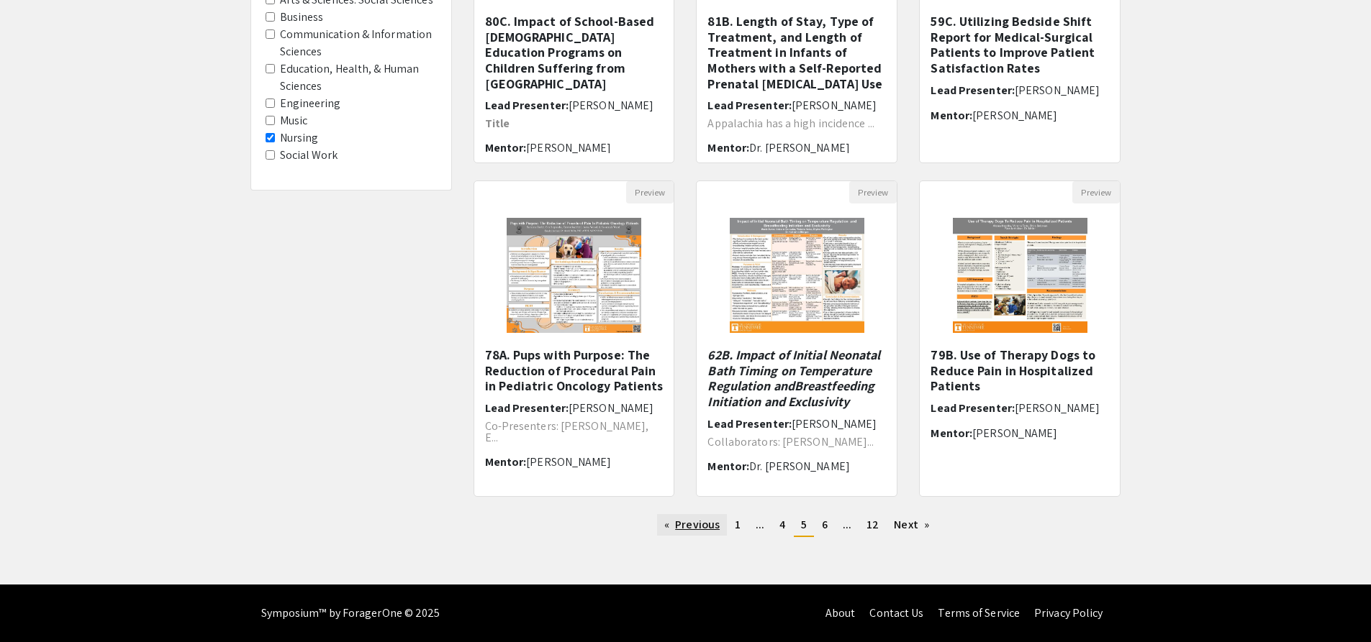
click at [666, 519] on link "Previous page" at bounding box center [692, 525] width 70 height 22
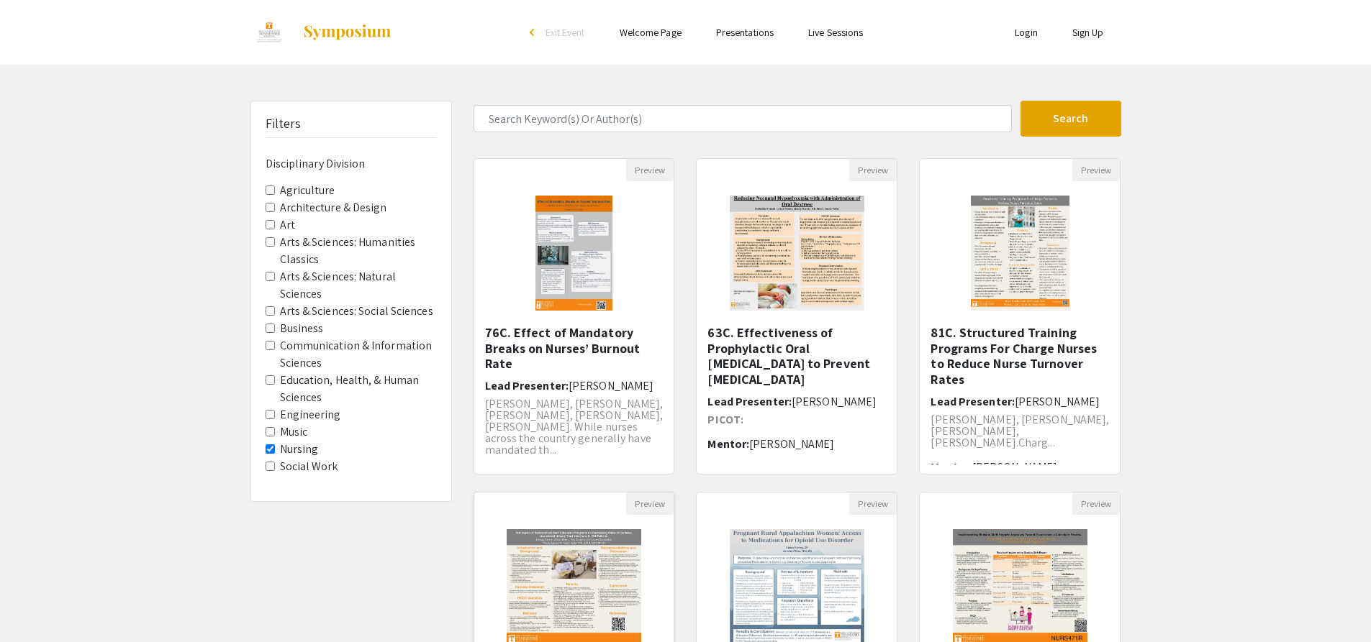
scroll to position [288, 0]
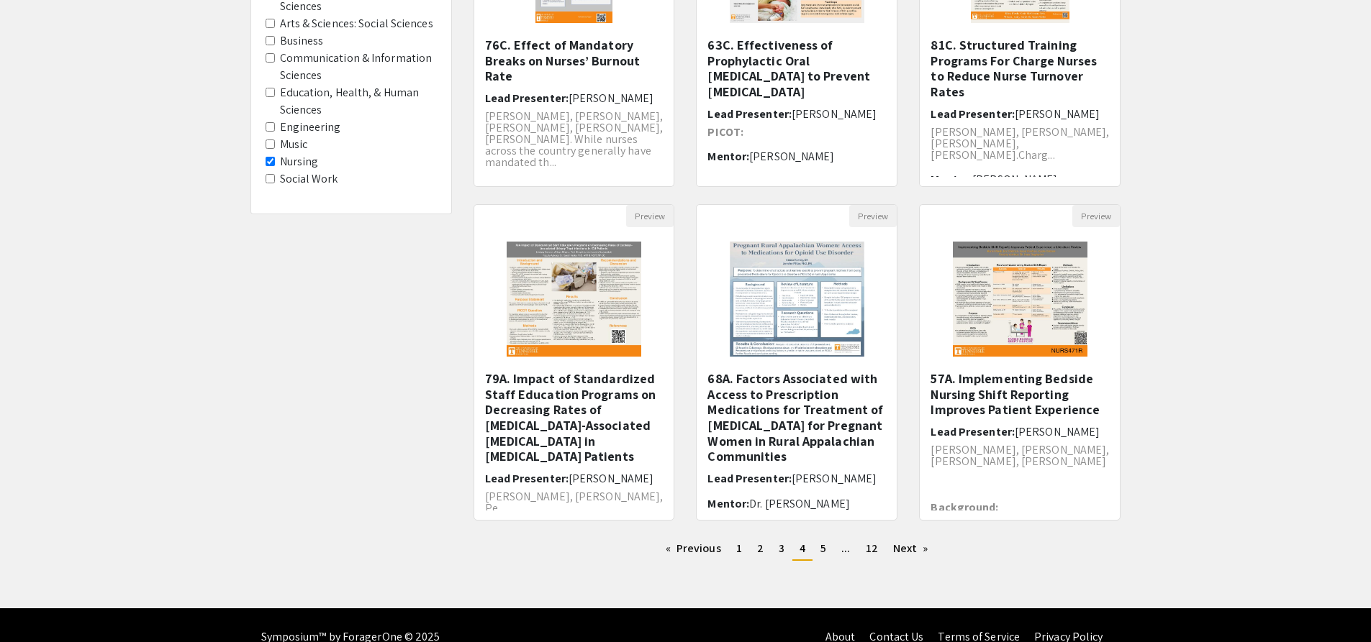
click at [671, 537] on div "Preview 79A. Impact of Standardized Staff Education Programs on Decreasing Rate…" at bounding box center [574, 371] width 223 height 334
click at [679, 564] on div "Previous page 4 / 12 page 1 page 2 page 3 You're on page 4 page 5 page ... page…" at bounding box center [797, 555] width 669 height 35
click at [676, 549] on link "Previous page" at bounding box center [693, 549] width 70 height 22
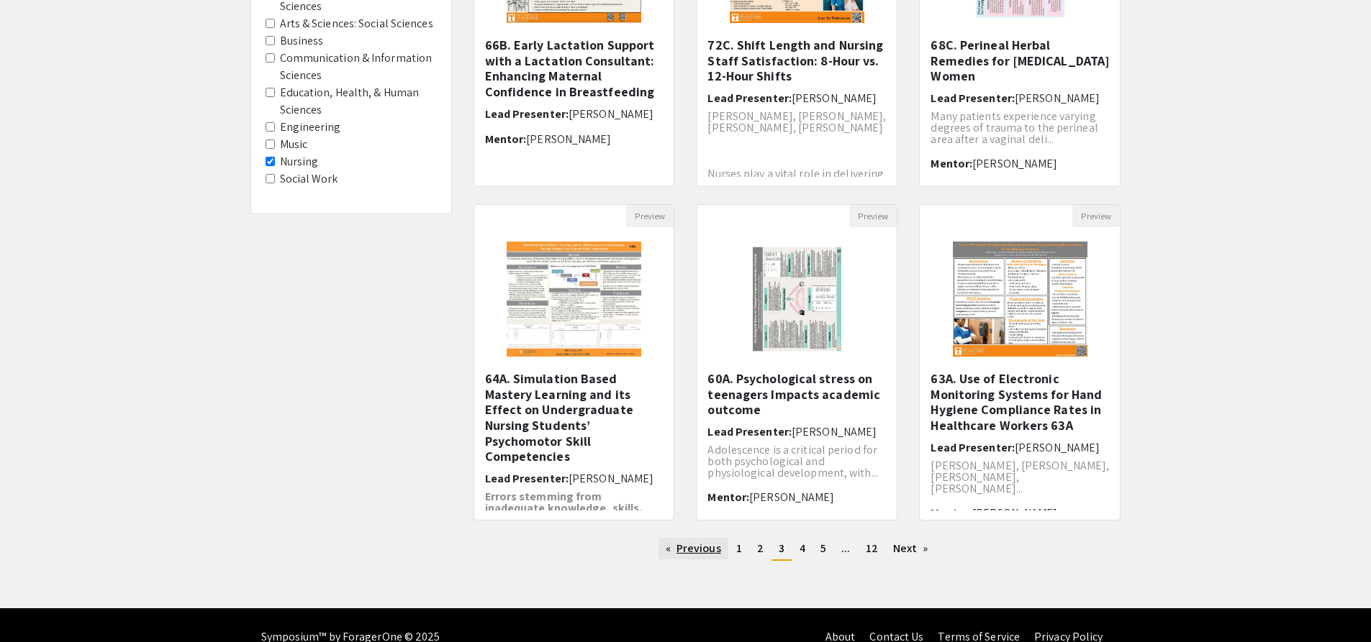
click at [676, 545] on link "Previous page" at bounding box center [693, 549] width 70 height 22
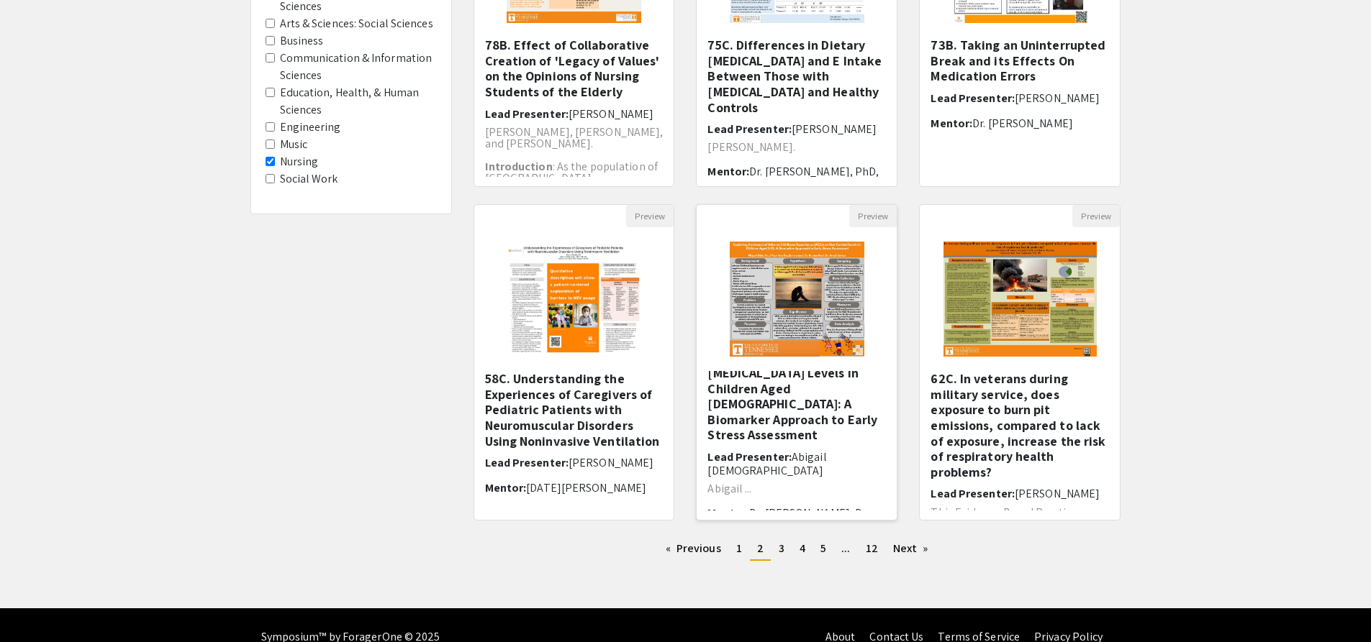
click at [779, 349] on img "Open Presentation <p>59A. Exploring the Impact of Adverse Childhood Experiences…" at bounding box center [796, 299] width 163 height 144
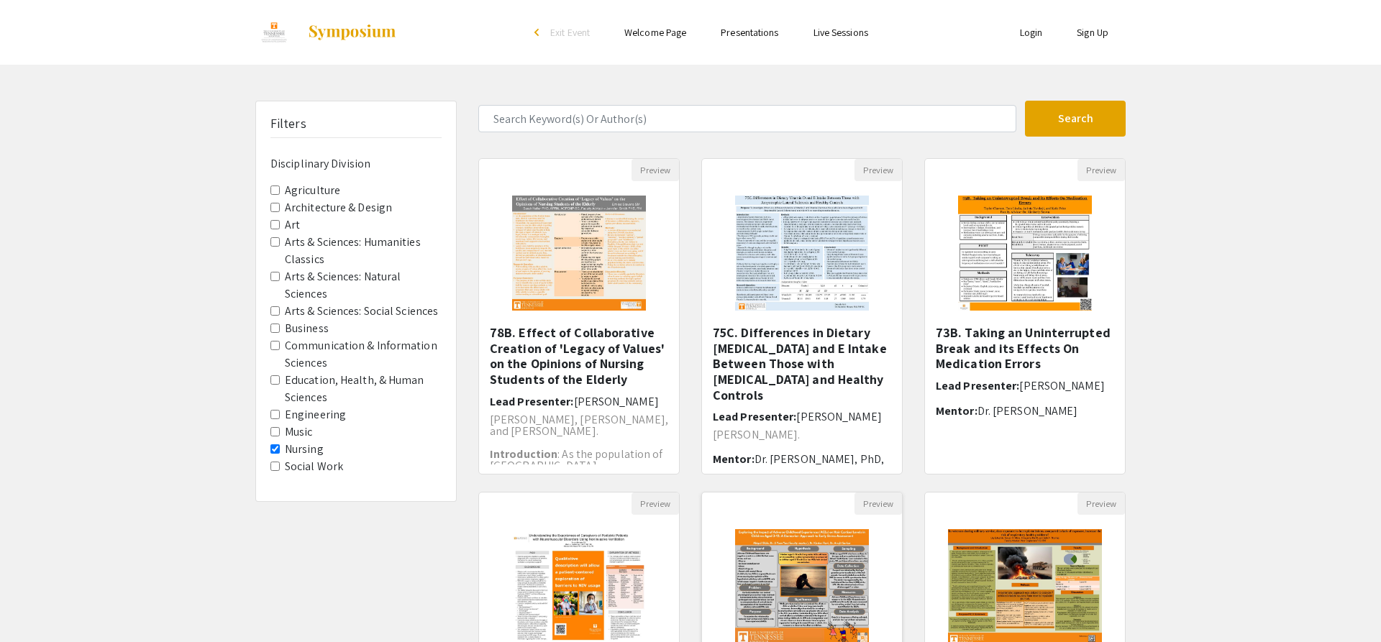
select select "custom"
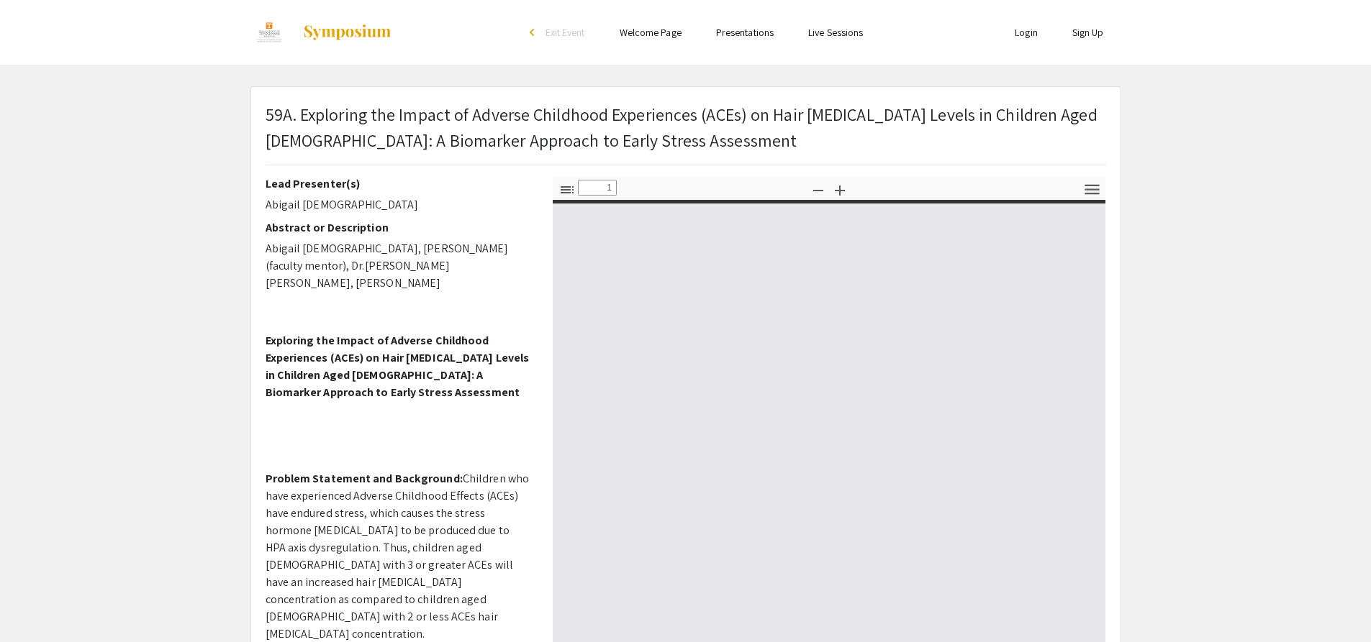
type input "0"
select select "custom"
type input "1"
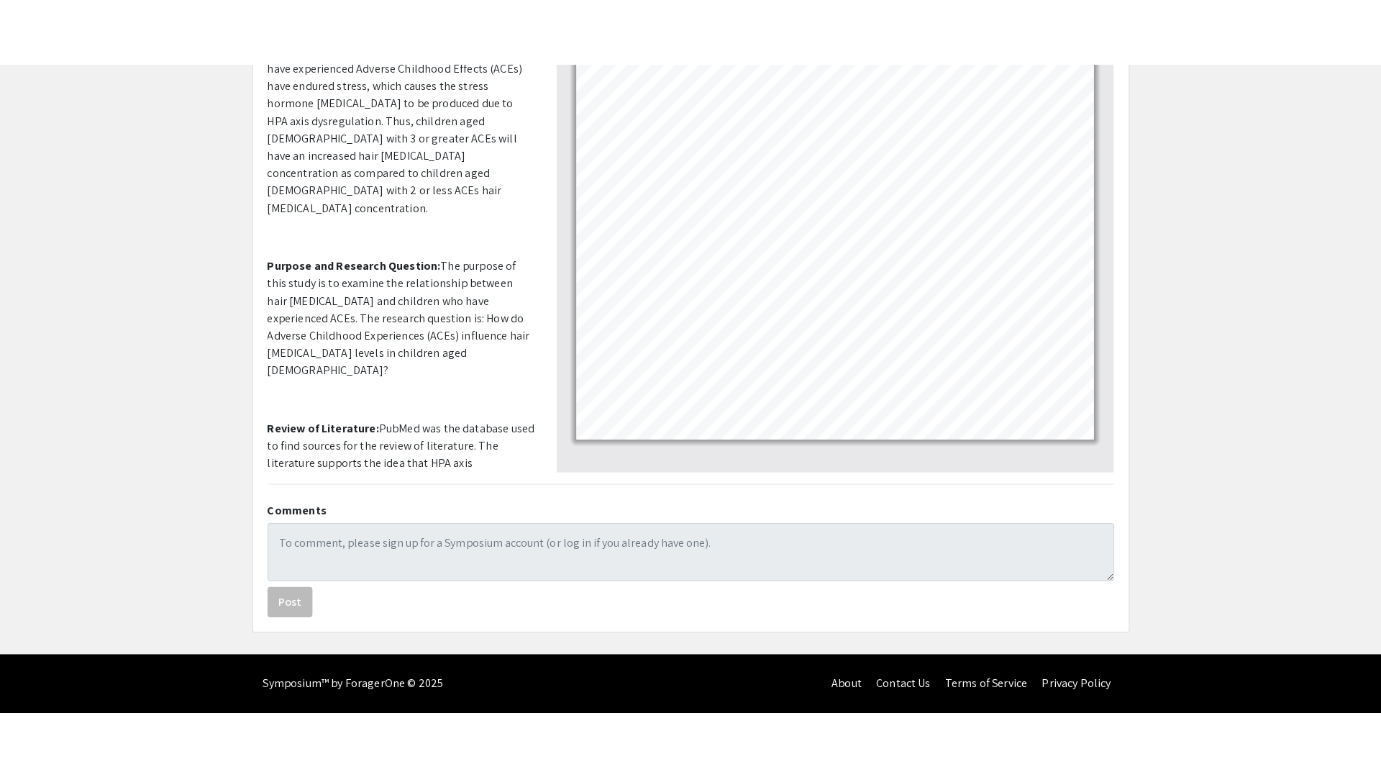
scroll to position [132, 0]
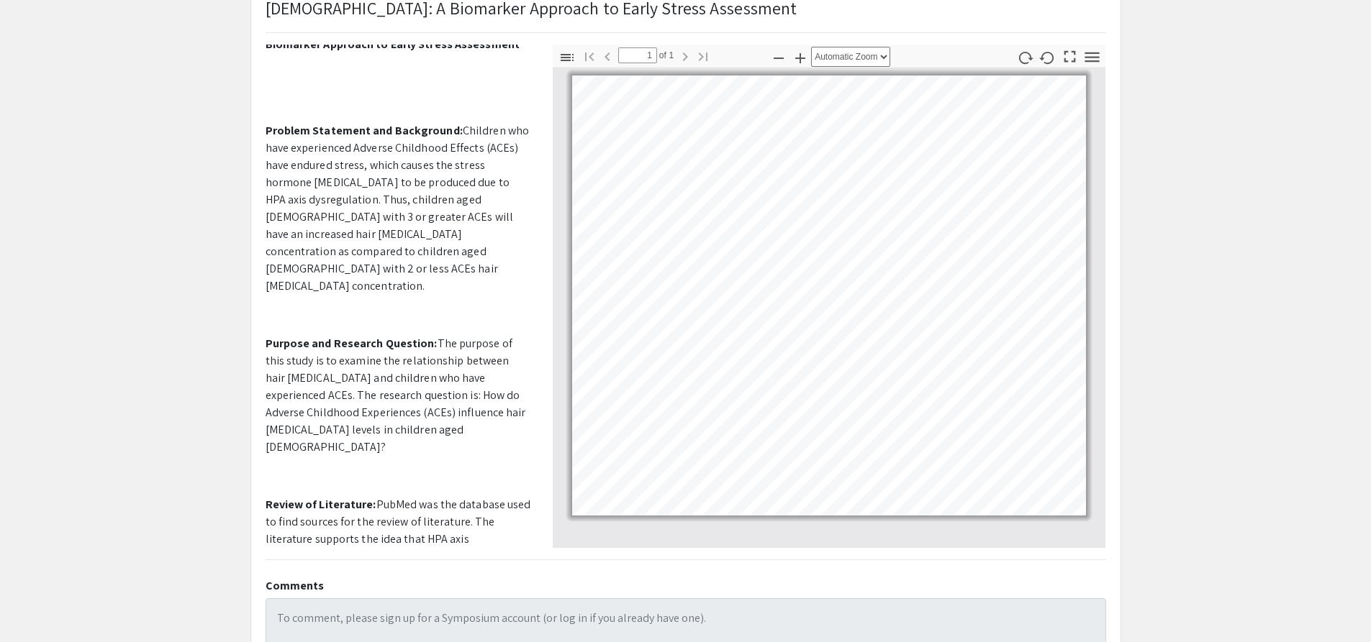
drag, startPoint x: 1066, startPoint y: 68, endPoint x: 1061, endPoint y: 59, distance: 9.7
click at [1064, 68] on pdf-presentation-mode "Presentation Mode" at bounding box center [1069, 57] width 22 height 24
click at [1061, 59] on icon "button" at bounding box center [1069, 56] width 19 height 19
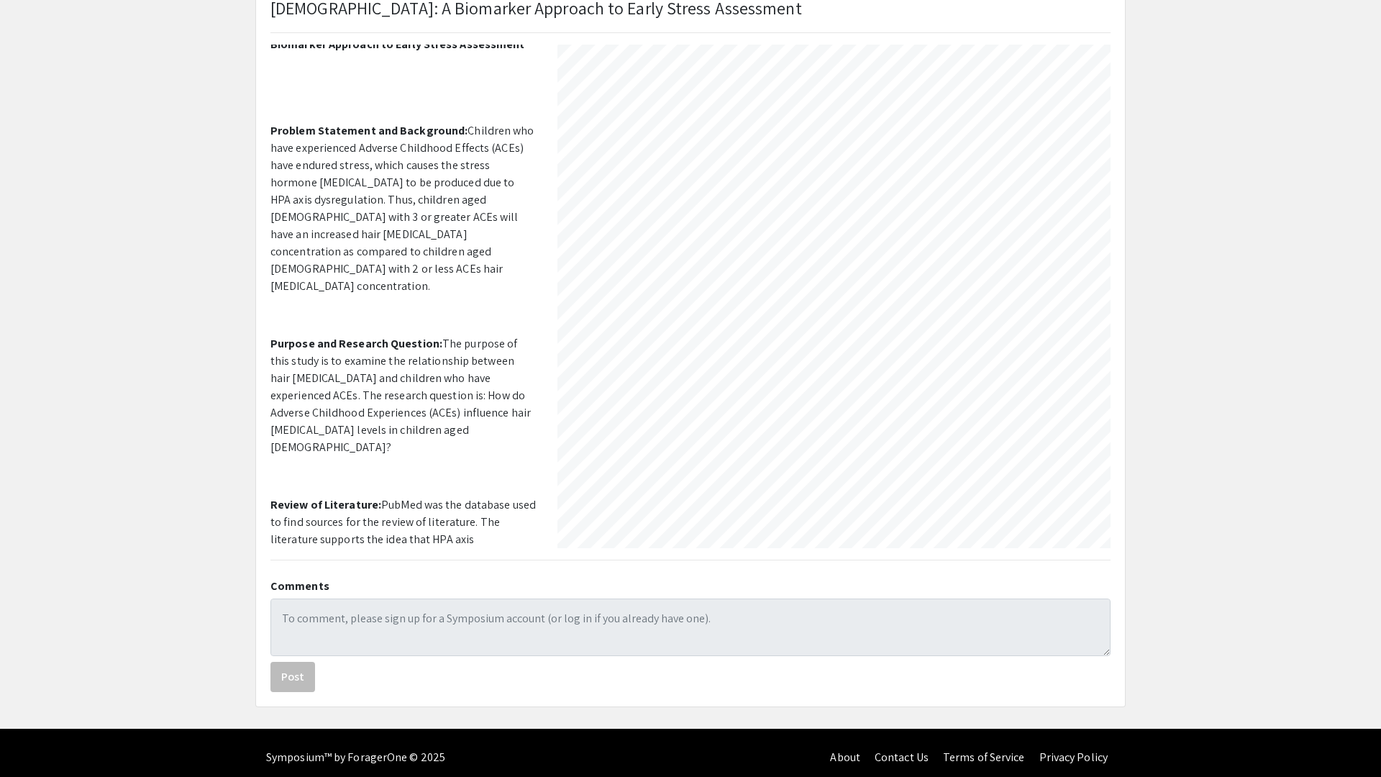
select select "auto"
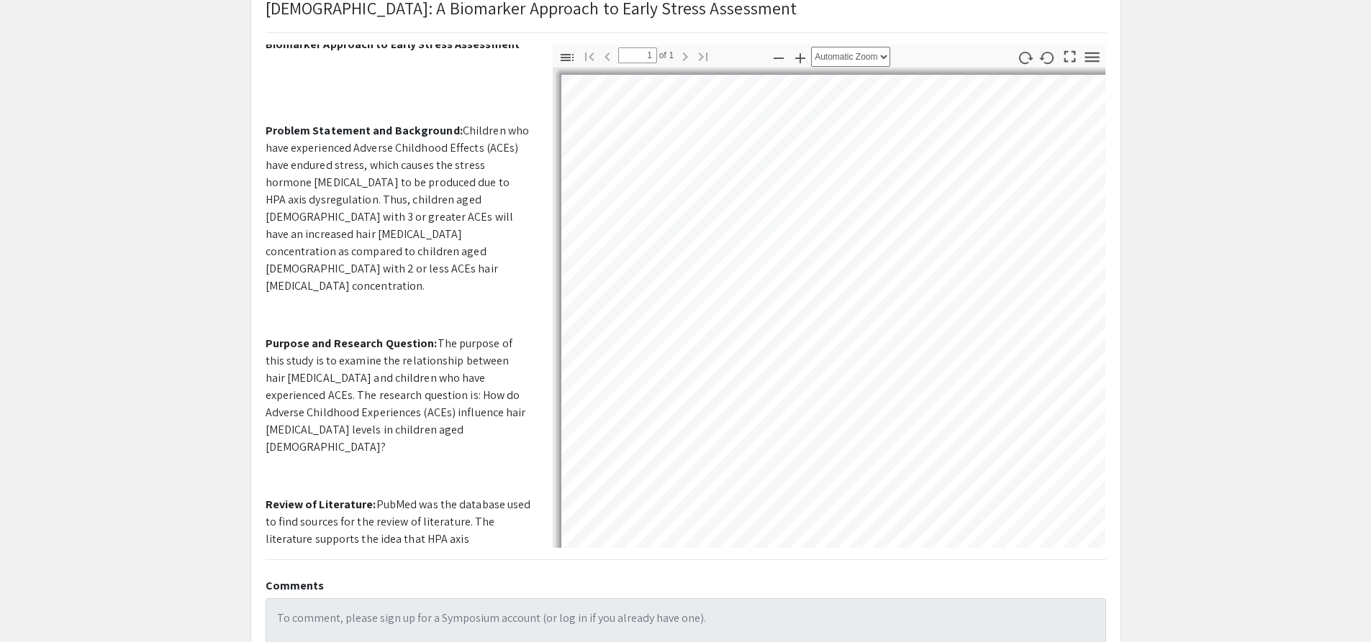
scroll to position [0, 0]
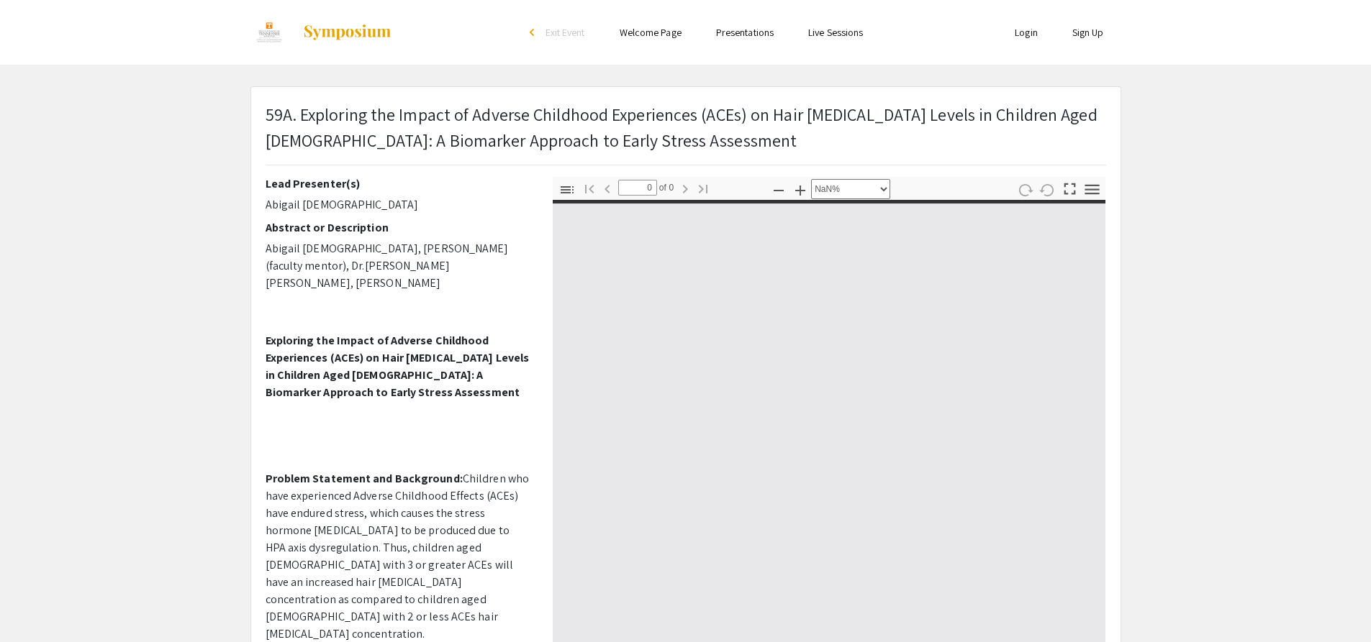
select select "custom"
type input "1"
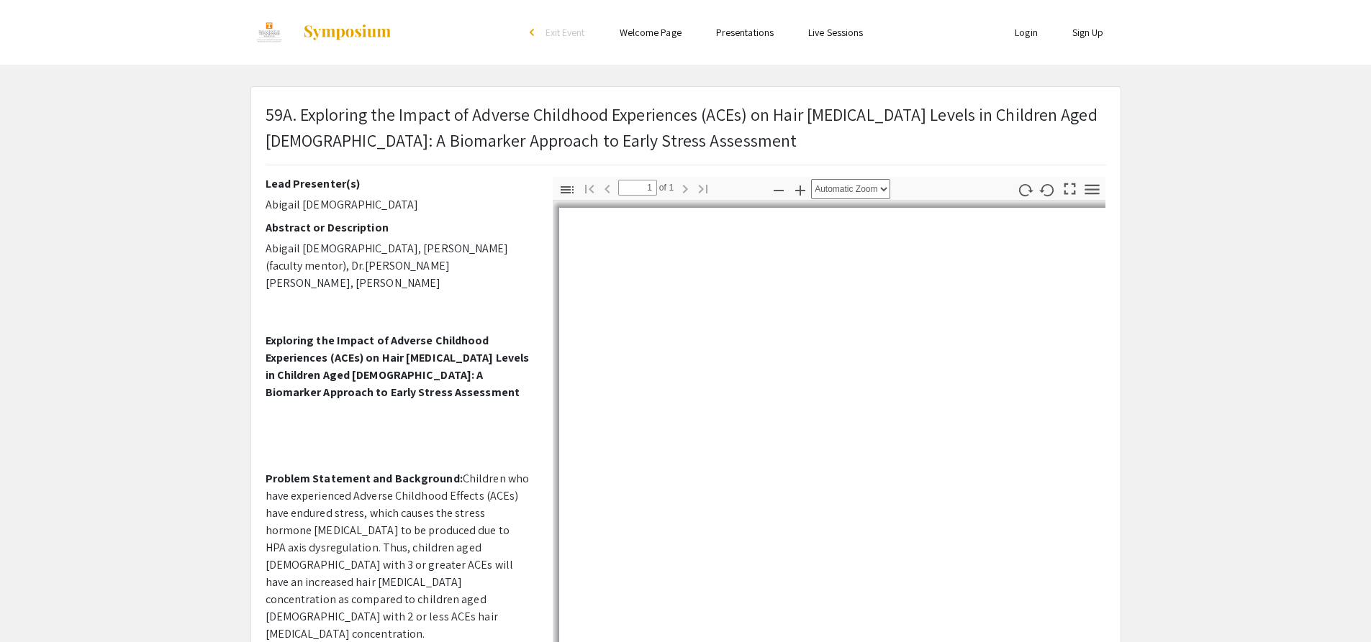
select select "auto"
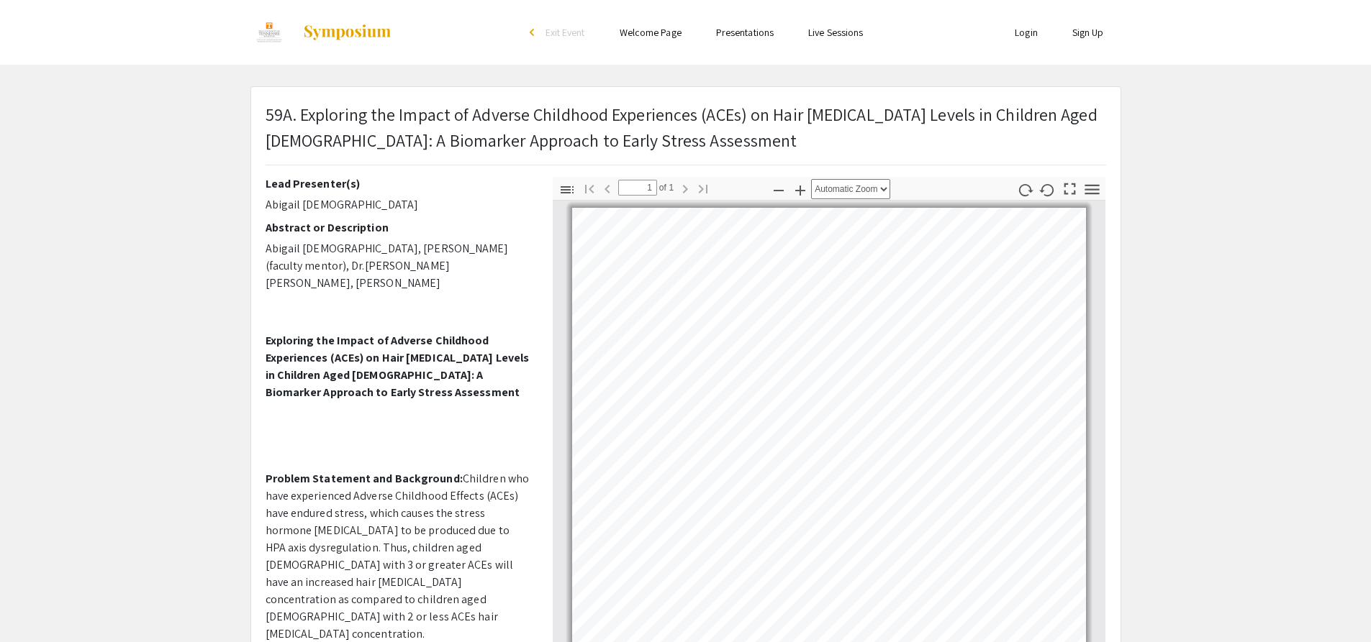
click at [731, 38] on link "Presentations" at bounding box center [745, 32] width 58 height 13
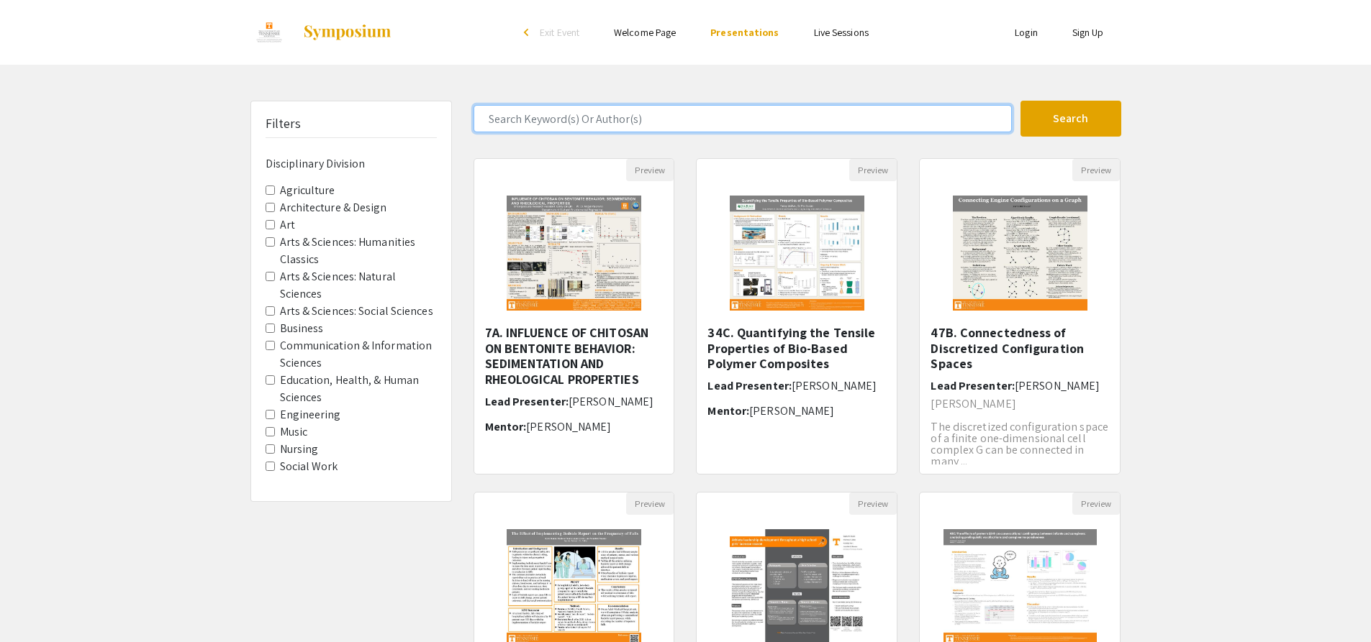
click at [731, 124] on input "Search Keyword(s) Or Author(s)" at bounding box center [742, 118] width 538 height 27
click at [1020, 101] on button "Search" at bounding box center [1070, 119] width 101 height 36
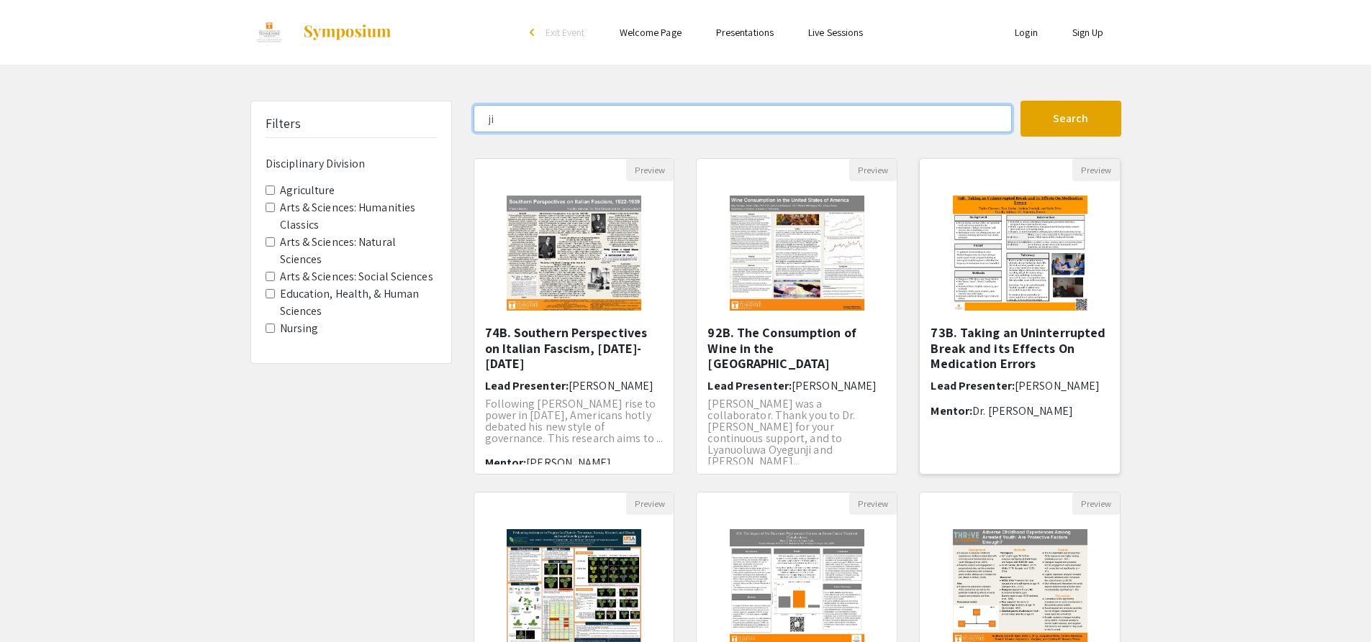
scroll to position [288, 0]
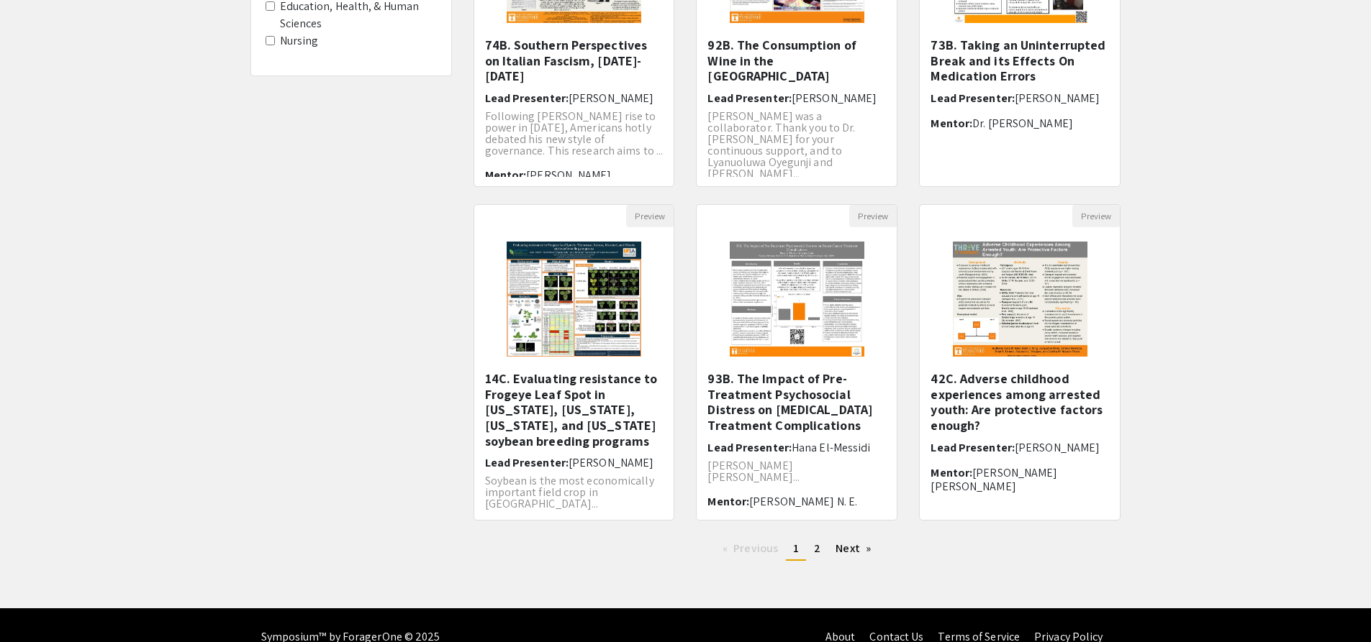
click at [802, 554] on li "You're on page 1" at bounding box center [796, 549] width 20 height 23
click at [814, 554] on span "2" at bounding box center [817, 548] width 6 height 15
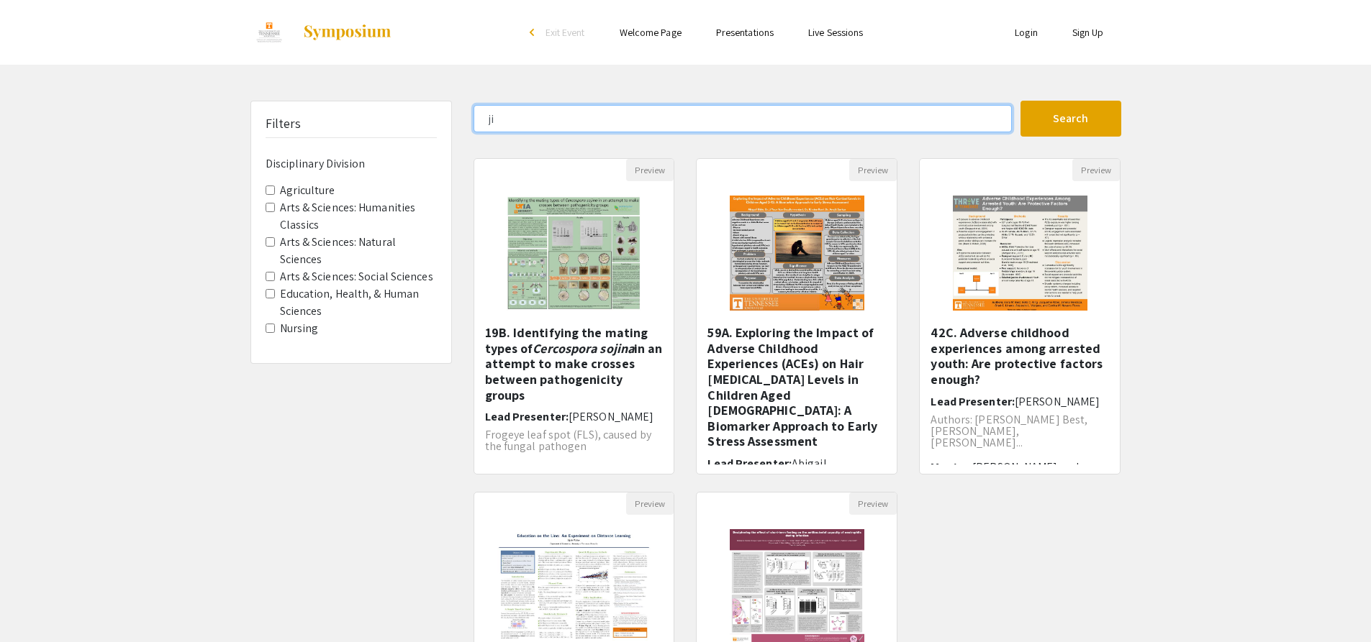
click at [813, 118] on input "ji" at bounding box center [742, 118] width 538 height 27
click at [779, 120] on input "ji" at bounding box center [742, 118] width 538 height 27
type input "j"
click at [724, 107] on input "Search Keyword(s) Or Author(s)" at bounding box center [742, 118] width 538 height 27
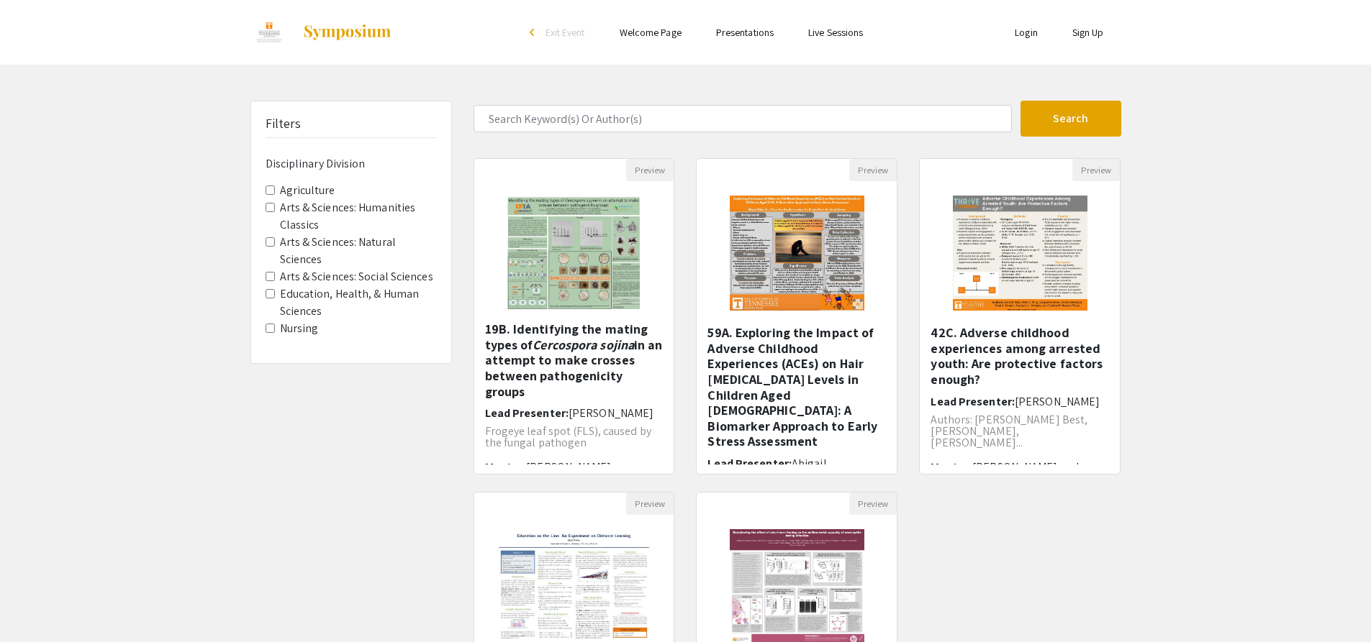
click at [313, 328] on label "Nursing" at bounding box center [299, 328] width 39 height 17
click at [275, 328] on Division-Nursing "Nursing" at bounding box center [269, 328] width 9 height 9
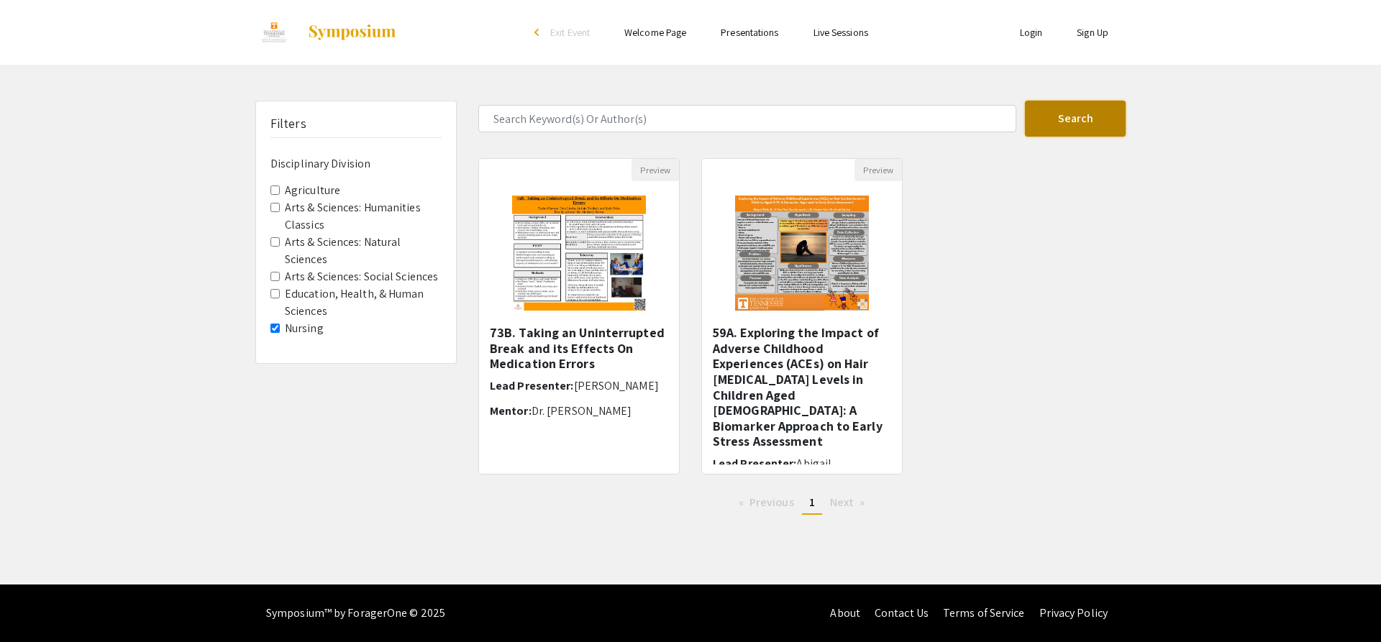
click at [1050, 135] on button "Search" at bounding box center [1075, 119] width 101 height 36
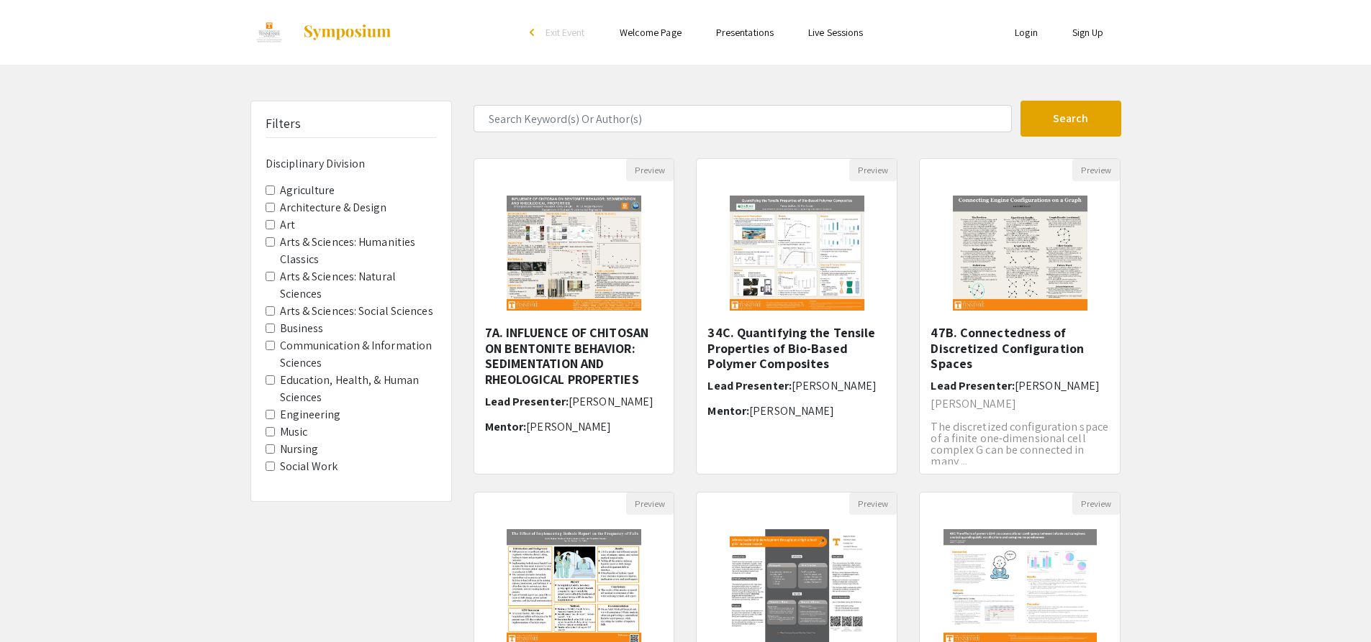
click at [1043, 138] on div "Search 485 Results found Preview 7A. INFLUENCE OF CHITOSAN ON BENTONITE BEHAVIO…" at bounding box center [797, 481] width 669 height 760
click at [1043, 132] on button "Search" at bounding box center [1070, 119] width 101 height 36
click at [312, 453] on label "Nursing" at bounding box center [299, 449] width 39 height 17
click at [275, 453] on Division-Nursing "Nursing" at bounding box center [269, 449] width 9 height 9
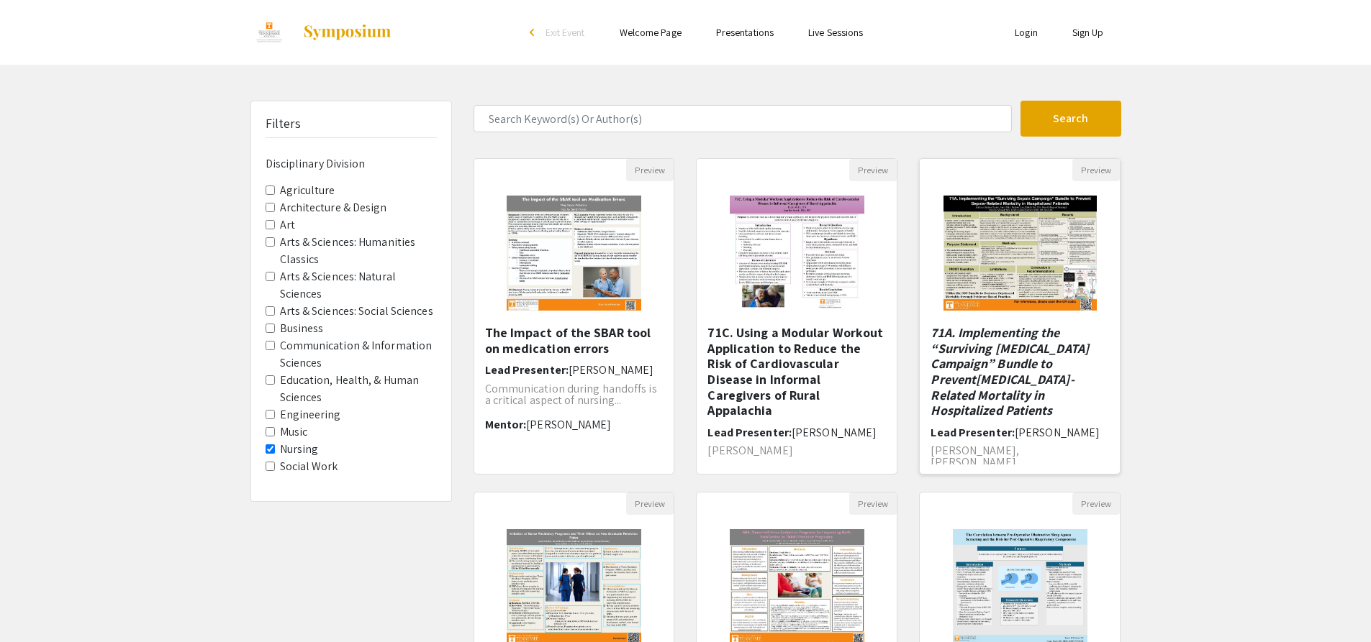
scroll to position [312, 0]
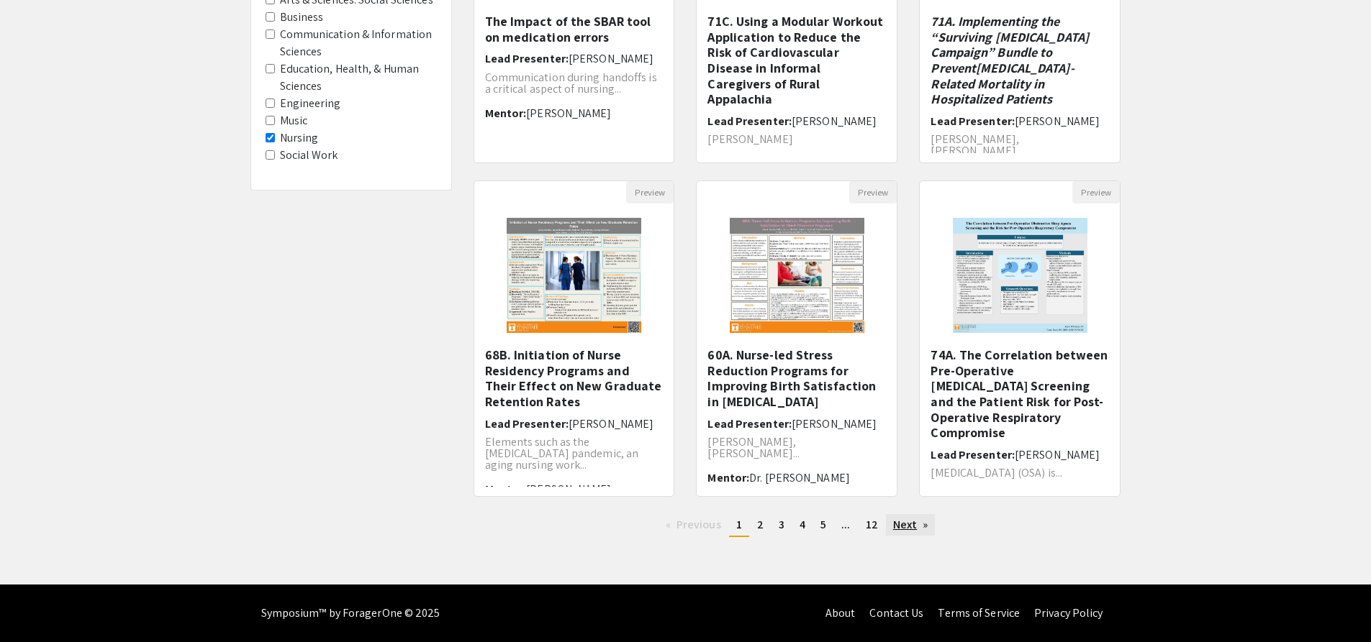
click at [925, 524] on link "Next page" at bounding box center [911, 525] width 50 height 22
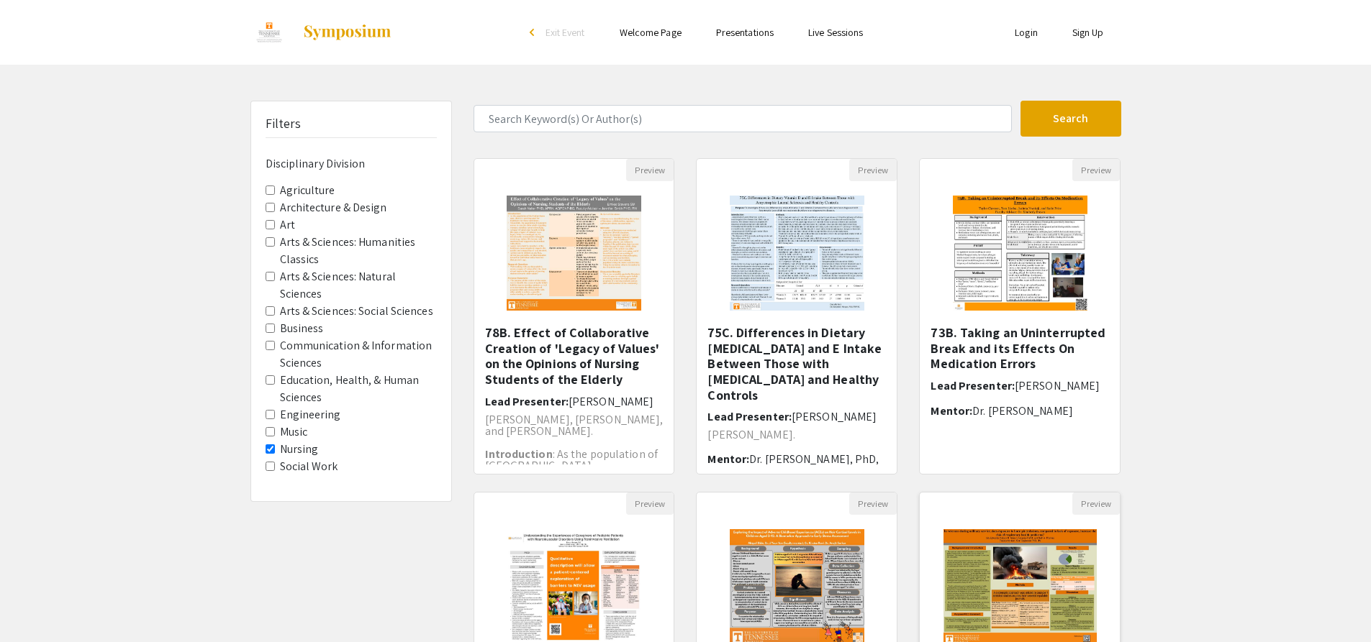
scroll to position [288, 0]
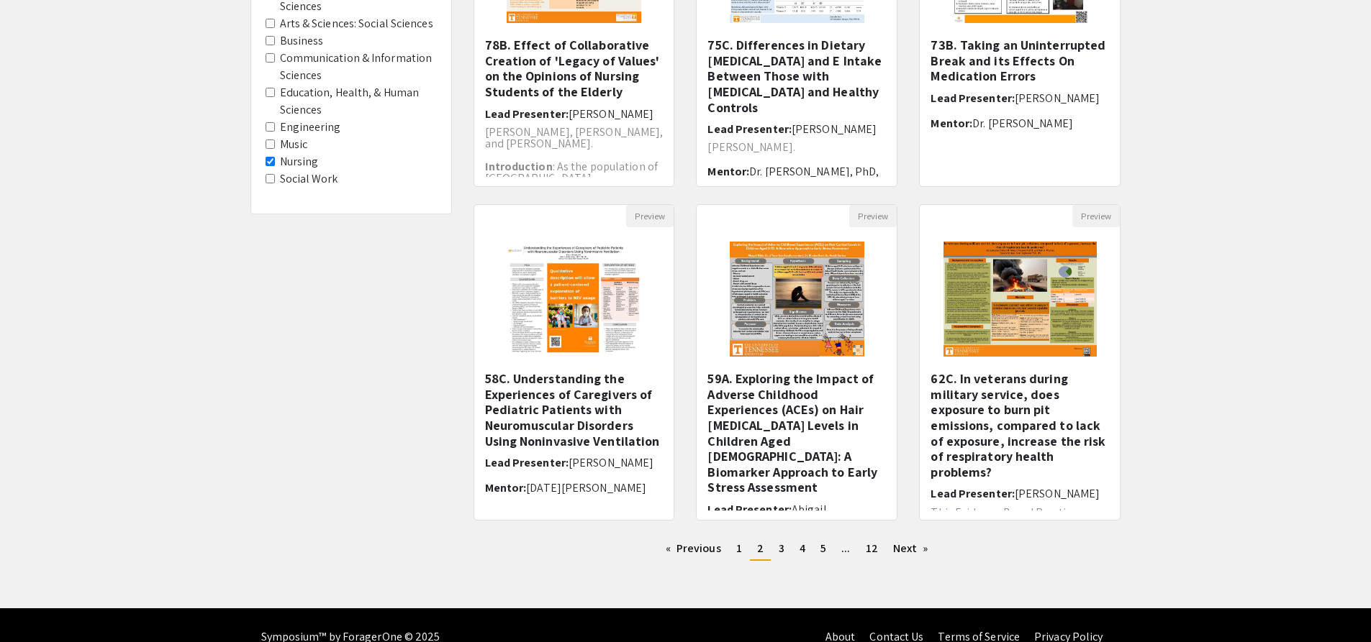
click at [271, 164] on Division-Nursing "Nursing" at bounding box center [269, 161] width 9 height 9
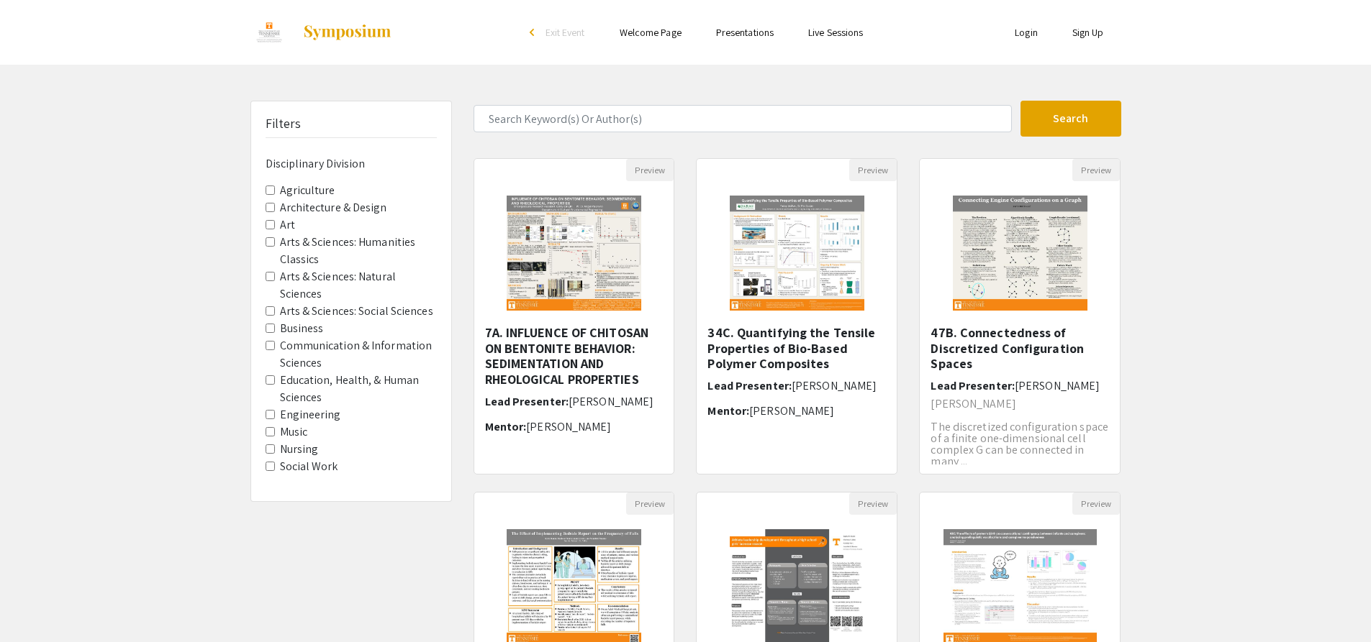
click at [872, 134] on form "Search" at bounding box center [797, 119] width 669 height 36
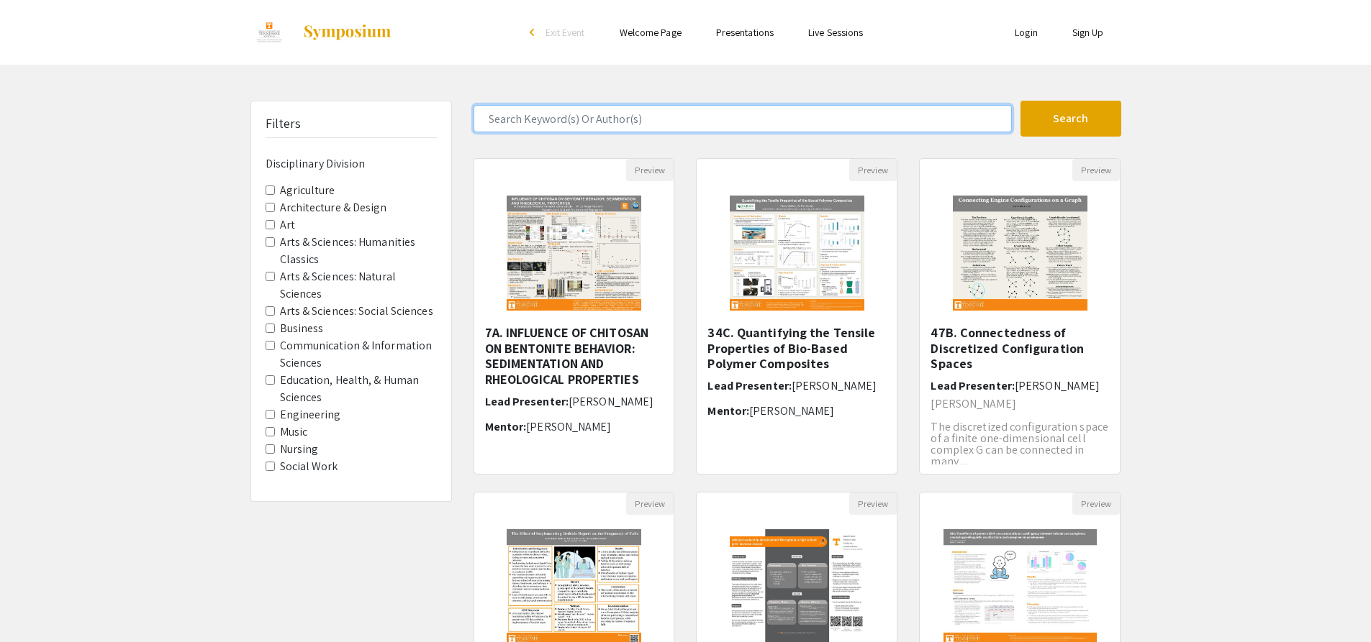
click at [868, 117] on input "Search Keyword(s) Or Author(s)" at bounding box center [742, 118] width 538 height 27
click at [1020, 101] on button "Search" at bounding box center [1070, 119] width 101 height 36
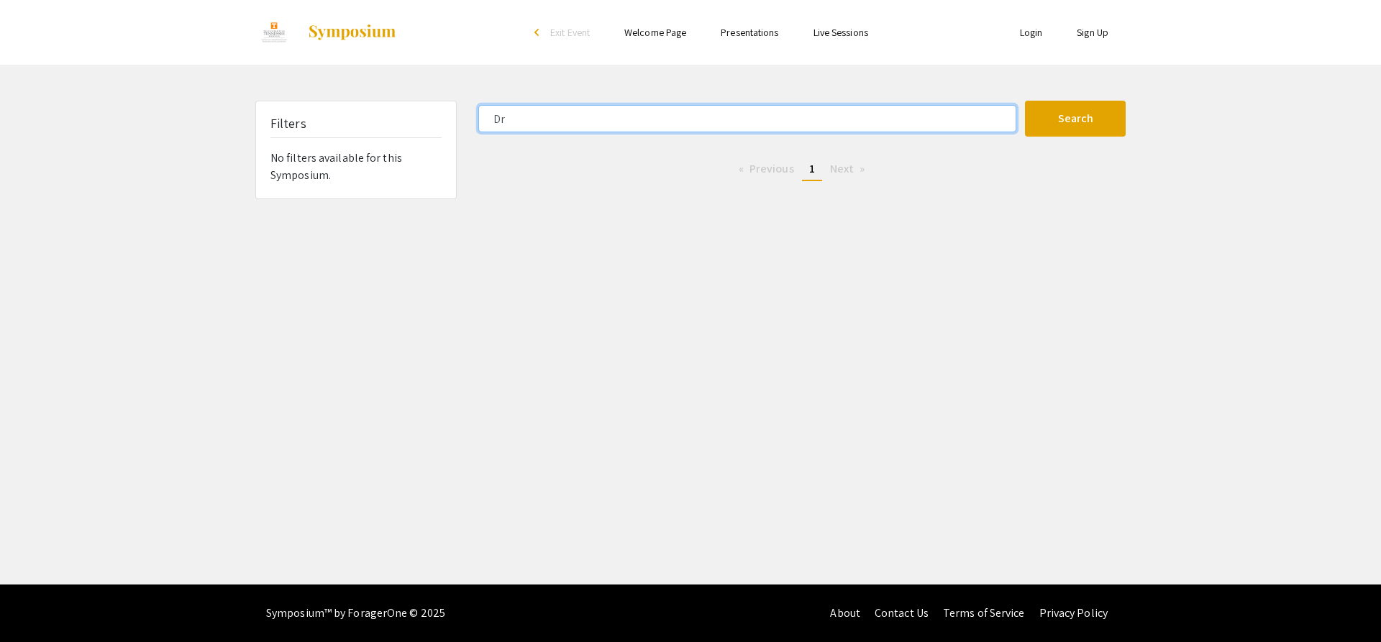
click at [1025, 101] on button "Search" at bounding box center [1075, 119] width 101 height 36
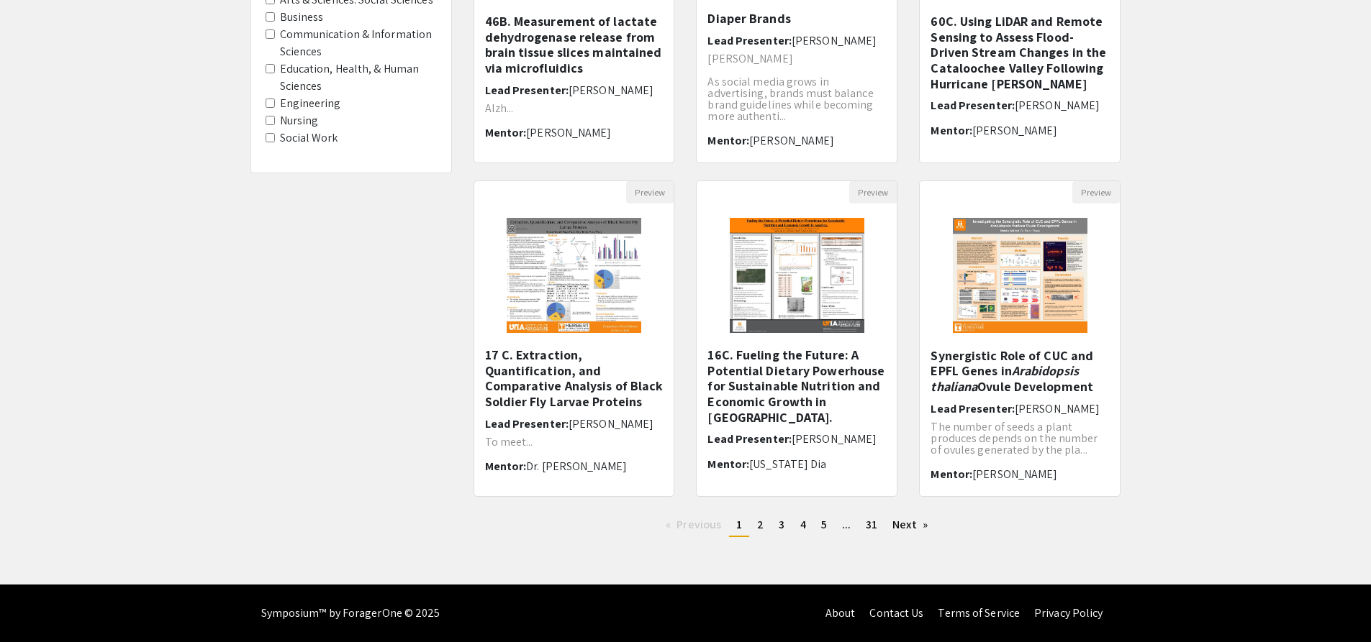
scroll to position [24, 0]
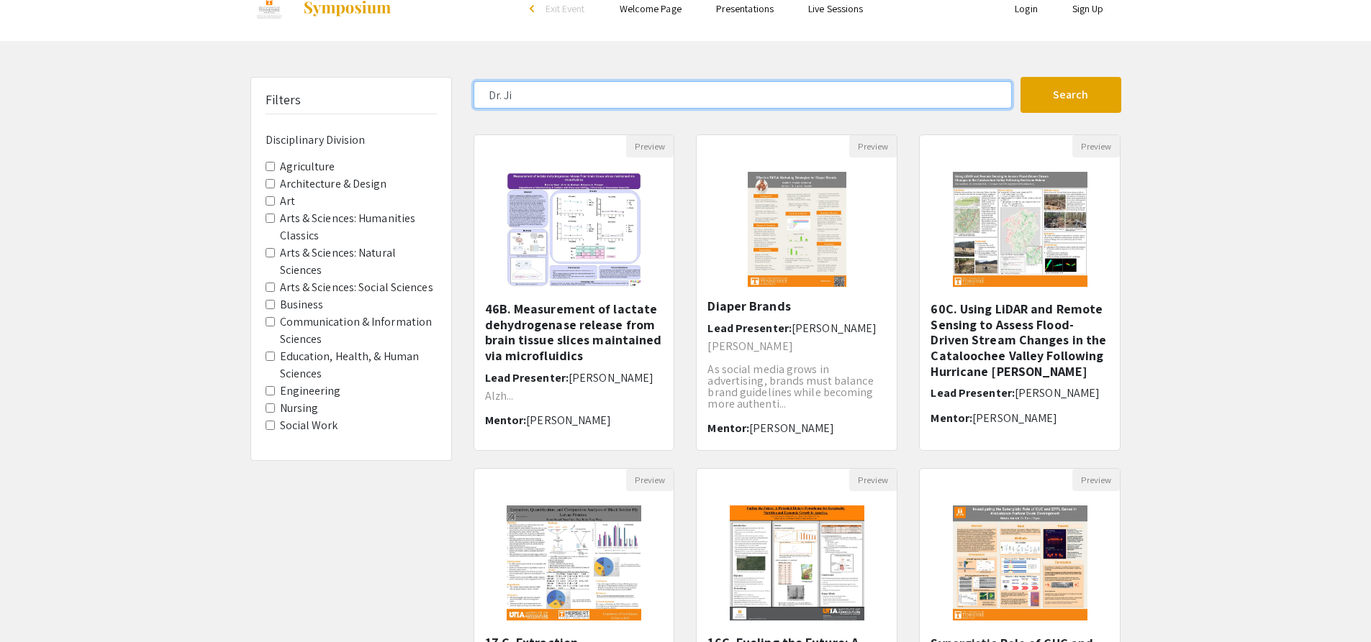
type input "Dr. Ji"
click at [1020, 77] on button "Search" at bounding box center [1070, 95] width 101 height 36
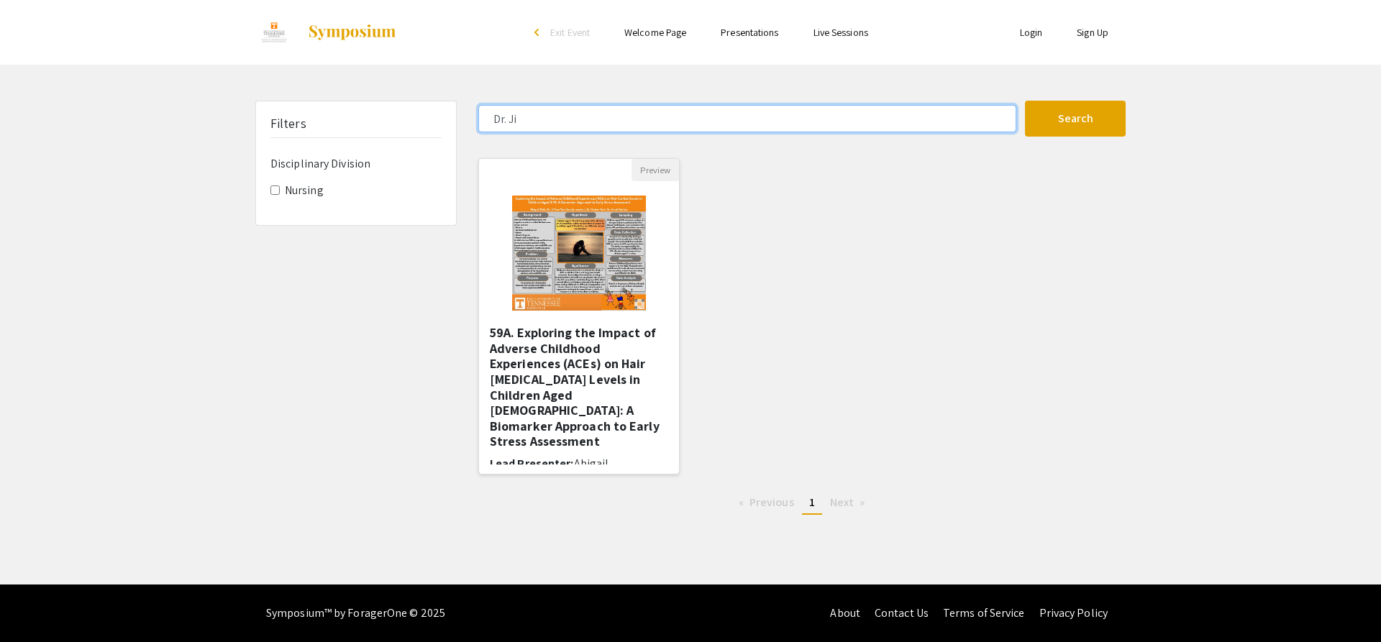
scroll to position [53, 0]
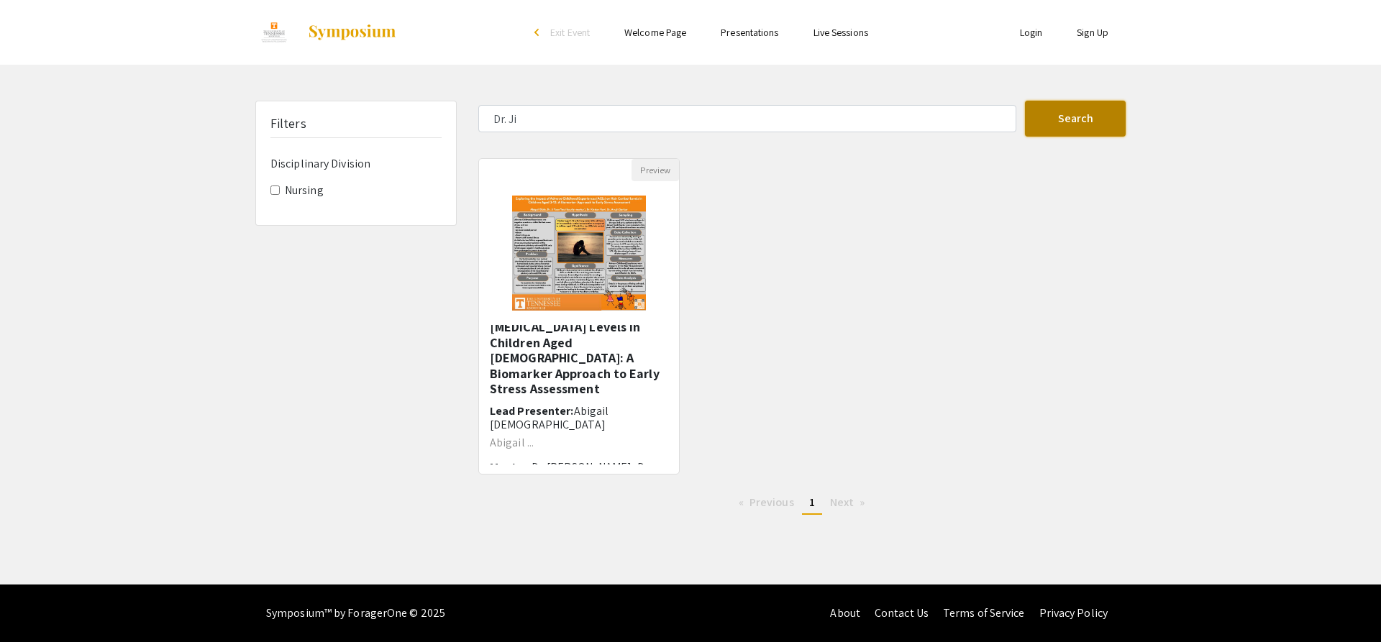
click at [1060, 125] on button "Search" at bounding box center [1075, 119] width 101 height 36
